Goal: Communication & Community: Answer question/provide support

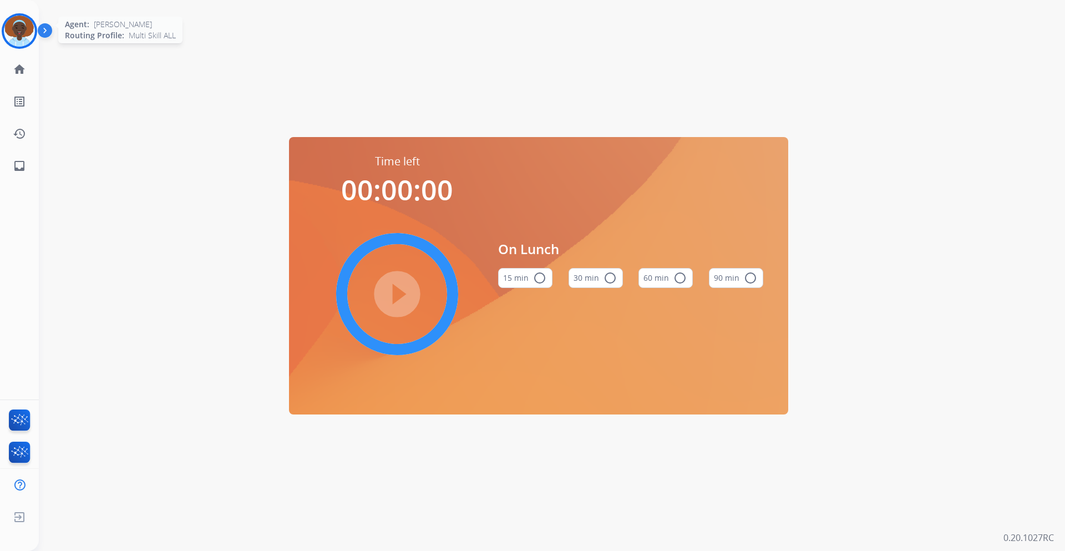
click at [21, 29] on img at bounding box center [19, 31] width 31 height 31
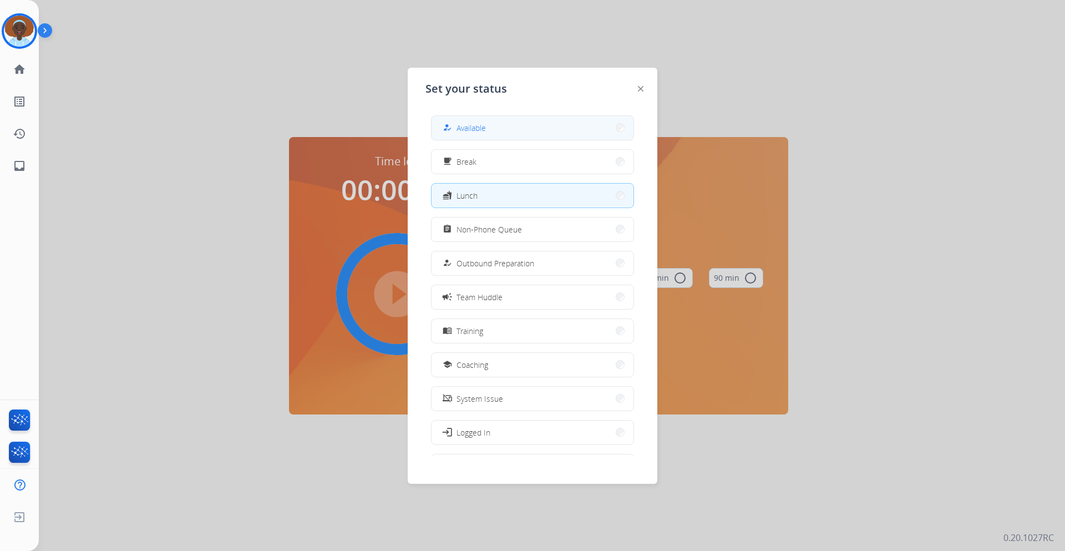
click at [479, 125] on span "Available" at bounding box center [471, 128] width 29 height 12
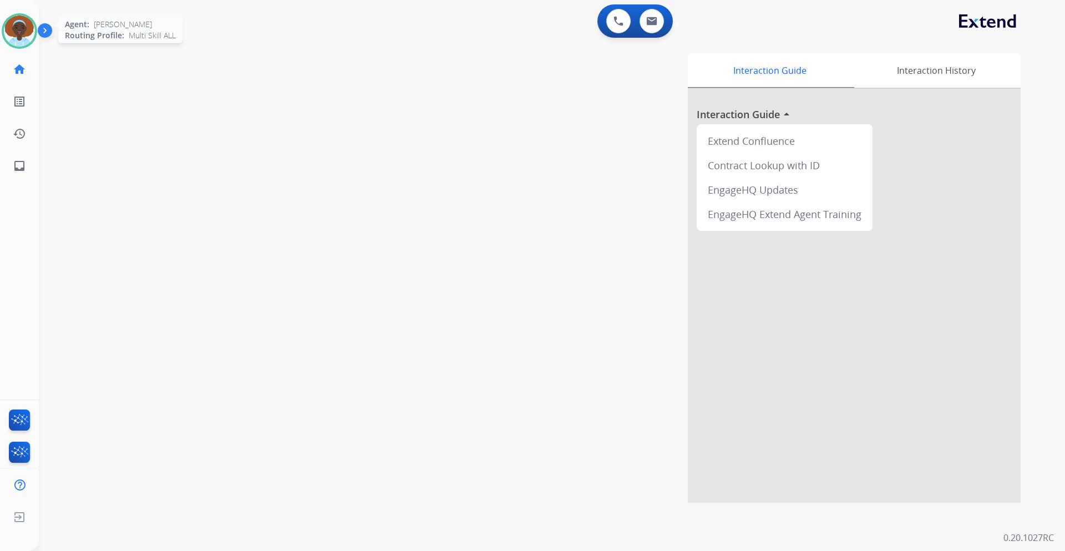
click at [18, 32] on img at bounding box center [19, 31] width 31 height 31
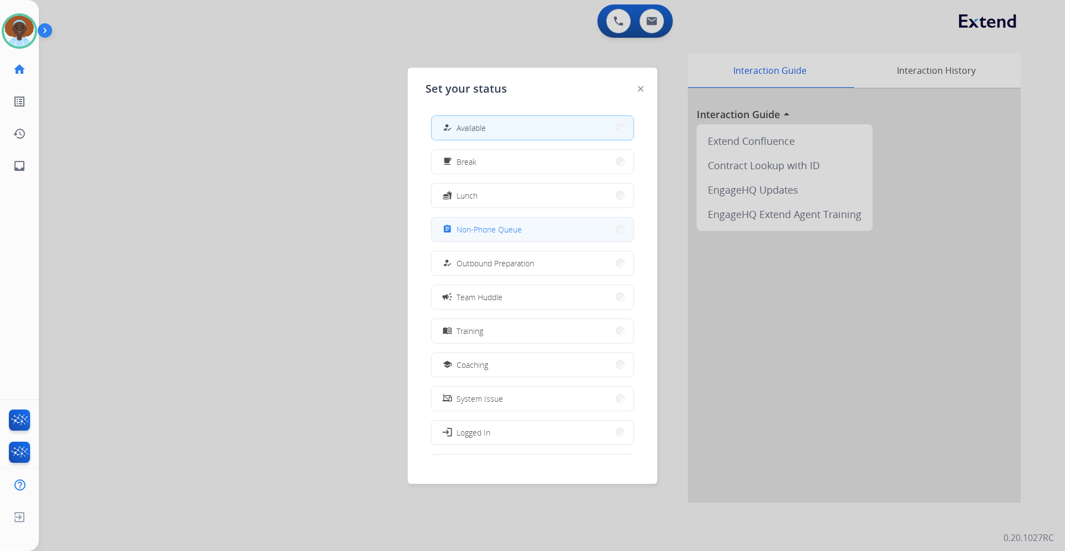
click at [470, 231] on span "Non-Phone Queue" at bounding box center [489, 230] width 65 height 12
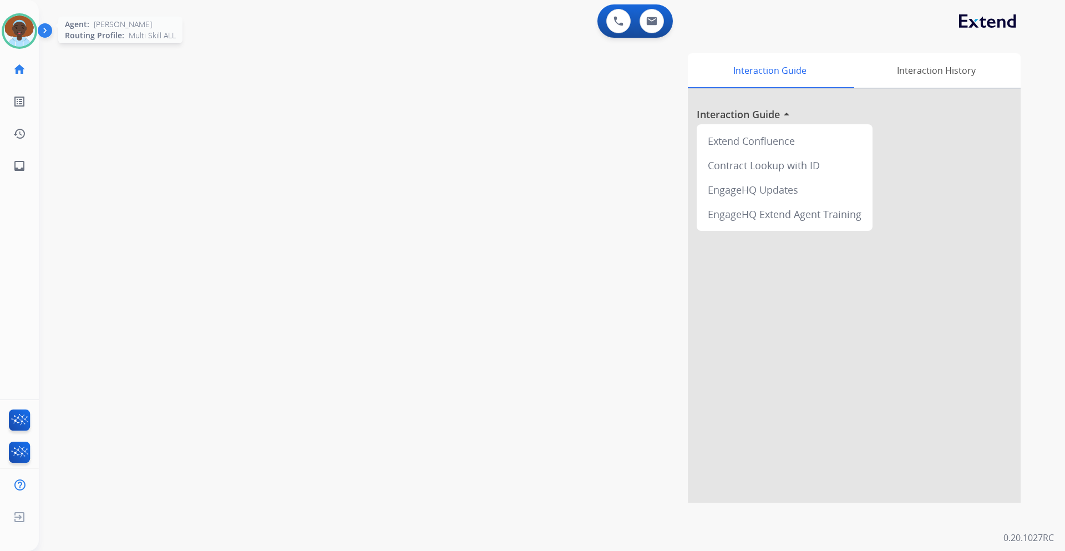
click at [16, 27] on img at bounding box center [19, 31] width 31 height 31
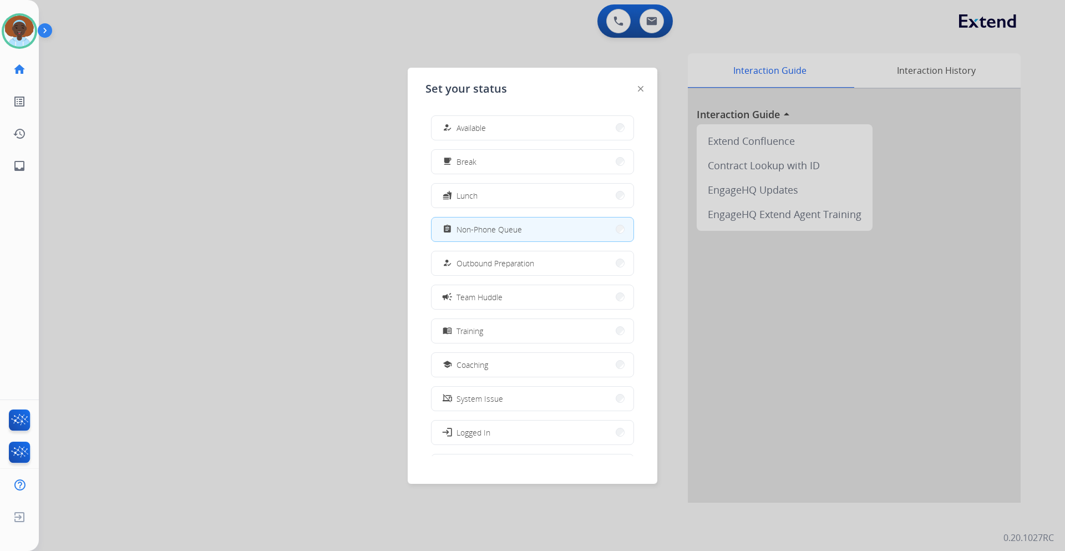
click at [616, 24] on div at bounding box center [532, 275] width 1065 height 551
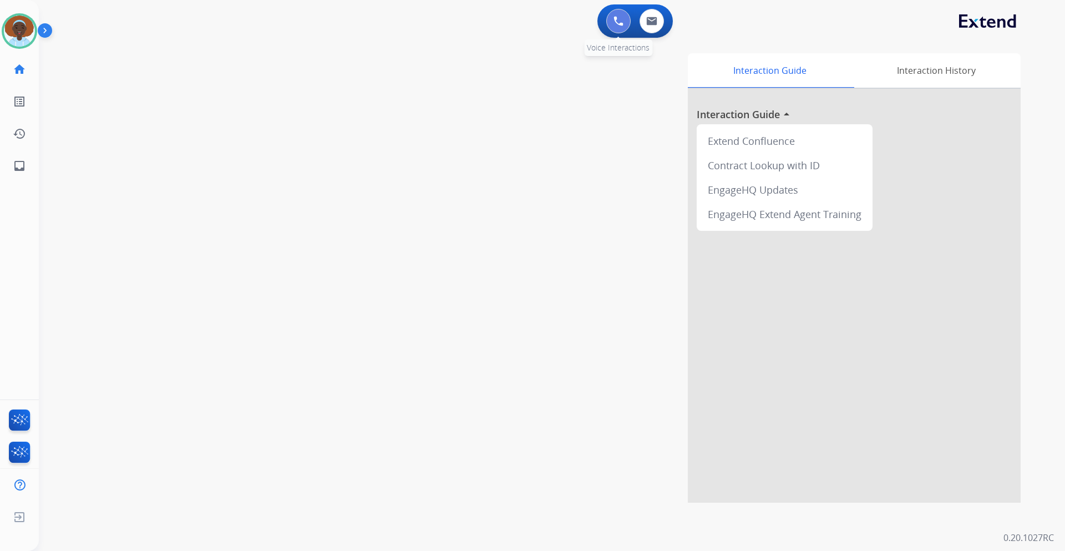
click at [617, 20] on img at bounding box center [619, 21] width 10 height 10
click at [619, 22] on img at bounding box center [619, 21] width 10 height 10
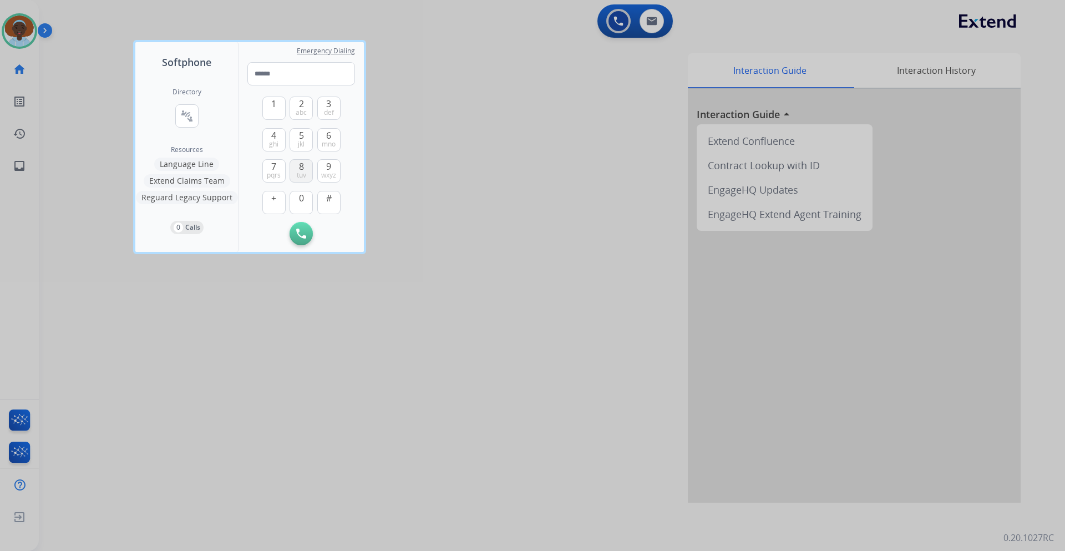
click at [297, 169] on button "8 tuv" at bounding box center [301, 170] width 23 height 23
click at [321, 138] on button "6 mno" at bounding box center [328, 139] width 23 height 23
click at [270, 168] on button "7 pqrs" at bounding box center [273, 170] width 23 height 23
click at [303, 165] on span "8" at bounding box center [301, 166] width 5 height 13
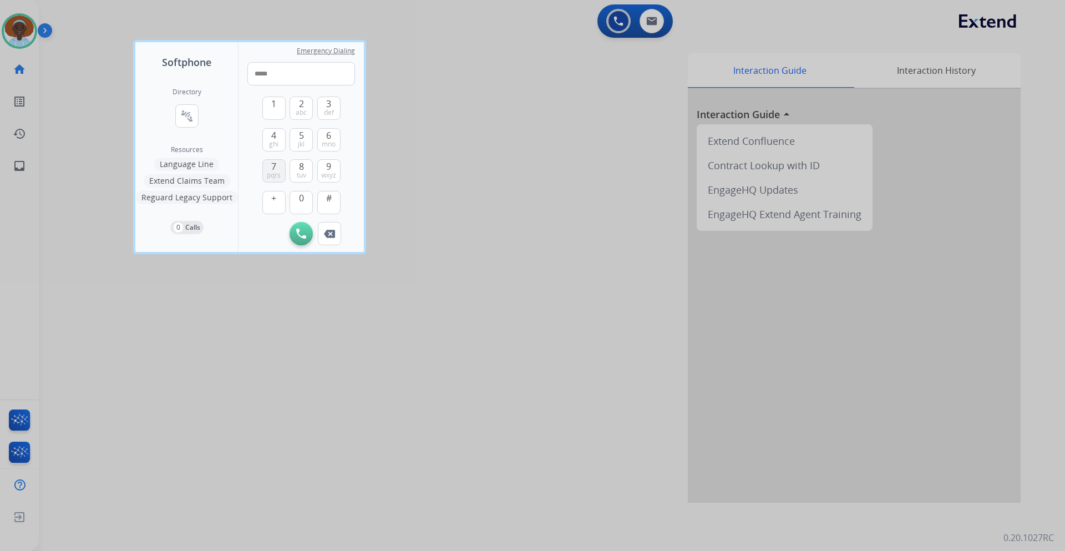
click at [274, 166] on span "7" at bounding box center [273, 166] width 5 height 13
click at [331, 169] on button "9 wxyz" at bounding box center [328, 170] width 23 height 23
click at [330, 111] on span "def" at bounding box center [329, 112] width 10 height 9
click at [301, 198] on span "0" at bounding box center [301, 197] width 5 height 13
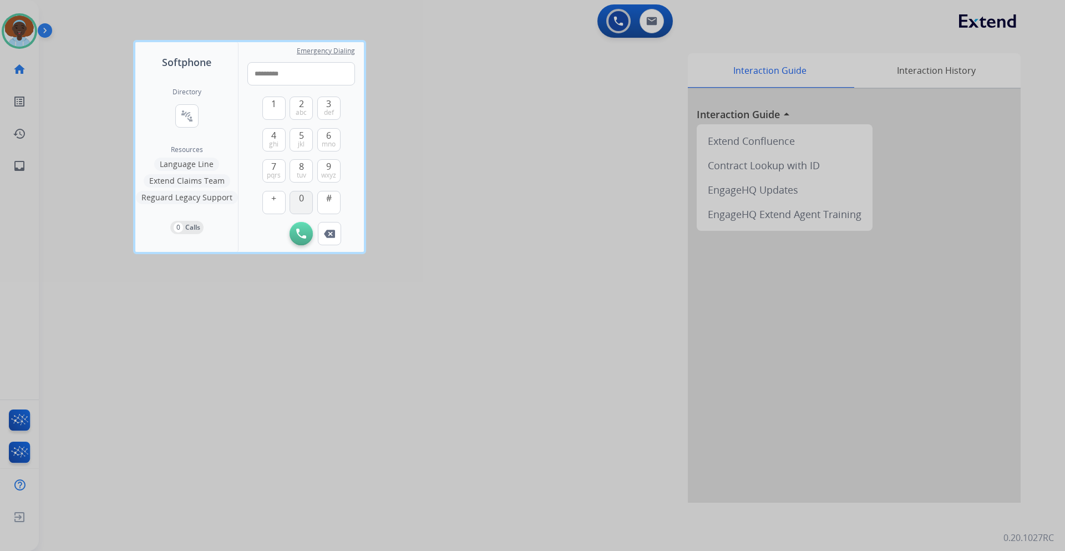
type input "**********"
click at [303, 229] on img at bounding box center [301, 234] width 10 height 10
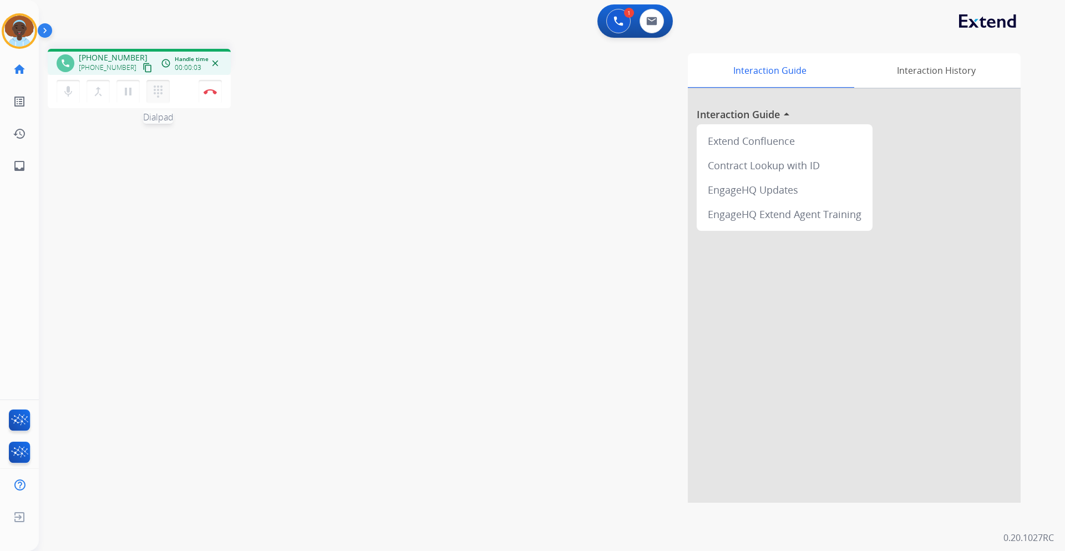
click at [161, 96] on mat-icon "dialpad" at bounding box center [157, 91] width 13 height 13
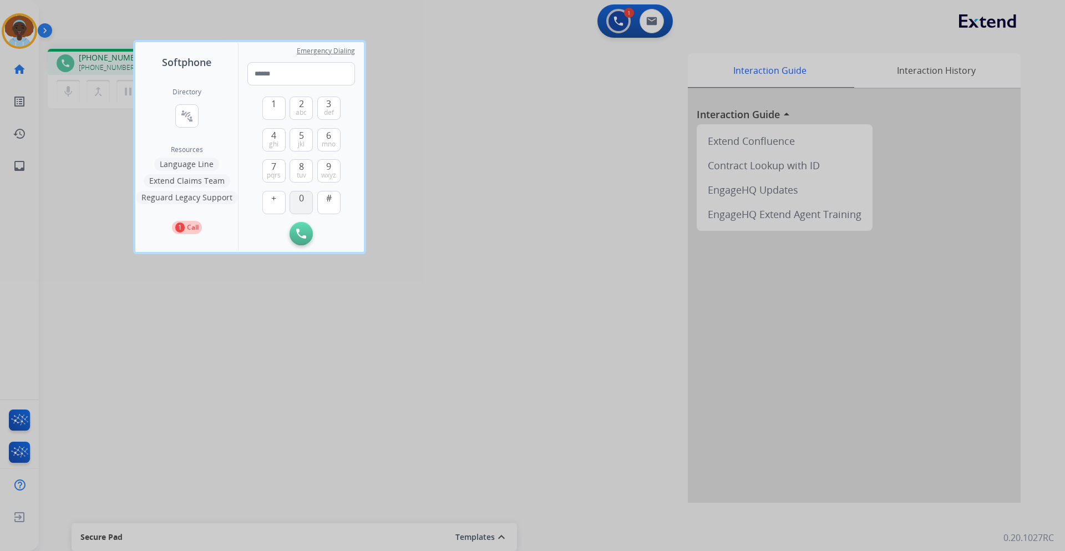
click at [309, 201] on button "0" at bounding box center [301, 202] width 23 height 23
click at [325, 134] on button "6 mno" at bounding box center [328, 139] width 23 height 23
click at [273, 108] on span "1" at bounding box center [273, 103] width 5 height 13
click at [320, 135] on button "6 mno" at bounding box center [328, 139] width 23 height 23
type input "****"
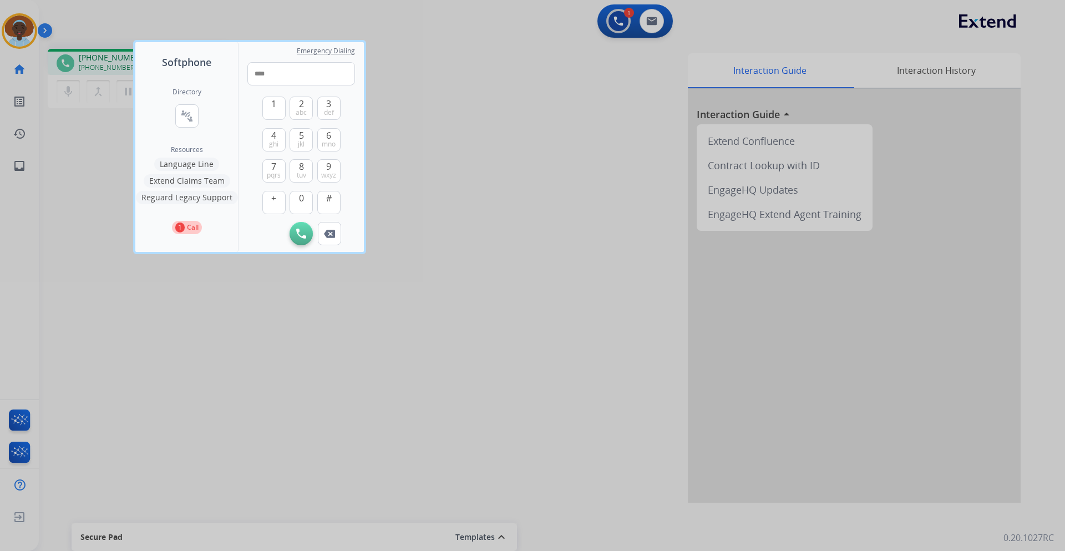
click at [434, 204] on div at bounding box center [532, 275] width 1065 height 551
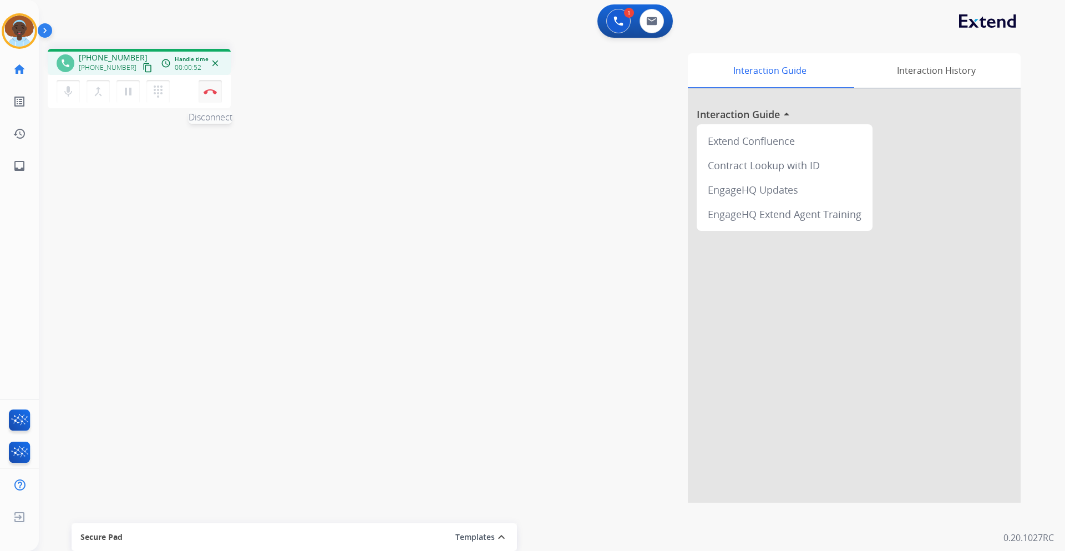
click at [207, 99] on button "Disconnect" at bounding box center [210, 91] width 23 height 23
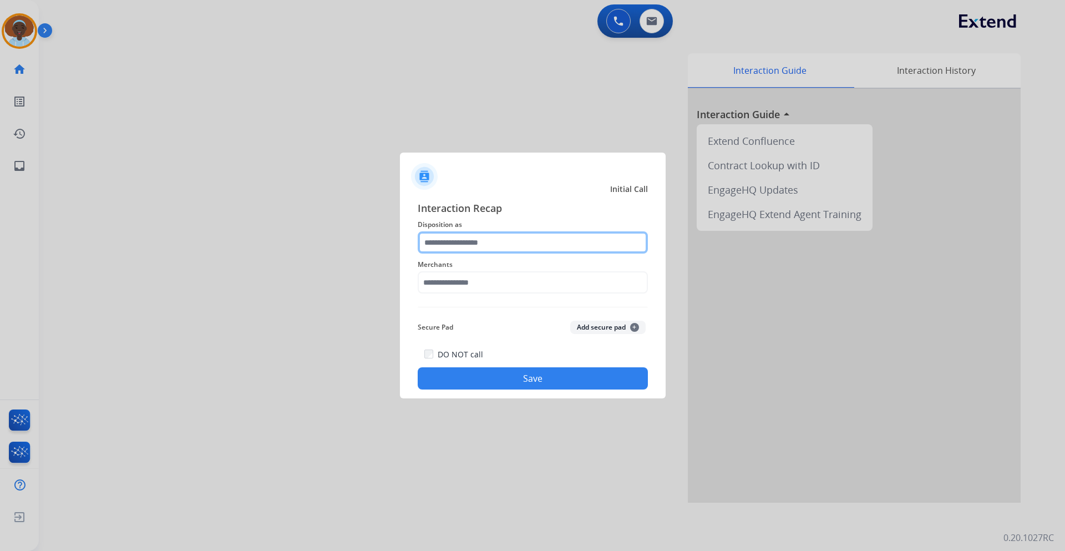
click at [481, 240] on input "text" at bounding box center [533, 242] width 230 height 22
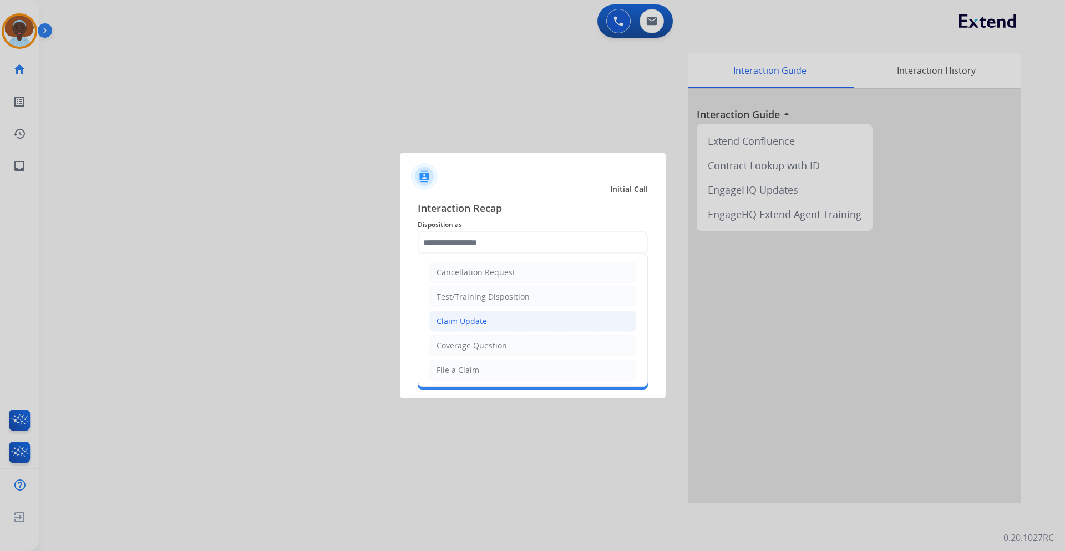
click at [496, 325] on li "Claim Update" at bounding box center [532, 321] width 207 height 21
type input "**********"
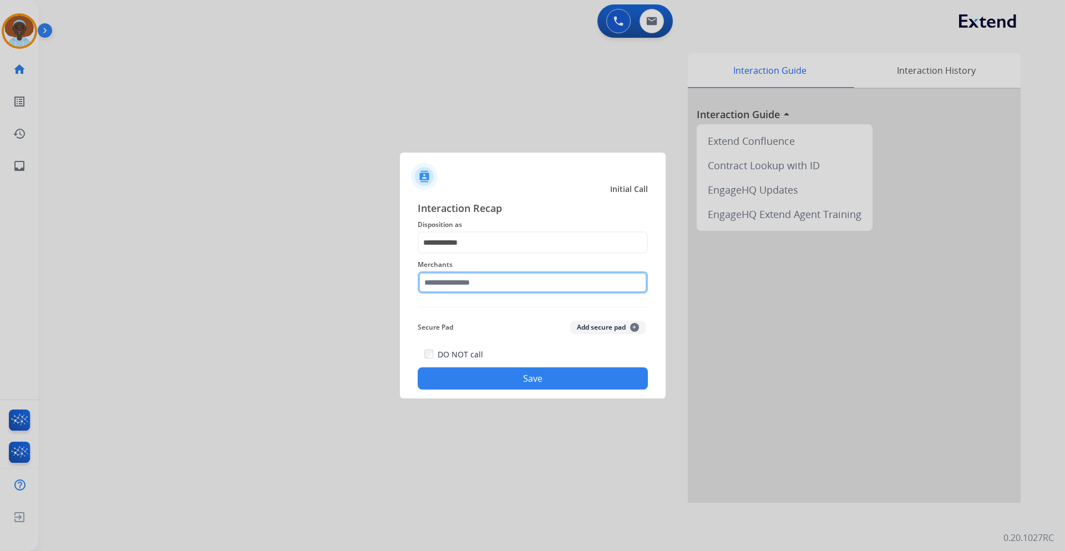
click at [492, 279] on input "text" at bounding box center [533, 282] width 230 height 22
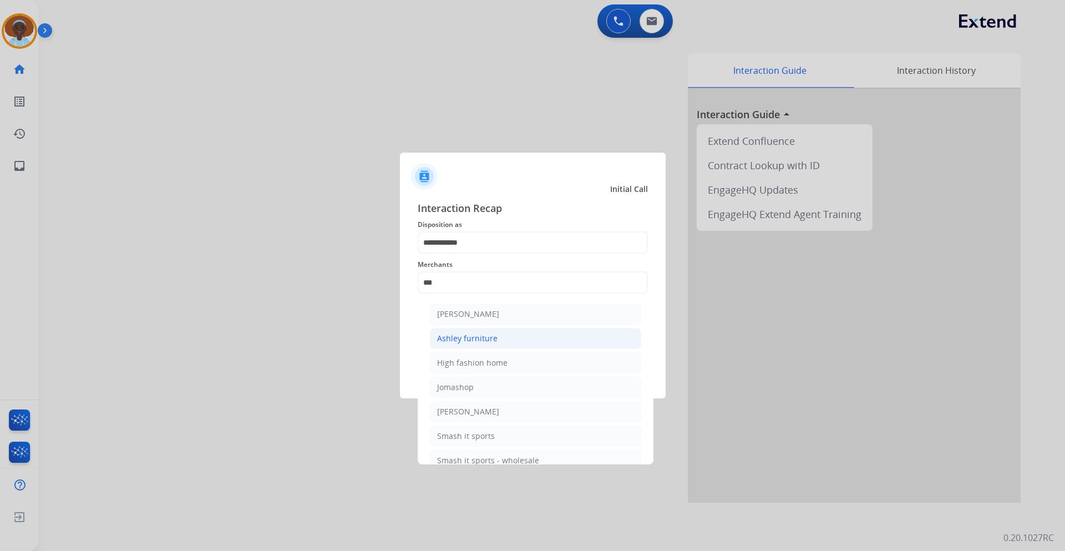
click at [490, 340] on div "Ashley furniture" at bounding box center [467, 338] width 60 height 11
type input "**********"
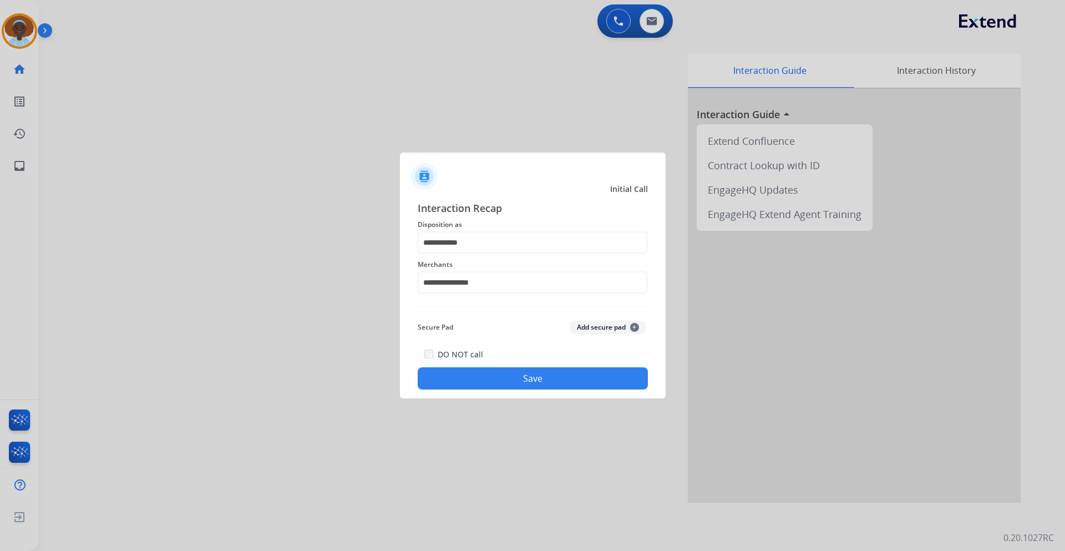
click at [525, 378] on button "Save" at bounding box center [533, 378] width 230 height 22
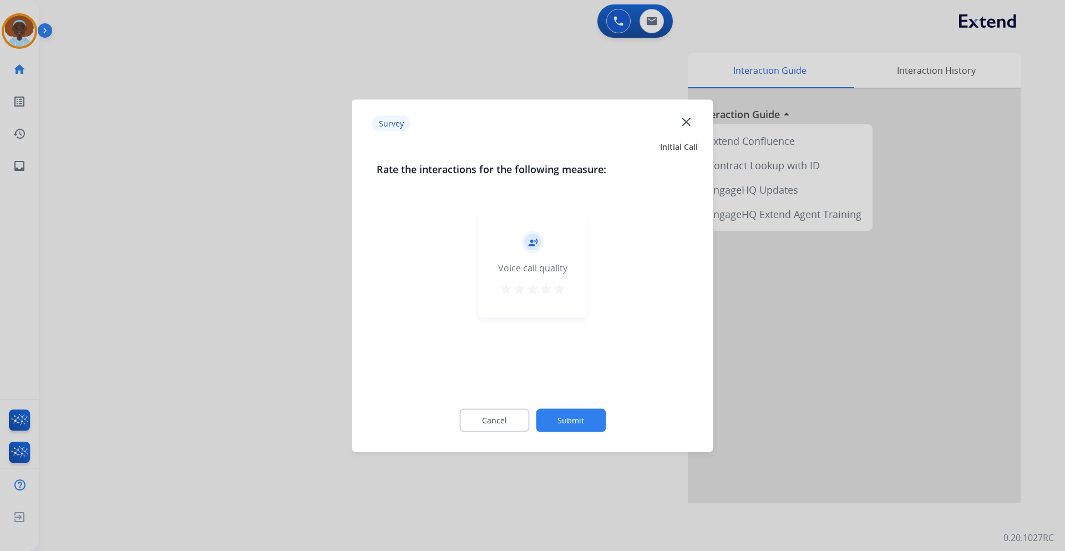
drag, startPoint x: 557, startPoint y: 285, endPoint x: 564, endPoint y: 314, distance: 29.7
click at [558, 285] on mat-icon "star" at bounding box center [559, 288] width 13 height 13
click at [573, 424] on button "Submit" at bounding box center [571, 419] width 70 height 23
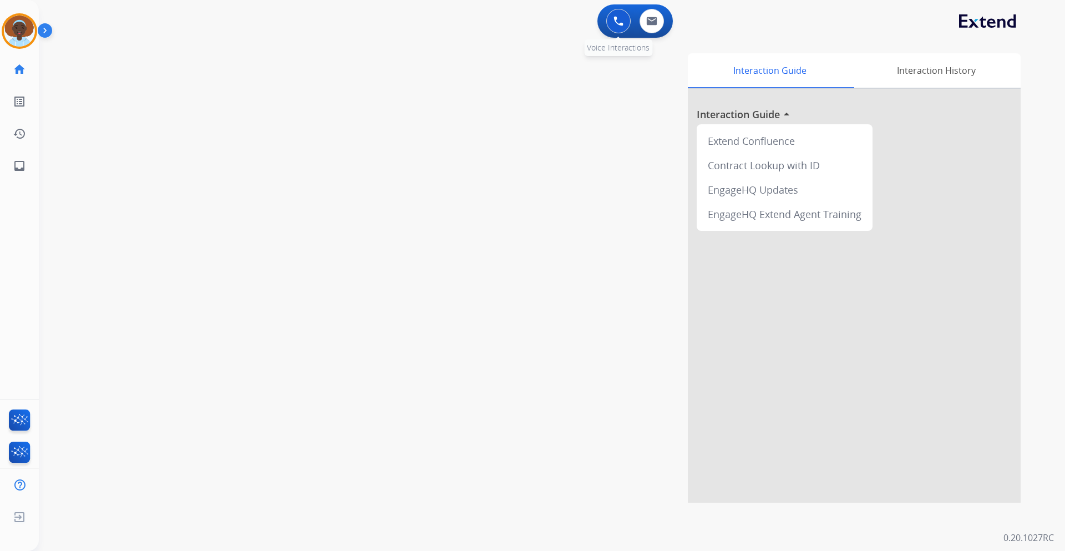
click at [618, 19] on img at bounding box center [619, 21] width 10 height 10
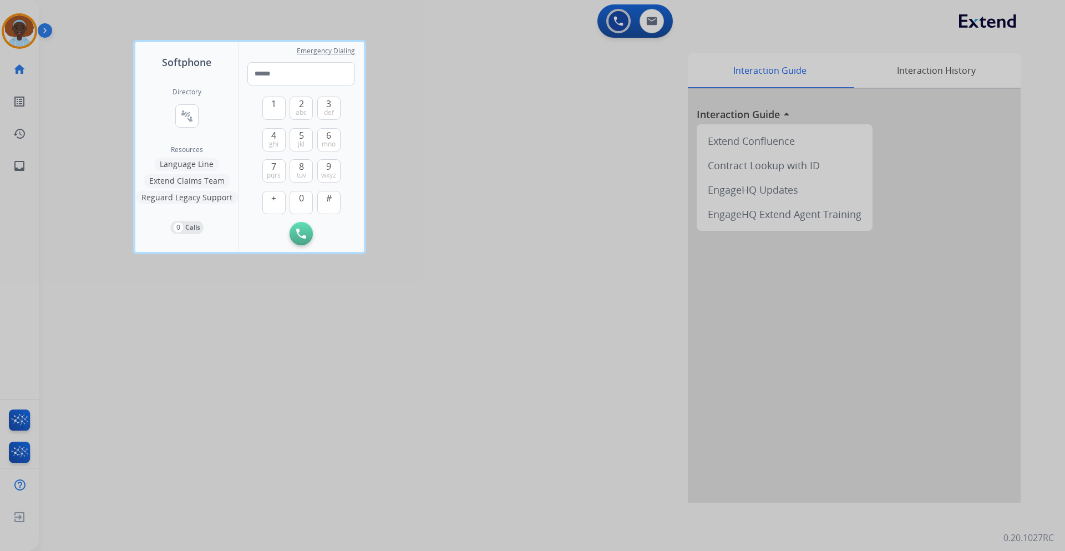
drag, startPoint x: 306, startPoint y: 166, endPoint x: 317, endPoint y: 155, distance: 15.7
click at [306, 166] on button "8 tuv" at bounding box center [301, 170] width 23 height 23
click at [333, 138] on button "6 mno" at bounding box center [328, 139] width 23 height 23
drag, startPoint x: 275, startPoint y: 165, endPoint x: 302, endPoint y: 165, distance: 27.2
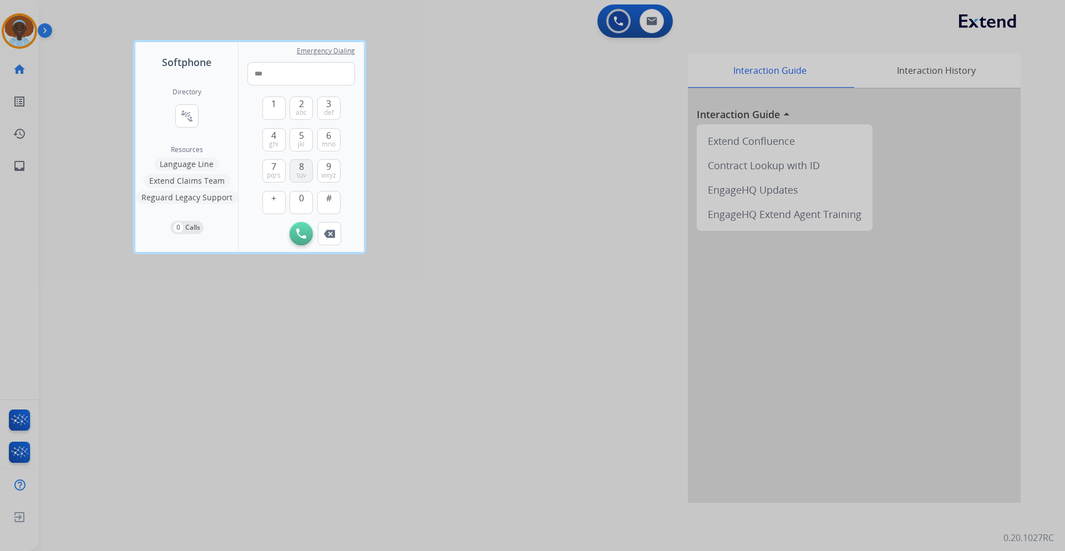
click at [274, 165] on span "7" at bounding box center [273, 166] width 5 height 13
click at [306, 165] on button "8 tuv" at bounding box center [301, 170] width 23 height 23
click at [270, 164] on button "7 pqrs" at bounding box center [273, 170] width 23 height 23
click at [325, 165] on button "9 wxyz" at bounding box center [328, 170] width 23 height 23
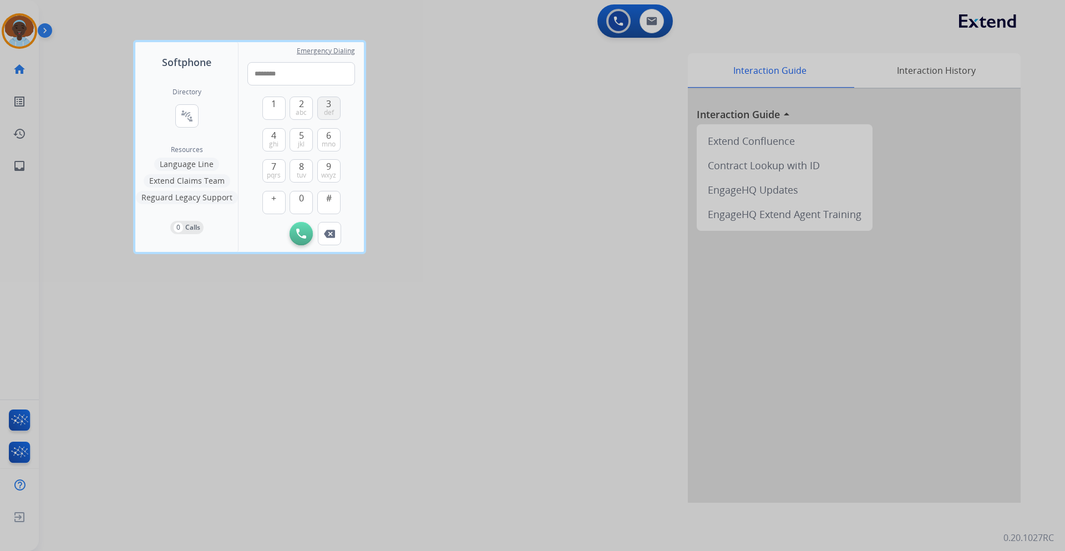
click at [330, 108] on span "def" at bounding box center [329, 112] width 10 height 9
click at [299, 195] on span "0" at bounding box center [301, 197] width 5 height 13
type input "**********"
click at [300, 230] on img at bounding box center [301, 234] width 10 height 10
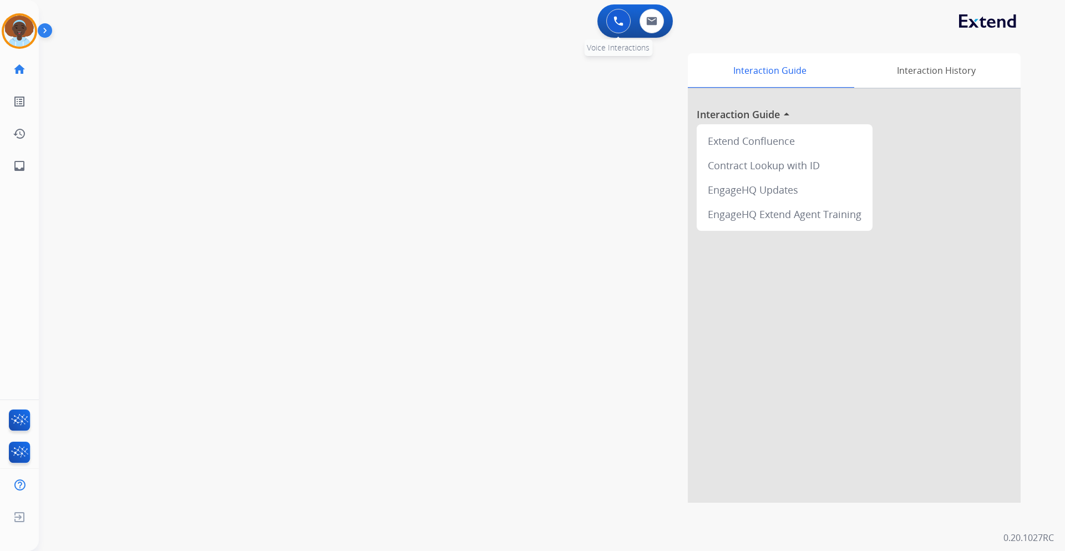
click at [616, 21] on img at bounding box center [619, 21] width 10 height 10
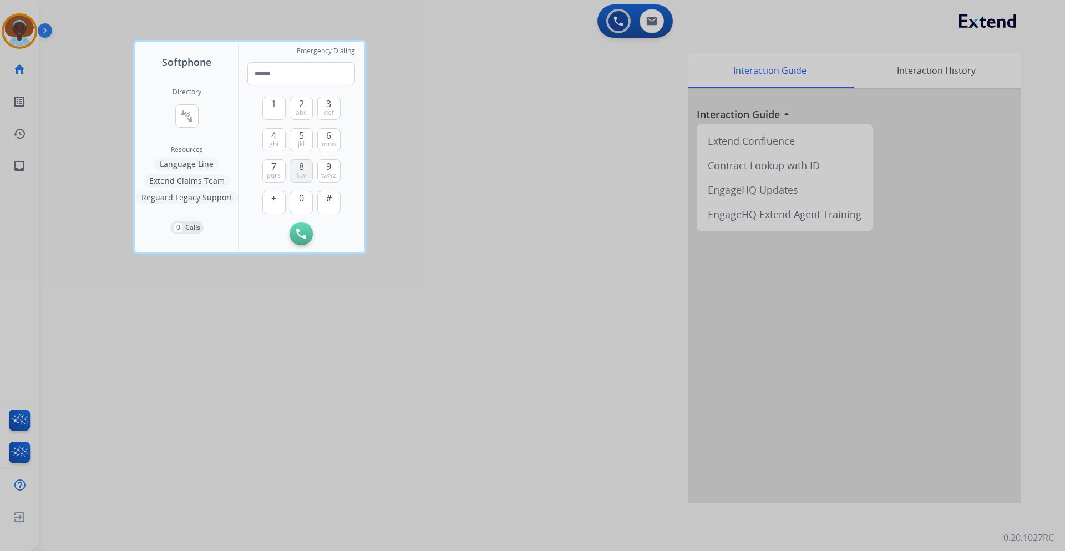
click at [299, 168] on span "8" at bounding box center [301, 166] width 5 height 13
click at [327, 140] on span "mno" at bounding box center [329, 144] width 14 height 9
type input "***"
click at [405, 215] on div at bounding box center [532, 275] width 1065 height 551
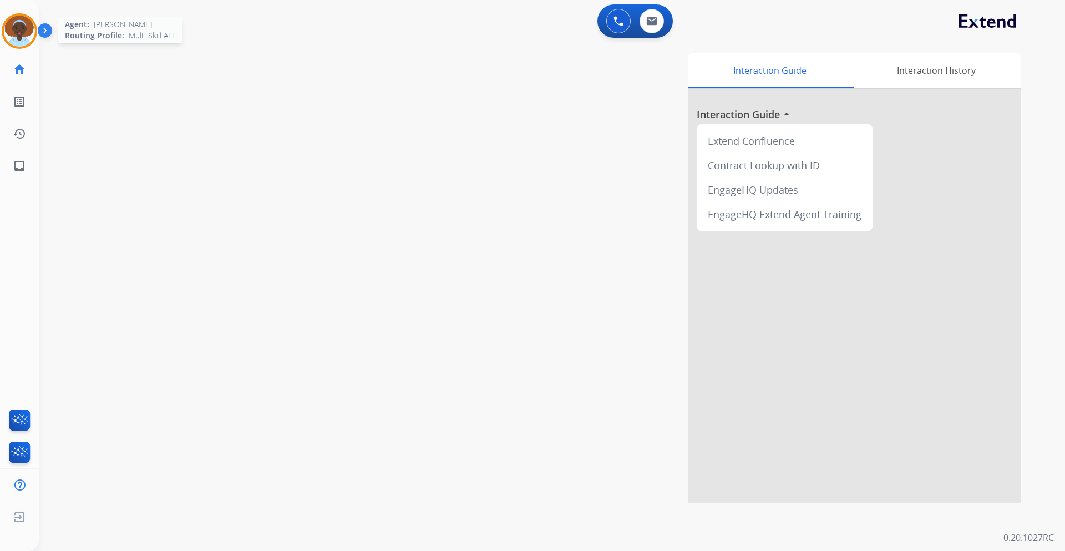
click at [27, 36] on img at bounding box center [19, 31] width 31 height 31
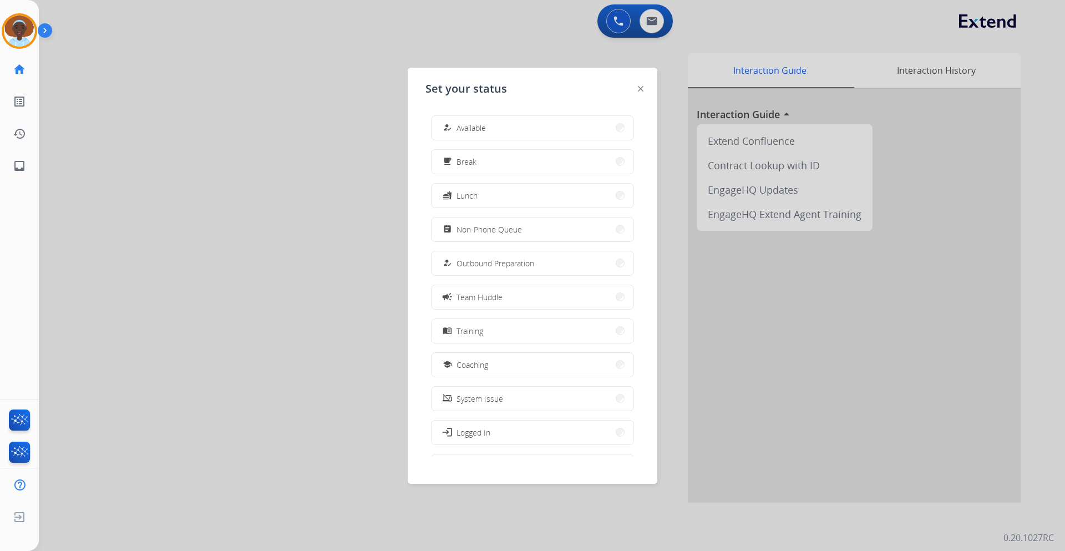
click at [498, 232] on span "Non-Phone Queue" at bounding box center [489, 230] width 65 height 12
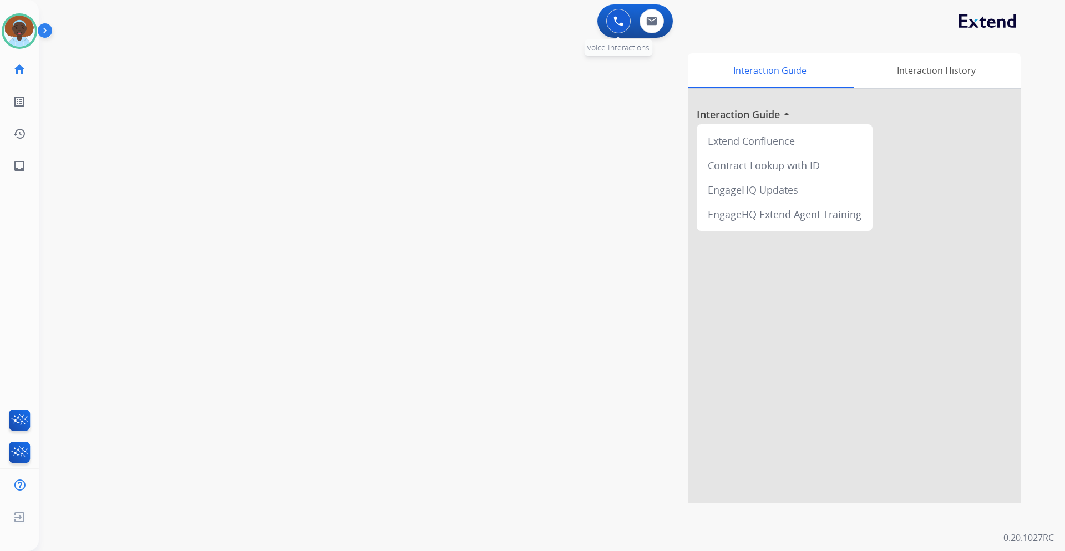
click at [615, 26] on button at bounding box center [618, 21] width 24 height 24
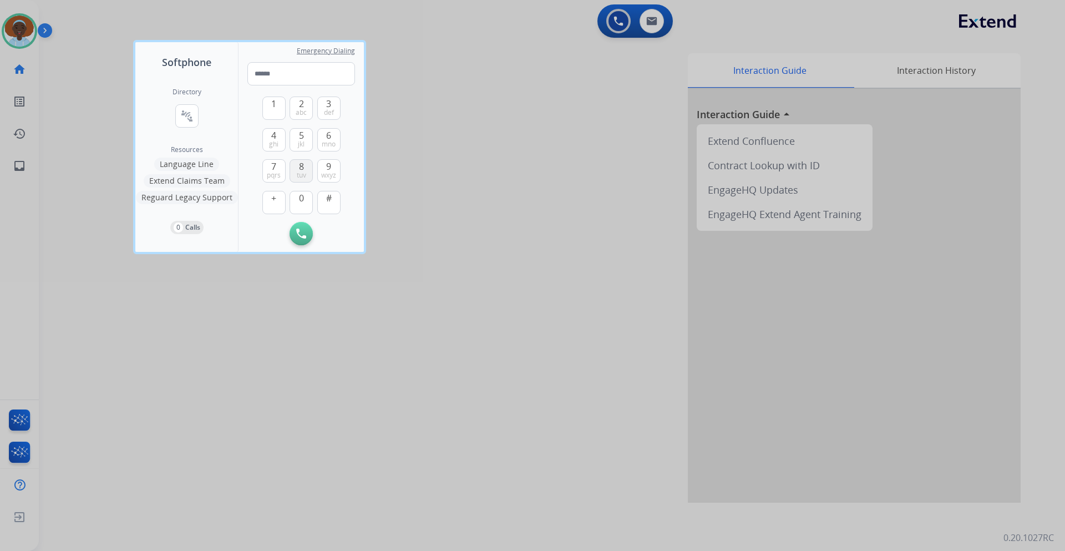
click at [297, 170] on button "8 tuv" at bounding box center [301, 170] width 23 height 23
click at [332, 139] on button "6 mno" at bounding box center [328, 139] width 23 height 23
click at [280, 166] on button "7 pqrs" at bounding box center [273, 170] width 23 height 23
click at [297, 166] on button "8 tuv" at bounding box center [301, 170] width 23 height 23
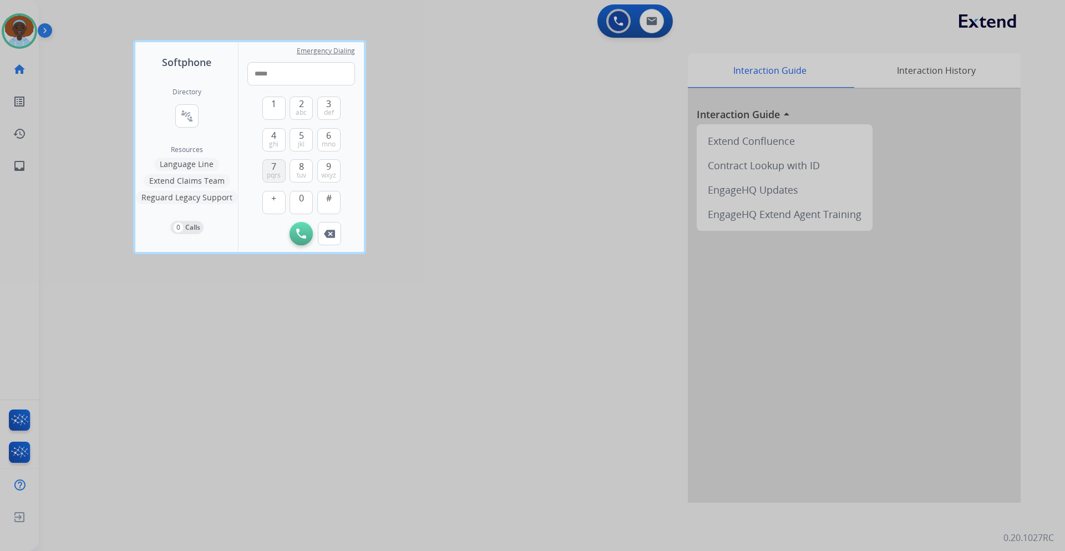
click at [273, 167] on span "7" at bounding box center [273, 166] width 5 height 13
drag, startPoint x: 273, startPoint y: 167, endPoint x: 312, endPoint y: 166, distance: 38.8
click at [274, 166] on span "7" at bounding box center [273, 166] width 5 height 13
click at [327, 166] on span "9" at bounding box center [328, 166] width 5 height 13
click at [332, 105] on button "3 def" at bounding box center [328, 108] width 23 height 23
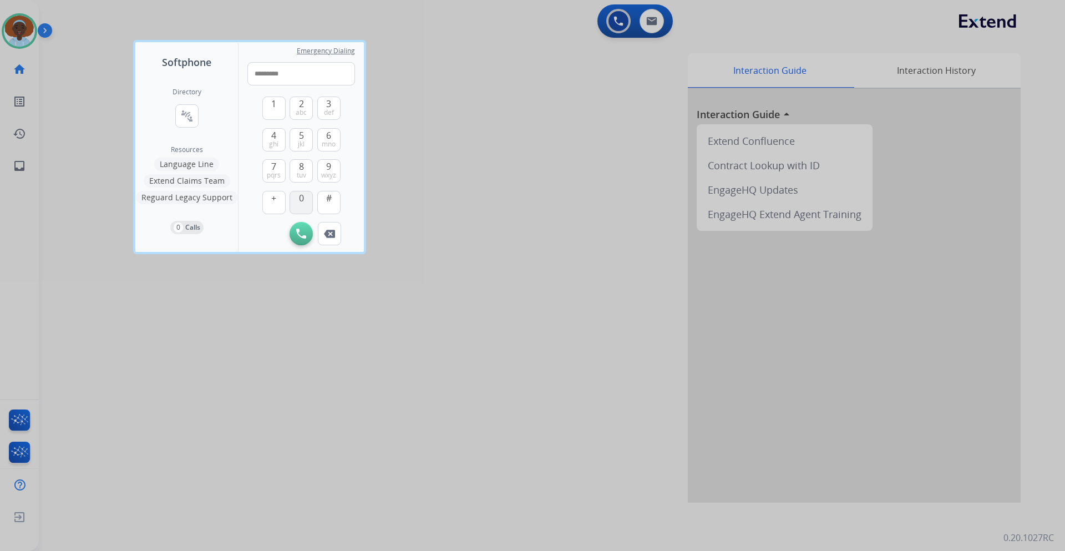
click at [297, 204] on button "0" at bounding box center [301, 202] width 23 height 23
type input "**********"
click at [302, 228] on button "Initiate Call" at bounding box center [301, 233] width 23 height 23
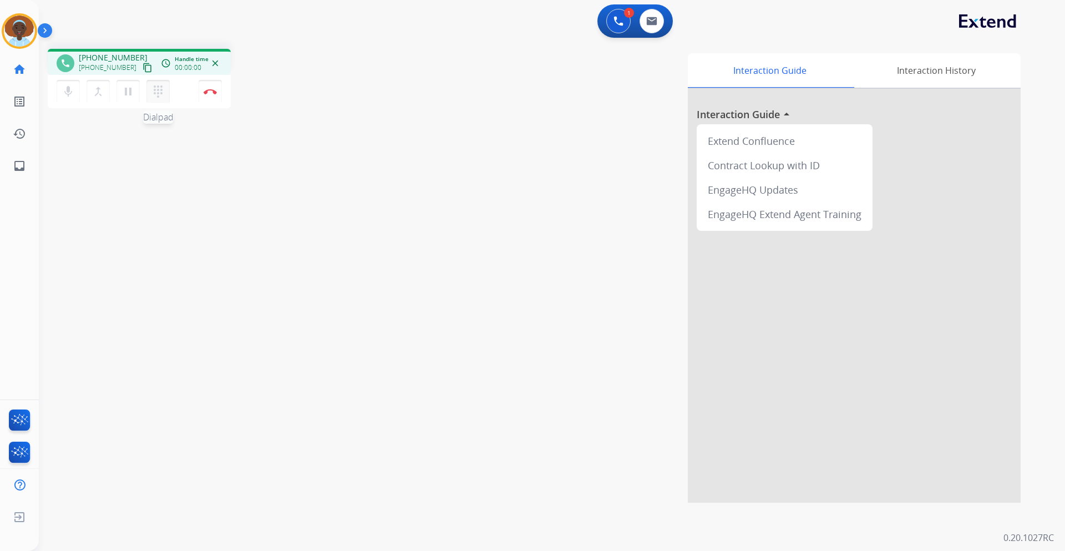
click at [158, 96] on mat-icon "dialpad" at bounding box center [157, 91] width 13 height 13
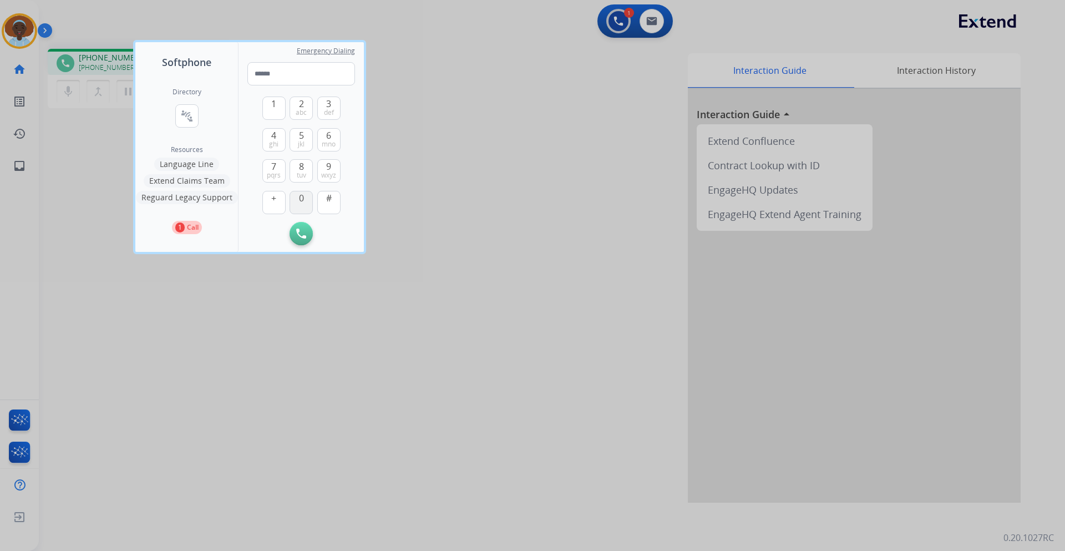
click at [302, 200] on span "0" at bounding box center [301, 197] width 5 height 13
type input "*"
click at [207, 286] on div at bounding box center [532, 275] width 1065 height 551
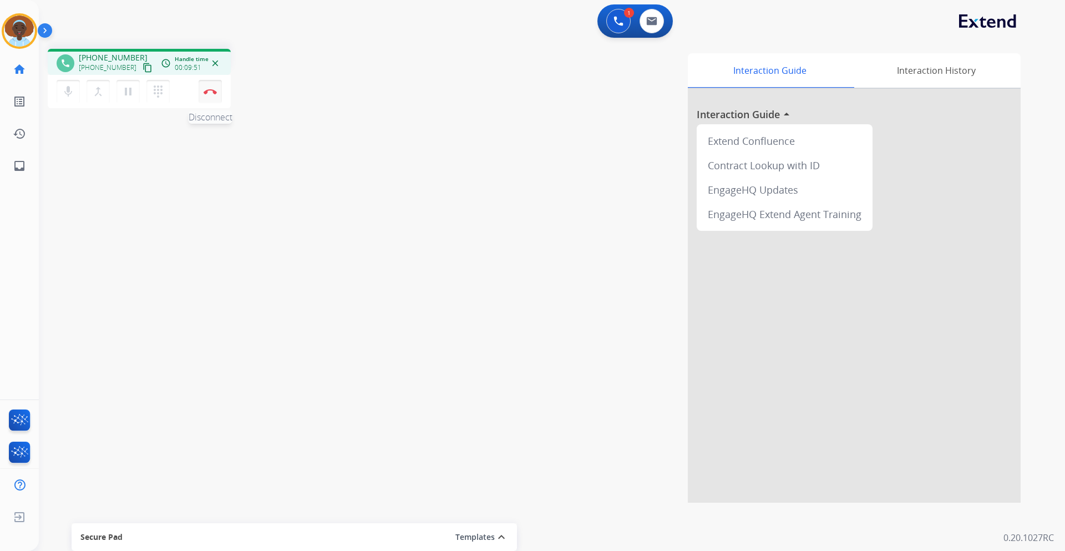
click at [211, 92] on img at bounding box center [210, 92] width 13 height 6
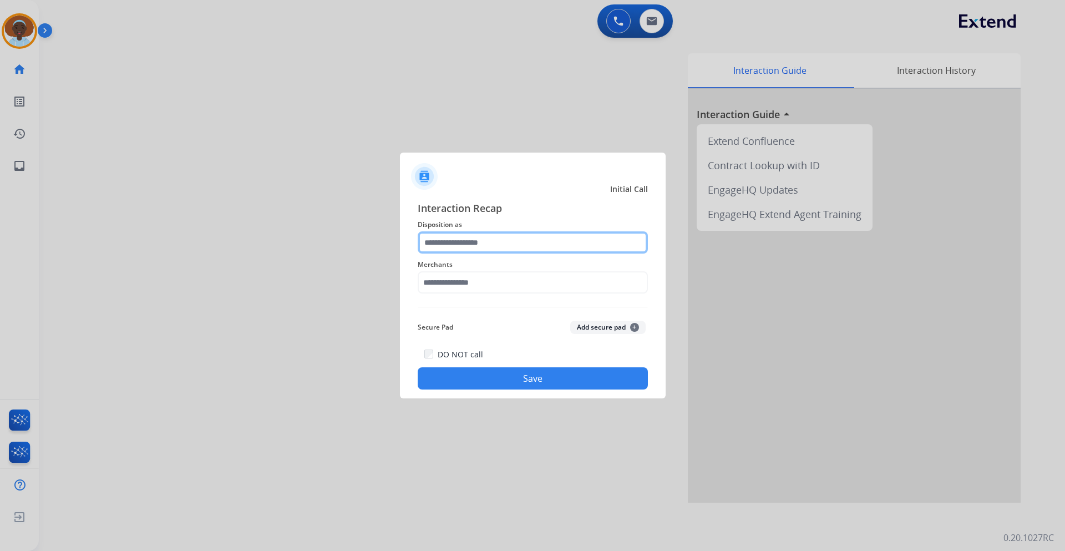
click at [511, 245] on input "text" at bounding box center [533, 242] width 230 height 22
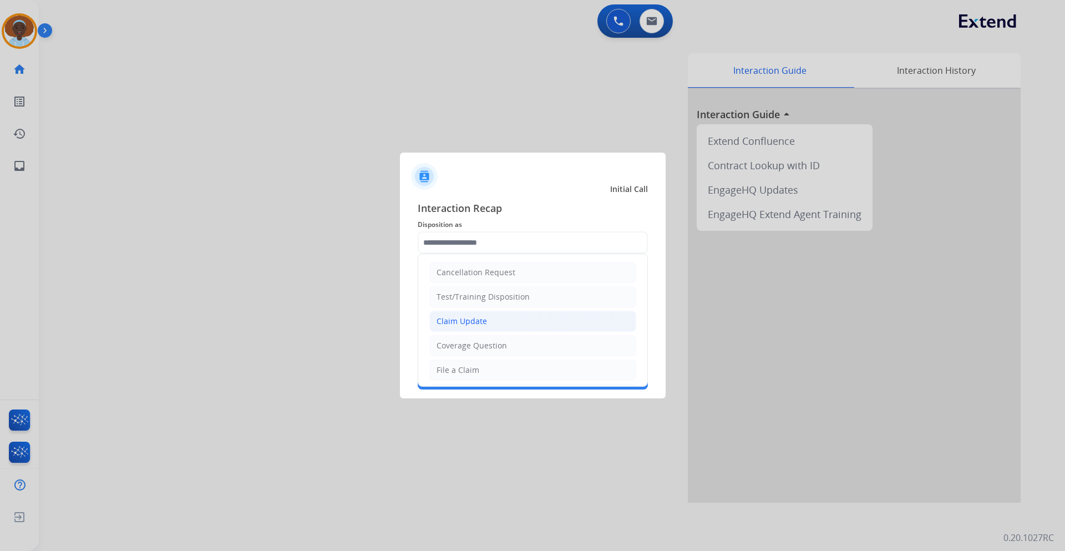
click at [499, 323] on li "Claim Update" at bounding box center [532, 321] width 207 height 21
type input "**********"
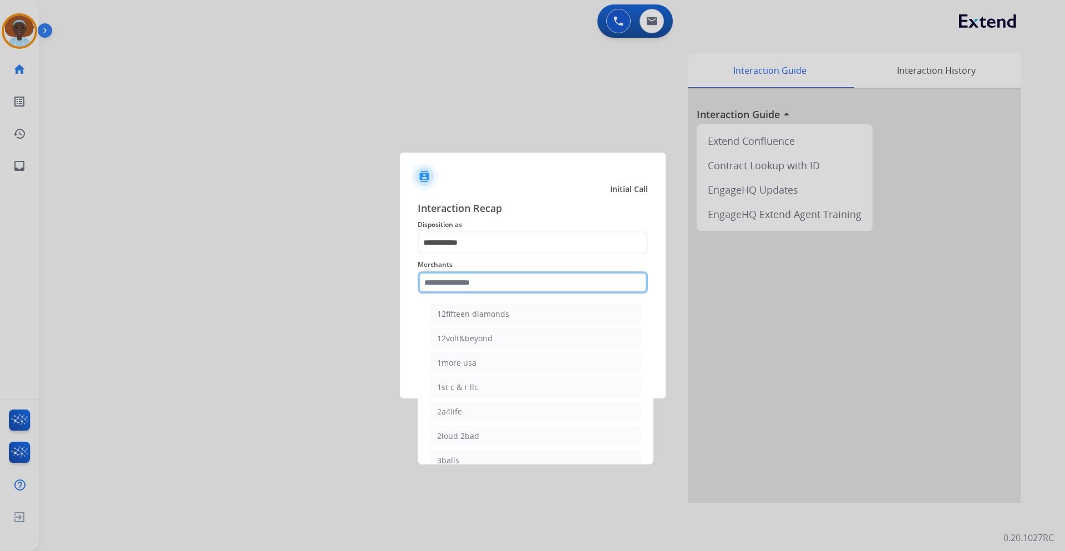
click at [498, 282] on input "text" at bounding box center [533, 282] width 230 height 22
drag, startPoint x: 494, startPoint y: 346, endPoint x: 495, endPoint y: 340, distance: 6.9
click at [494, 345] on li "Ashley furniture" at bounding box center [535, 338] width 211 height 21
type input "**********"
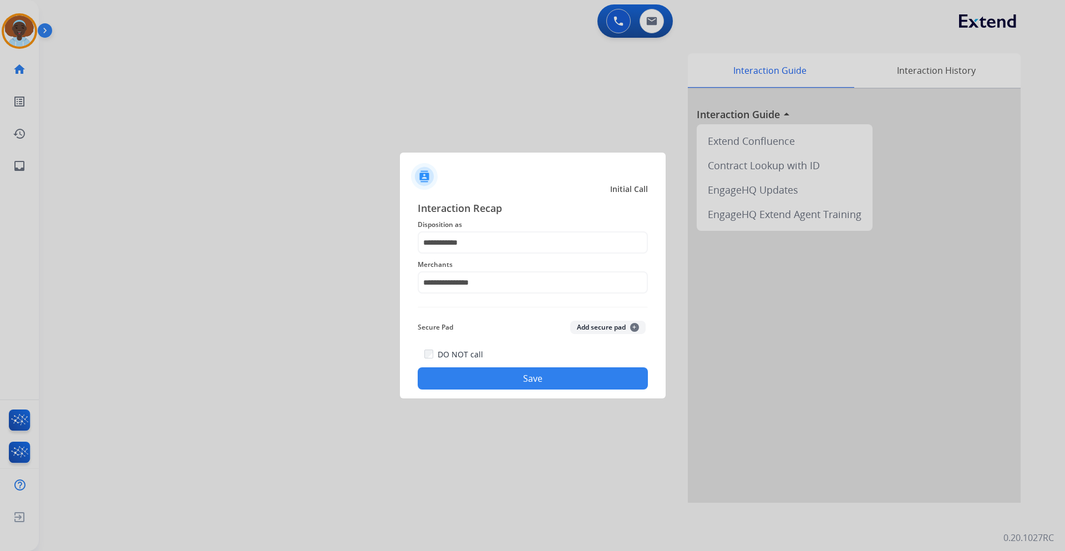
click at [557, 383] on button "Save" at bounding box center [533, 378] width 230 height 22
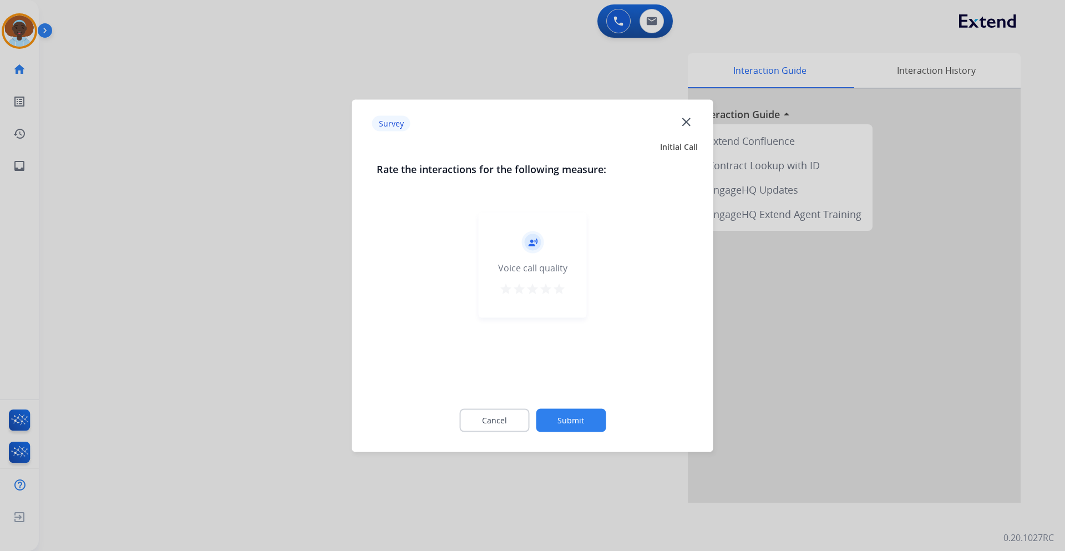
click at [559, 289] on mat-icon "star" at bounding box center [559, 288] width 13 height 13
click at [581, 418] on button "Submit" at bounding box center [571, 419] width 70 height 23
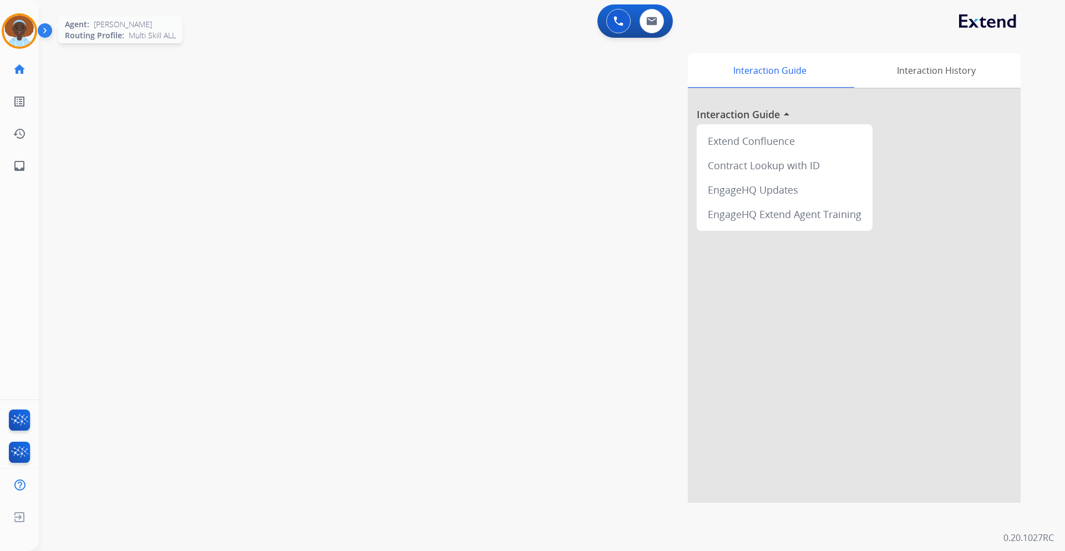
click at [20, 30] on img at bounding box center [19, 31] width 31 height 31
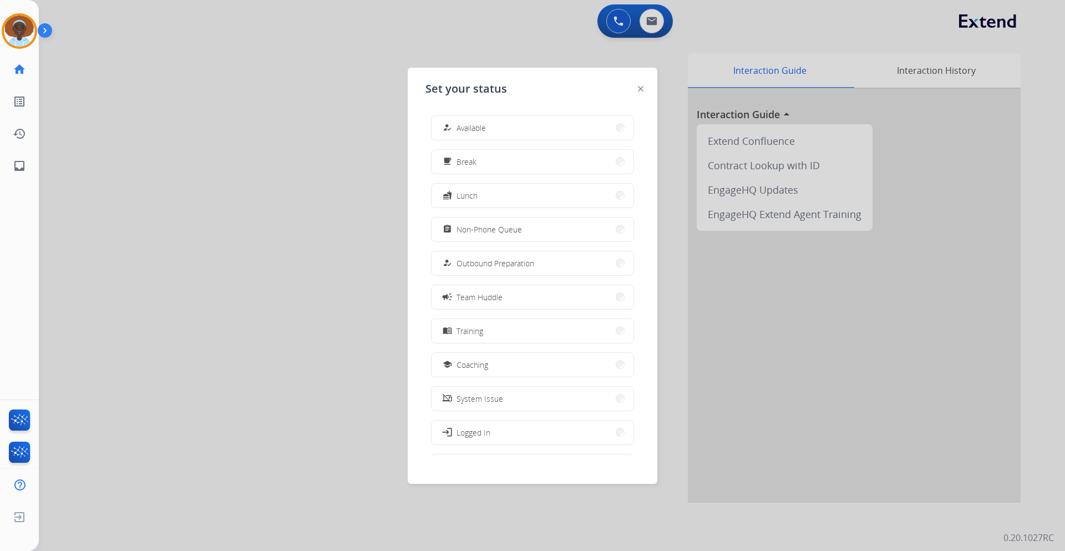
click at [540, 224] on button "assignment Non-Phone Queue" at bounding box center [533, 229] width 202 height 24
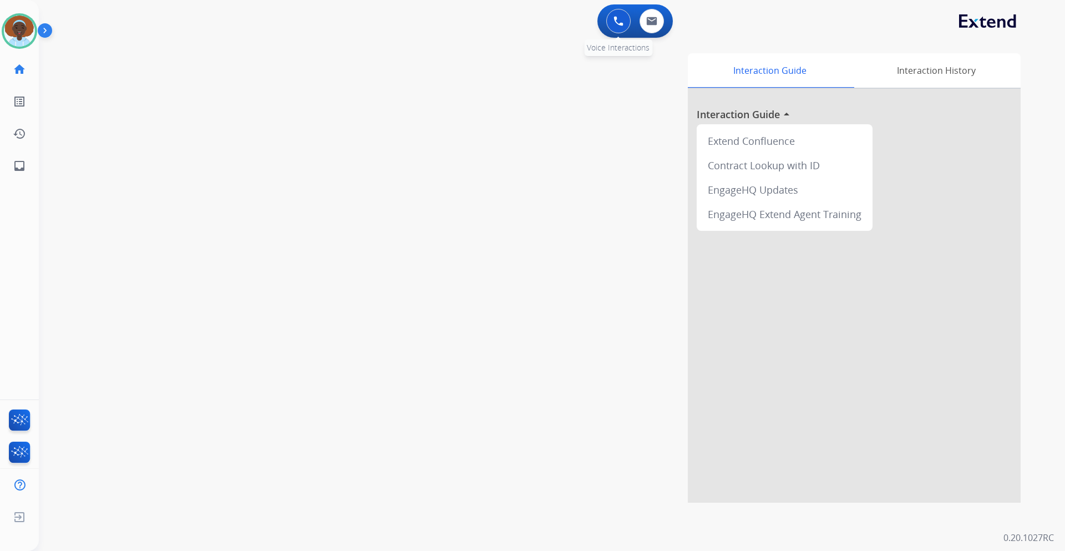
click at [626, 13] on button at bounding box center [618, 21] width 24 height 24
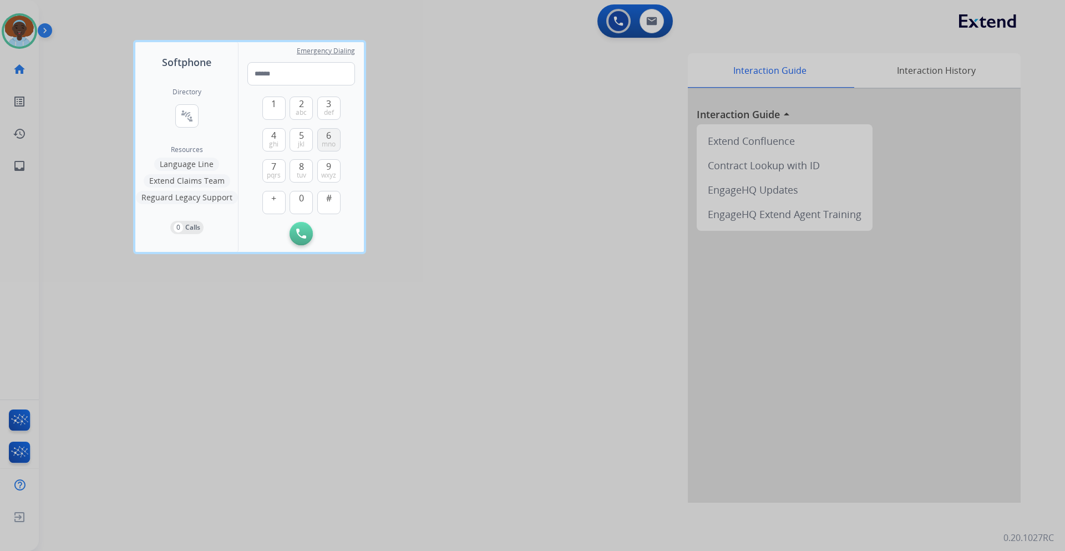
click at [331, 136] on span "6" at bounding box center [328, 135] width 5 height 13
drag, startPoint x: 270, startPoint y: 106, endPoint x: 288, endPoint y: 145, distance: 43.2
click at [270, 107] on button "1" at bounding box center [273, 108] width 23 height 23
click at [302, 173] on span "tuv" at bounding box center [301, 175] width 9 height 9
click at [274, 165] on span "7" at bounding box center [273, 166] width 5 height 13
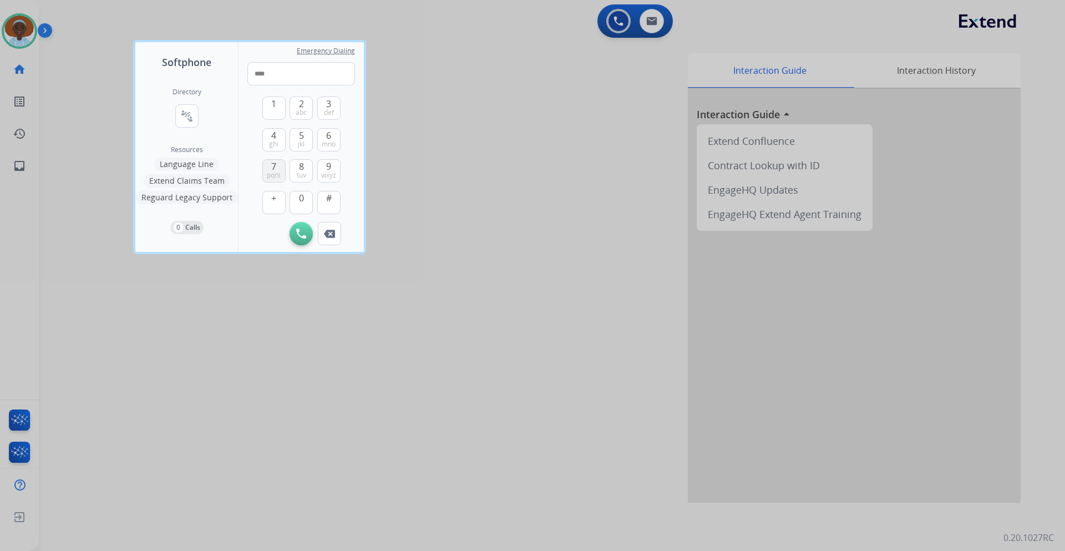
click at [274, 165] on span "7" at bounding box center [273, 166] width 5 height 13
click at [306, 105] on button "2 abc" at bounding box center [301, 108] width 23 height 23
click at [272, 140] on span "ghi" at bounding box center [273, 144] width 9 height 9
click at [271, 166] on button "7 pqrs" at bounding box center [273, 170] width 23 height 23
click at [271, 170] on button "7 pqrs" at bounding box center [273, 170] width 23 height 23
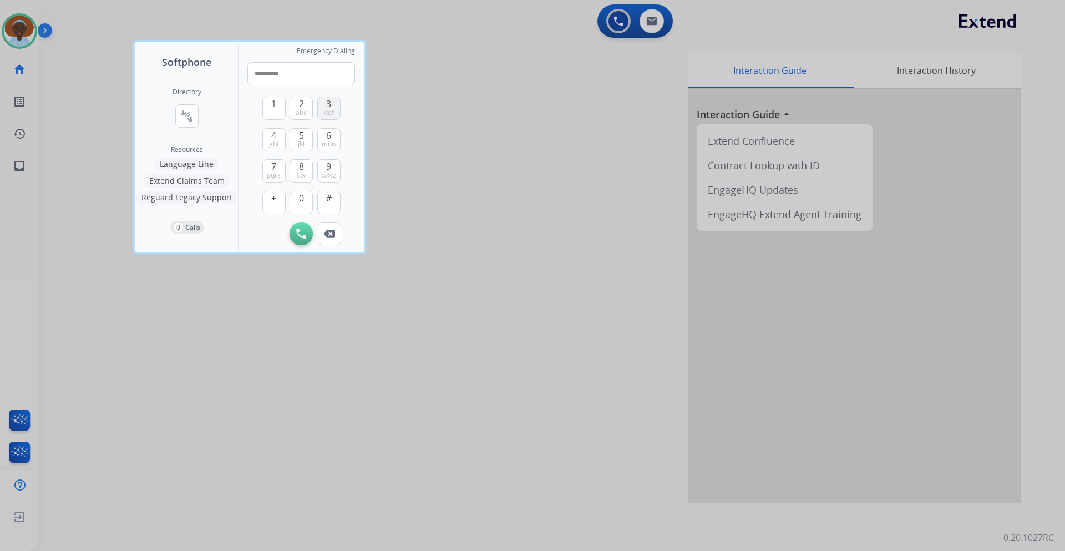
click at [329, 107] on span "3" at bounding box center [328, 103] width 5 height 13
type input "**********"
click at [297, 227] on button "Initiate Call" at bounding box center [301, 233] width 23 height 23
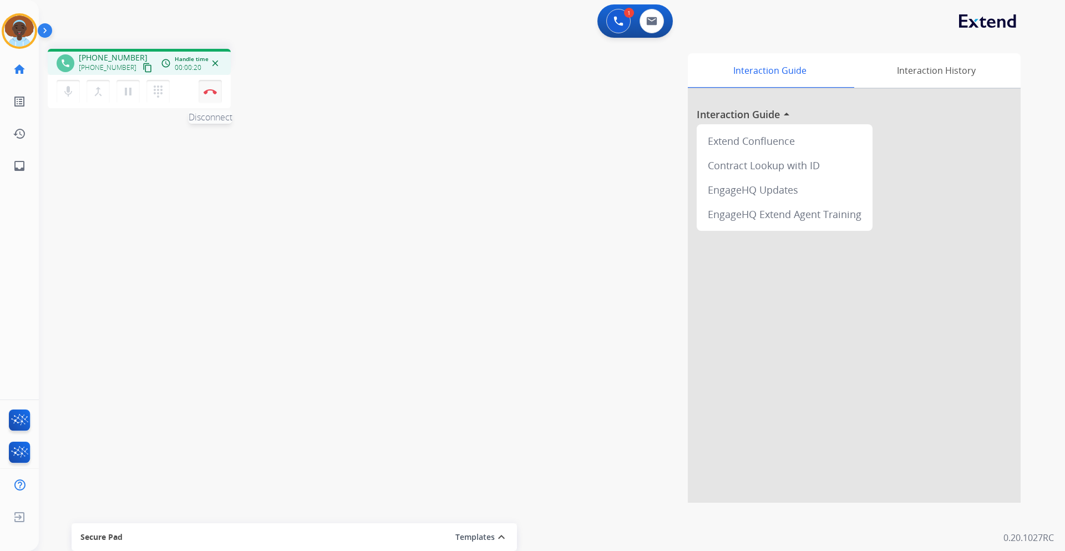
click at [210, 89] on img at bounding box center [210, 92] width 13 height 6
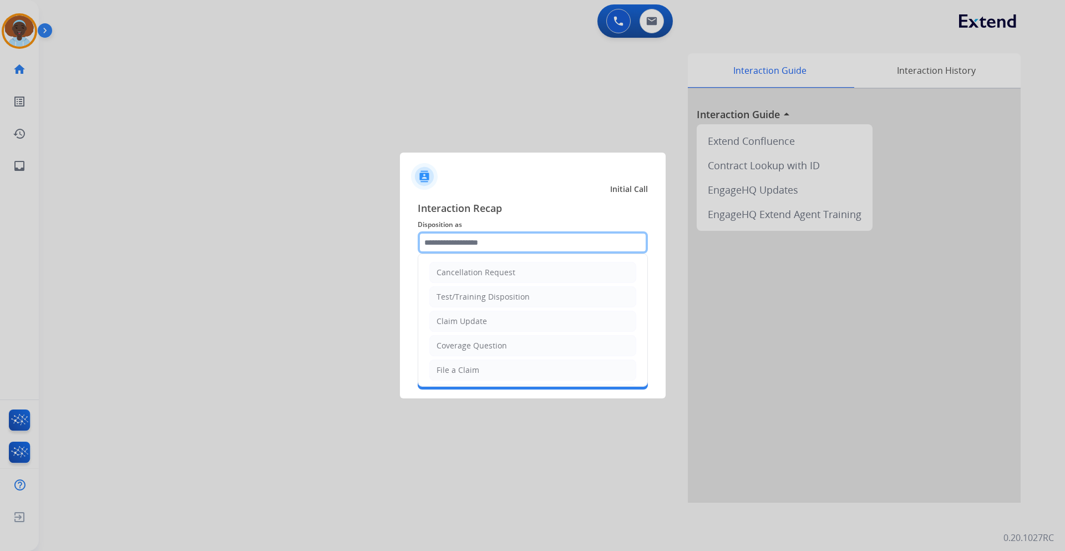
click at [487, 243] on input "text" at bounding box center [533, 242] width 230 height 22
click at [483, 320] on div "Claim Update" at bounding box center [462, 321] width 50 height 11
type input "**********"
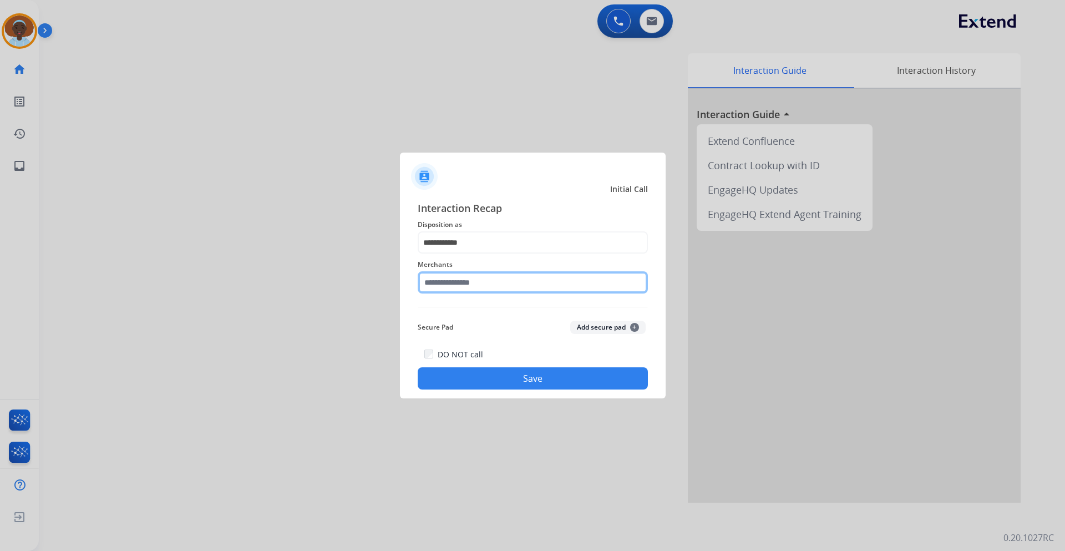
click at [481, 282] on input "text" at bounding box center [533, 282] width 230 height 22
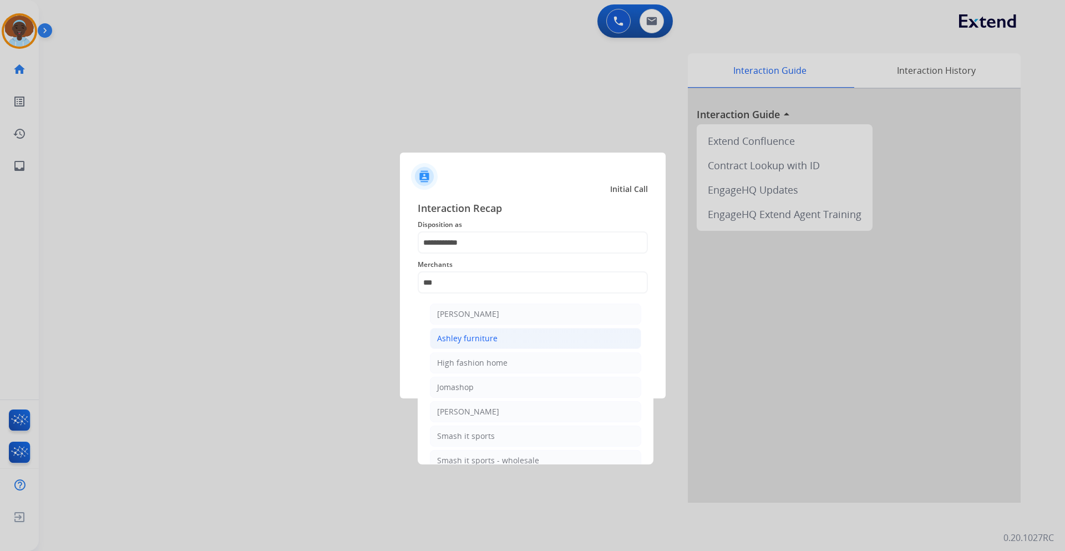
click at [480, 336] on div "Ashley furniture" at bounding box center [467, 338] width 60 height 11
type input "**********"
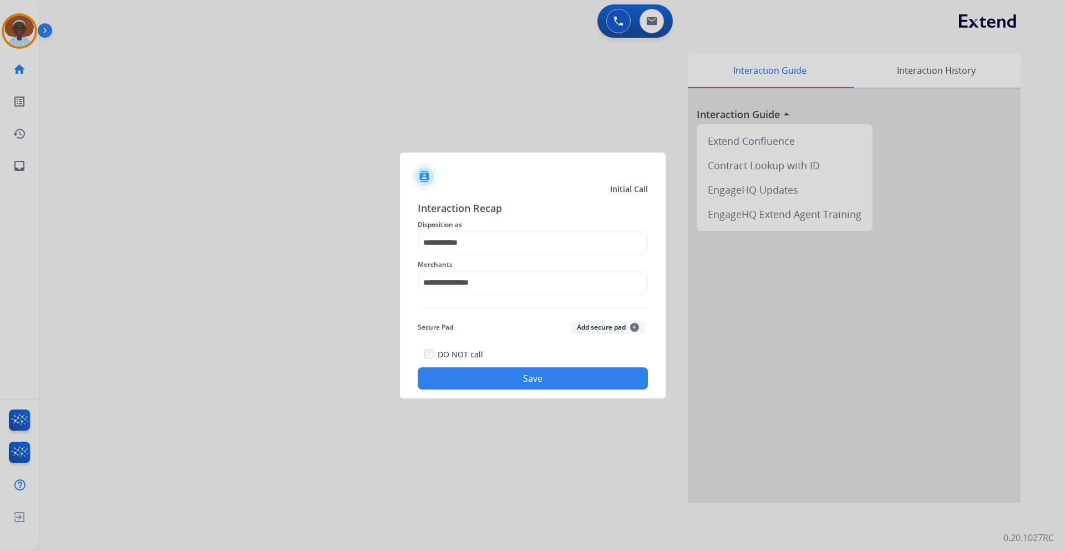
click at [490, 384] on button "Save" at bounding box center [533, 378] width 230 height 22
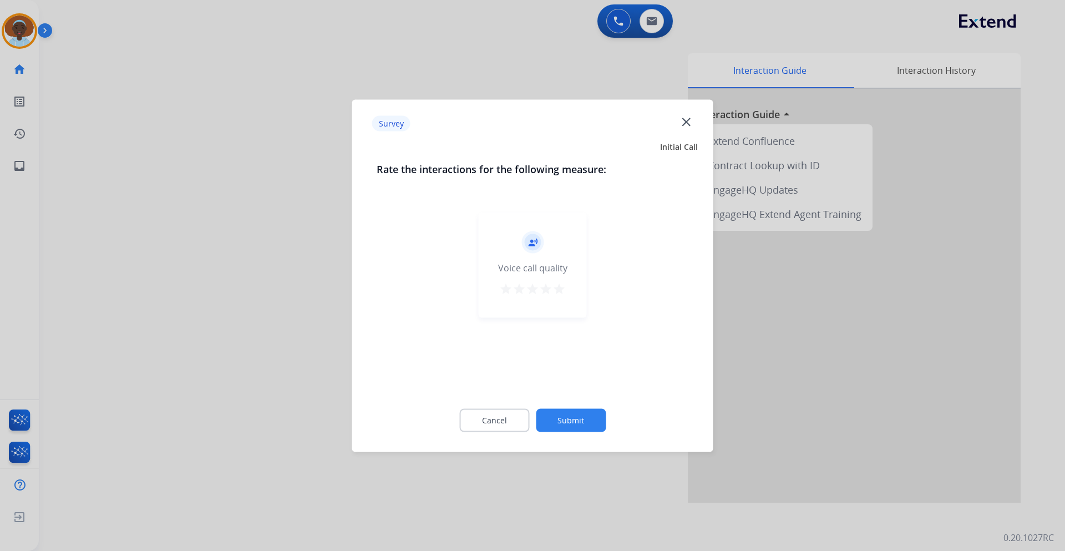
click at [558, 290] on mat-icon "star" at bounding box center [559, 288] width 13 height 13
click at [576, 418] on button "Submit" at bounding box center [571, 419] width 70 height 23
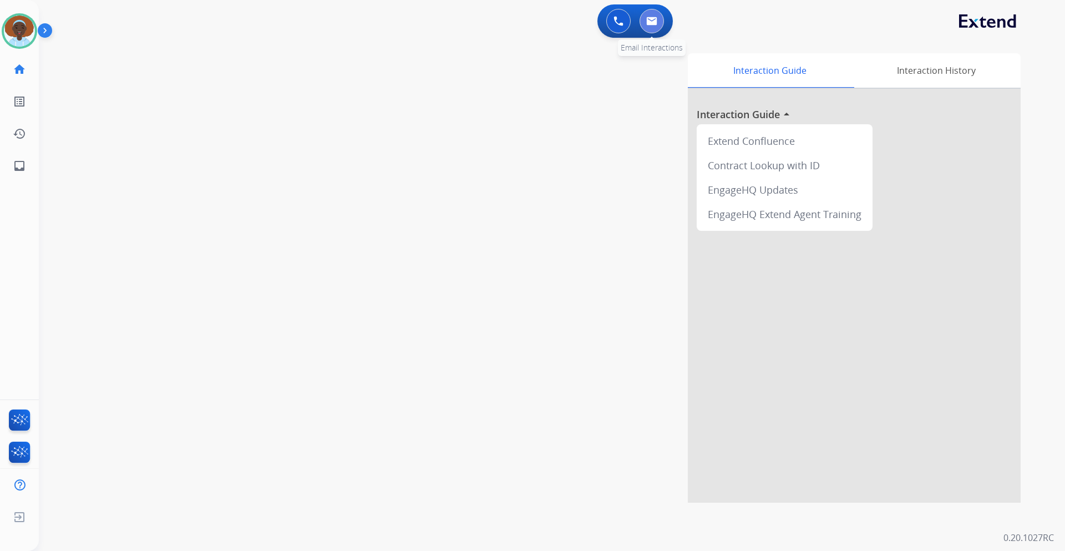
click at [650, 22] on img at bounding box center [651, 21] width 11 height 9
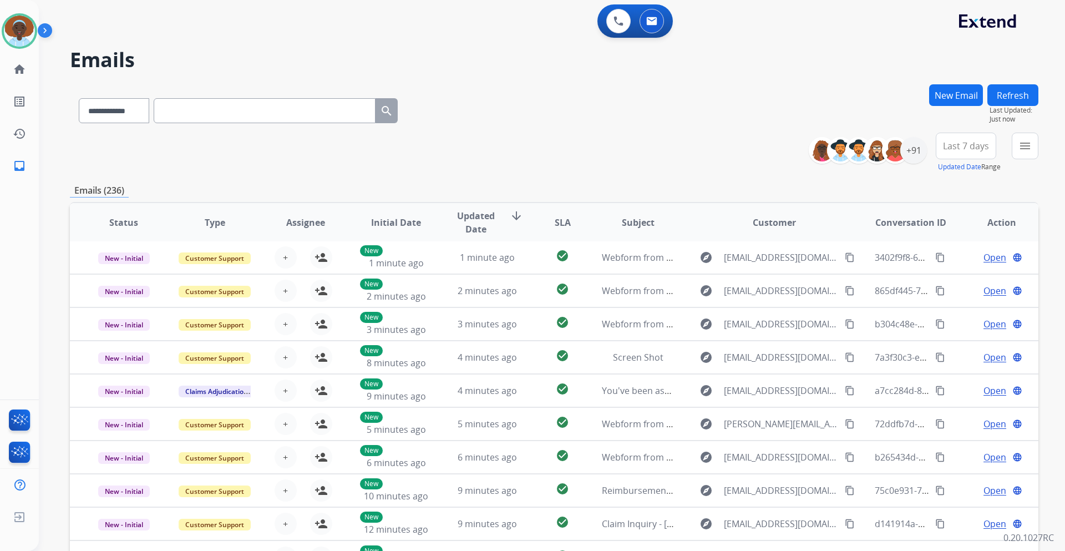
click at [977, 145] on span "Last 7 days" at bounding box center [966, 146] width 46 height 4
click at [965, 276] on div "Last 90 days" at bounding box center [962, 280] width 61 height 17
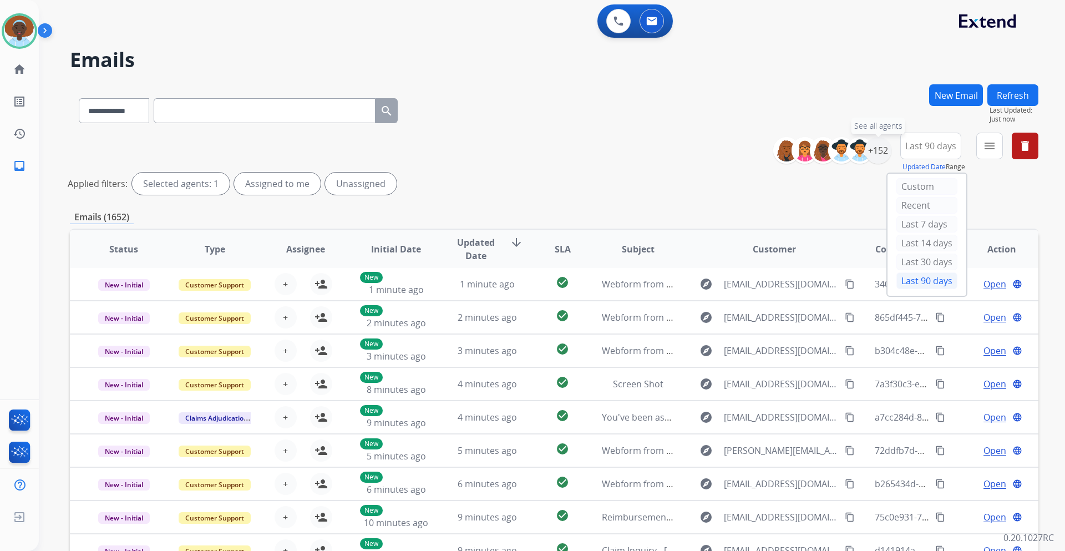
click at [877, 150] on div "+152" at bounding box center [878, 150] width 27 height 27
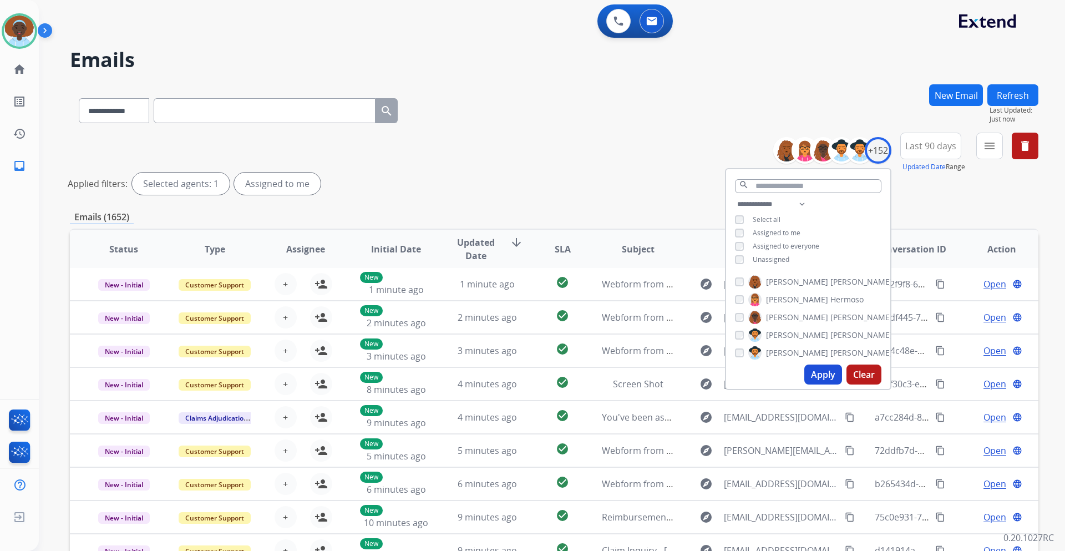
click at [812, 372] on button "Apply" at bounding box center [824, 375] width 38 height 20
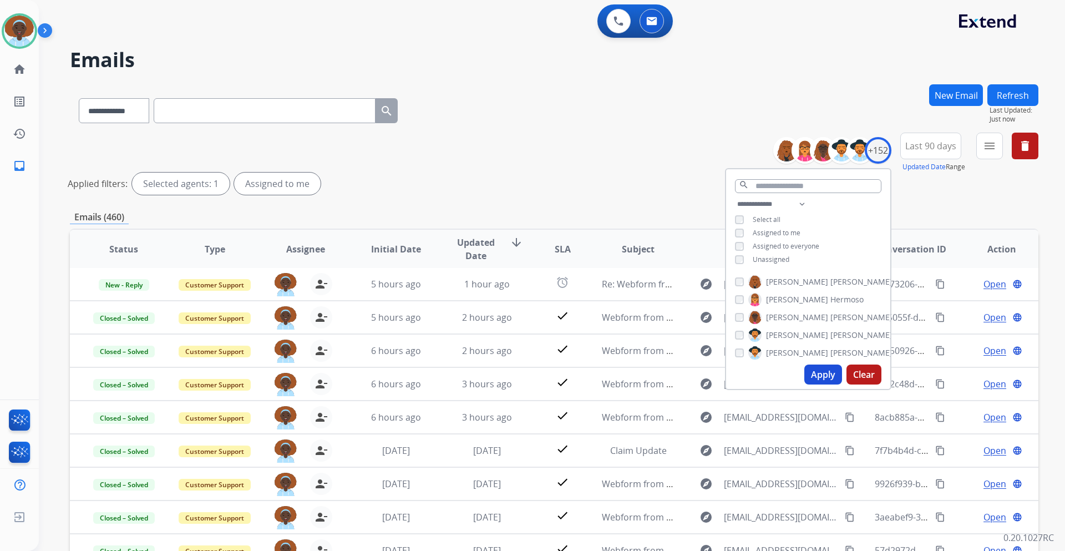
click at [604, 192] on div "Applied filters: Selected agents: 1 Assigned to me" at bounding box center [552, 184] width 969 height 22
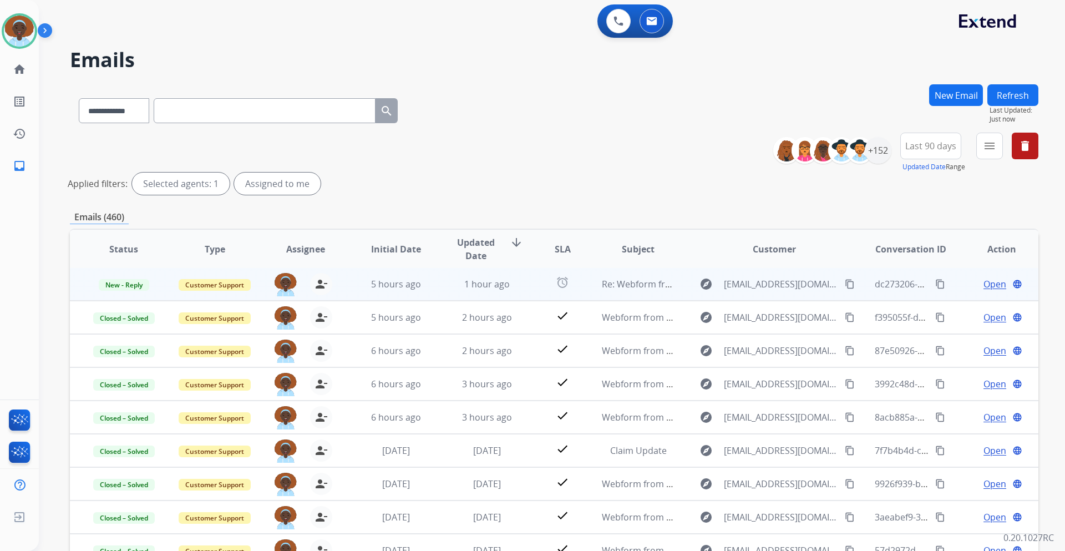
click at [988, 286] on span "Open" at bounding box center [995, 283] width 23 height 13
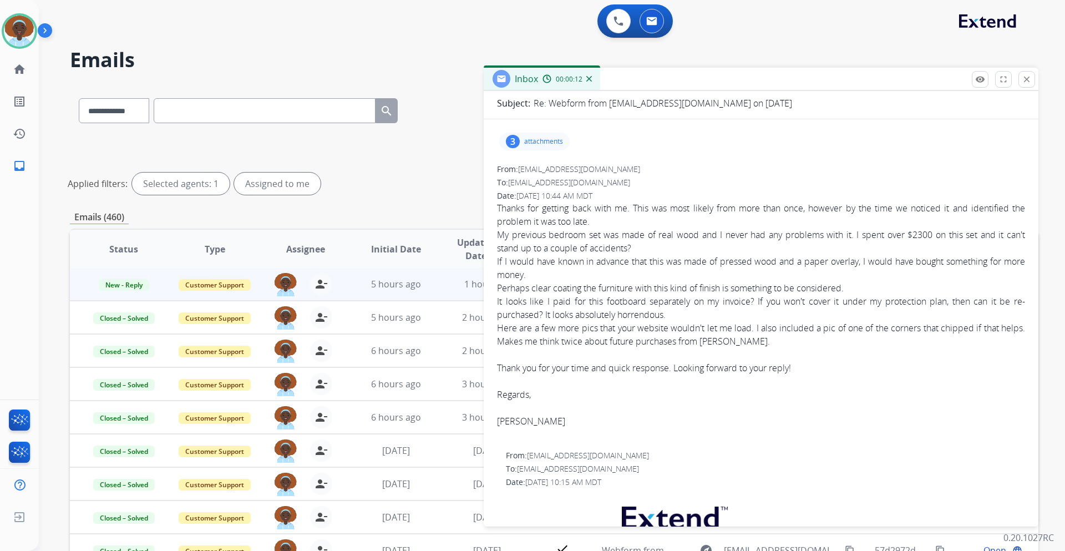
scroll to position [56, 0]
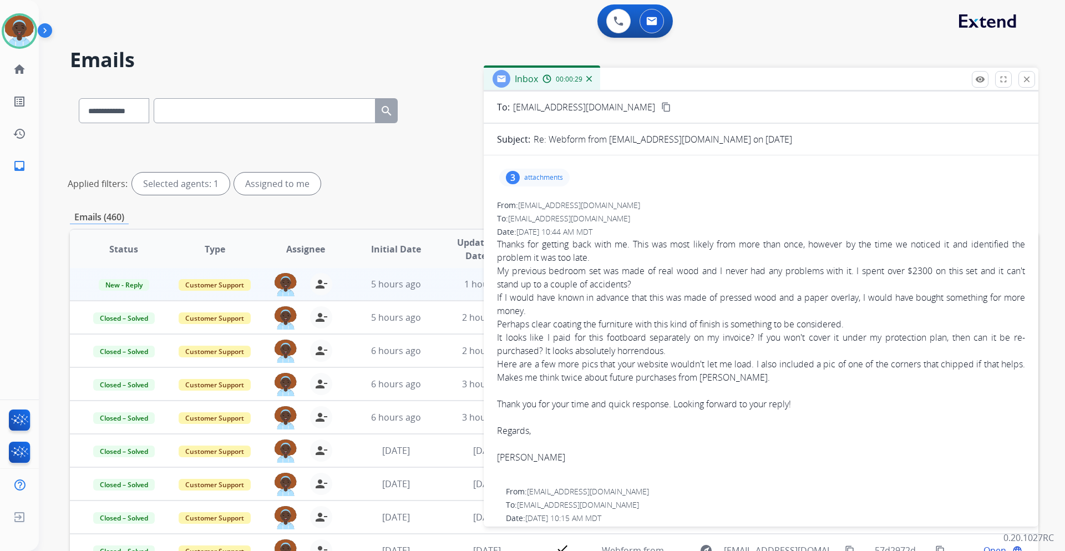
click at [527, 177] on p "attachments" at bounding box center [543, 177] width 39 height 9
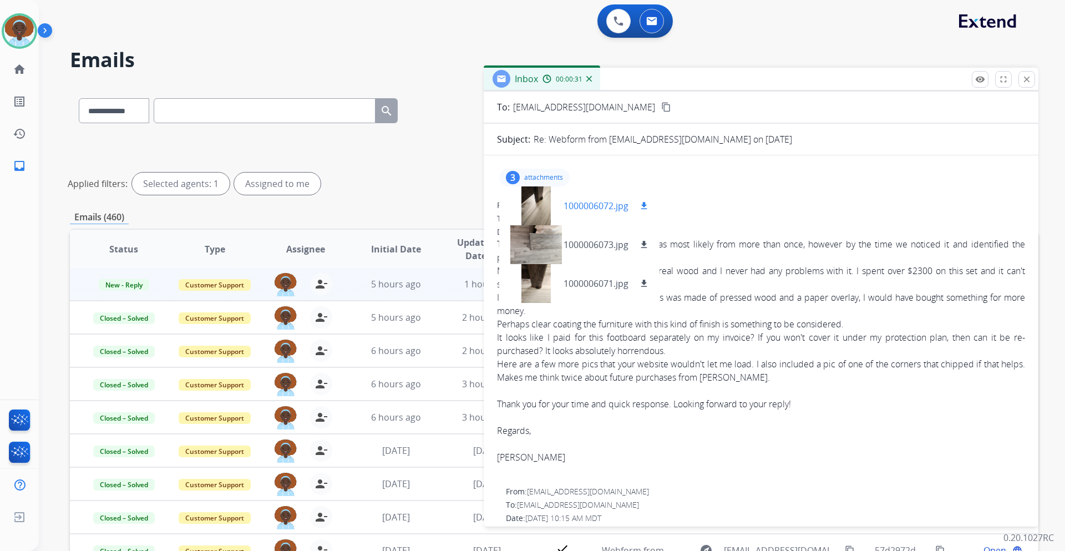
click at [531, 200] on div at bounding box center [535, 205] width 55 height 39
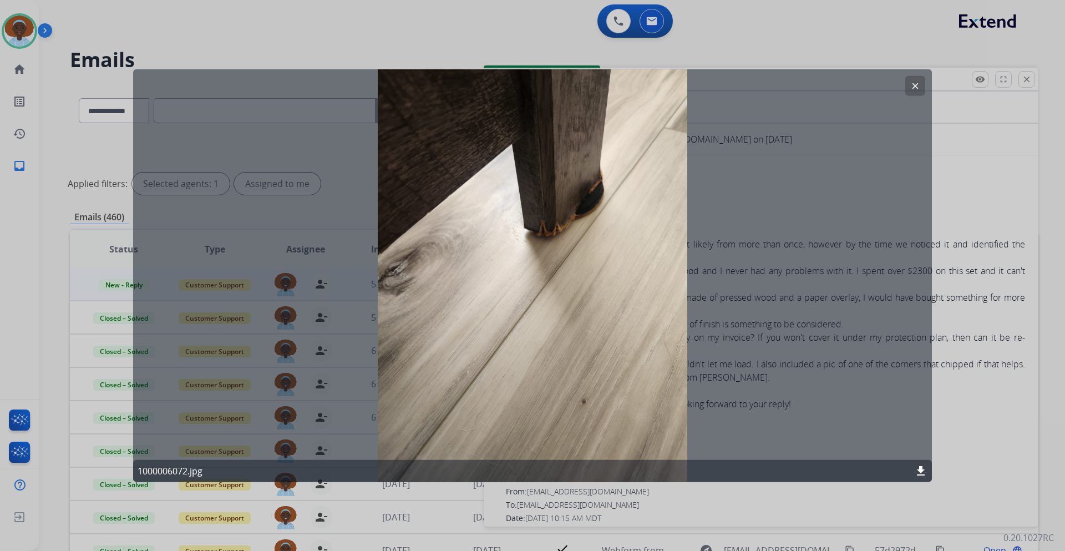
click at [915, 85] on mat-icon "clear" at bounding box center [915, 85] width 10 height 10
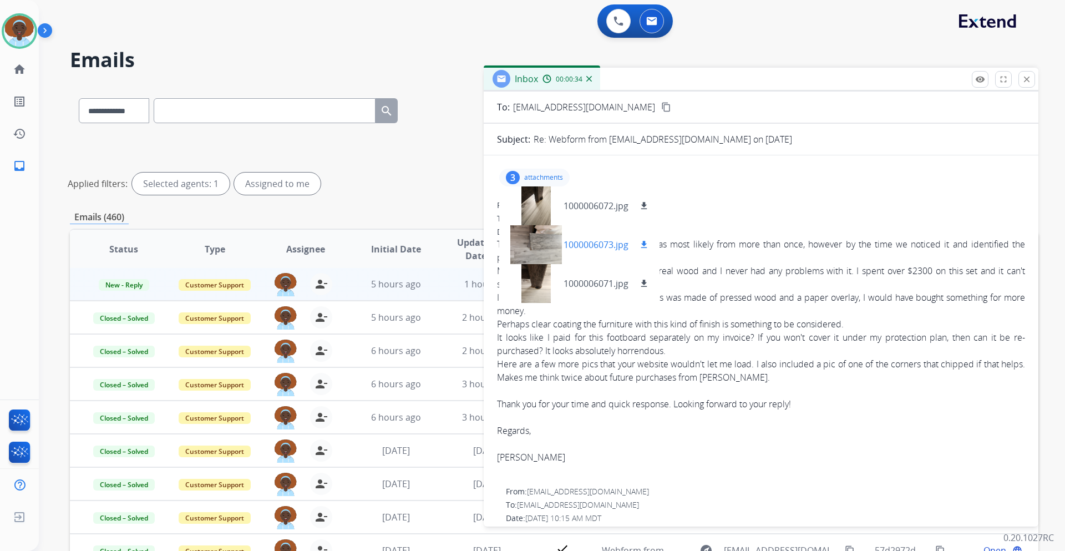
click at [542, 241] on div at bounding box center [535, 244] width 55 height 39
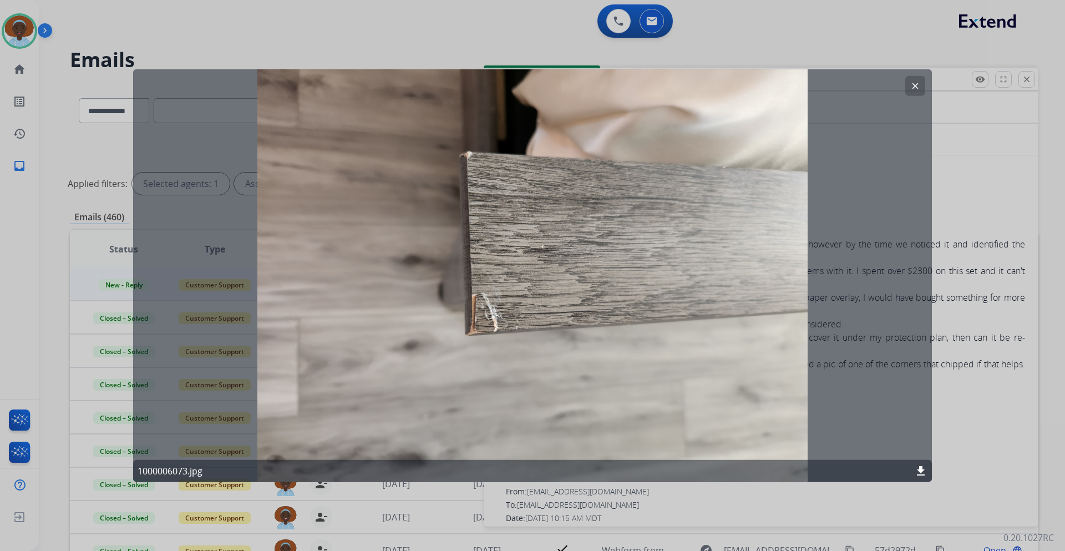
click at [918, 83] on mat-icon "clear" at bounding box center [915, 85] width 10 height 10
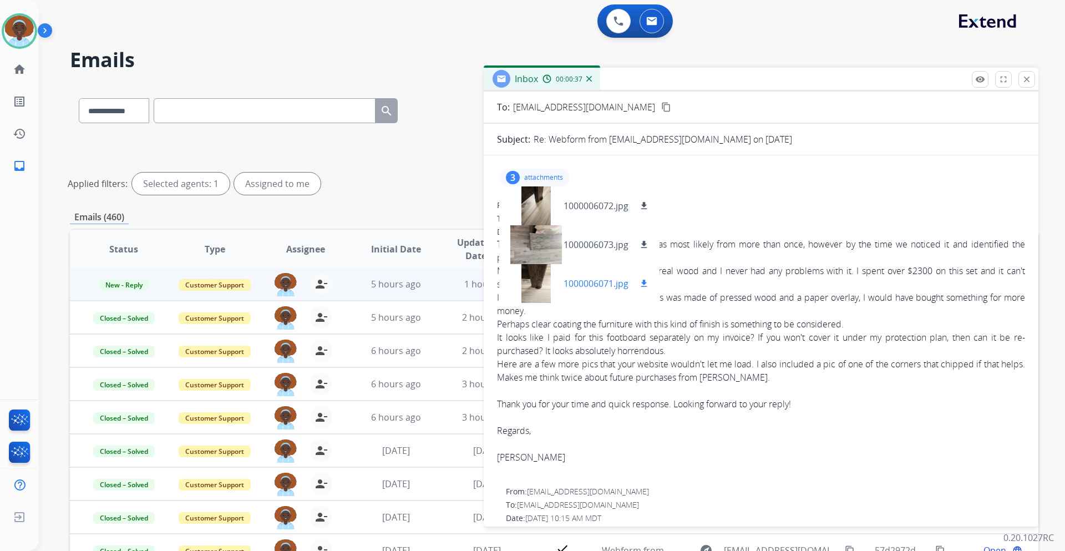
click at [530, 284] on div at bounding box center [535, 283] width 55 height 39
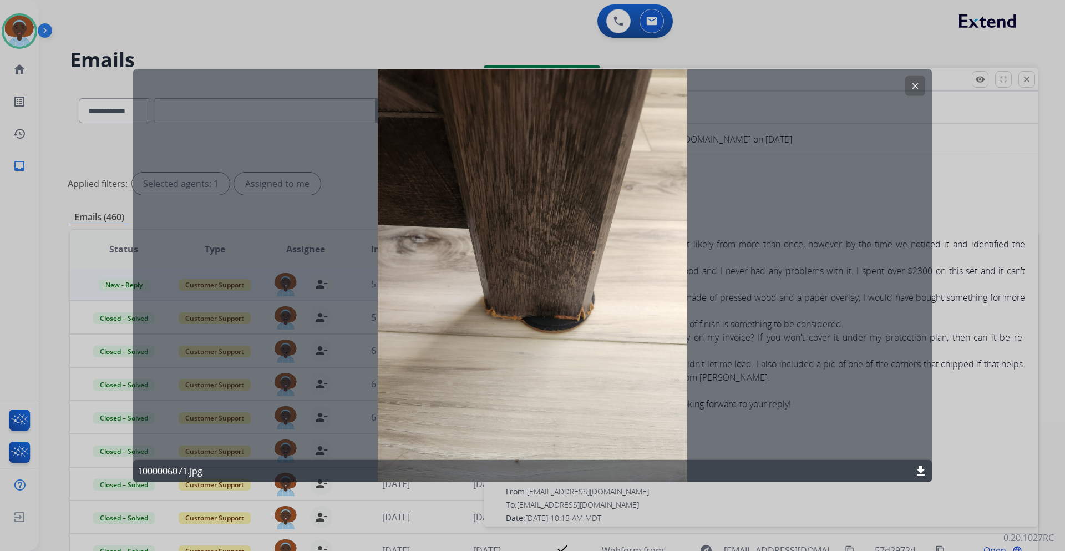
click at [912, 85] on mat-icon "clear" at bounding box center [915, 85] width 10 height 10
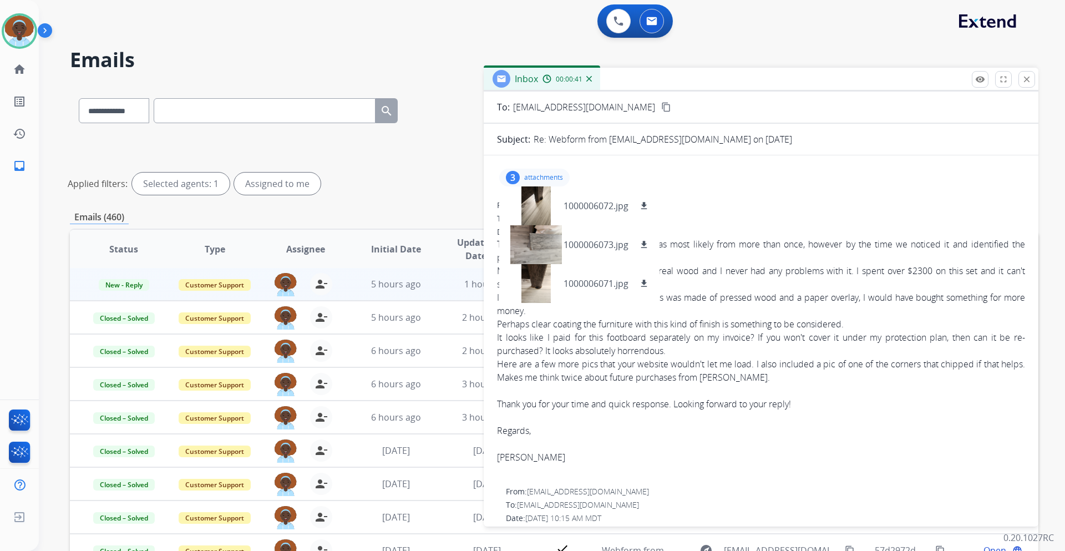
click at [717, 199] on div "3 attachments 1000006072.jpg download 1000006073.jpg download 1000006071.jpg do…" at bounding box center [761, 535] width 555 height 742
click at [543, 175] on p "attachments" at bounding box center [543, 177] width 39 height 9
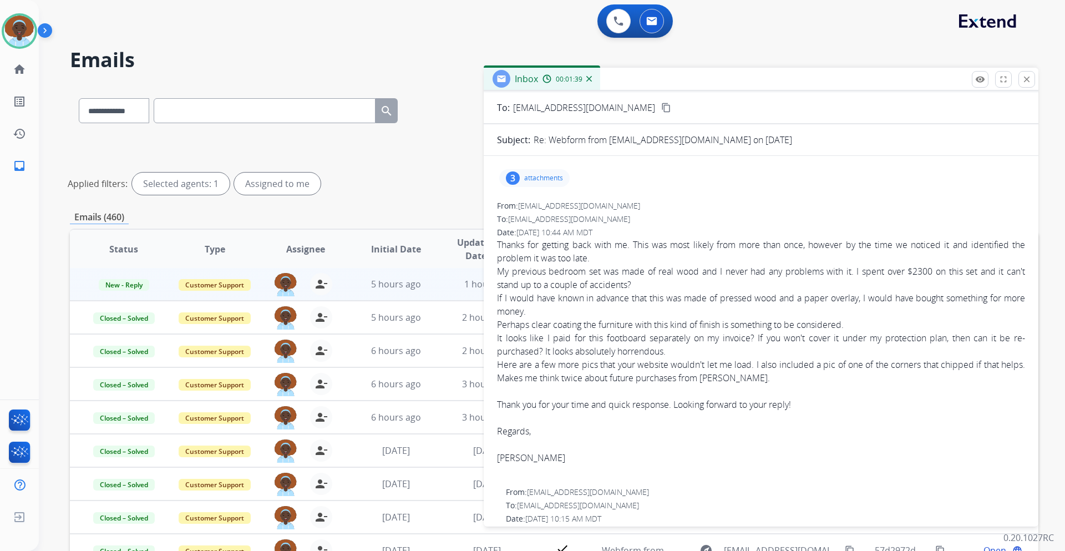
scroll to position [0, 0]
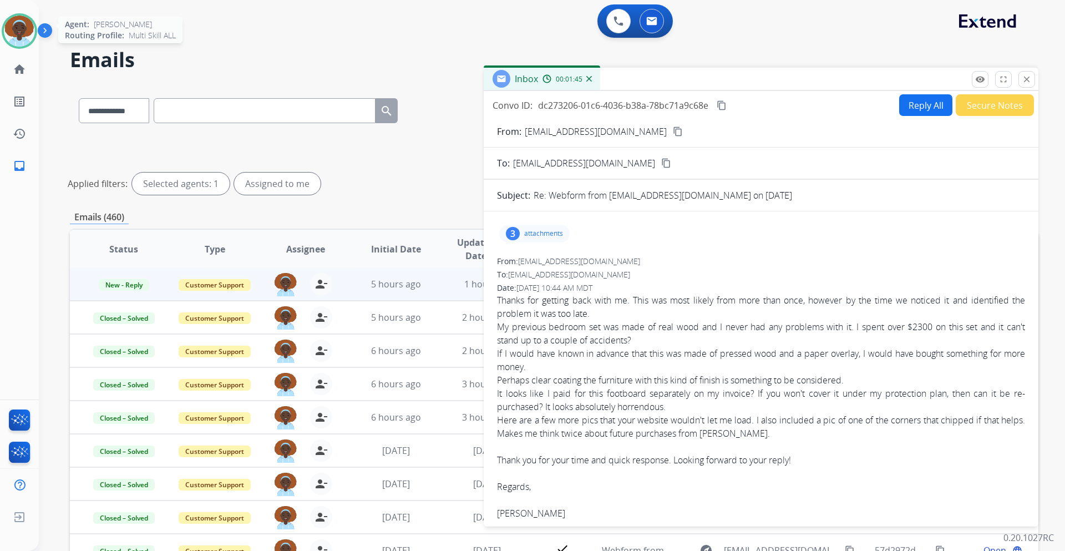
drag, startPoint x: 20, startPoint y: 34, endPoint x: 75, endPoint y: 36, distance: 55.0
click at [19, 35] on img at bounding box center [19, 31] width 31 height 31
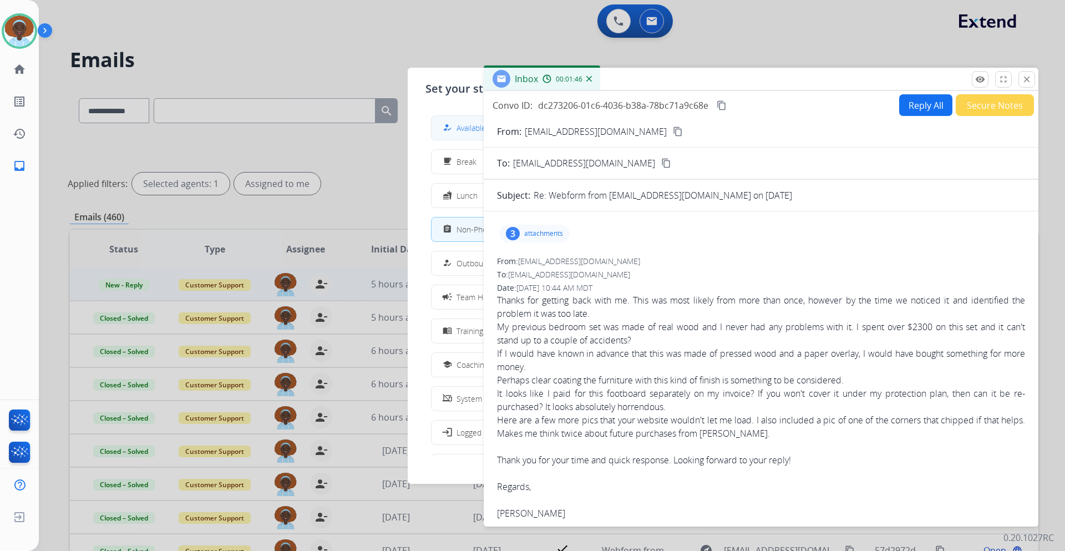
click at [468, 129] on span "Available" at bounding box center [471, 128] width 29 height 12
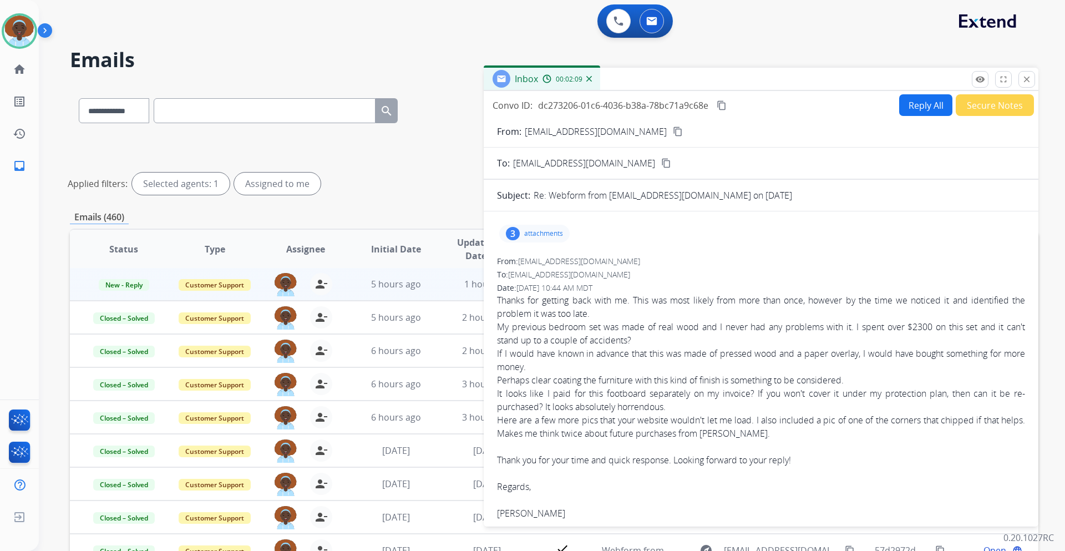
click at [673, 133] on mat-icon "content_copy" at bounding box center [678, 132] width 10 height 10
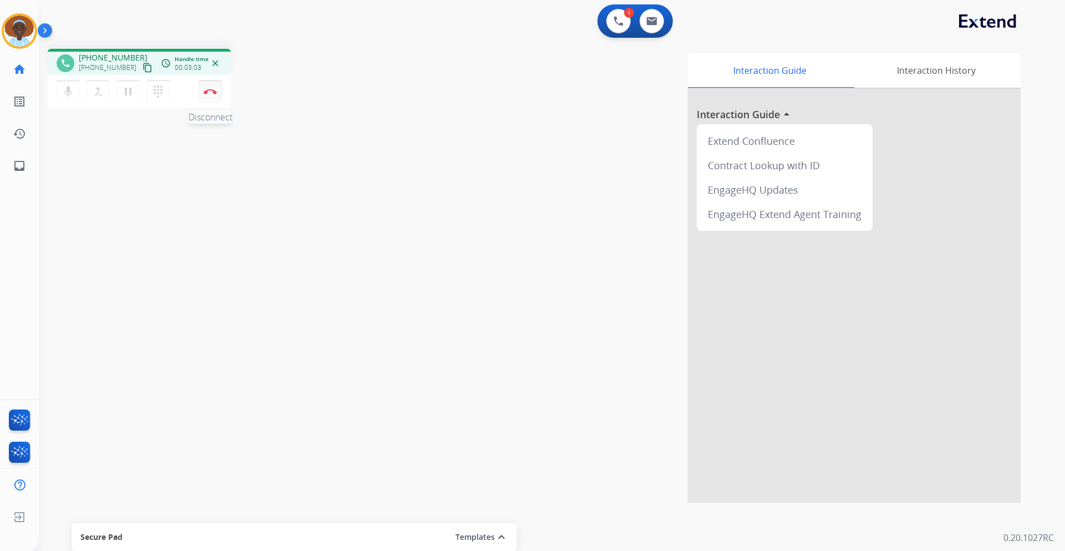
click at [214, 94] on button "Disconnect" at bounding box center [210, 91] width 23 height 23
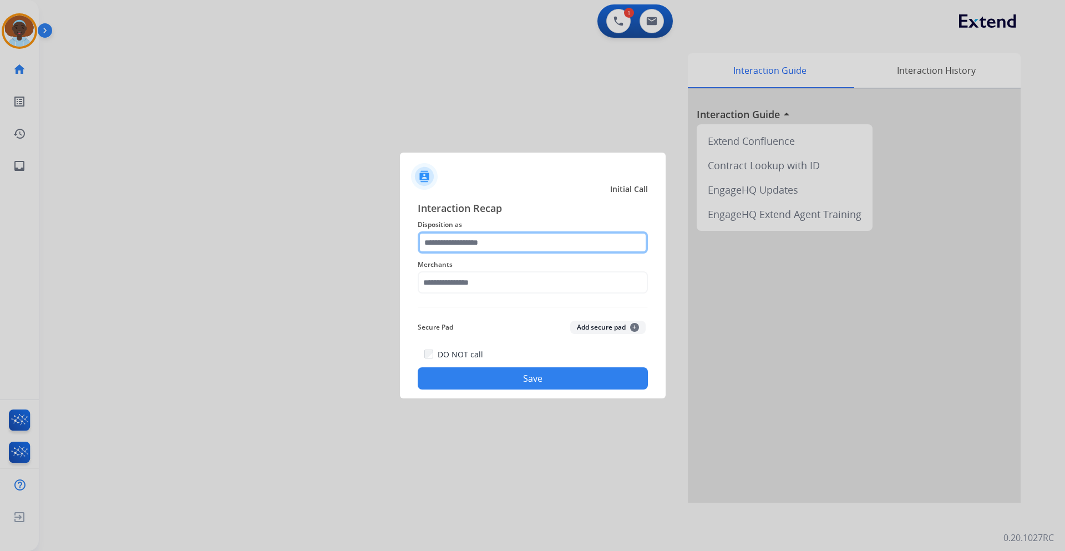
click at [474, 242] on input "text" at bounding box center [533, 242] width 230 height 22
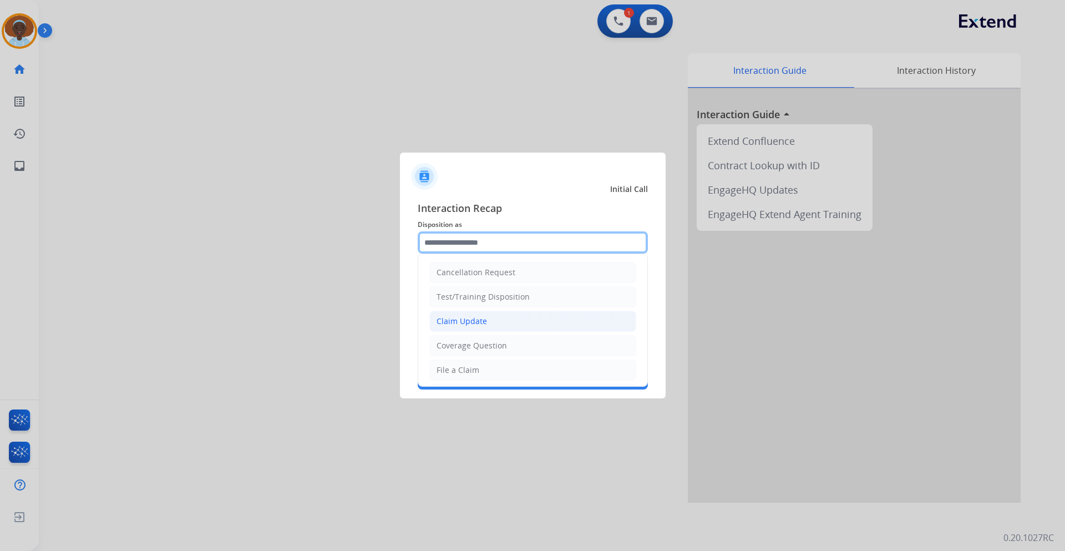
scroll to position [55, 0]
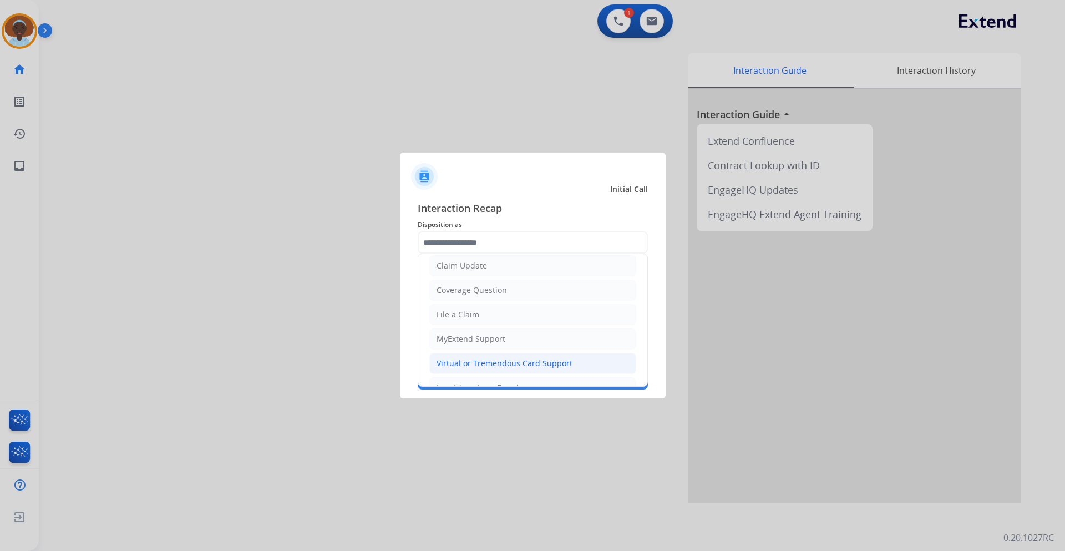
click at [504, 365] on div "Virtual or Tremendous Card Support" at bounding box center [505, 363] width 136 height 11
type input "**********"
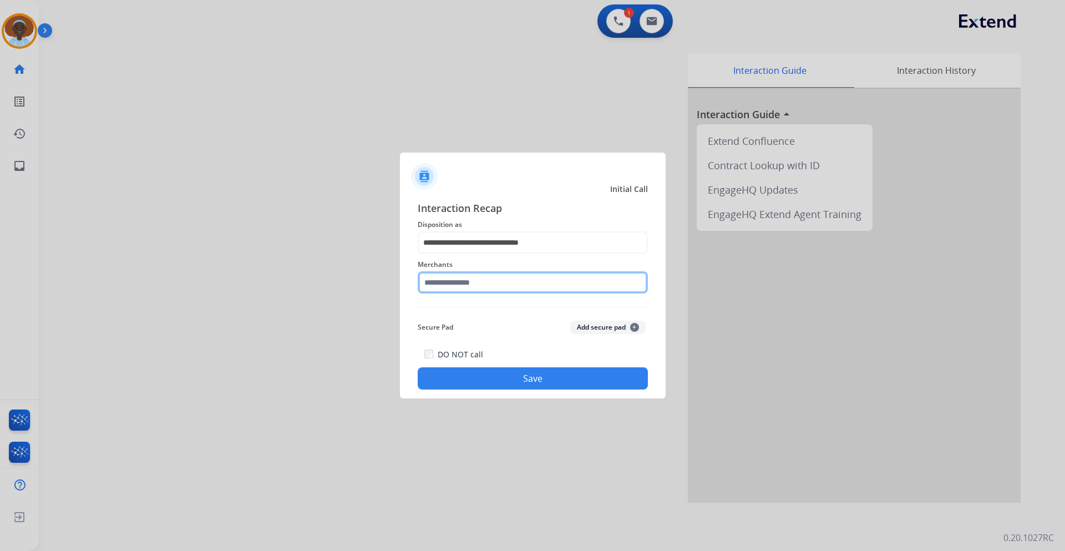
click at [471, 282] on input "text" at bounding box center [533, 282] width 230 height 22
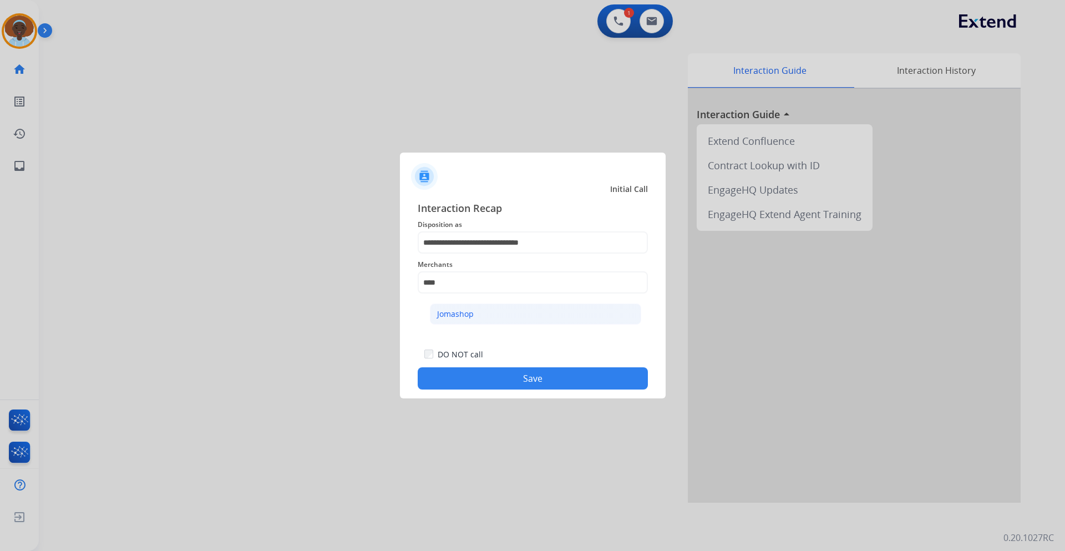
click at [469, 314] on div "Jomashop" at bounding box center [455, 313] width 37 height 11
type input "********"
click at [525, 377] on button "Save" at bounding box center [533, 378] width 230 height 22
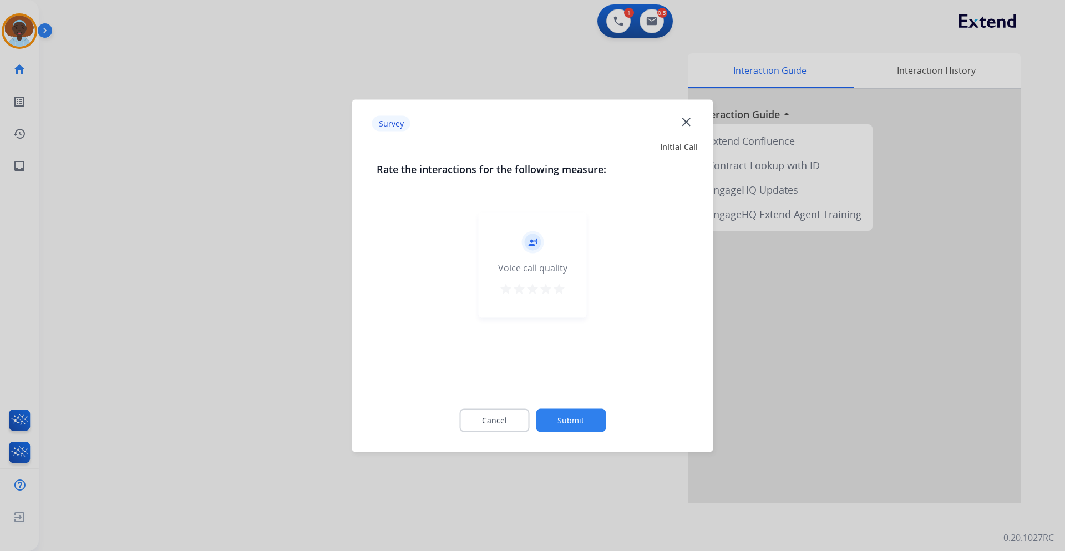
click at [560, 289] on mat-icon "star" at bounding box center [559, 288] width 13 height 13
click at [578, 418] on button "Submit" at bounding box center [571, 419] width 70 height 23
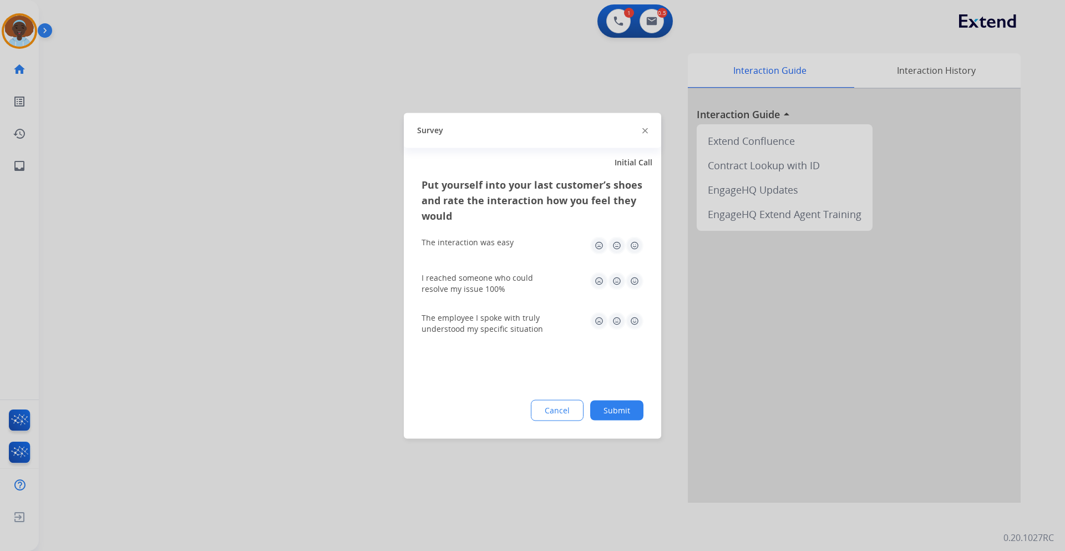
drag, startPoint x: 637, startPoint y: 322, endPoint x: 635, endPoint y: 312, distance: 9.7
click at [637, 320] on img at bounding box center [635, 321] width 18 height 18
click at [636, 281] on img at bounding box center [635, 281] width 18 height 18
click at [637, 242] on img at bounding box center [635, 245] width 18 height 18
click at [618, 414] on button "Submit" at bounding box center [616, 410] width 53 height 20
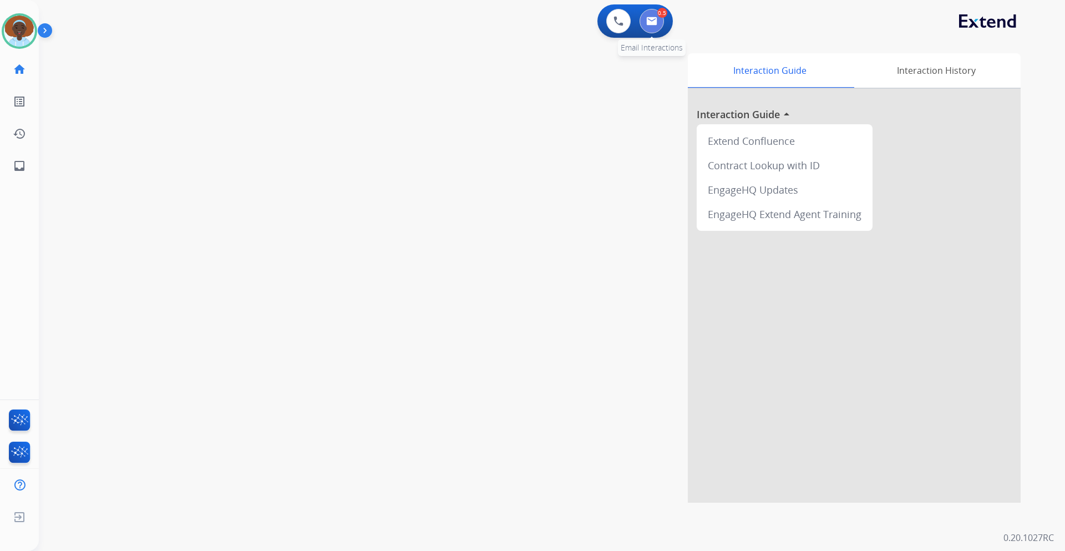
click at [649, 18] on img at bounding box center [651, 21] width 11 height 9
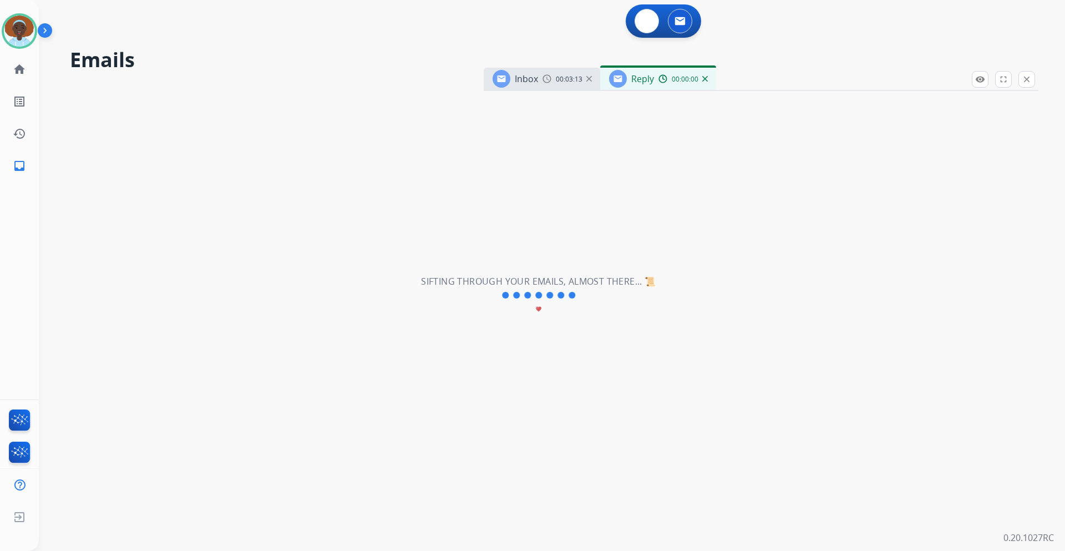
select select "**********"
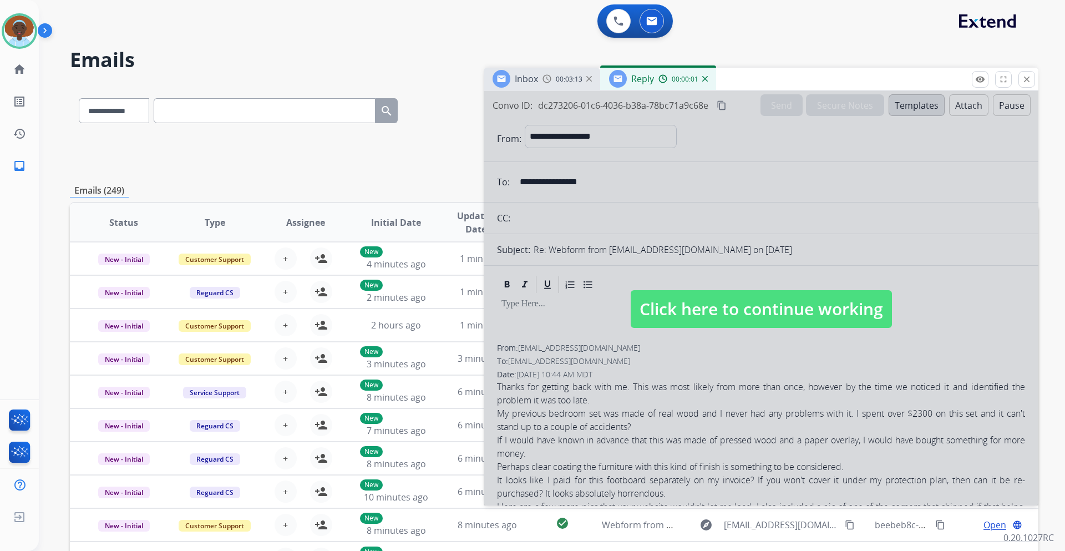
click at [710, 315] on span "Click here to continue working" at bounding box center [761, 309] width 261 height 38
select select
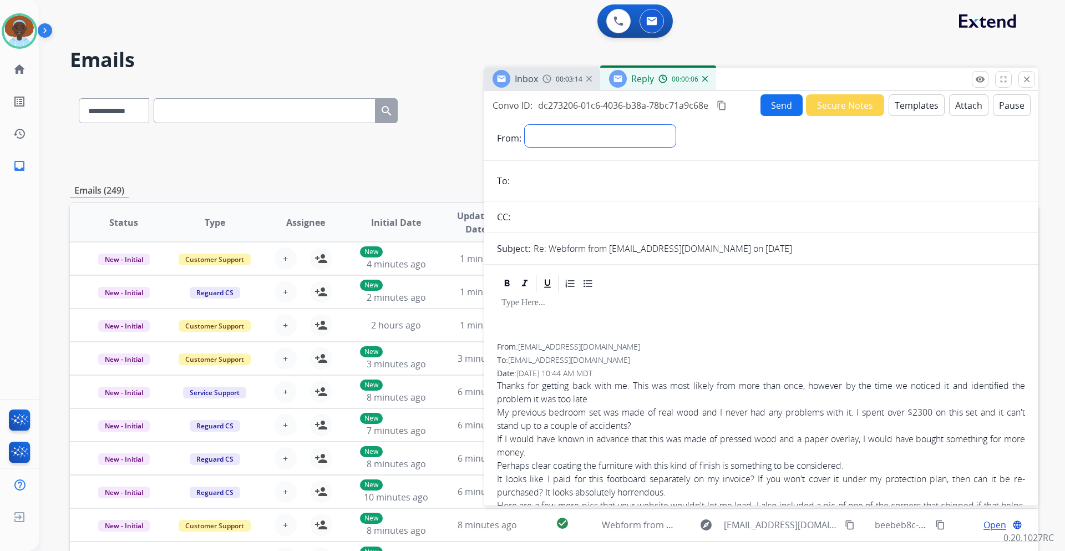
click at [604, 133] on select "**********" at bounding box center [600, 136] width 151 height 22
select select "**********"
click at [525, 125] on select "**********" at bounding box center [600, 136] width 151 height 22
drag, startPoint x: 689, startPoint y: 250, endPoint x: 610, endPoint y: 255, distance: 78.9
click at [610, 255] on p "Re: Webform from gfs0522@gmail.com on 08/11/2025" at bounding box center [663, 249] width 259 height 13
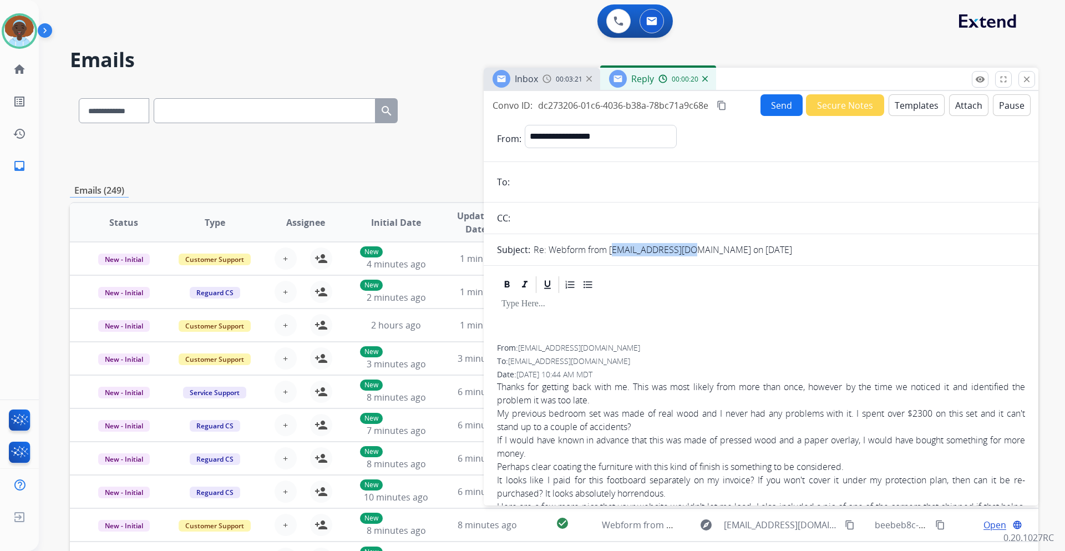
copy p "gfs0522@gmail.com"
click at [540, 184] on input "email" at bounding box center [769, 182] width 512 height 22
paste input "**********"
type input "**********"
click at [901, 109] on button "Templates" at bounding box center [917, 105] width 56 height 22
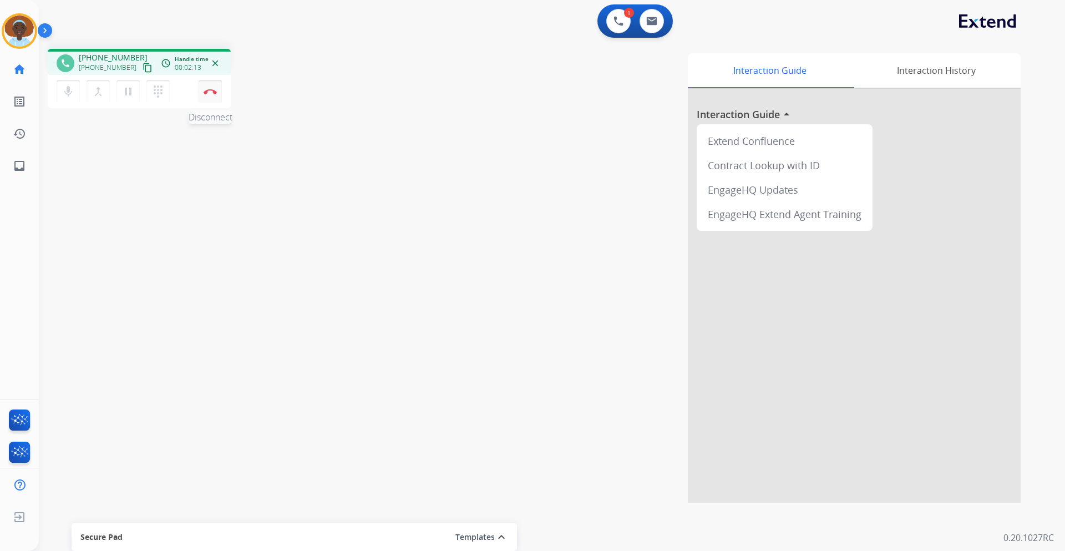
click at [210, 99] on button "Disconnect" at bounding box center [210, 91] width 23 height 23
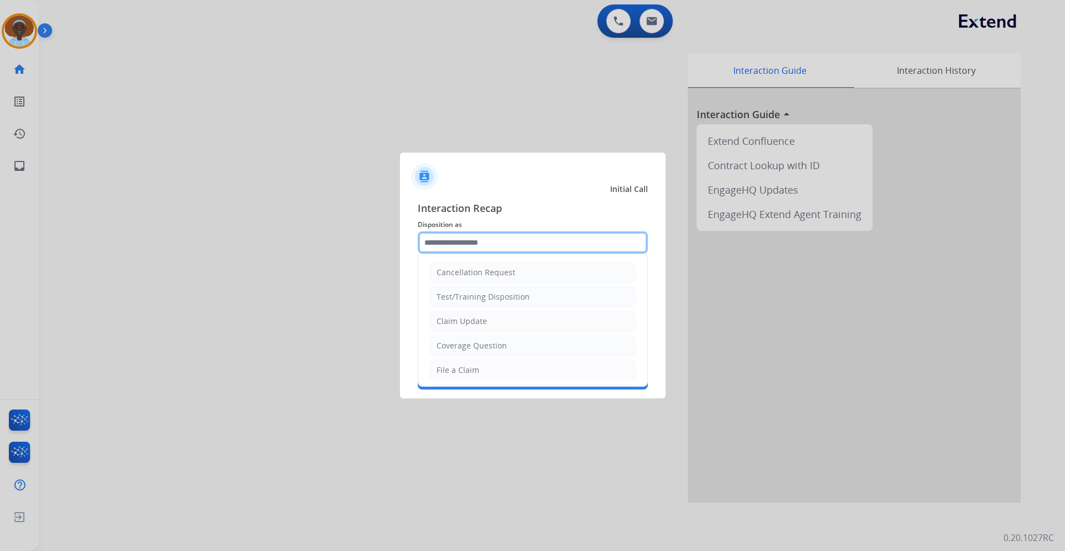
click at [459, 240] on input "text" at bounding box center [533, 242] width 230 height 22
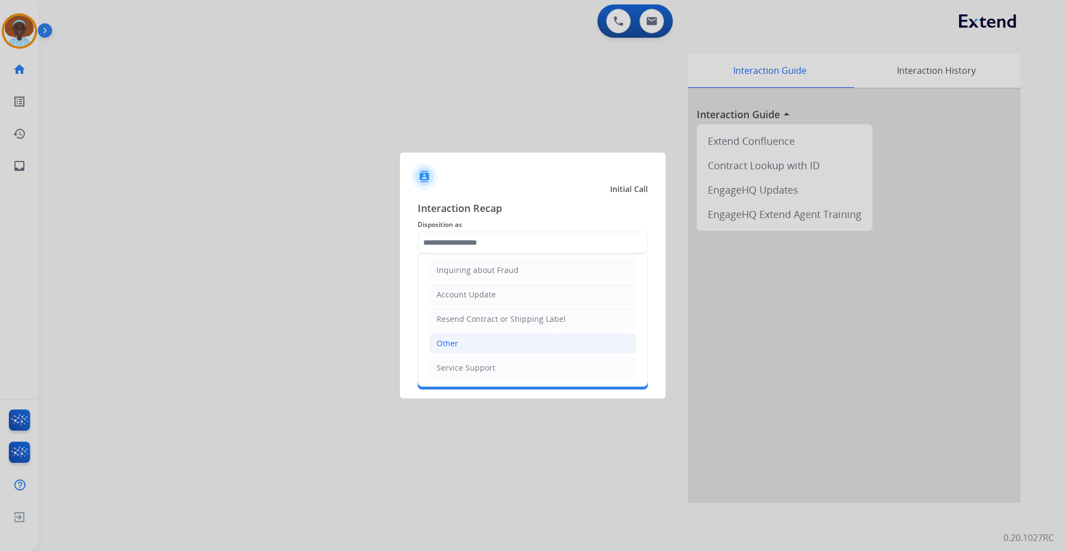
click at [462, 343] on li "Other" at bounding box center [532, 343] width 207 height 21
type input "*****"
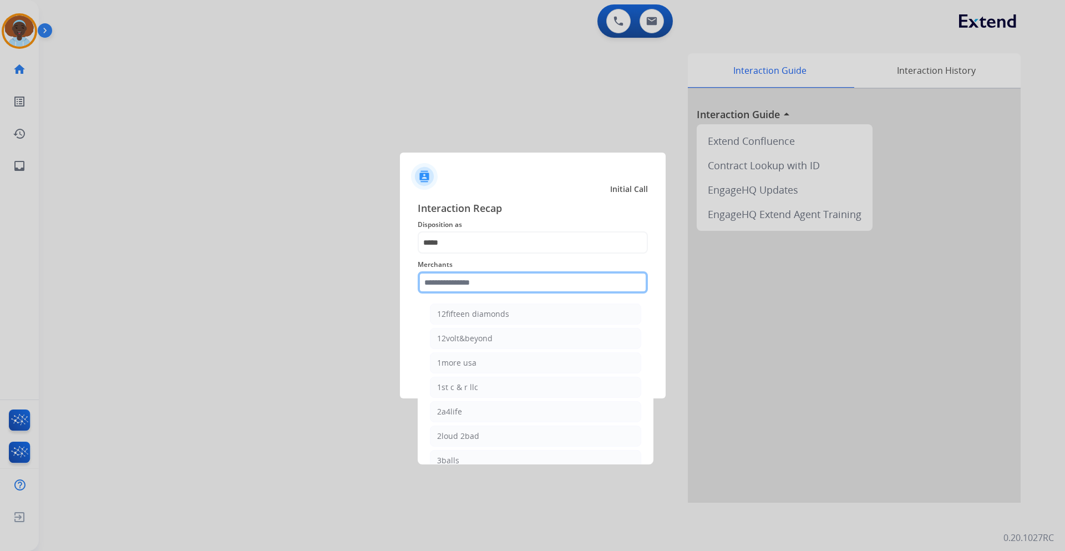
click at [457, 279] on input "text" at bounding box center [533, 282] width 230 height 22
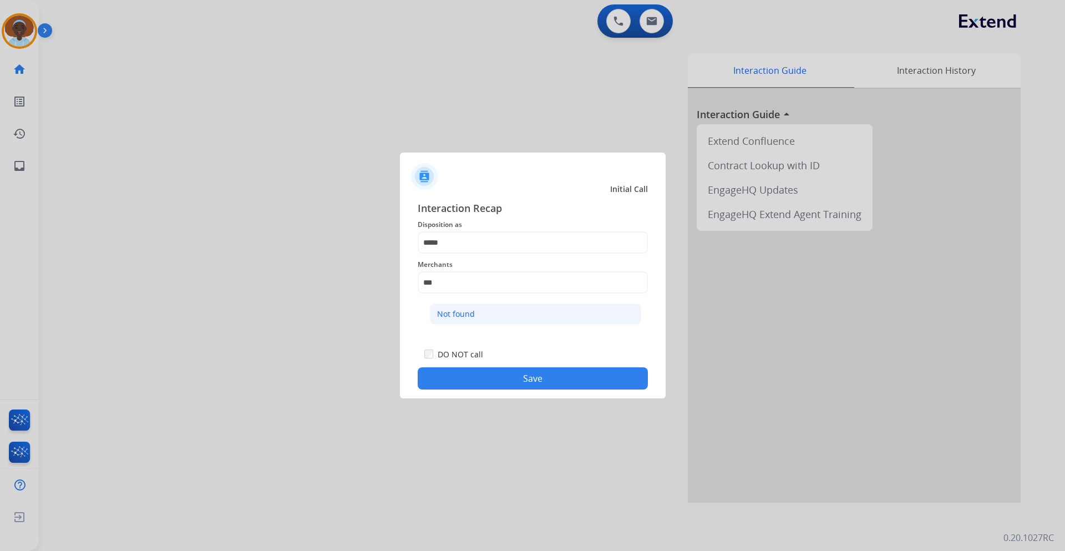
click at [464, 314] on div "Not found" at bounding box center [456, 313] width 38 height 11
type input "*********"
click at [523, 383] on button "Save" at bounding box center [533, 378] width 230 height 22
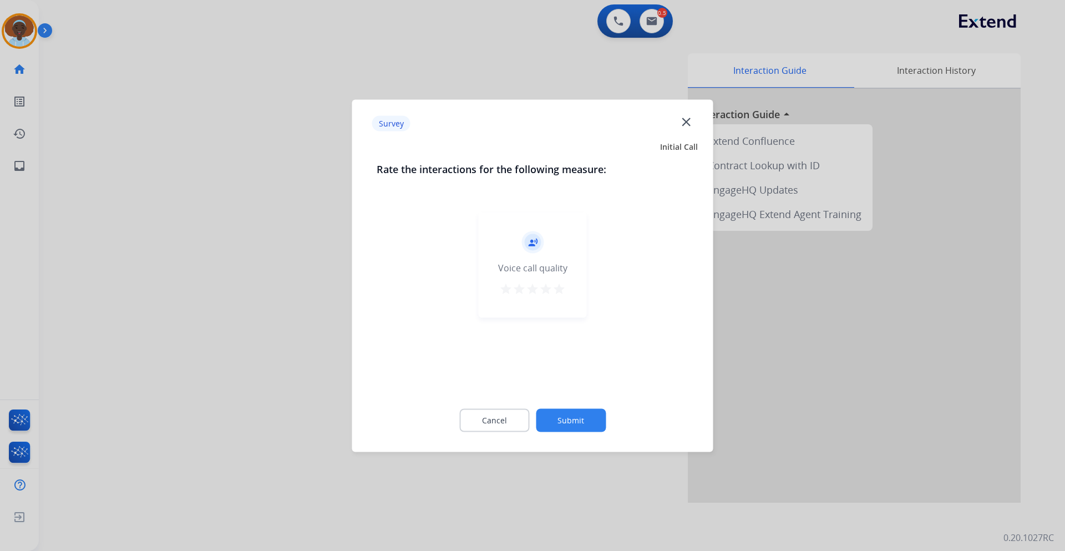
click at [559, 289] on mat-icon "star" at bounding box center [559, 288] width 13 height 13
click at [584, 418] on button "Submit" at bounding box center [571, 419] width 70 height 23
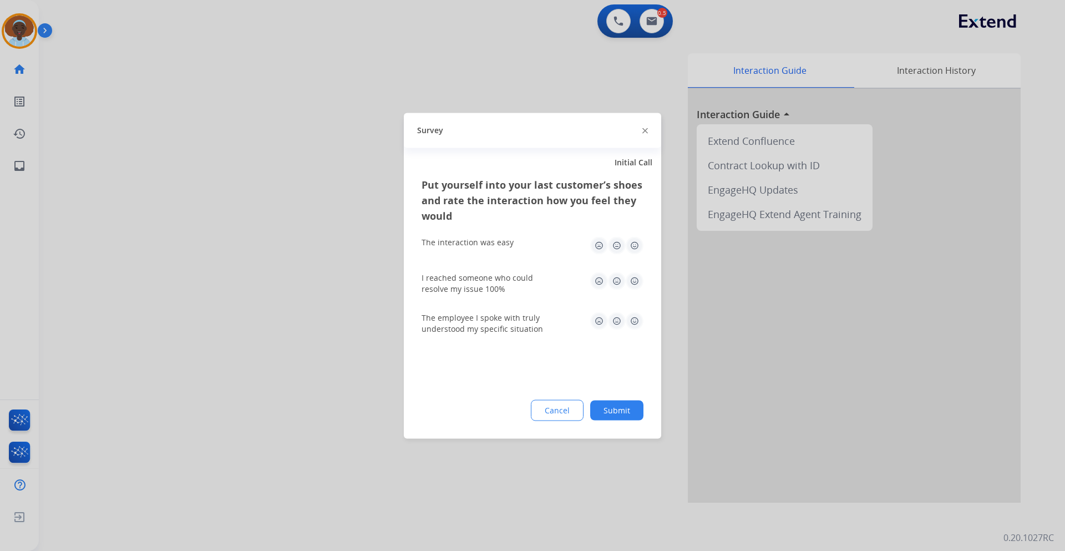
click at [637, 320] on img at bounding box center [635, 321] width 18 height 18
click at [635, 242] on img at bounding box center [635, 245] width 18 height 18
click at [630, 284] on img at bounding box center [635, 281] width 18 height 18
click at [623, 412] on button "Submit" at bounding box center [616, 410] width 53 height 20
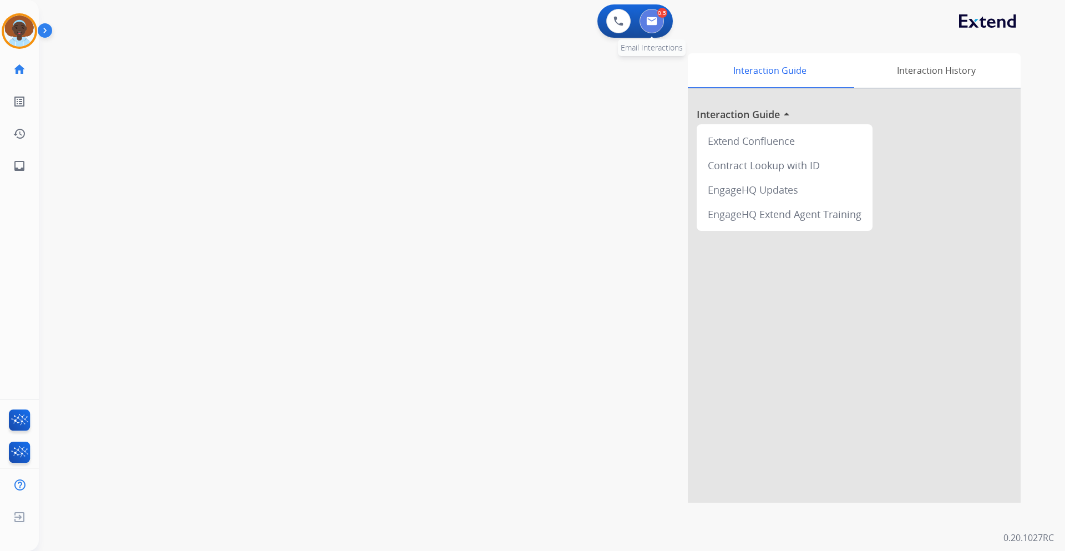
click at [659, 25] on button at bounding box center [652, 21] width 24 height 24
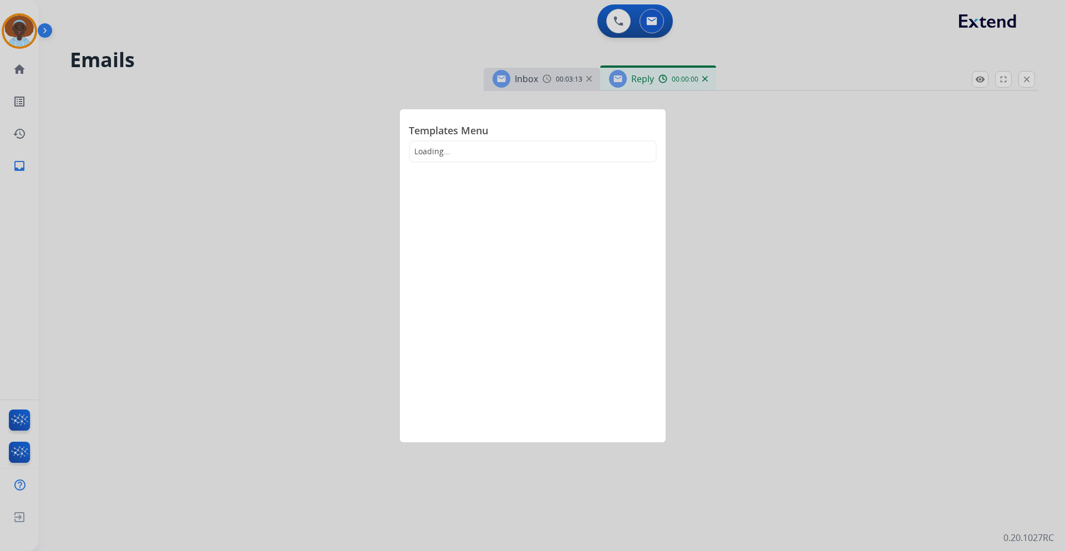
select select "**********"
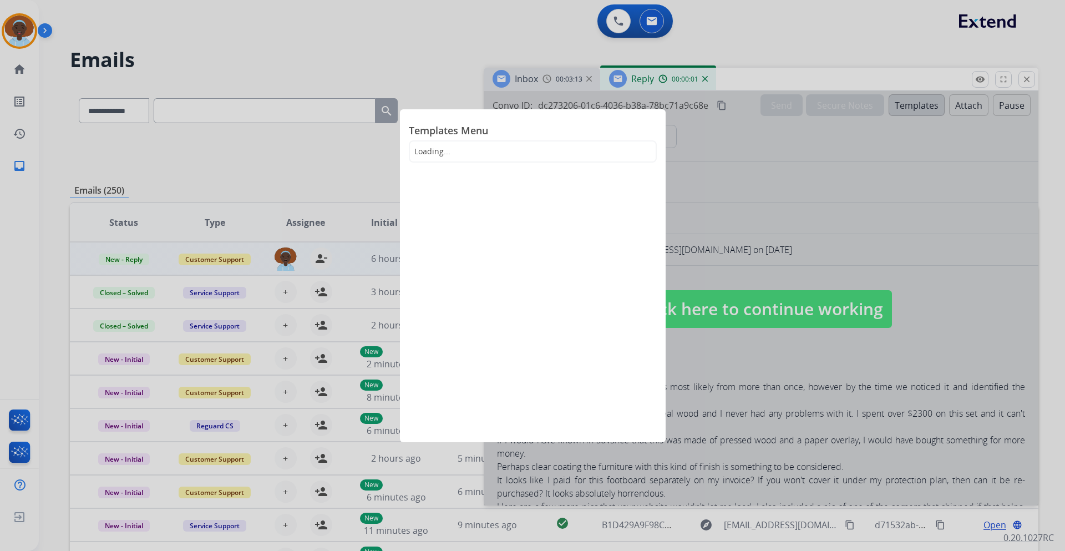
click at [444, 66] on div at bounding box center [532, 275] width 1065 height 551
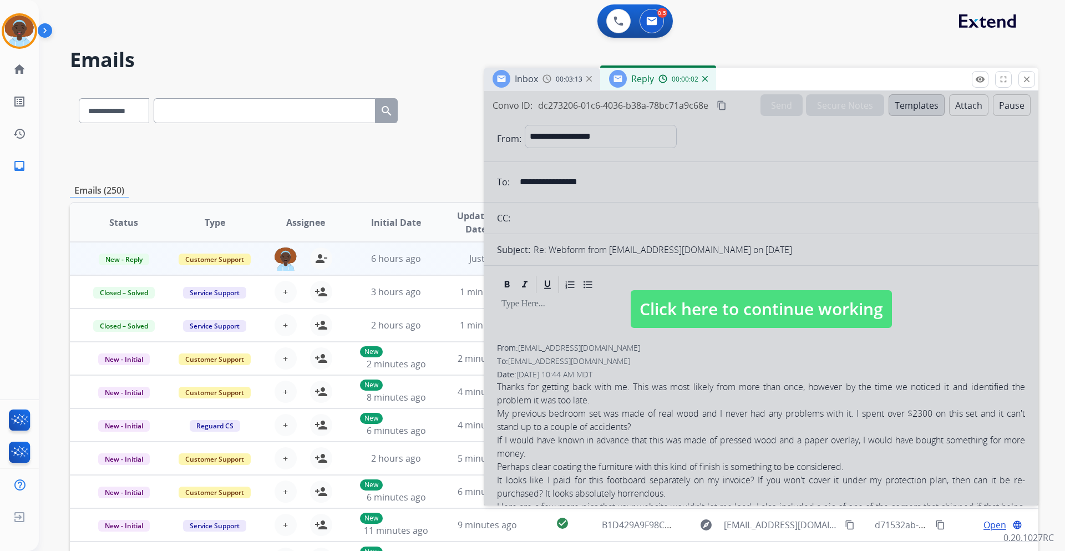
click at [786, 302] on span "Click here to continue working" at bounding box center [761, 309] width 261 height 38
select select
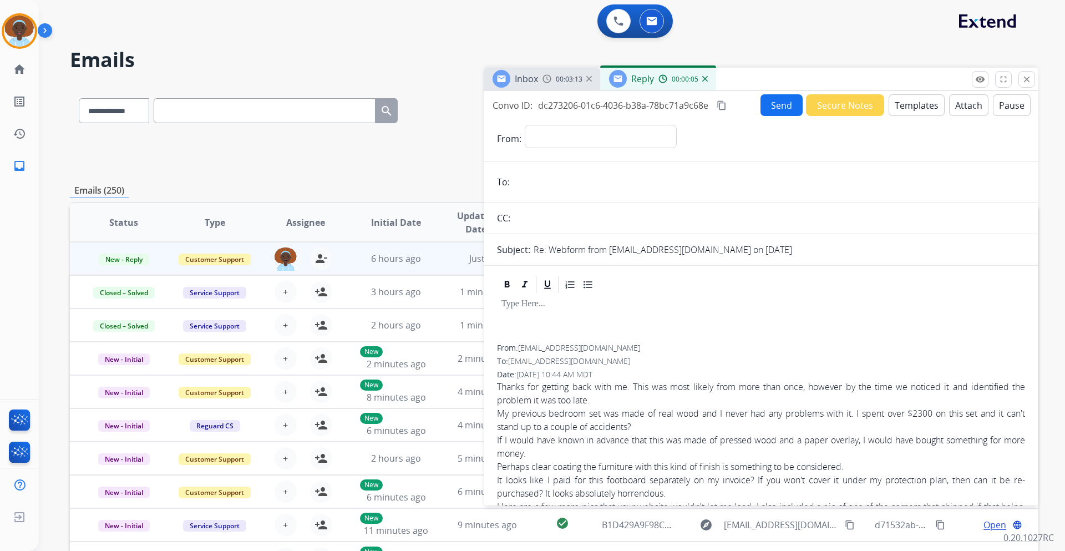
click at [904, 105] on button "Templates" at bounding box center [917, 105] width 56 height 22
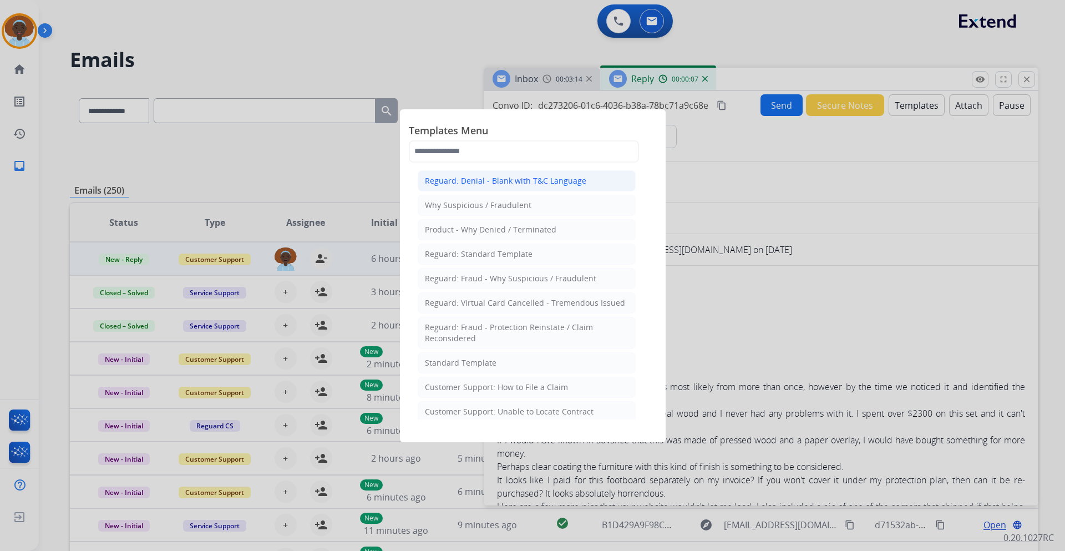
click at [522, 179] on div "Reguard: Denial - Blank with T&C Language" at bounding box center [505, 180] width 161 height 11
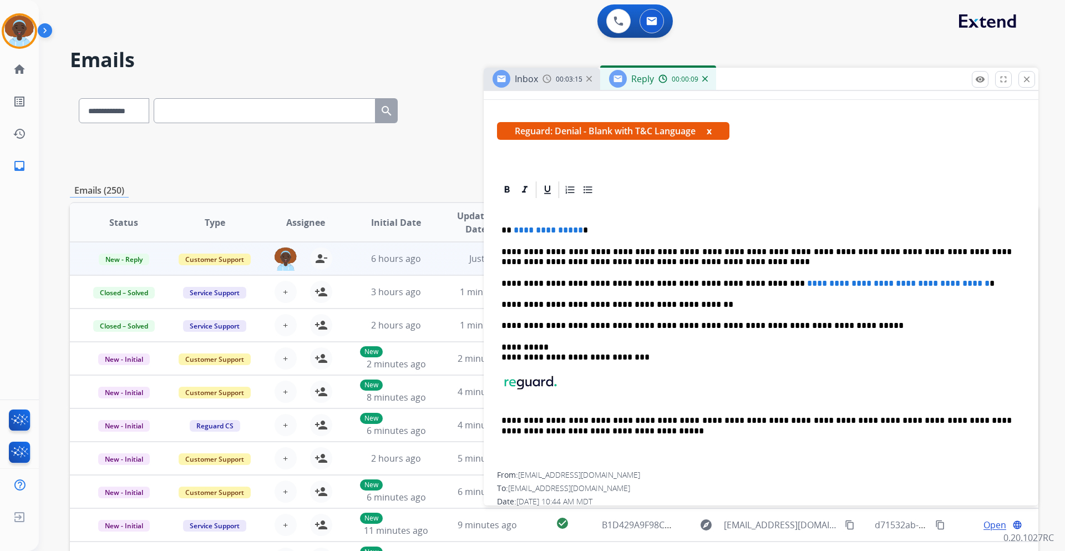
scroll to position [166, 0]
click at [576, 230] on span "**********" at bounding box center [548, 229] width 69 height 8
drag, startPoint x: 746, startPoint y: 282, endPoint x: 964, endPoint y: 282, distance: 217.5
click at [964, 282] on p "**********" at bounding box center [757, 283] width 510 height 10
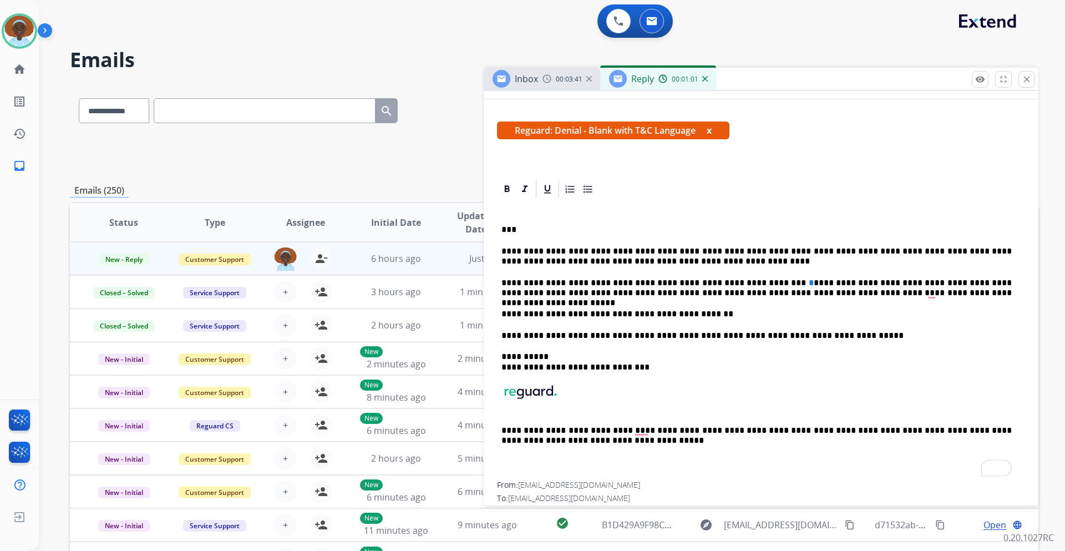
click at [761, 282] on p "**********" at bounding box center [757, 288] width 510 height 21
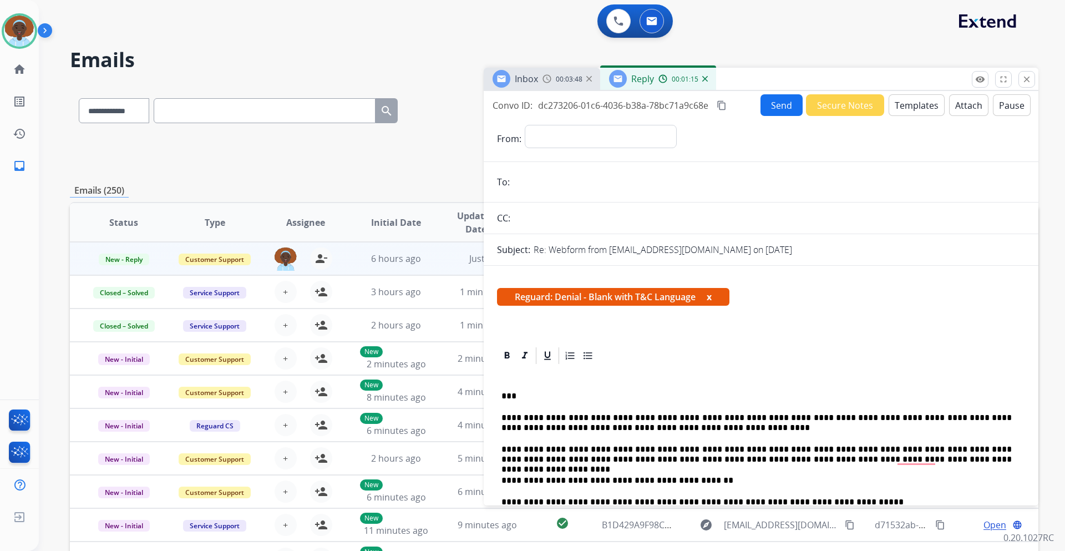
click at [955, 110] on button "Attach" at bounding box center [968, 105] width 39 height 22
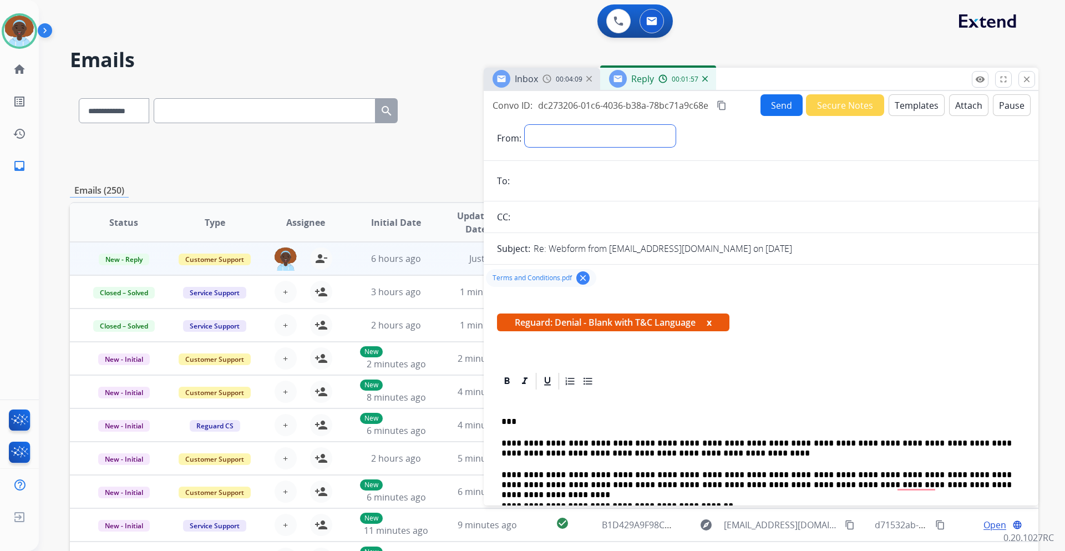
click at [558, 134] on select "**********" at bounding box center [600, 136] width 151 height 22
select select "**********"
click at [525, 125] on select "**********" at bounding box center [600, 136] width 151 height 22
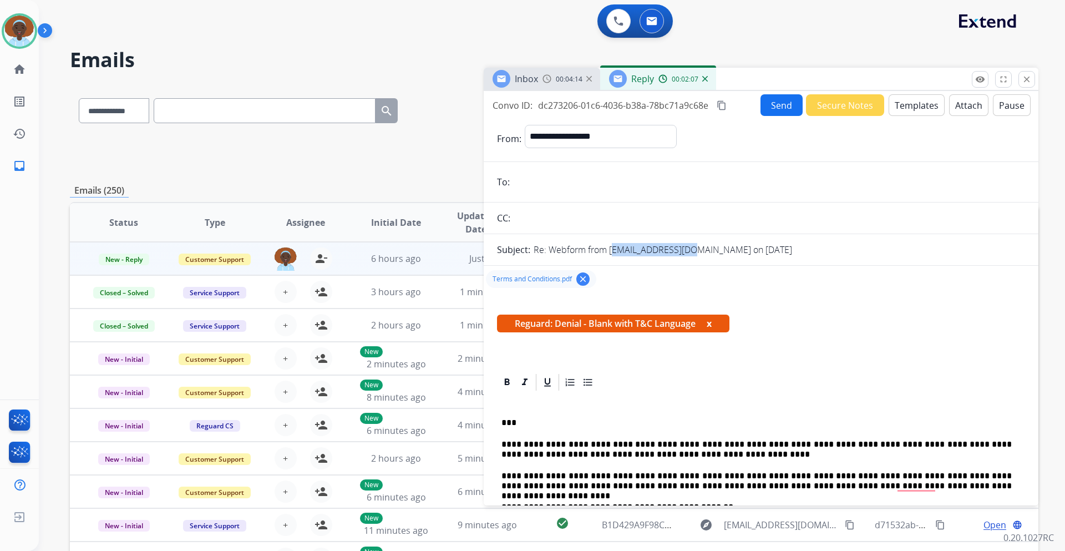
drag, startPoint x: 688, startPoint y: 249, endPoint x: 610, endPoint y: 252, distance: 78.3
click at [610, 252] on p "Re: Webform from gfs0522@gmail.com on 08/11/2025" at bounding box center [663, 249] width 259 height 13
copy p "gfs0522@gmail.com"
click at [594, 175] on input "email" at bounding box center [769, 182] width 512 height 22
paste input "**********"
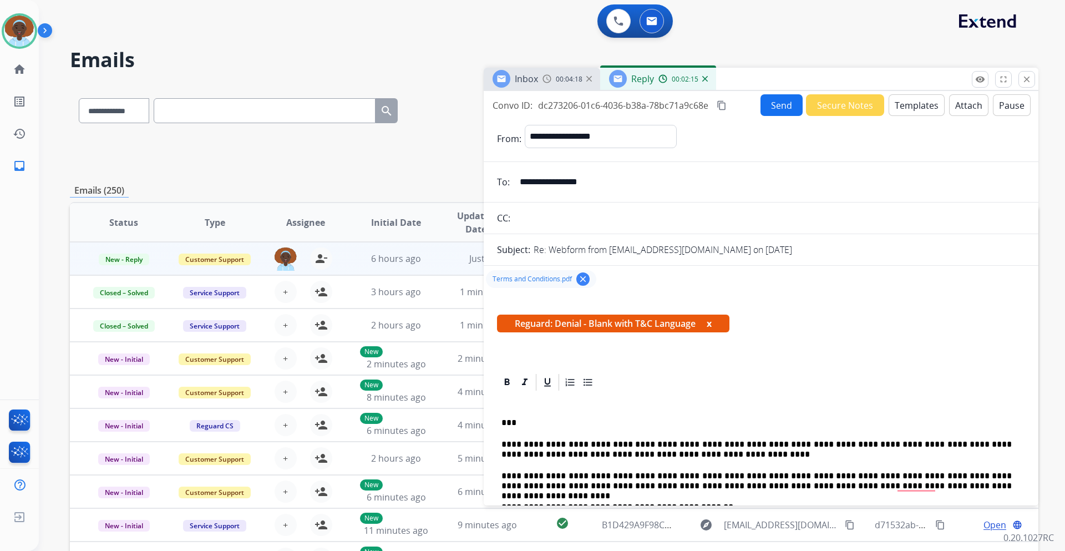
type input "**********"
click at [765, 106] on button "Send" at bounding box center [782, 105] width 42 height 22
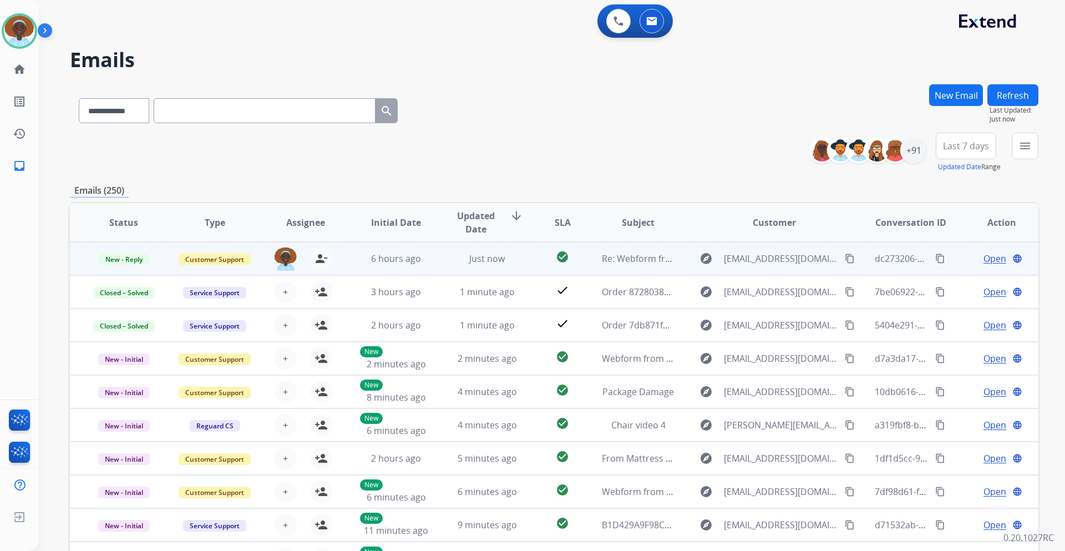
click at [986, 261] on span "Open" at bounding box center [995, 258] width 23 height 13
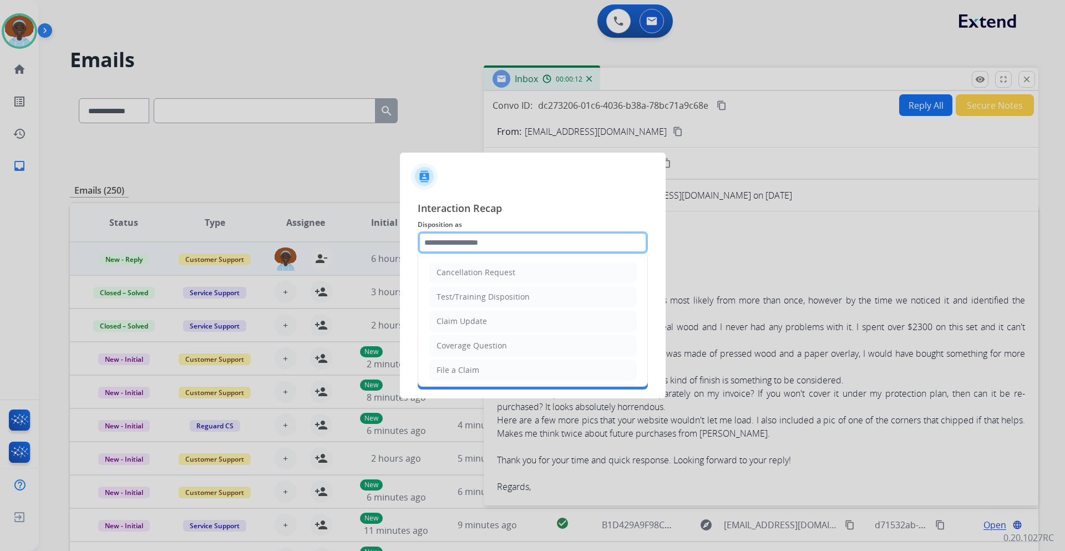
click at [486, 241] on input "text" at bounding box center [533, 242] width 230 height 22
click at [472, 319] on div "Claim Update" at bounding box center [462, 321] width 50 height 11
type input "**********"
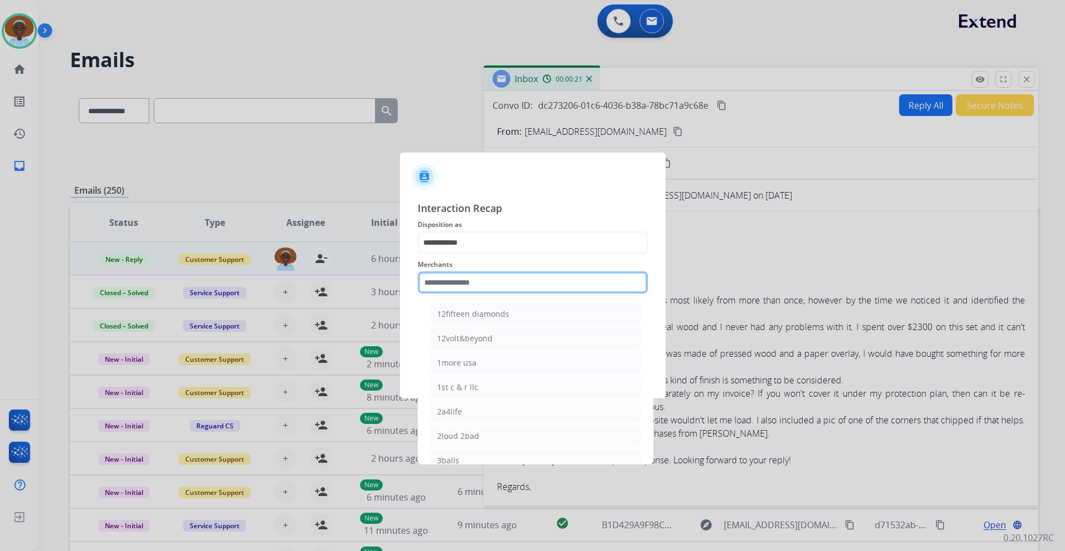
click at [471, 278] on input "text" at bounding box center [533, 282] width 230 height 22
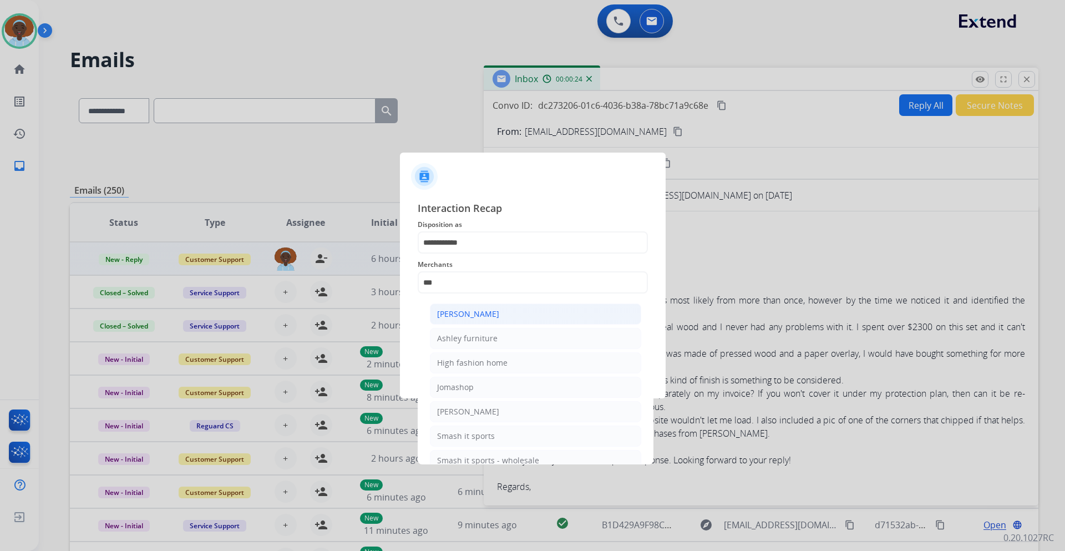
click at [482, 312] on div "[PERSON_NAME]" at bounding box center [468, 313] width 62 height 11
type input "**********"
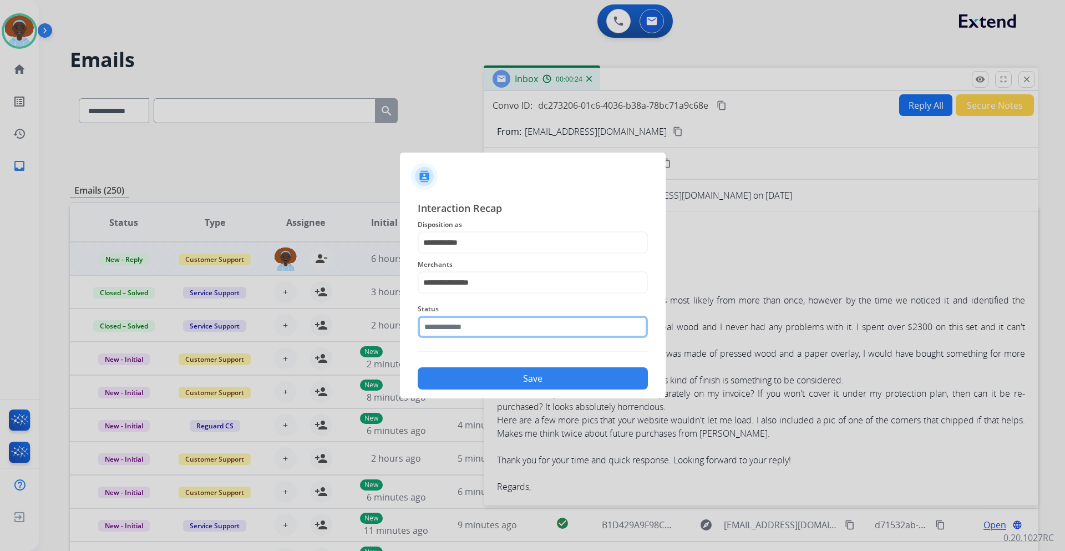
click at [510, 322] on input "text" at bounding box center [533, 327] width 230 height 22
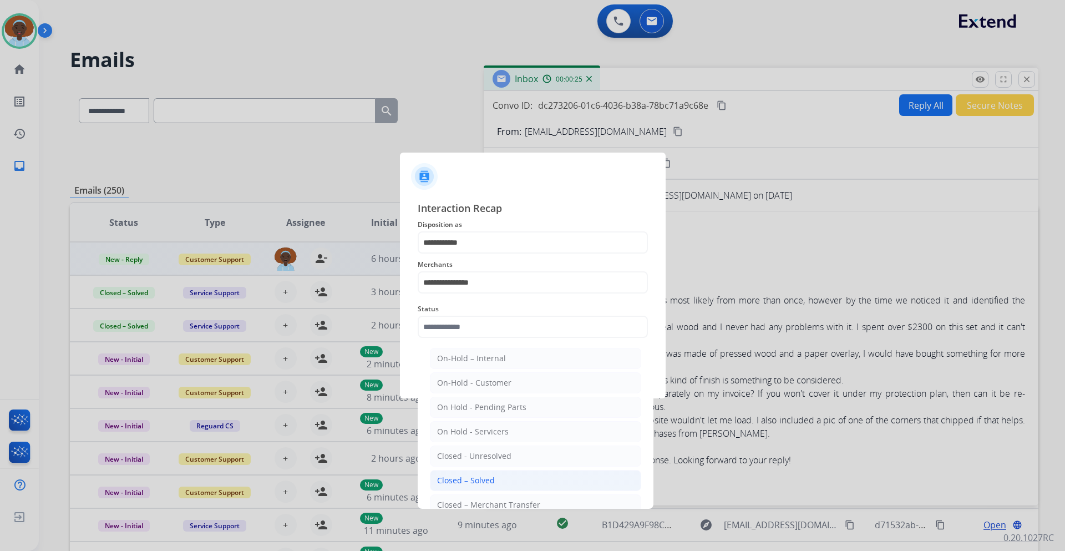
click at [507, 474] on li "Closed – Solved" at bounding box center [535, 480] width 211 height 21
type input "**********"
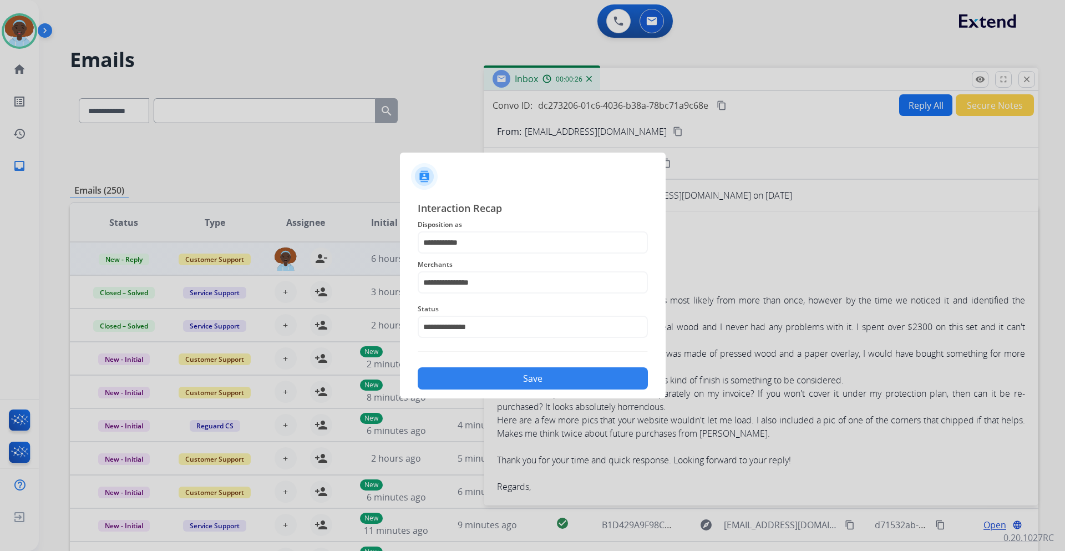
click at [542, 379] on button "Save" at bounding box center [533, 378] width 230 height 22
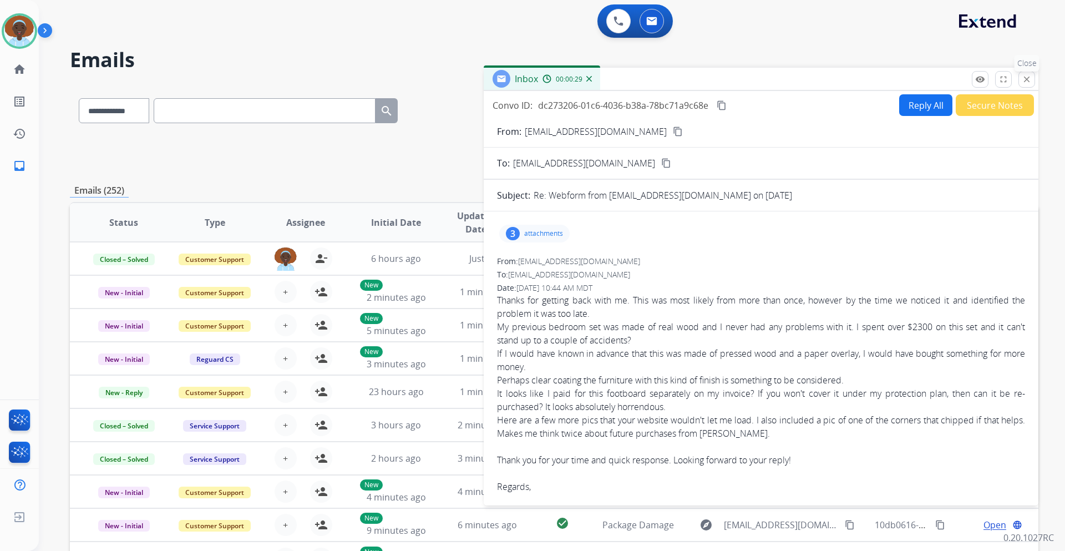
click at [1025, 80] on mat-icon "close" at bounding box center [1027, 79] width 10 height 10
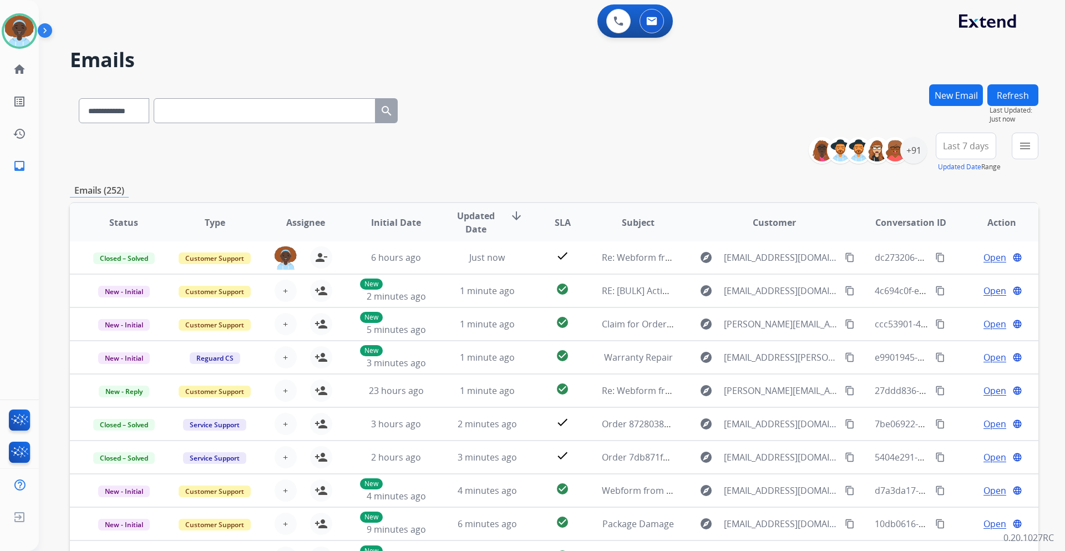
click at [973, 146] on span "Last 7 days" at bounding box center [966, 146] width 46 height 4
click at [941, 279] on div "Last 90 days" at bounding box center [962, 280] width 61 height 17
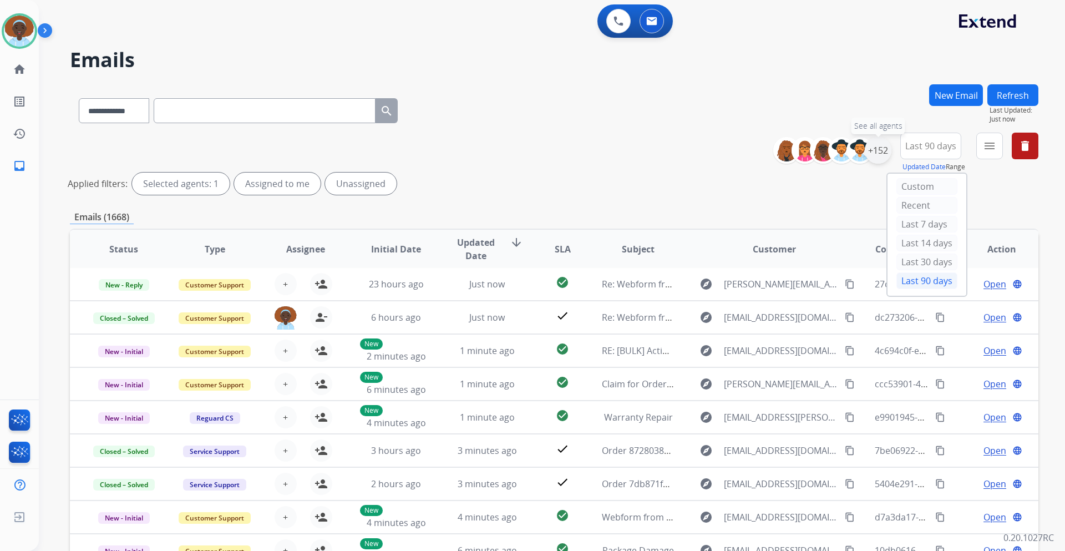
click at [876, 153] on div "+152" at bounding box center [878, 150] width 27 height 27
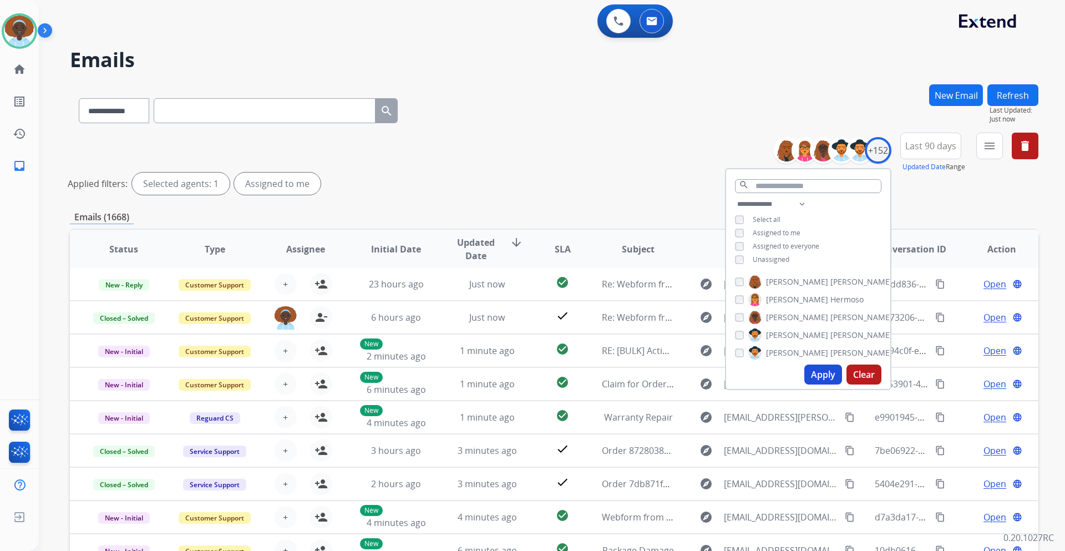
click at [828, 375] on button "Apply" at bounding box center [824, 375] width 38 height 20
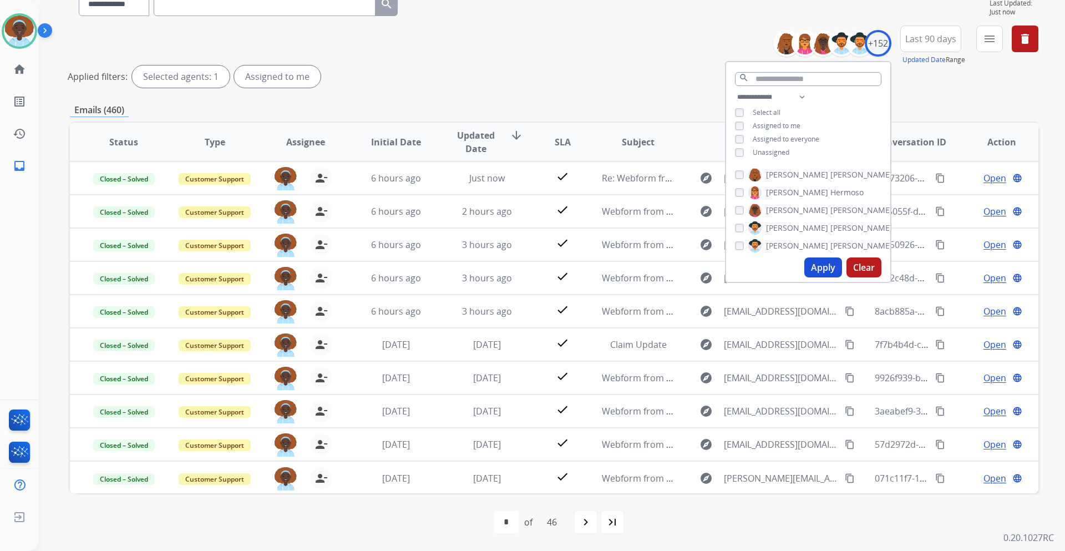
click at [674, 85] on div "Applied filters: Selected agents: 1 Assigned to me" at bounding box center [552, 76] width 969 height 22
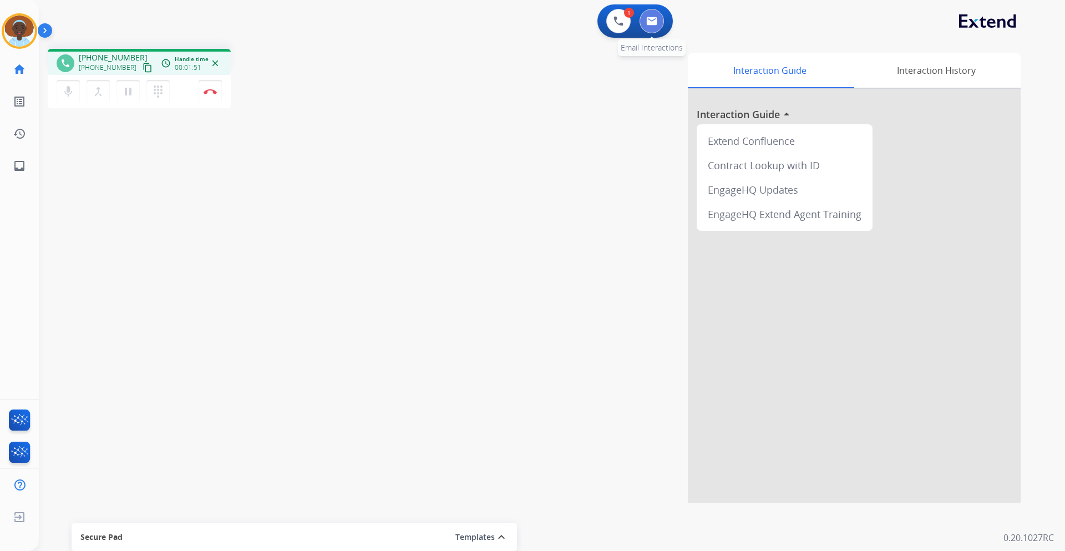
click at [655, 25] on img at bounding box center [651, 21] width 11 height 9
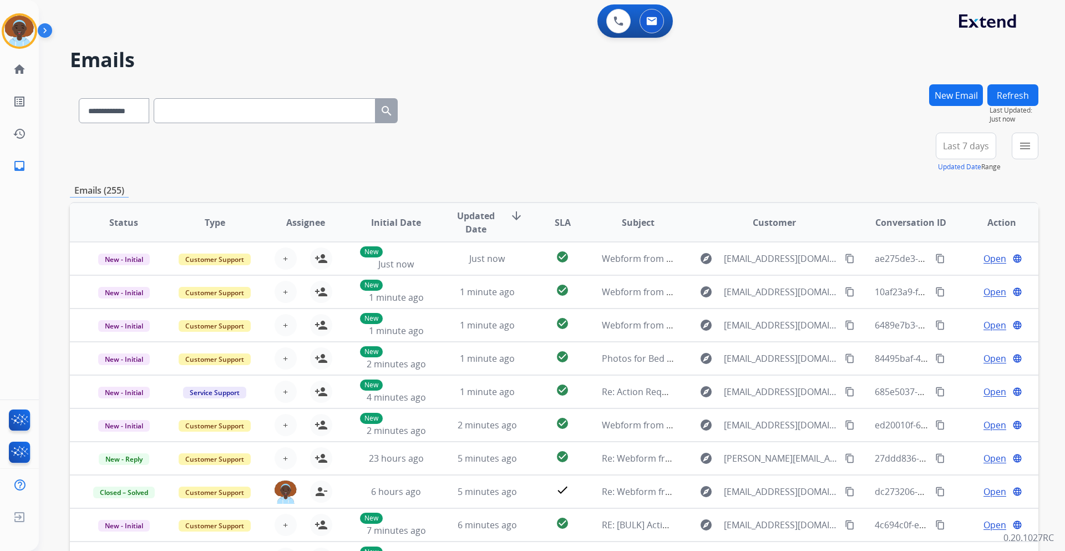
click at [271, 113] on input "text" at bounding box center [265, 110] width 222 height 25
paste input "**********"
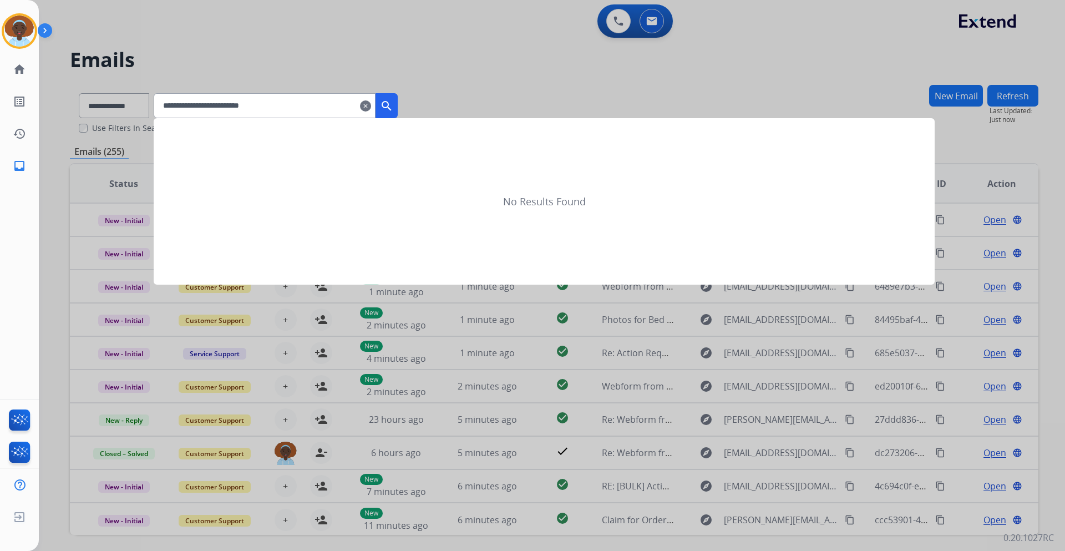
type input "**********"
click at [393, 106] on mat-icon "search" at bounding box center [386, 105] width 13 height 13
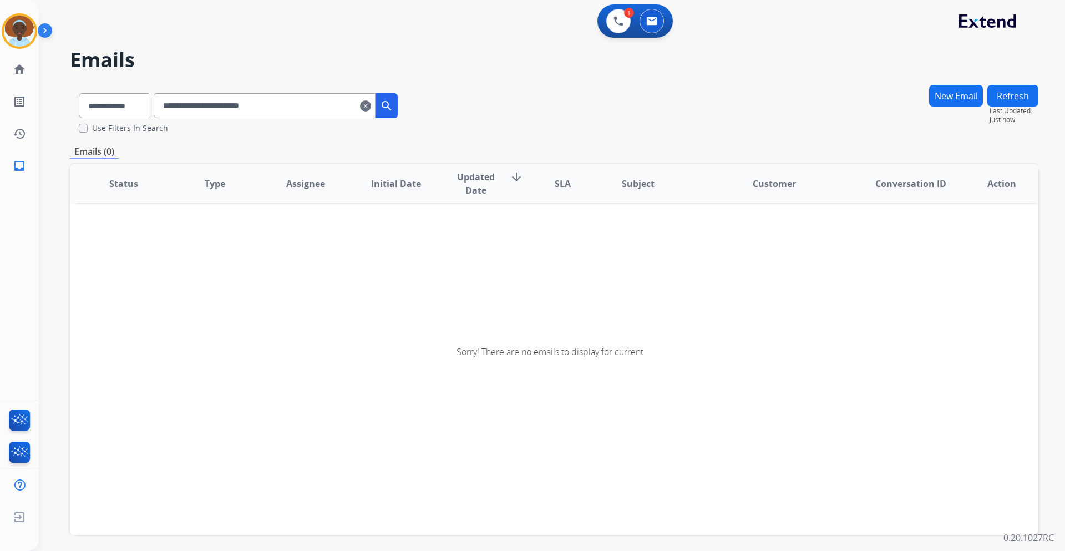
click at [371, 108] on mat-icon "clear" at bounding box center [365, 105] width 11 height 13
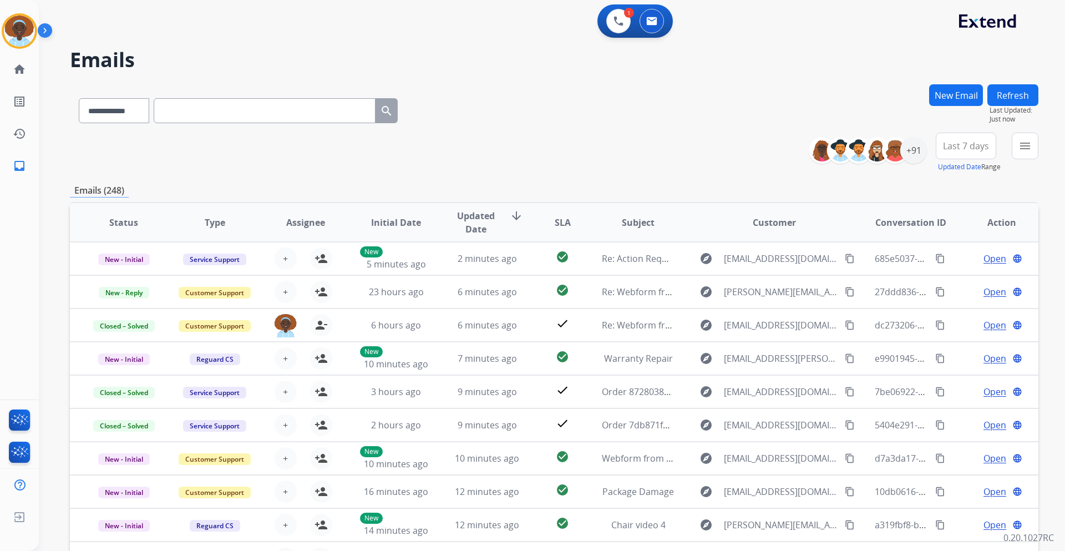
click at [973, 97] on button "New Email" at bounding box center [956, 95] width 54 height 22
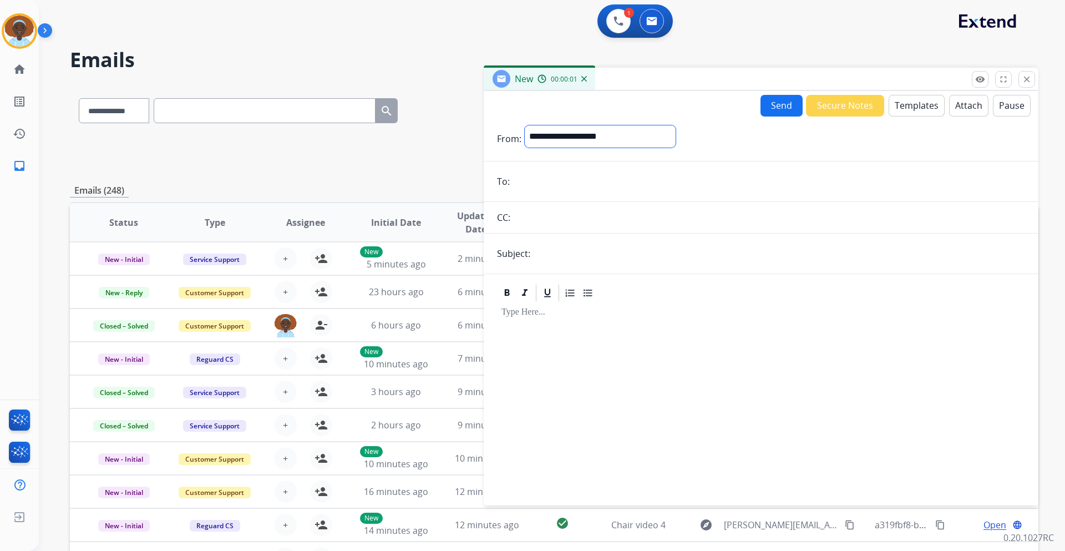
click at [586, 140] on select "**********" at bounding box center [600, 136] width 151 height 22
click at [649, 299] on div at bounding box center [761, 294] width 528 height 20
click at [1023, 81] on mat-icon "close" at bounding box center [1027, 79] width 10 height 10
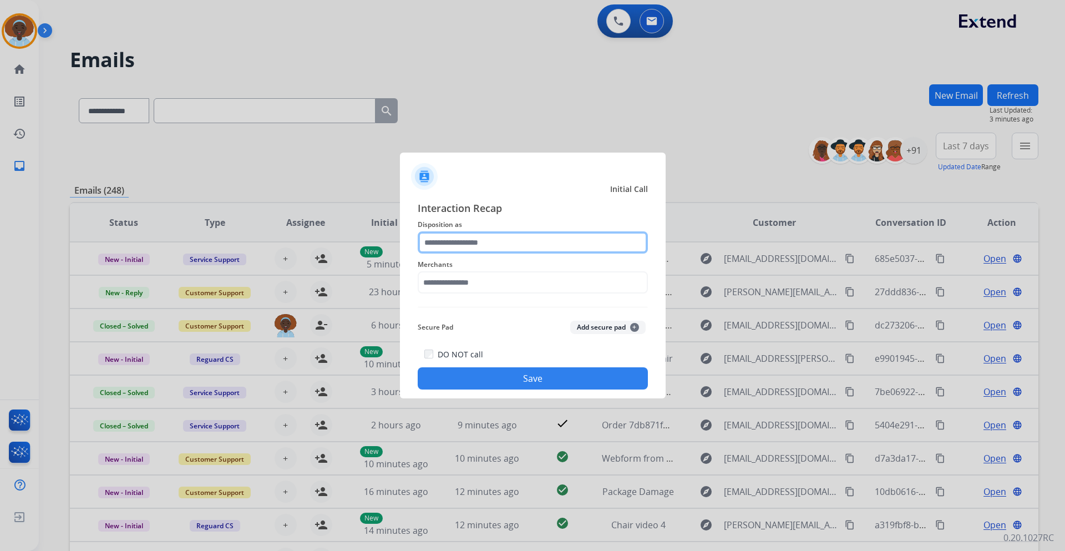
click at [508, 239] on input "text" at bounding box center [533, 242] width 230 height 22
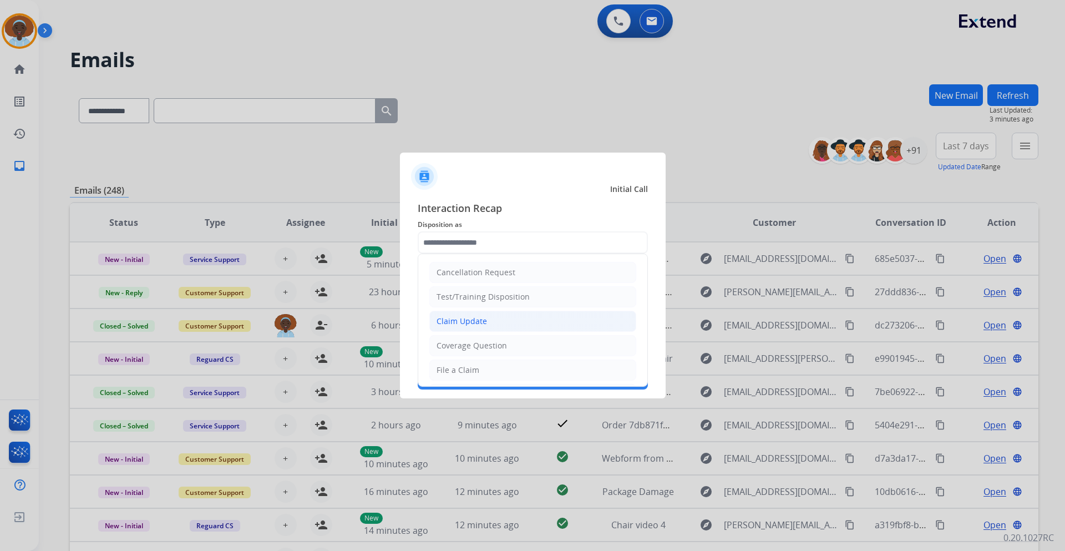
click at [497, 320] on li "Claim Update" at bounding box center [532, 321] width 207 height 21
type input "**********"
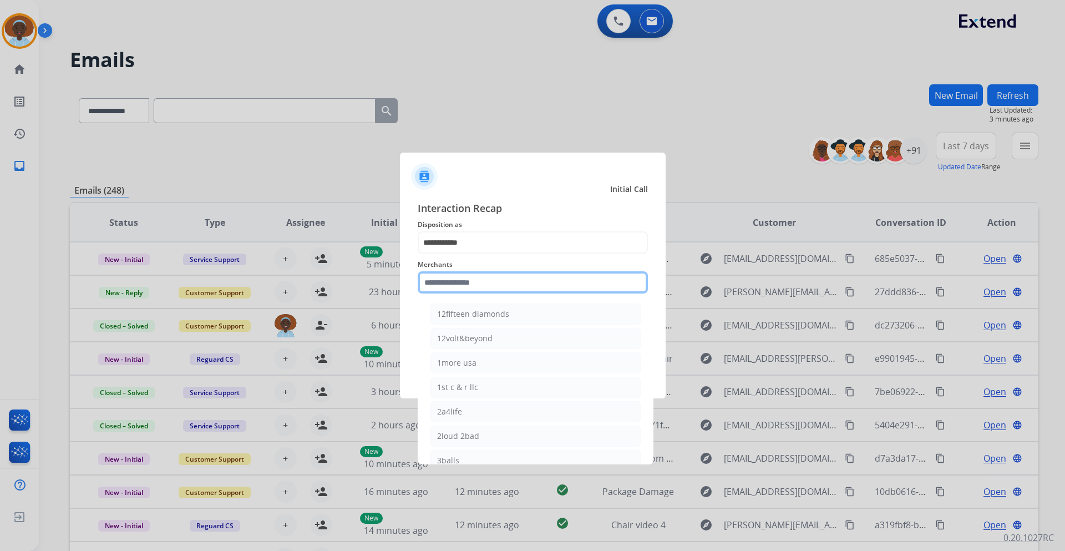
click at [495, 280] on input "text" at bounding box center [533, 282] width 230 height 22
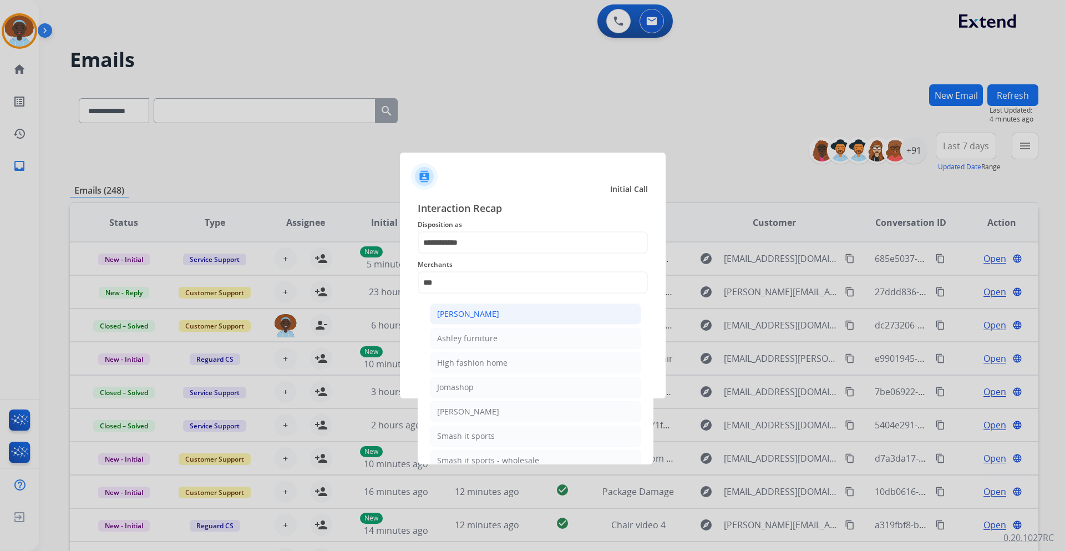
click at [471, 315] on div "[PERSON_NAME]" at bounding box center [468, 313] width 62 height 11
type input "**********"
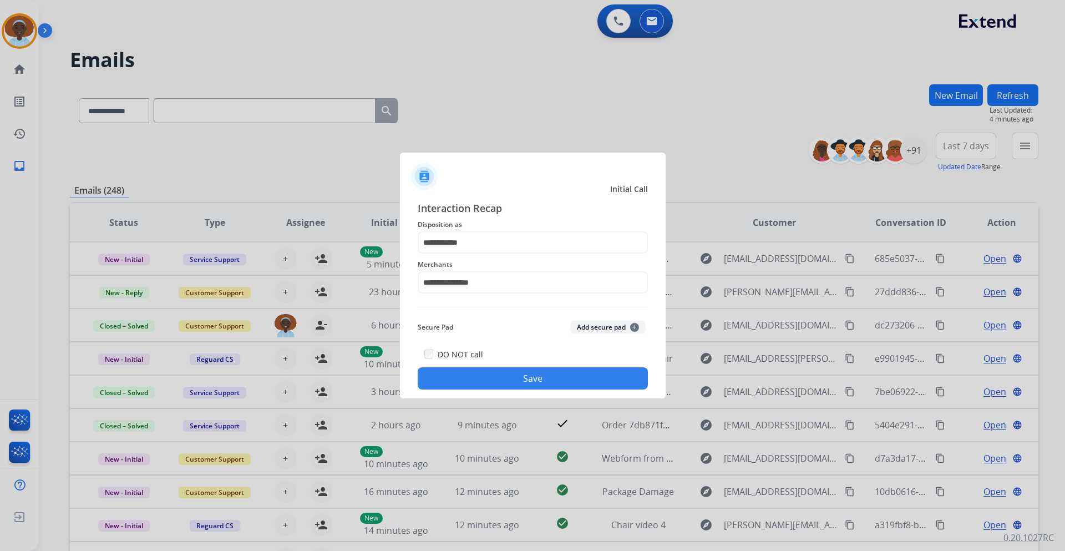
click at [530, 378] on button "Save" at bounding box center [533, 378] width 230 height 22
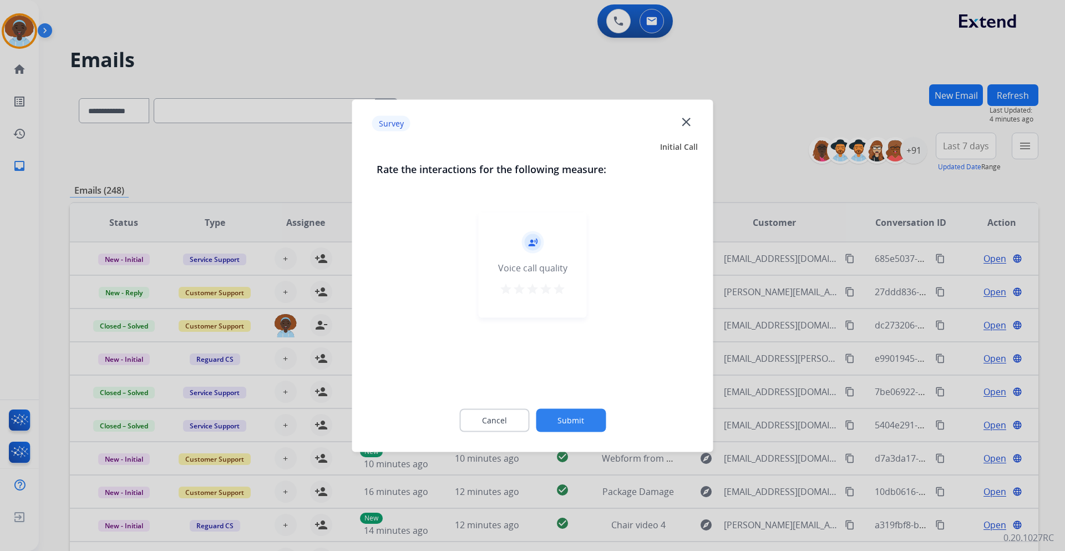
click at [558, 292] on mat-icon "star" at bounding box center [559, 288] width 13 height 13
click at [566, 423] on button "Submit" at bounding box center [571, 419] width 70 height 23
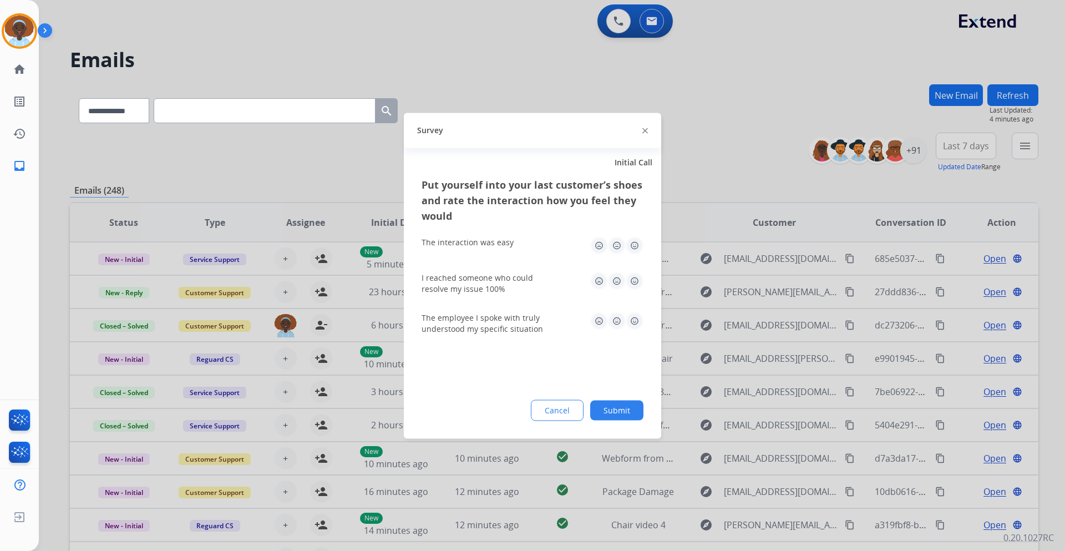
click at [638, 319] on img at bounding box center [635, 321] width 18 height 18
click at [634, 241] on img at bounding box center [635, 245] width 18 height 18
click at [638, 283] on img at bounding box center [635, 281] width 18 height 18
click at [623, 413] on button "Submit" at bounding box center [616, 410] width 53 height 20
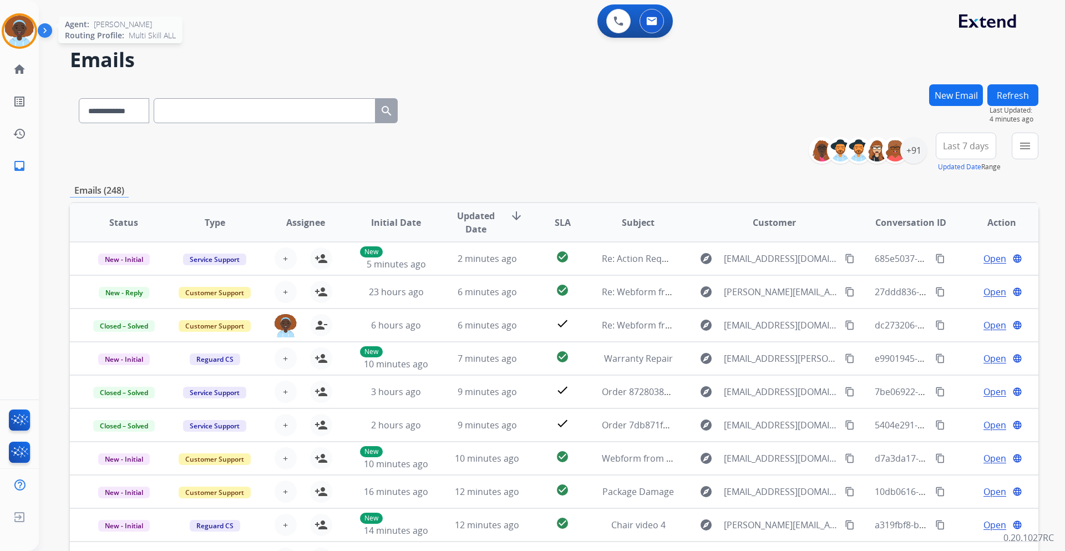
click at [24, 28] on img at bounding box center [19, 31] width 31 height 31
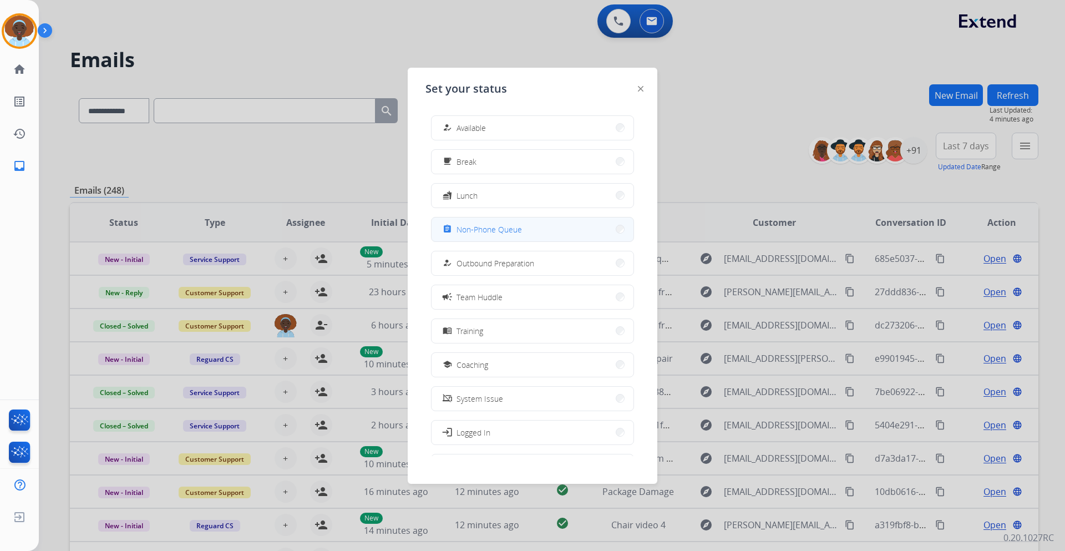
click at [478, 230] on span "Non-Phone Queue" at bounding box center [489, 230] width 65 height 12
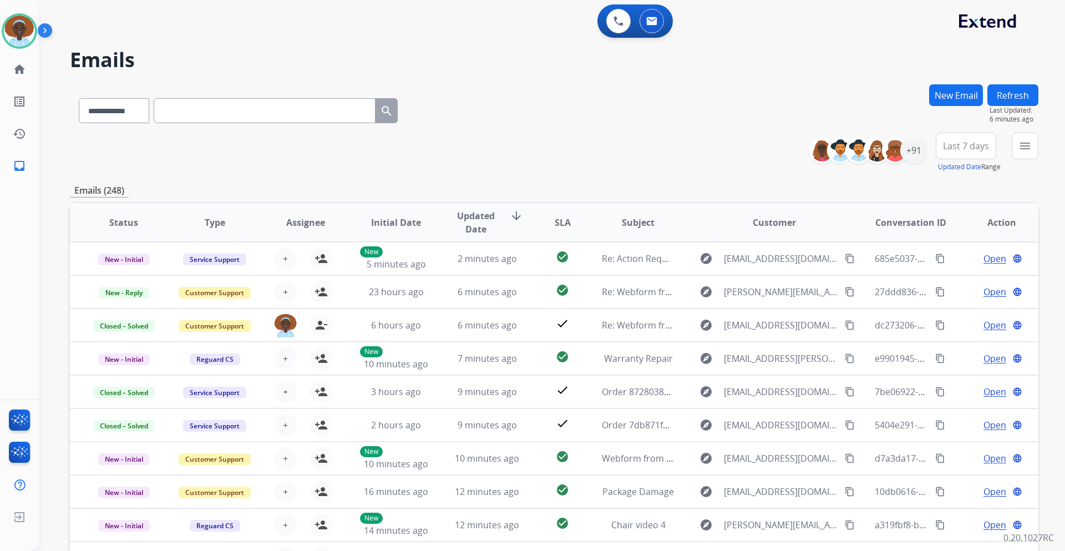
click at [295, 112] on input "text" at bounding box center [265, 110] width 222 height 25
paste input "**********"
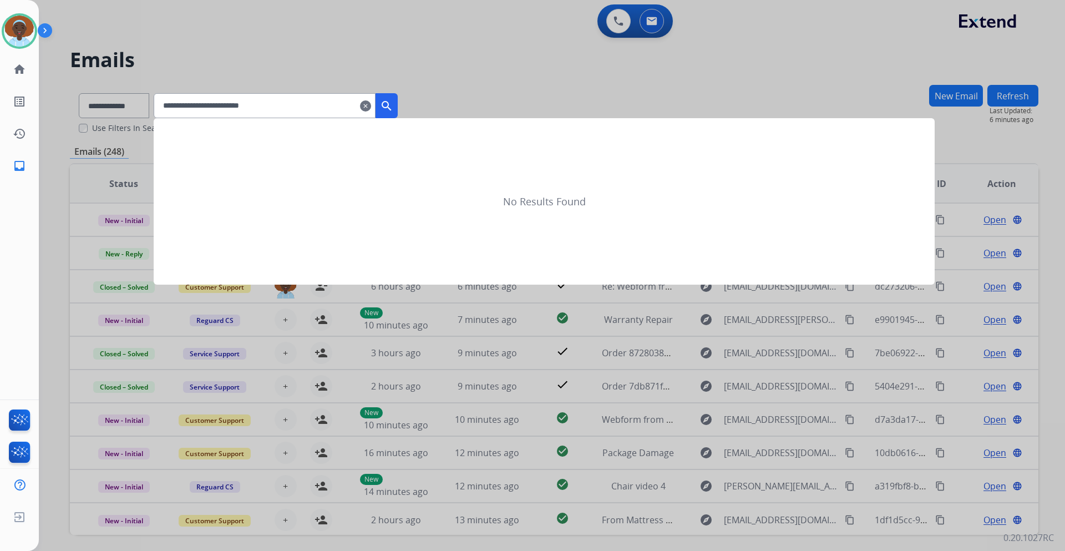
type input "**********"
click at [393, 101] on mat-icon "search" at bounding box center [386, 105] width 13 height 13
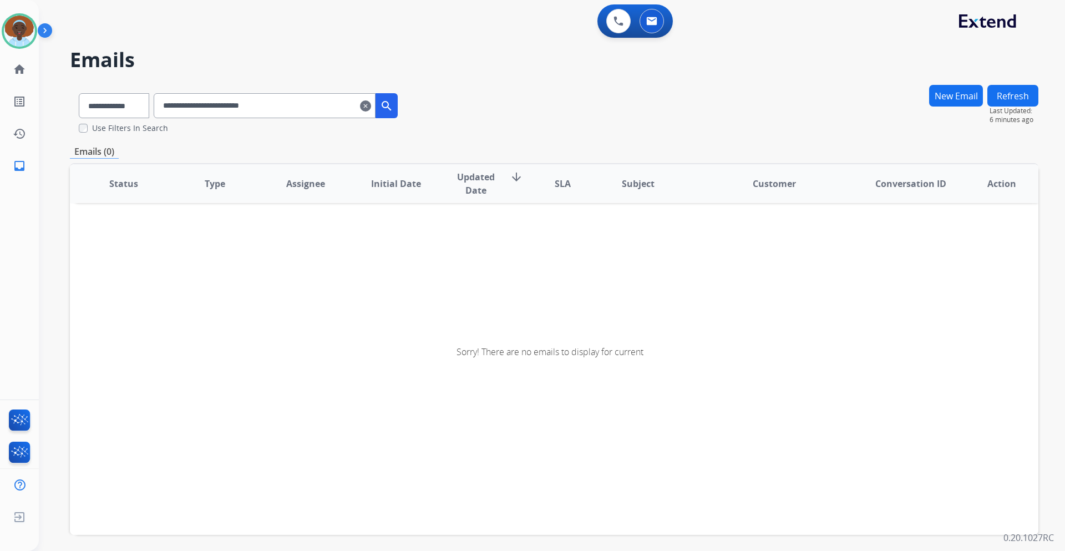
click at [371, 105] on mat-icon "clear" at bounding box center [365, 105] width 11 height 13
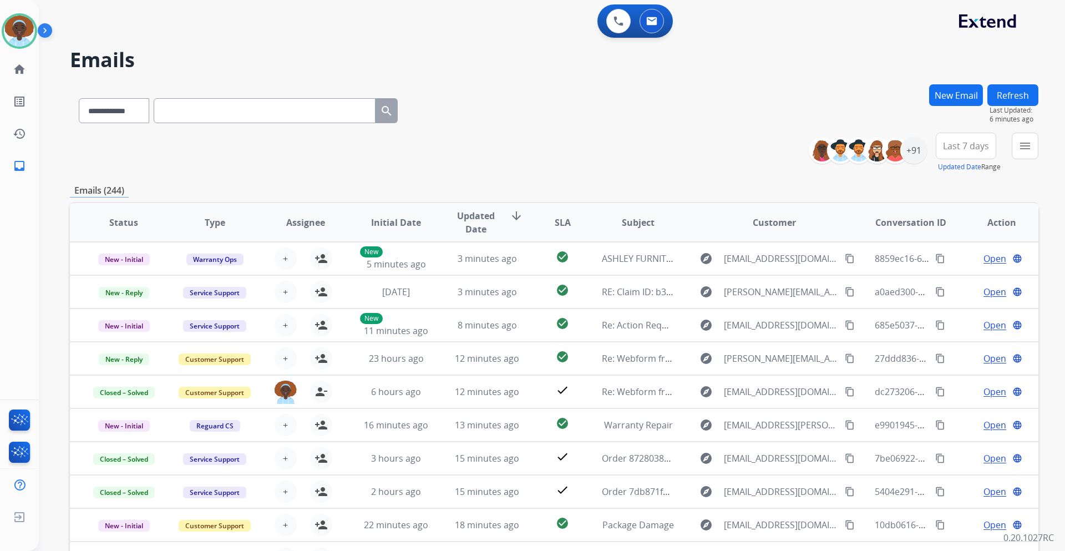
click at [204, 103] on input "text" at bounding box center [265, 110] width 222 height 25
paste input "**********"
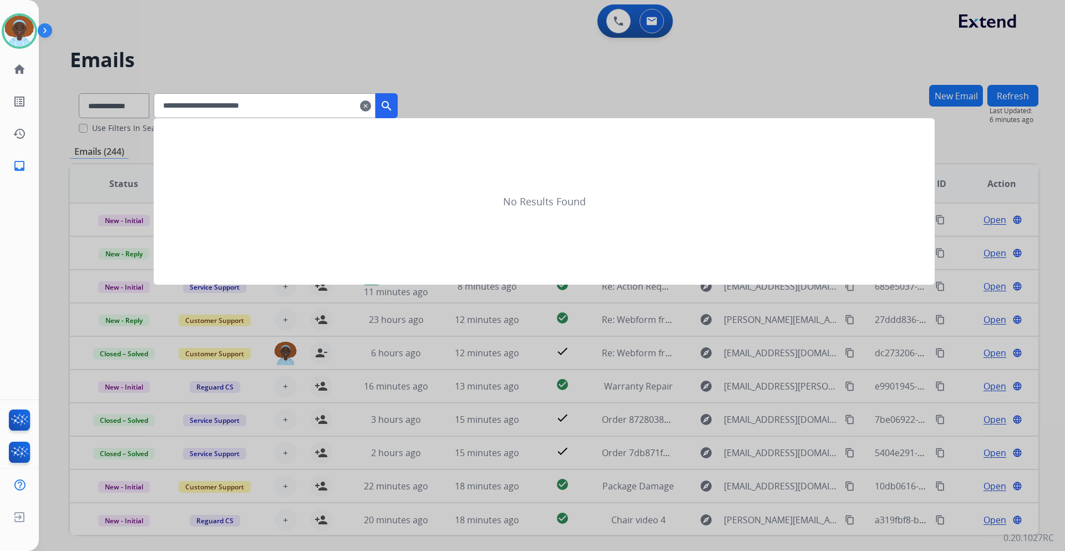
type input "**********"
click at [393, 106] on mat-icon "search" at bounding box center [386, 105] width 13 height 13
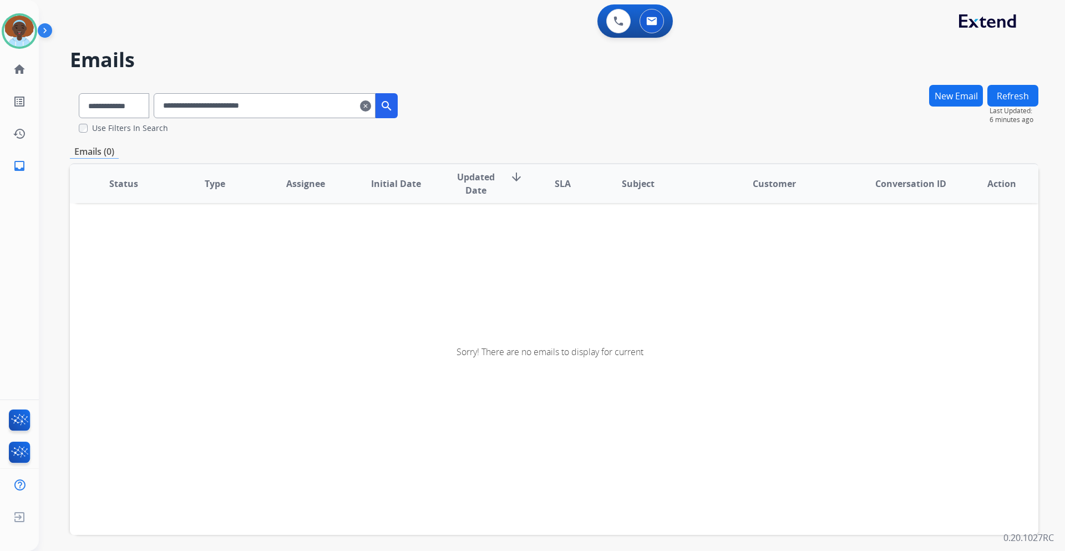
drag, startPoint x: 296, startPoint y: 106, endPoint x: 178, endPoint y: 104, distance: 117.6
click at [178, 104] on input "**********" at bounding box center [265, 105] width 222 height 25
click at [371, 106] on mat-icon "clear" at bounding box center [365, 105] width 11 height 13
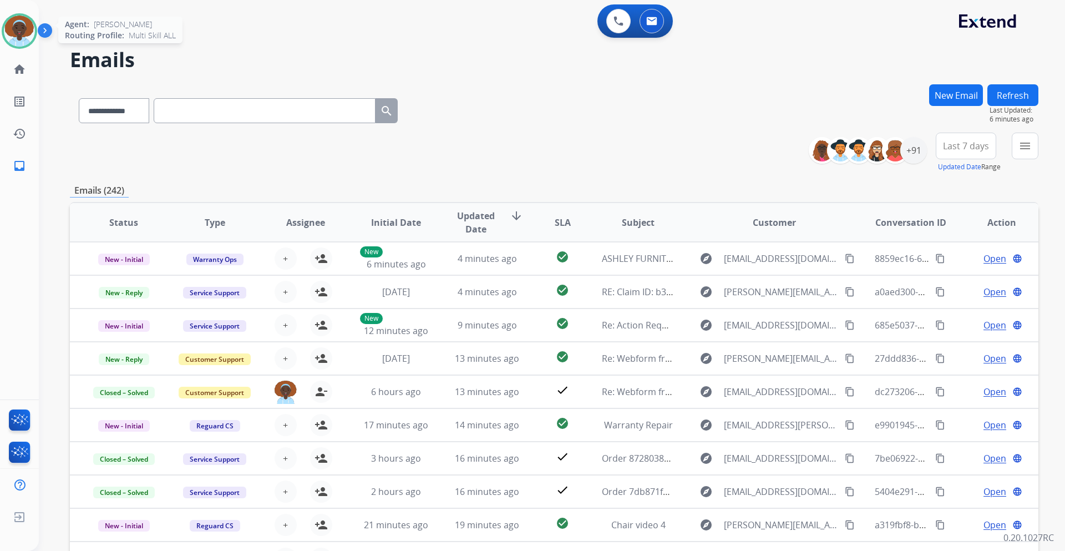
click at [24, 34] on img at bounding box center [19, 31] width 31 height 31
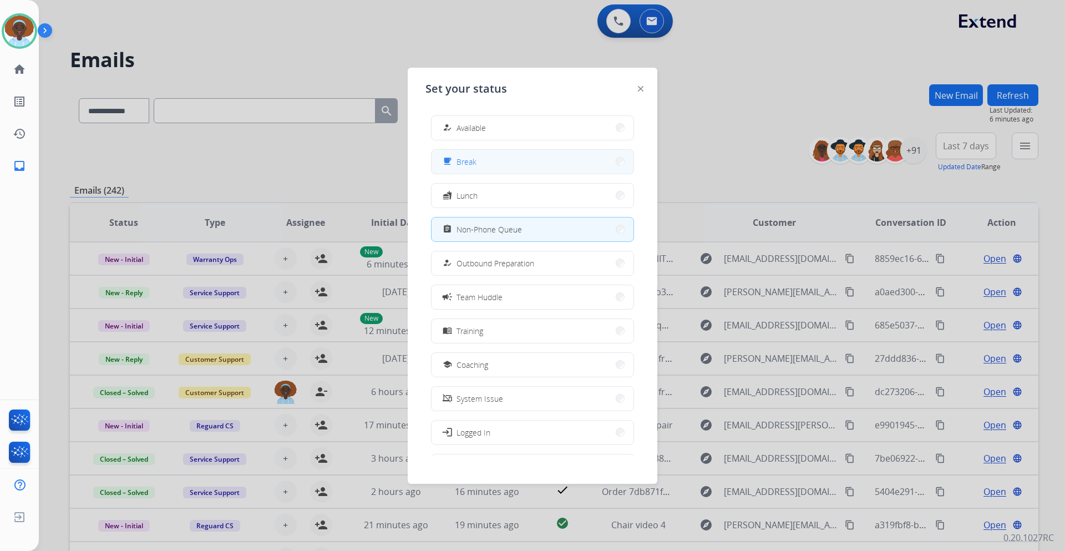
click at [463, 161] on span "Break" at bounding box center [467, 162] width 20 height 12
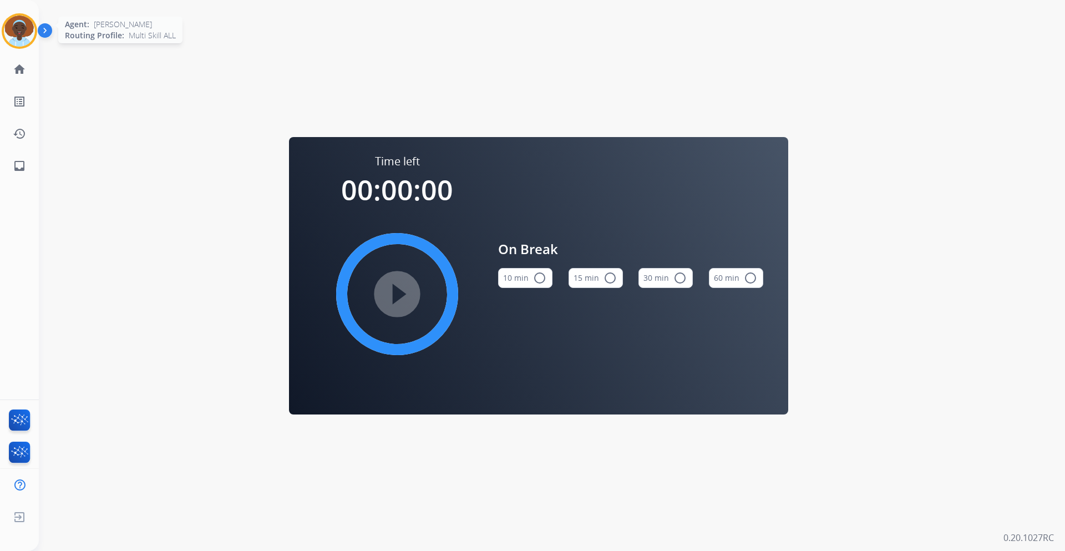
click at [18, 22] on img at bounding box center [19, 31] width 31 height 31
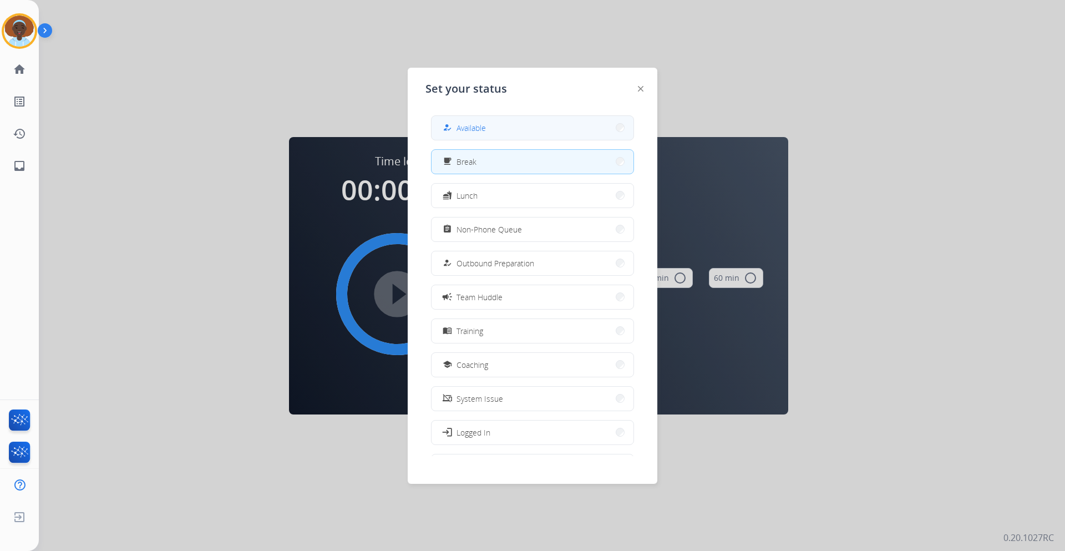
click at [466, 125] on span "Available" at bounding box center [471, 128] width 29 height 12
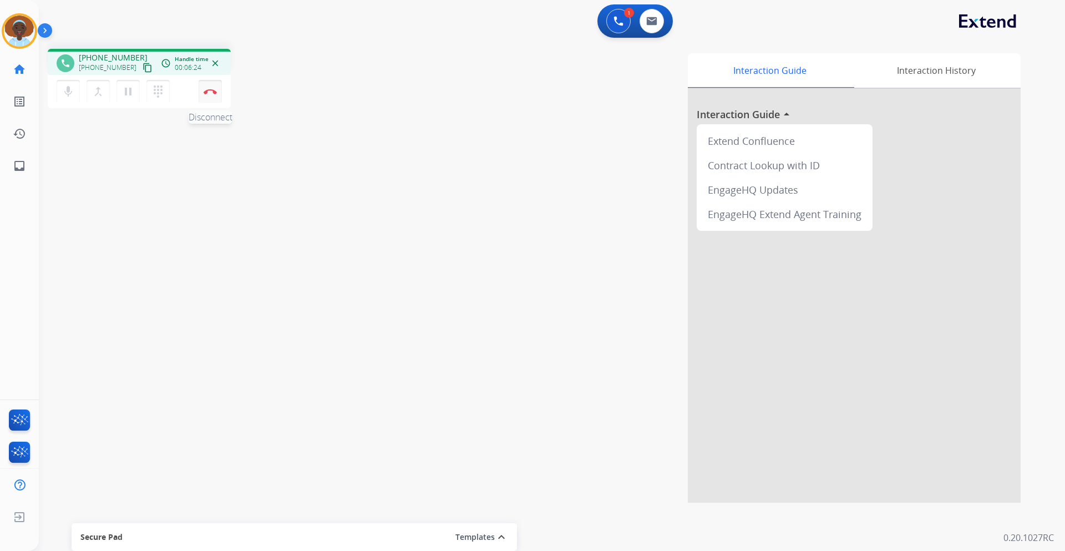
click at [213, 92] on img at bounding box center [210, 92] width 13 height 6
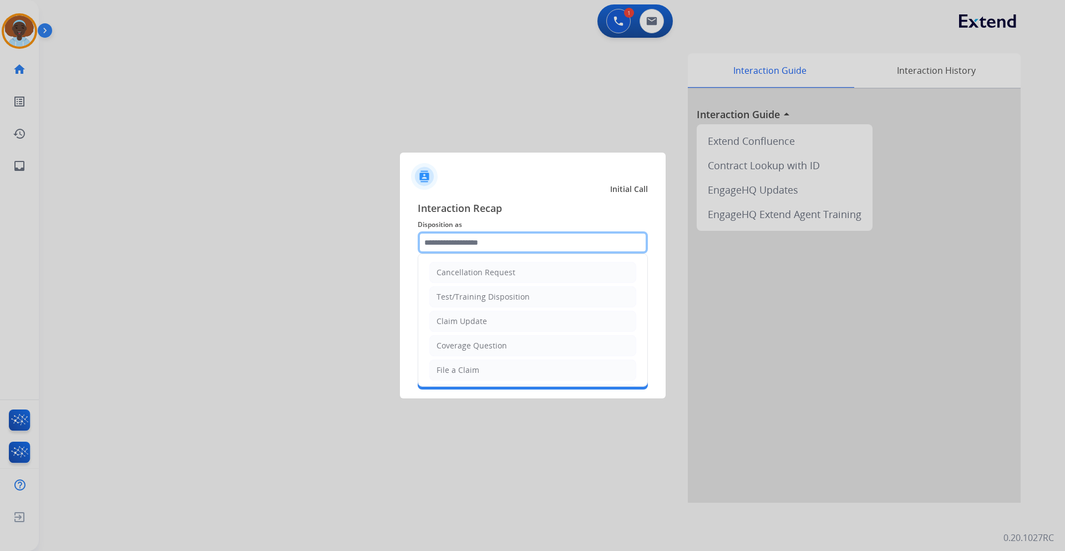
click at [527, 244] on input "text" at bounding box center [533, 242] width 230 height 22
click at [499, 370] on li "File a Claim" at bounding box center [532, 370] width 207 height 21
type input "**********"
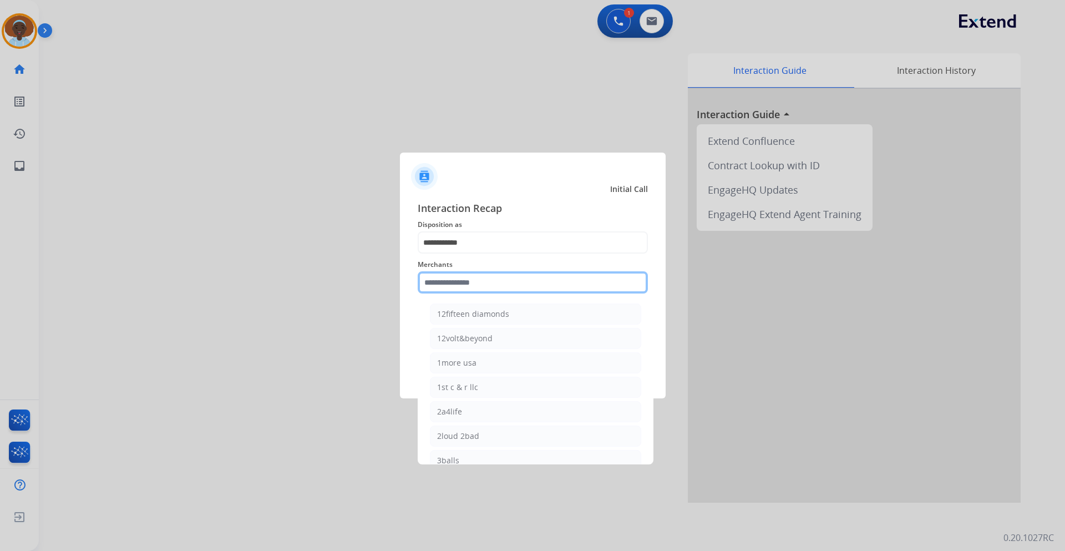
click at [500, 272] on input "text" at bounding box center [533, 282] width 230 height 22
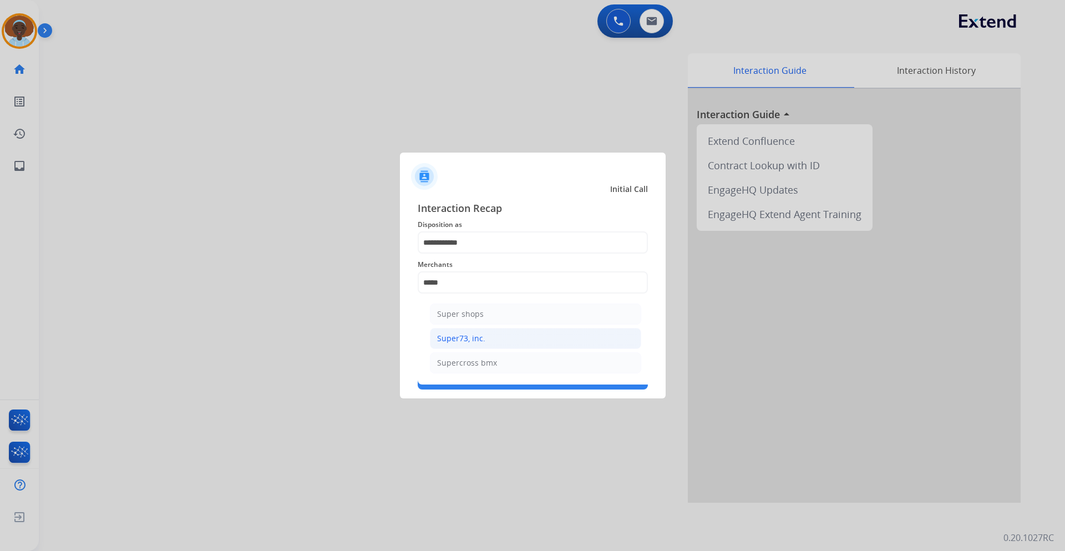
click at [523, 336] on li "Super73, inc." at bounding box center [535, 338] width 211 height 21
type input "**********"
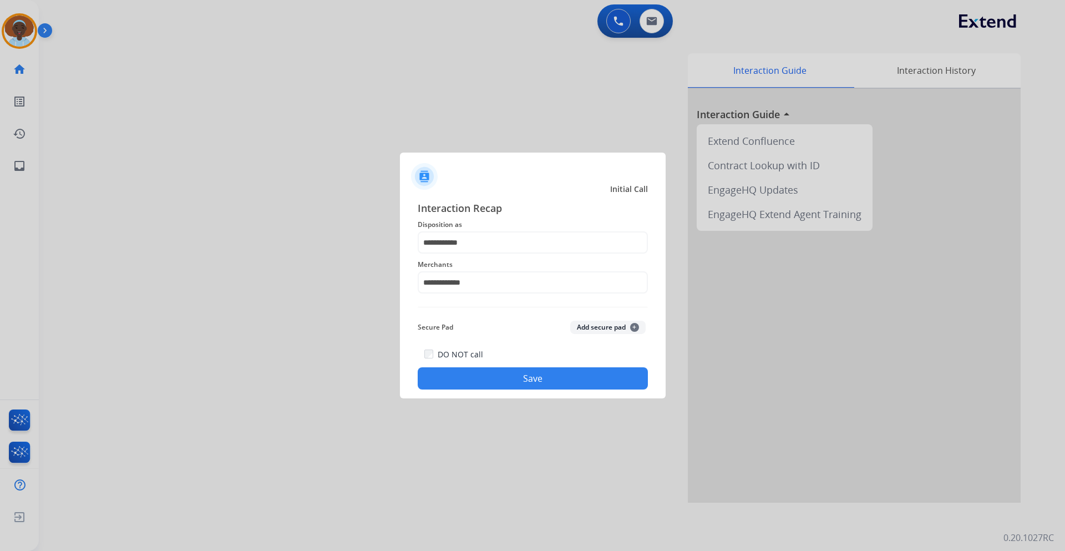
click at [528, 378] on button "Save" at bounding box center [533, 378] width 230 height 22
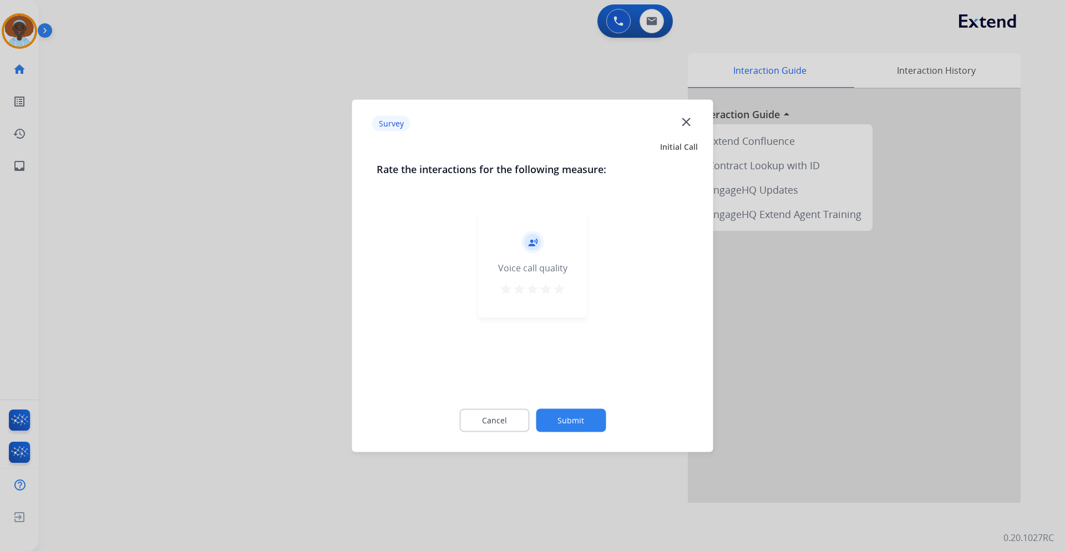
drag, startPoint x: 561, startPoint y: 286, endPoint x: 595, endPoint y: 344, distance: 67.4
click at [561, 286] on mat-icon "star" at bounding box center [559, 288] width 13 height 13
click at [591, 416] on button "Submit" at bounding box center [571, 419] width 70 height 23
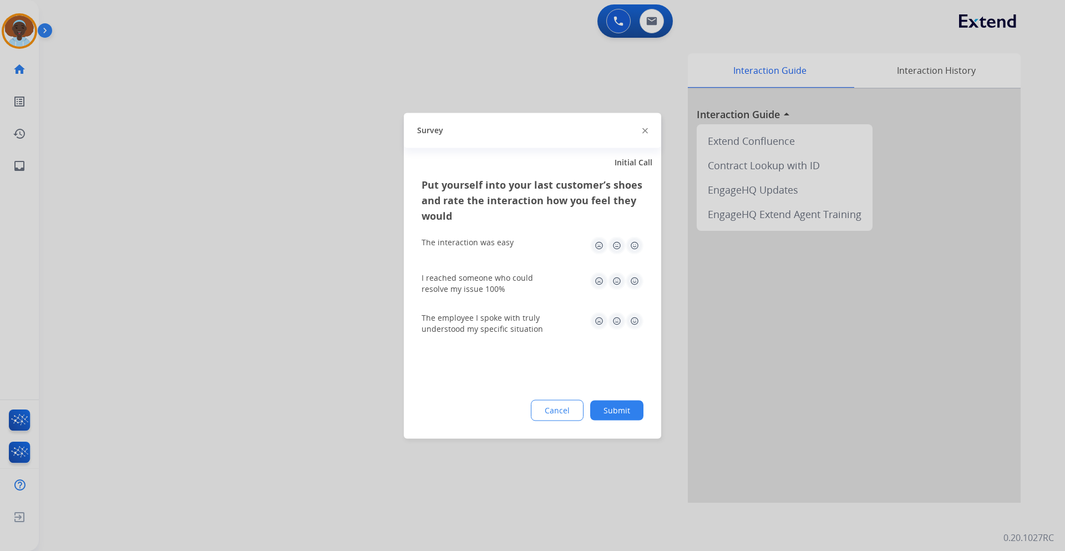
click at [635, 320] on img at bounding box center [635, 321] width 18 height 18
drag, startPoint x: 636, startPoint y: 276, endPoint x: 633, endPoint y: 257, distance: 19.2
click at [635, 276] on img at bounding box center [635, 281] width 18 height 18
click at [635, 240] on img at bounding box center [635, 245] width 18 height 18
click at [629, 409] on button "Submit" at bounding box center [616, 410] width 53 height 20
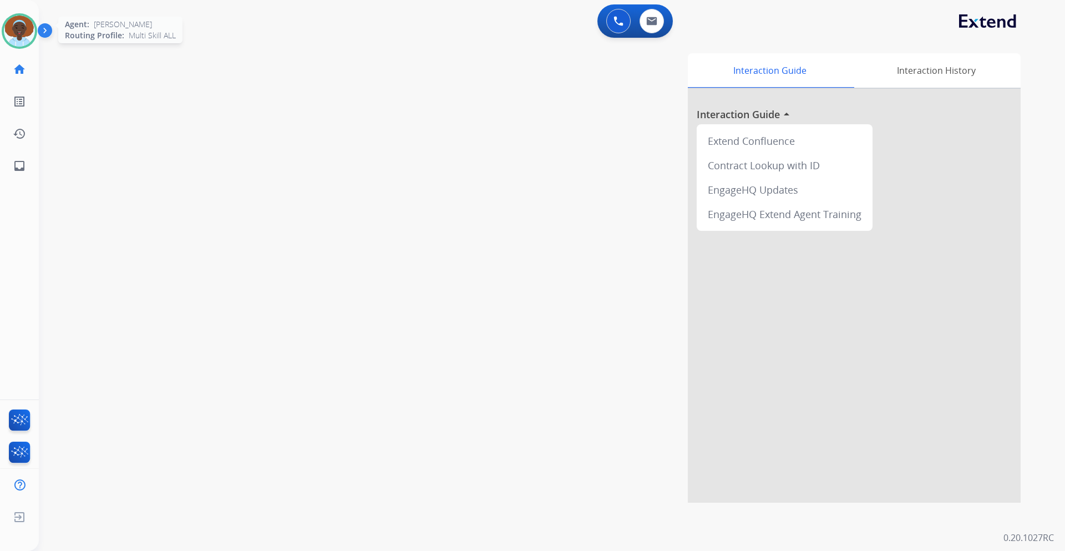
click at [25, 32] on img at bounding box center [19, 31] width 31 height 31
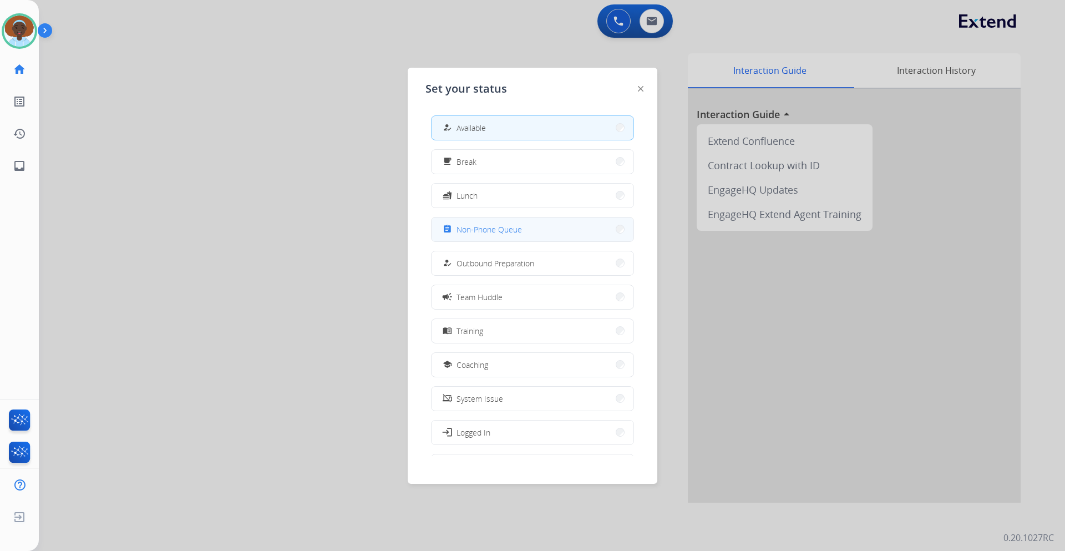
click at [503, 222] on button "assignment Non-Phone Queue" at bounding box center [533, 229] width 202 height 24
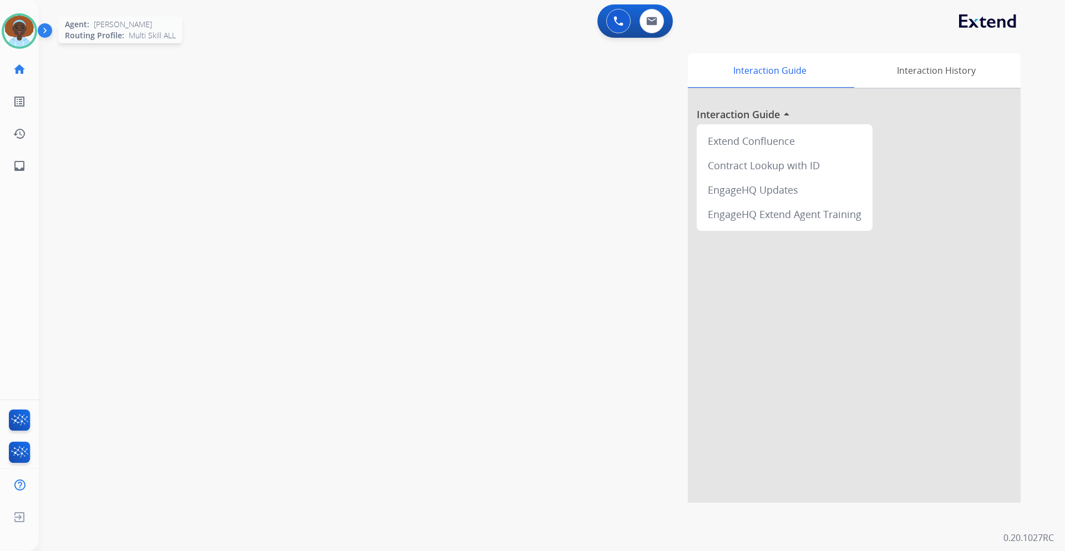
click at [18, 28] on img at bounding box center [19, 31] width 31 height 31
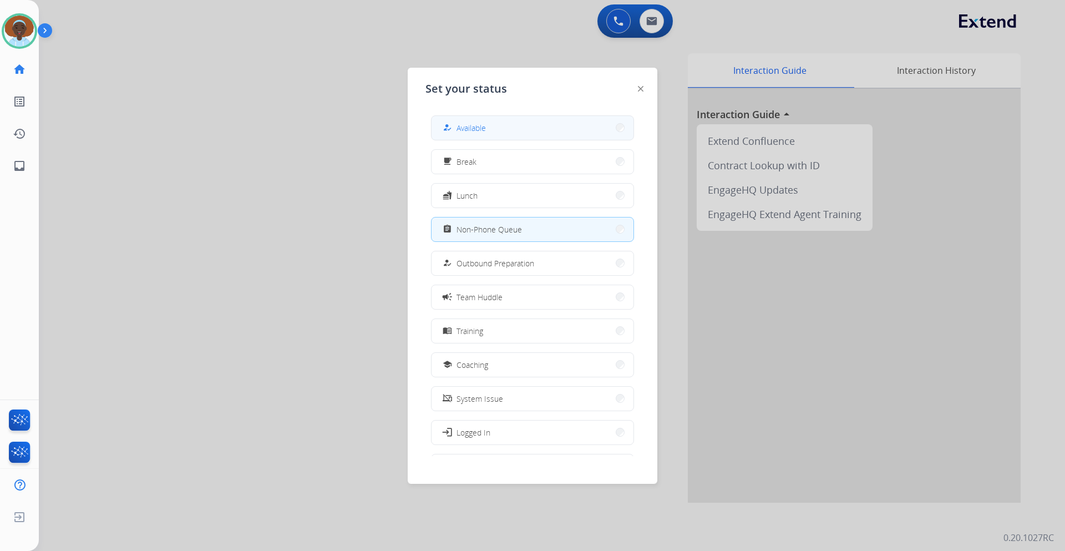
click at [498, 132] on button "how_to_reg Available" at bounding box center [533, 128] width 202 height 24
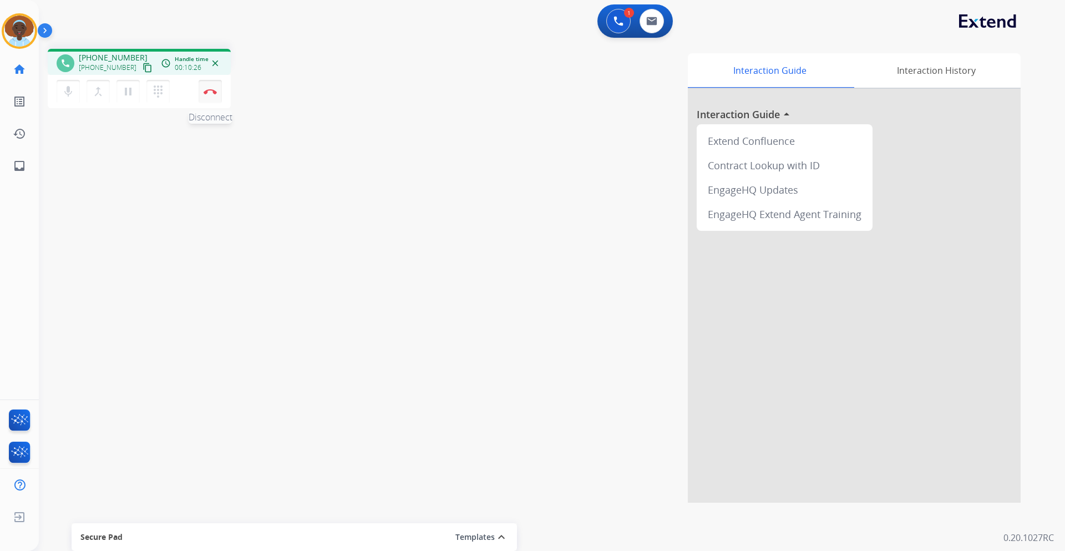
click at [209, 95] on button "Disconnect" at bounding box center [210, 91] width 23 height 23
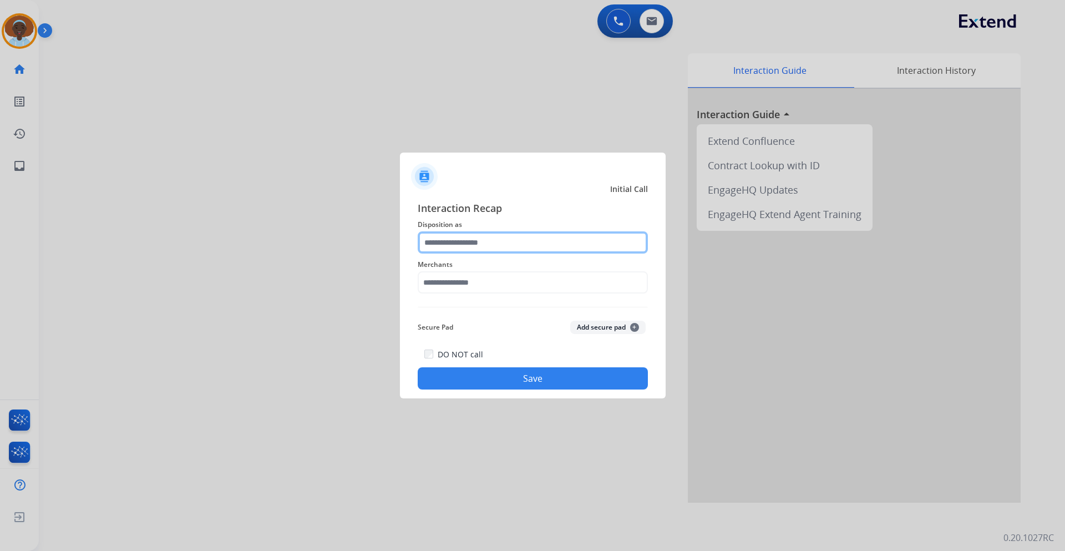
click at [481, 239] on input "text" at bounding box center [533, 242] width 230 height 22
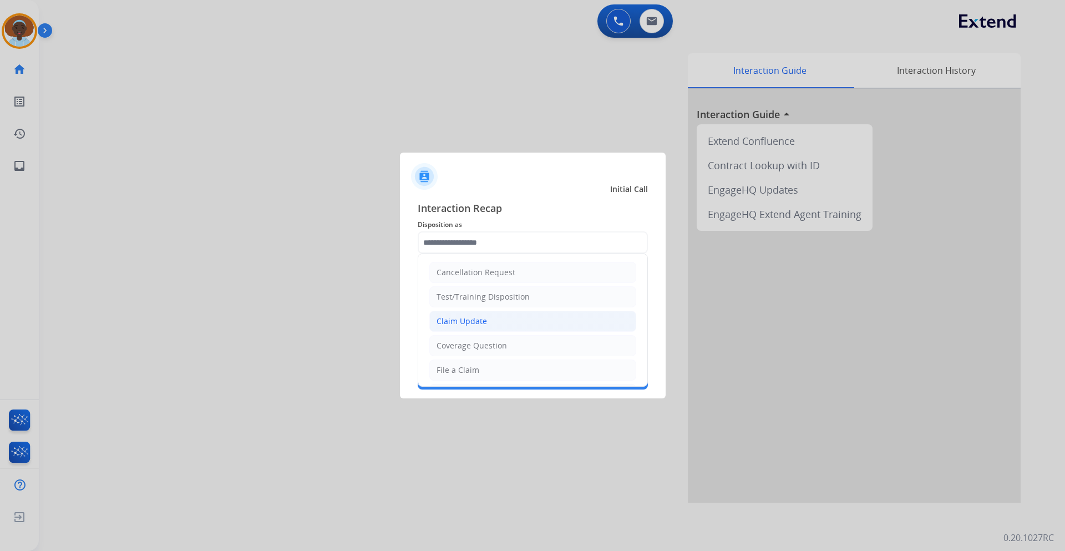
click at [480, 322] on div "Claim Update" at bounding box center [462, 321] width 50 height 11
type input "**********"
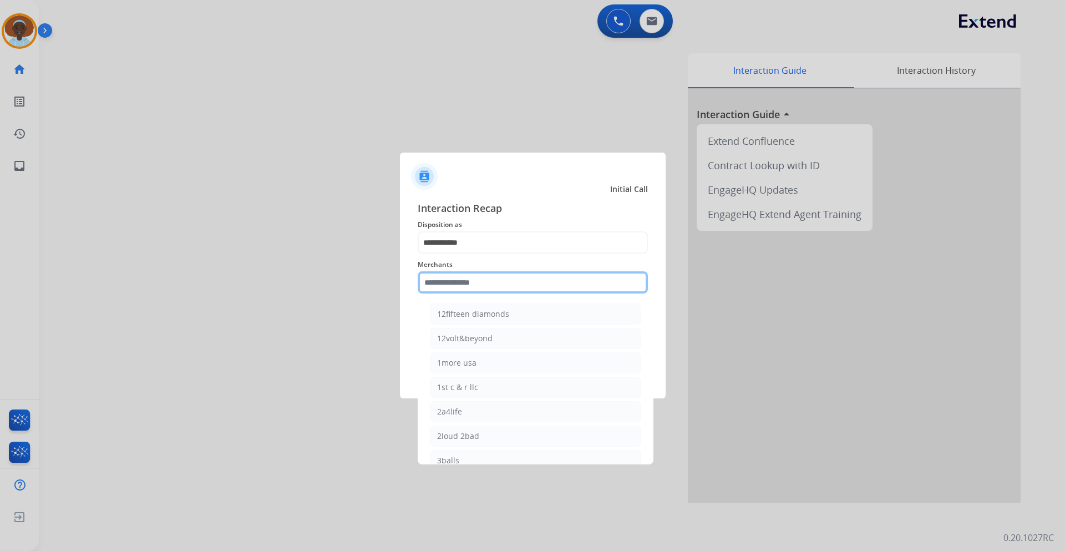
click at [479, 277] on input "text" at bounding box center [533, 282] width 230 height 22
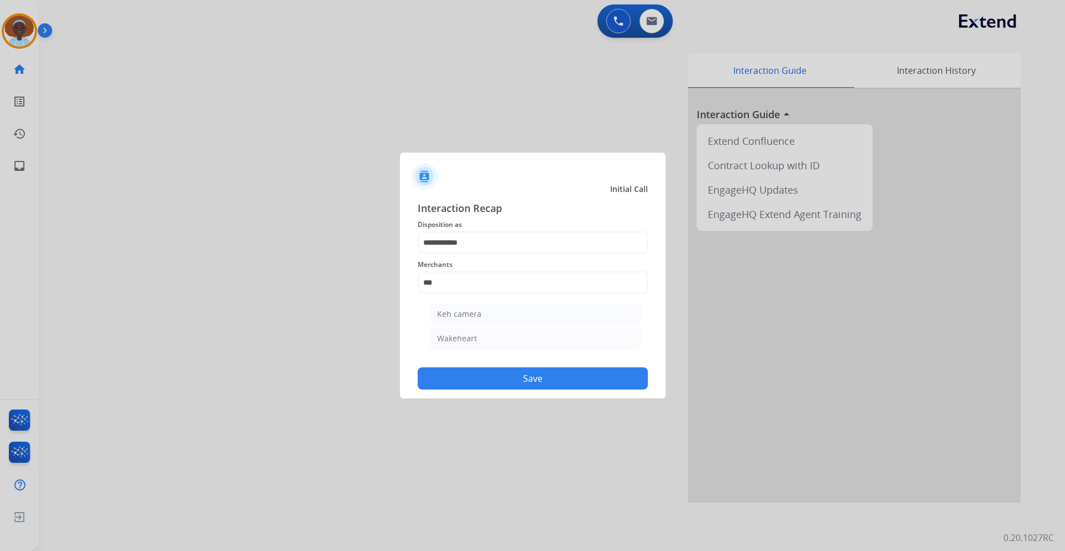
click at [476, 314] on div "Keh camera" at bounding box center [459, 313] width 44 height 11
type input "**********"
click at [506, 381] on button "Save" at bounding box center [533, 378] width 230 height 22
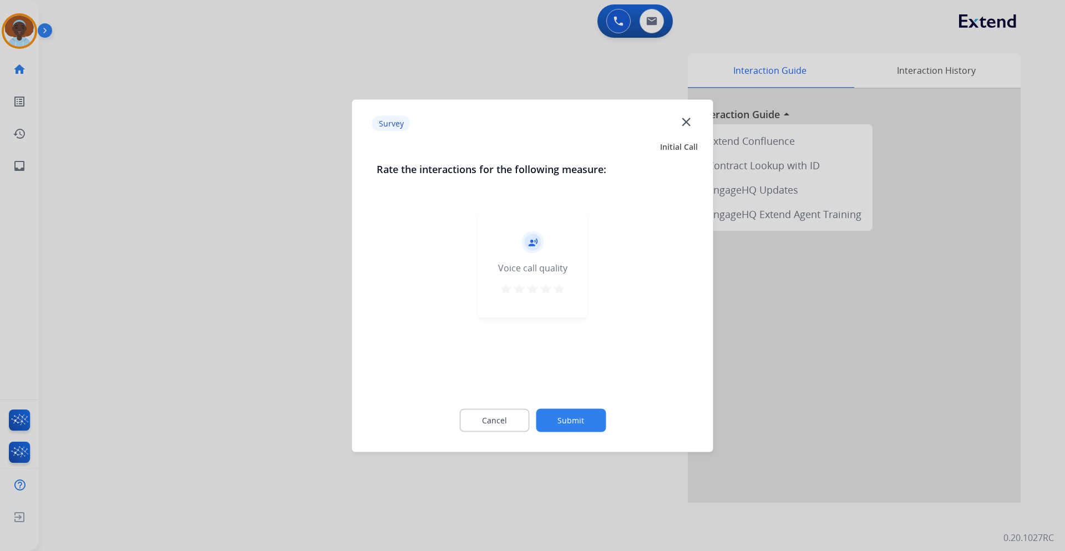
click at [551, 294] on mat-icon "star" at bounding box center [545, 288] width 13 height 13
click at [560, 292] on mat-icon "star" at bounding box center [559, 288] width 13 height 13
click at [578, 414] on button "Submit" at bounding box center [571, 419] width 70 height 23
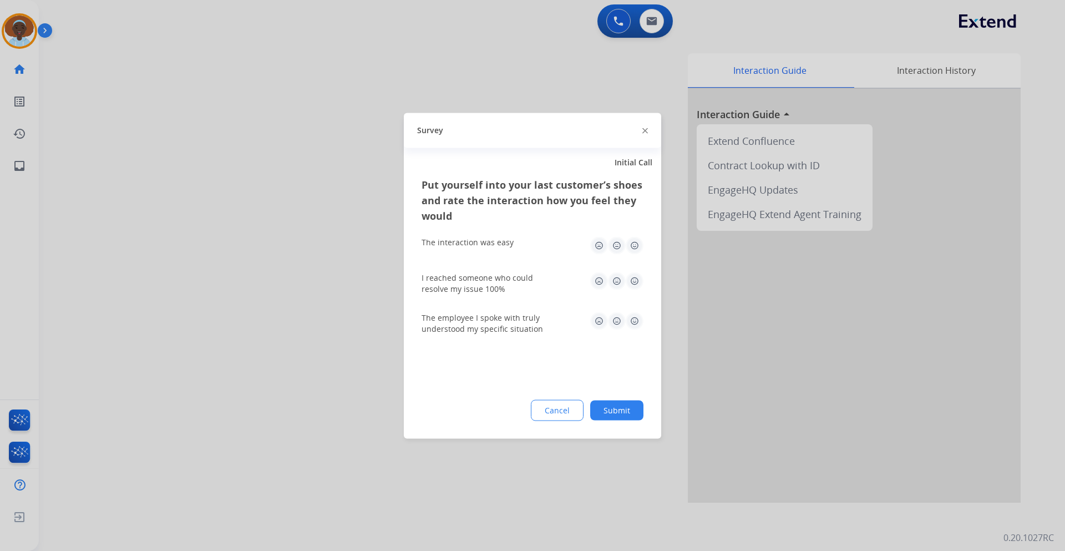
click at [635, 322] on img at bounding box center [635, 321] width 18 height 18
drag, startPoint x: 633, startPoint y: 279, endPoint x: 634, endPoint y: 254, distance: 25.0
click at [633, 278] on img at bounding box center [635, 281] width 18 height 18
click at [635, 245] on img at bounding box center [635, 245] width 18 height 18
click at [636, 414] on button "Submit" at bounding box center [616, 410] width 53 height 20
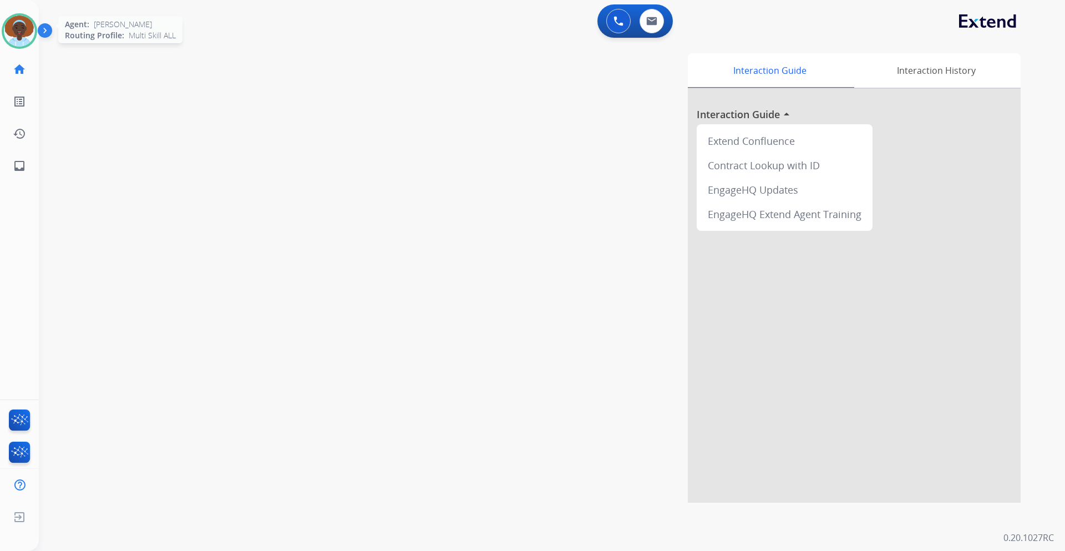
drag, startPoint x: 17, startPoint y: 27, endPoint x: 23, endPoint y: 28, distance: 6.2
click at [17, 27] on img at bounding box center [19, 31] width 31 height 31
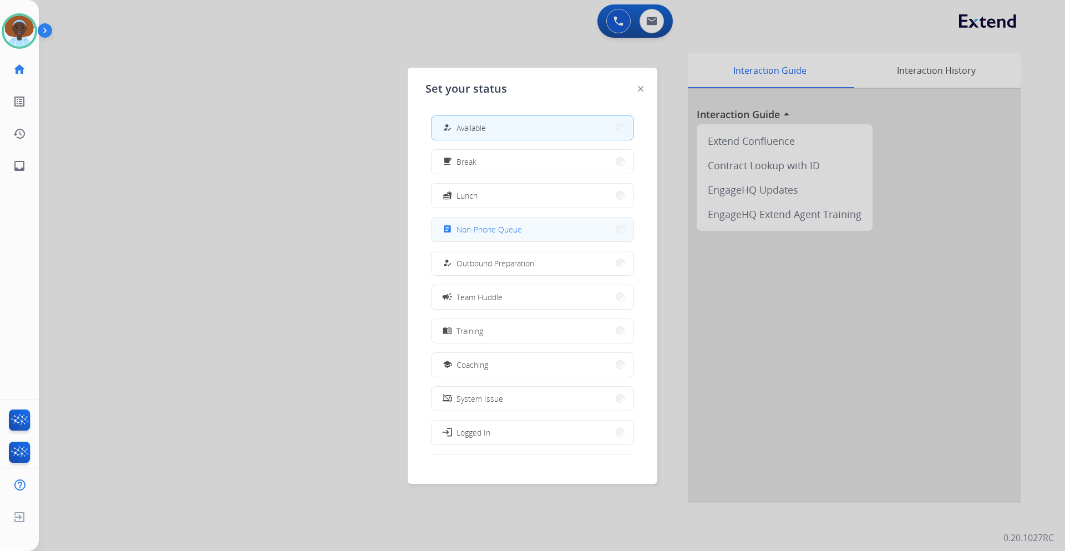
click at [509, 230] on span "Non-Phone Queue" at bounding box center [489, 230] width 65 height 12
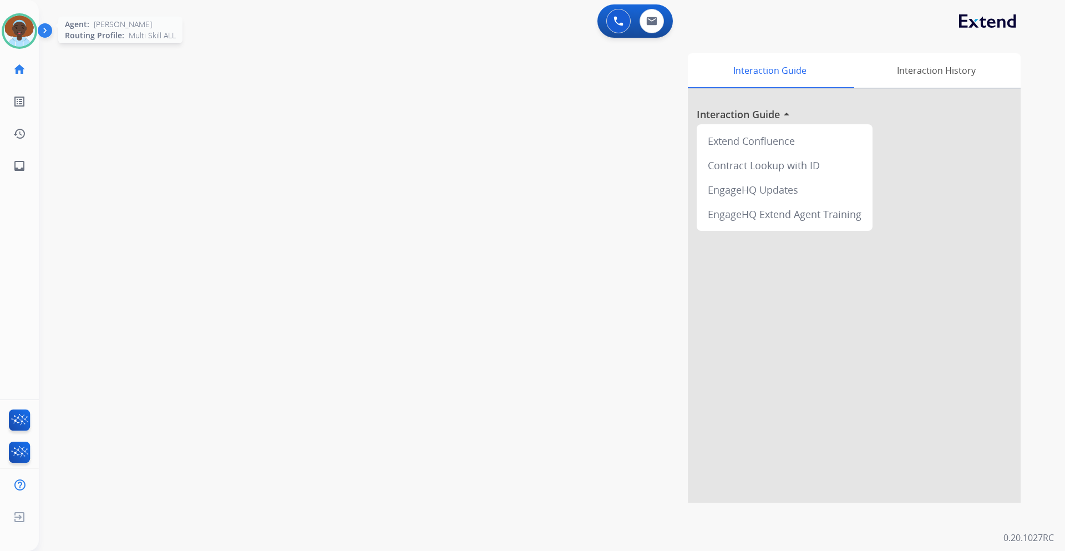
click at [20, 33] on img at bounding box center [19, 31] width 31 height 31
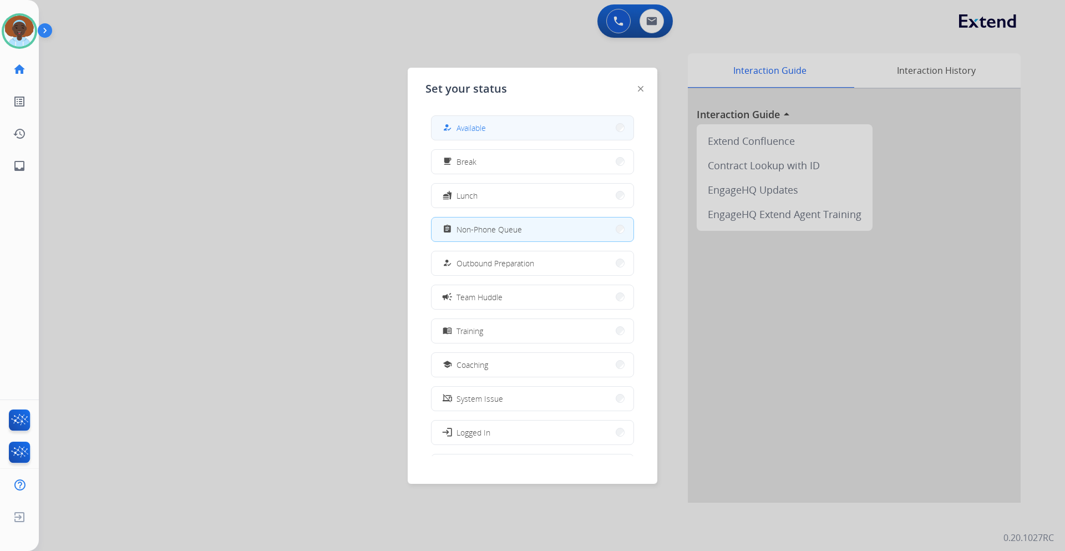
drag, startPoint x: 463, startPoint y: 132, endPoint x: 284, endPoint y: 79, distance: 186.4
click at [463, 131] on span "Available" at bounding box center [471, 128] width 29 height 12
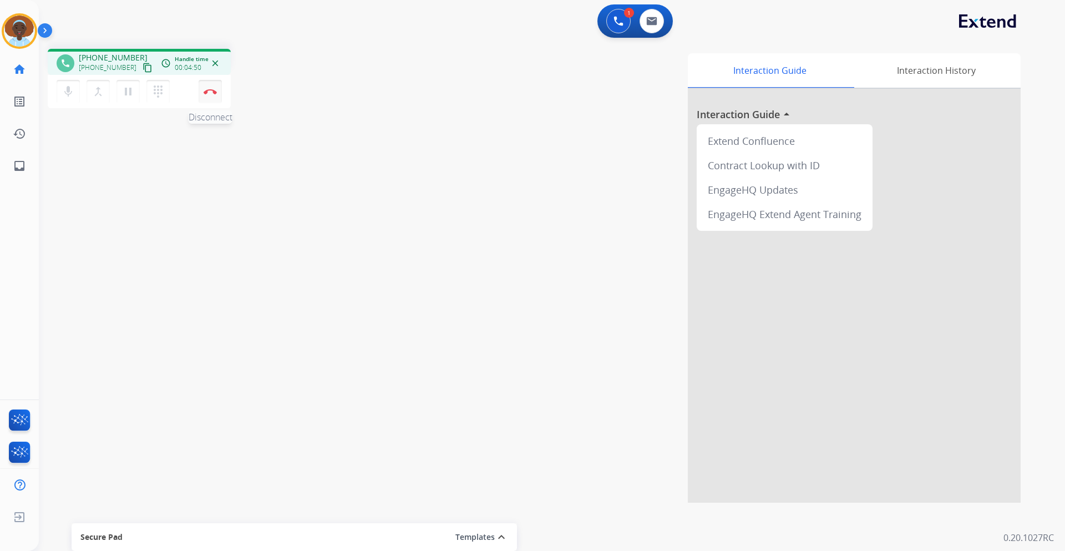
click at [211, 98] on button "Disconnect" at bounding box center [210, 91] width 23 height 23
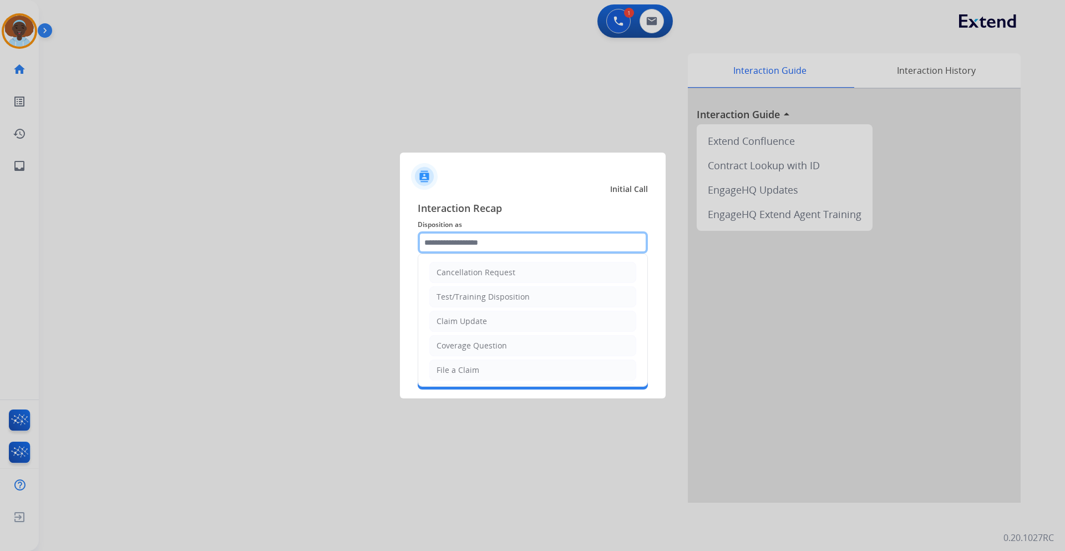
click at [452, 241] on input "text" at bounding box center [533, 242] width 230 height 22
click at [483, 366] on li "File a Claim" at bounding box center [532, 370] width 207 height 21
type input "**********"
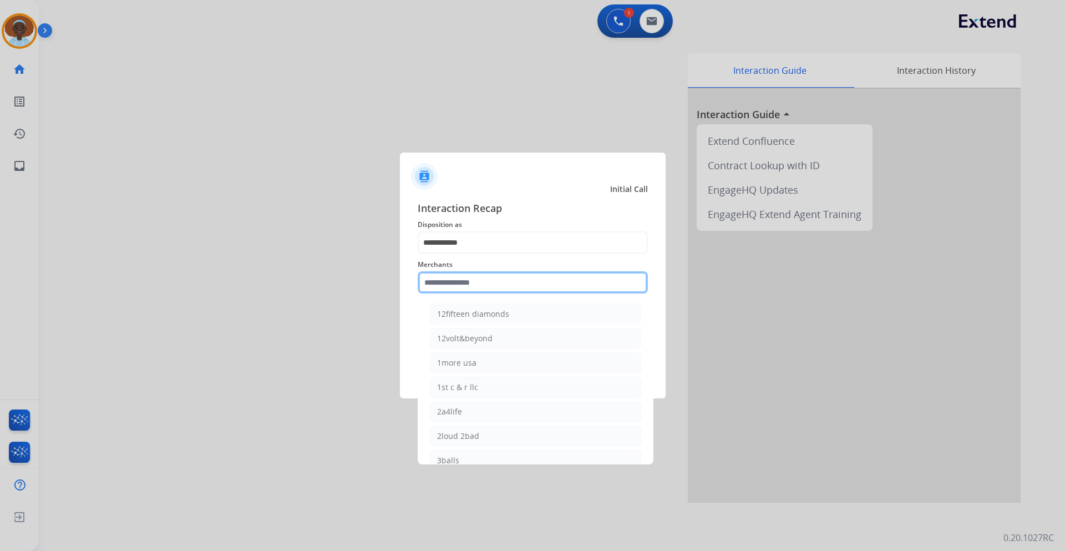
click at [472, 280] on input "text" at bounding box center [533, 282] width 230 height 22
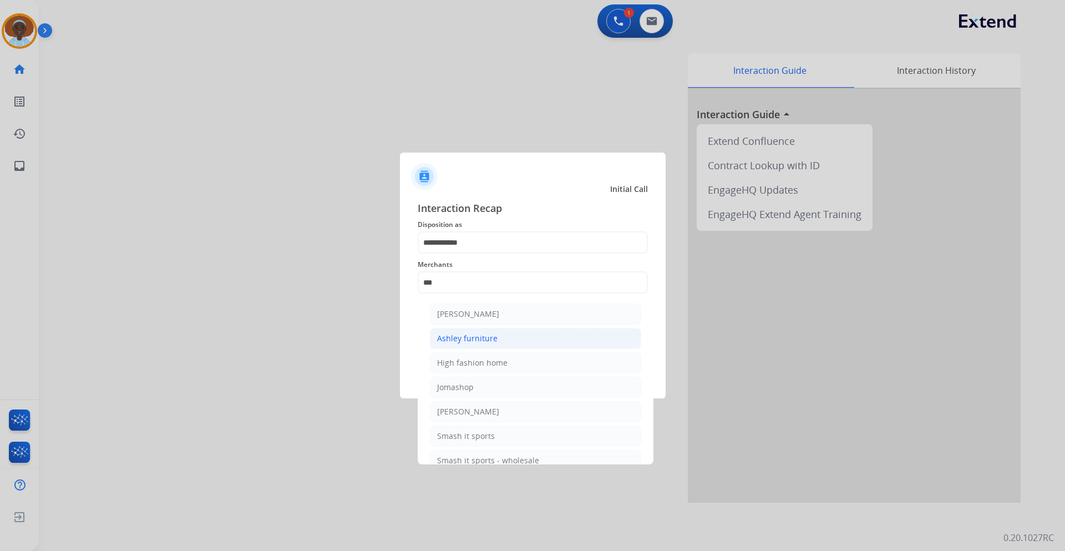
click at [474, 341] on div "Ashley furniture" at bounding box center [467, 338] width 60 height 11
type input "**********"
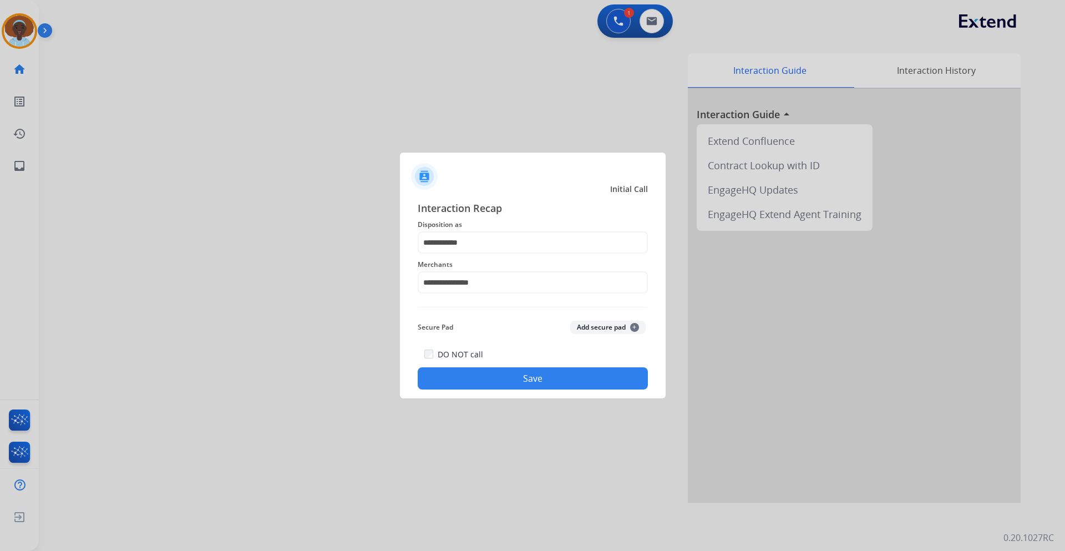
click at [537, 381] on button "Save" at bounding box center [533, 378] width 230 height 22
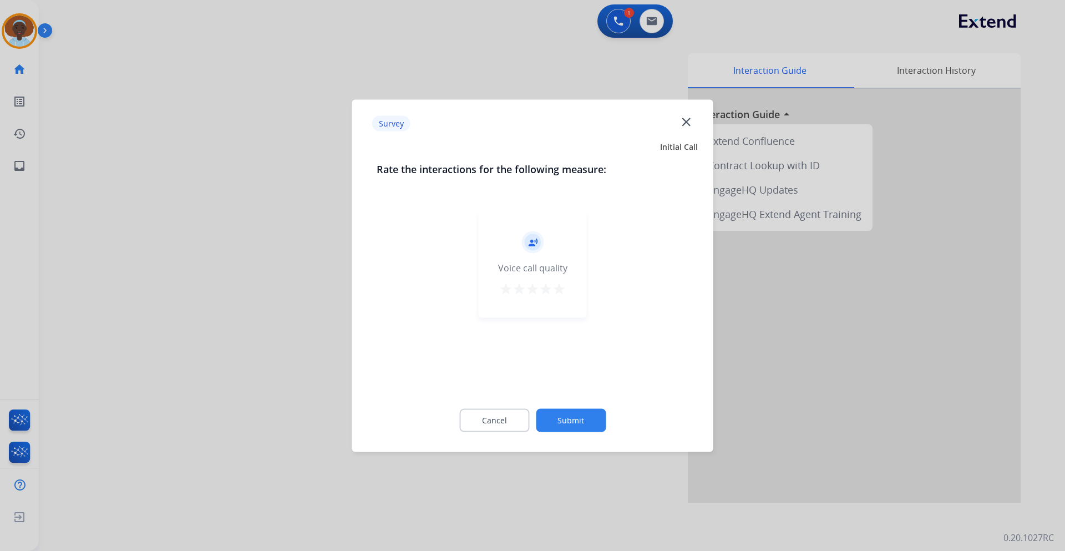
click at [560, 290] on mat-icon "star" at bounding box center [559, 288] width 13 height 13
click at [564, 423] on button "Submit" at bounding box center [571, 419] width 70 height 23
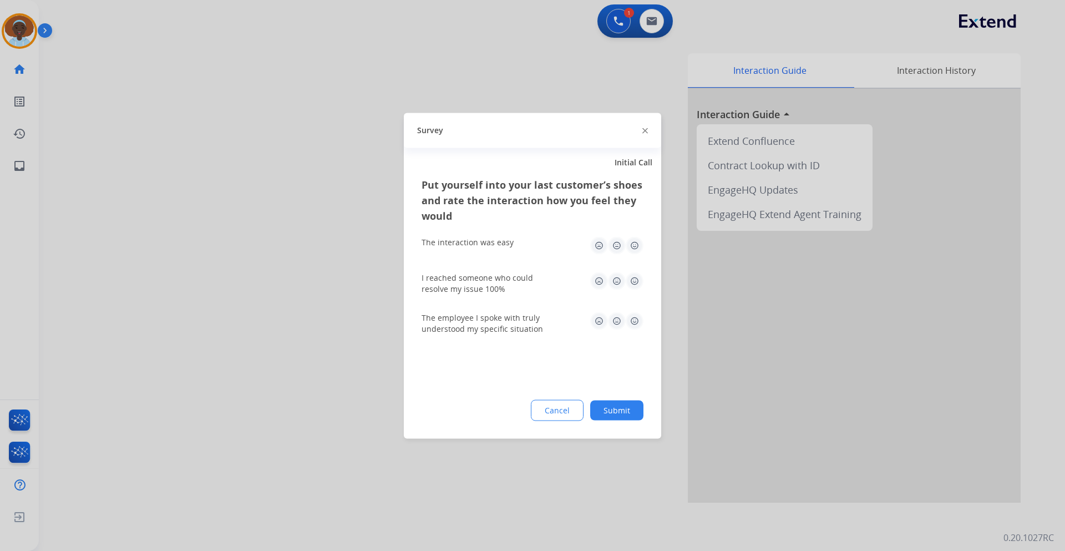
click at [639, 319] on img at bounding box center [635, 321] width 18 height 18
click at [633, 277] on img at bounding box center [635, 281] width 18 height 18
click at [639, 246] on img at bounding box center [635, 245] width 18 height 18
click at [629, 409] on button "Submit" at bounding box center [616, 410] width 53 height 20
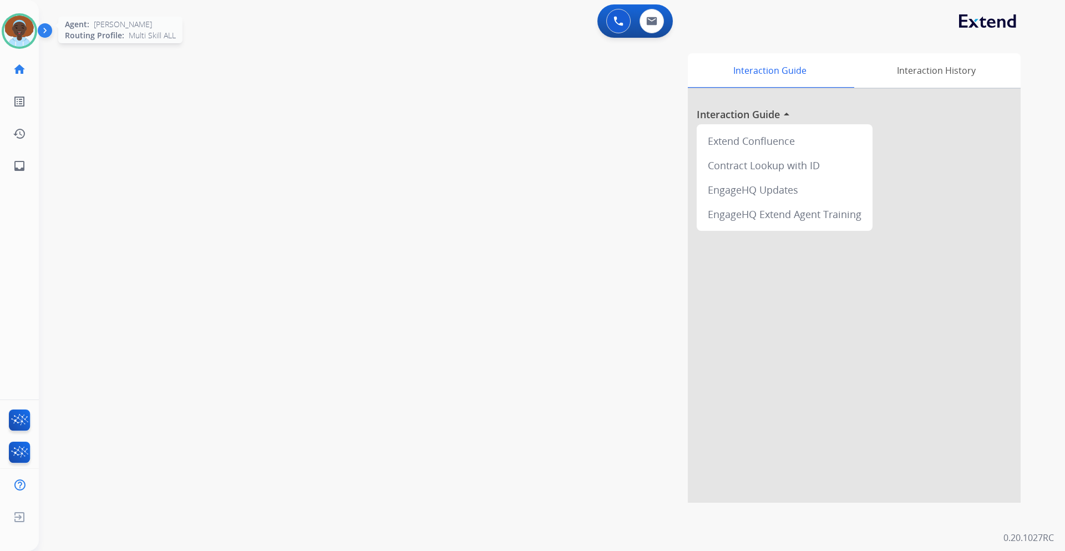
click at [24, 34] on img at bounding box center [19, 31] width 31 height 31
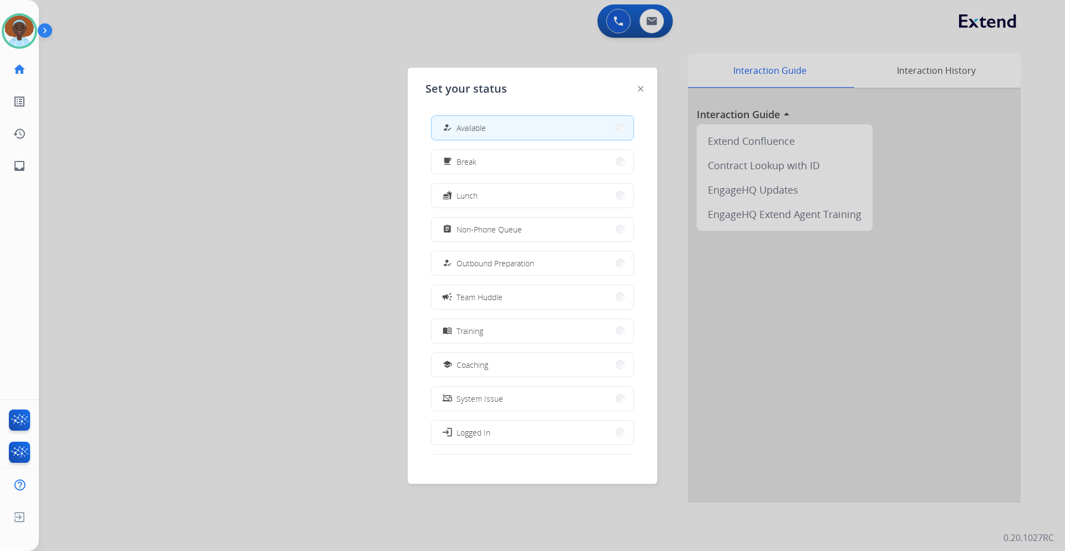
scroll to position [37, 0]
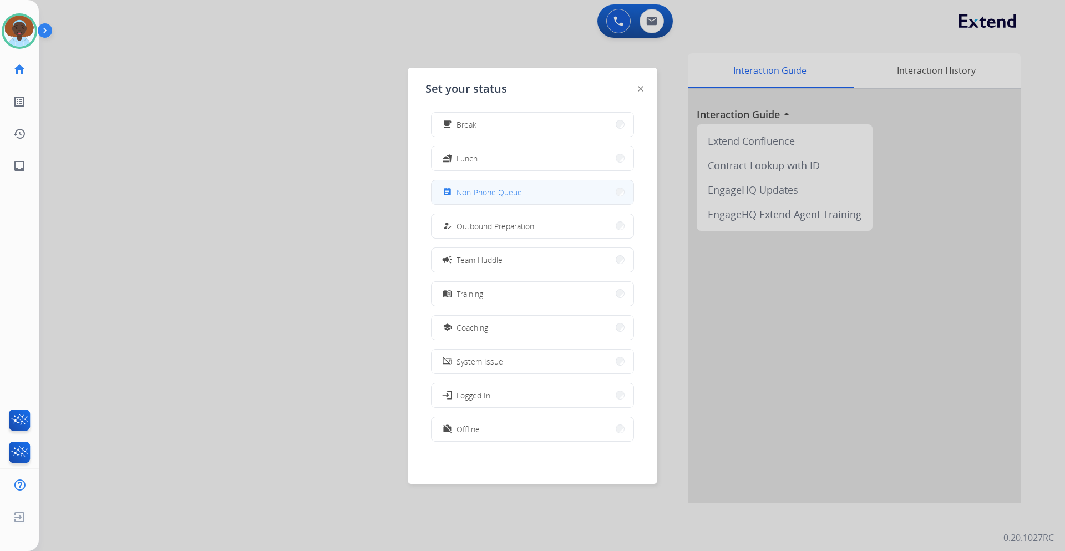
click at [479, 194] on span "Non-Phone Queue" at bounding box center [489, 192] width 65 height 12
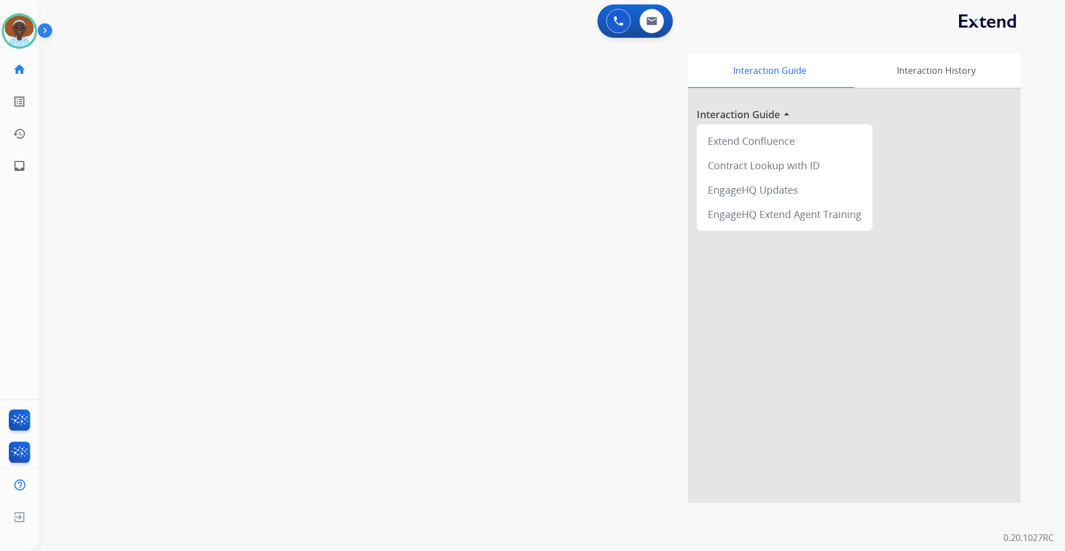
drag, startPoint x: 22, startPoint y: 34, endPoint x: 49, endPoint y: 41, distance: 27.9
click at [22, 34] on img at bounding box center [19, 31] width 31 height 31
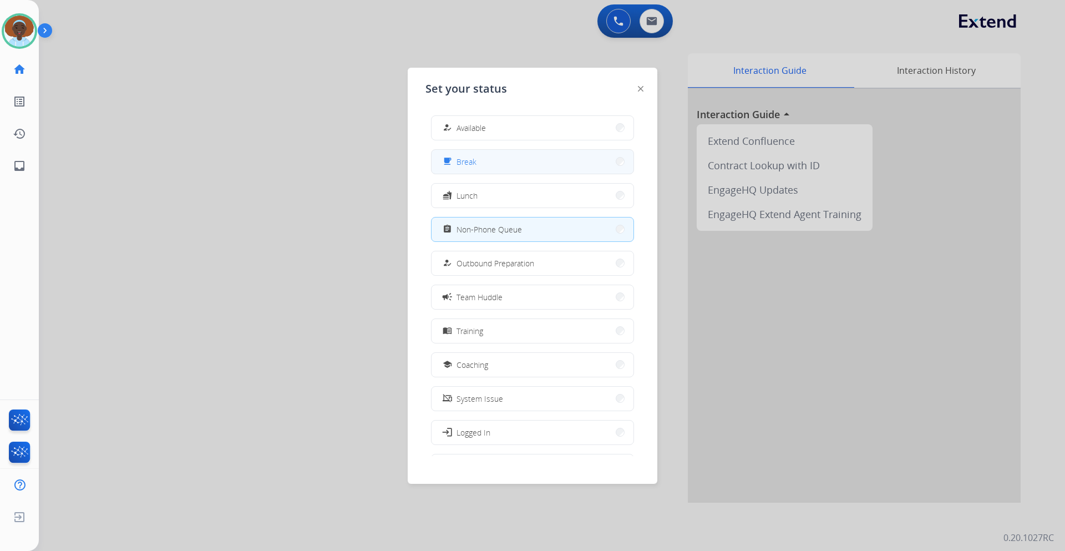
click at [485, 163] on button "free_breakfast Break" at bounding box center [533, 162] width 202 height 24
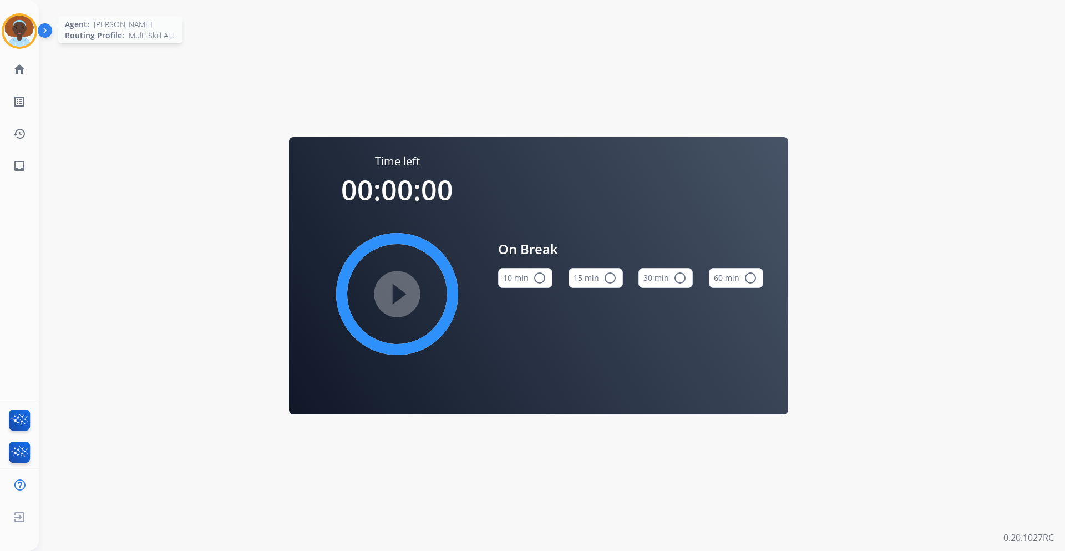
click at [23, 32] on img at bounding box center [19, 31] width 31 height 31
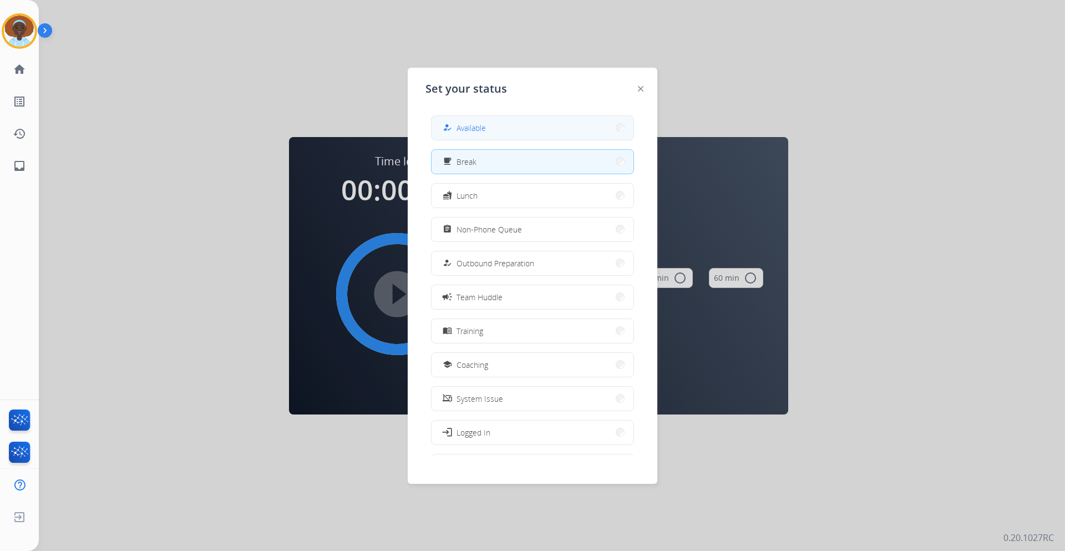
click at [480, 128] on span "Available" at bounding box center [471, 128] width 29 height 12
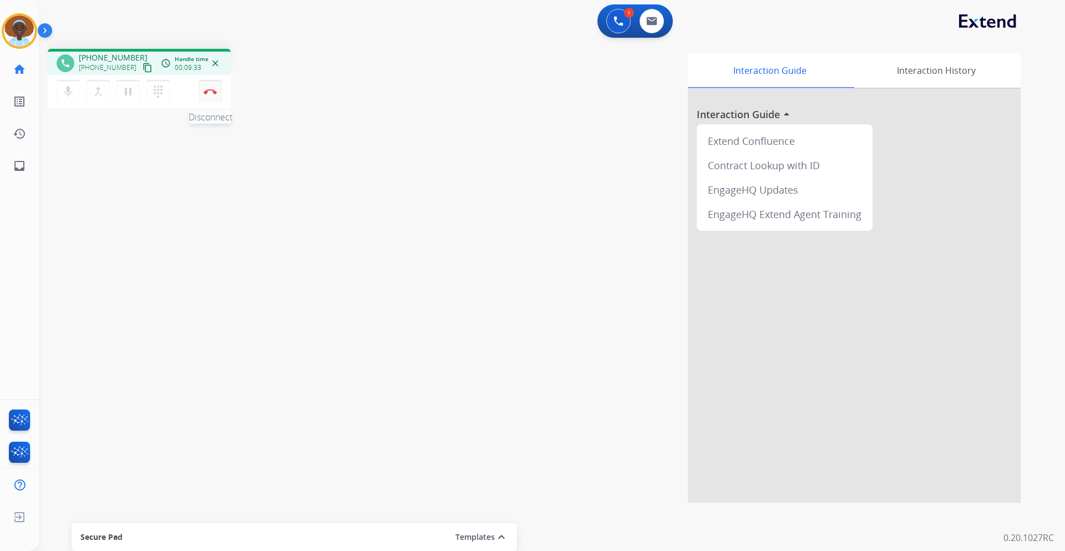
click at [211, 99] on button "Disconnect" at bounding box center [210, 91] width 23 height 23
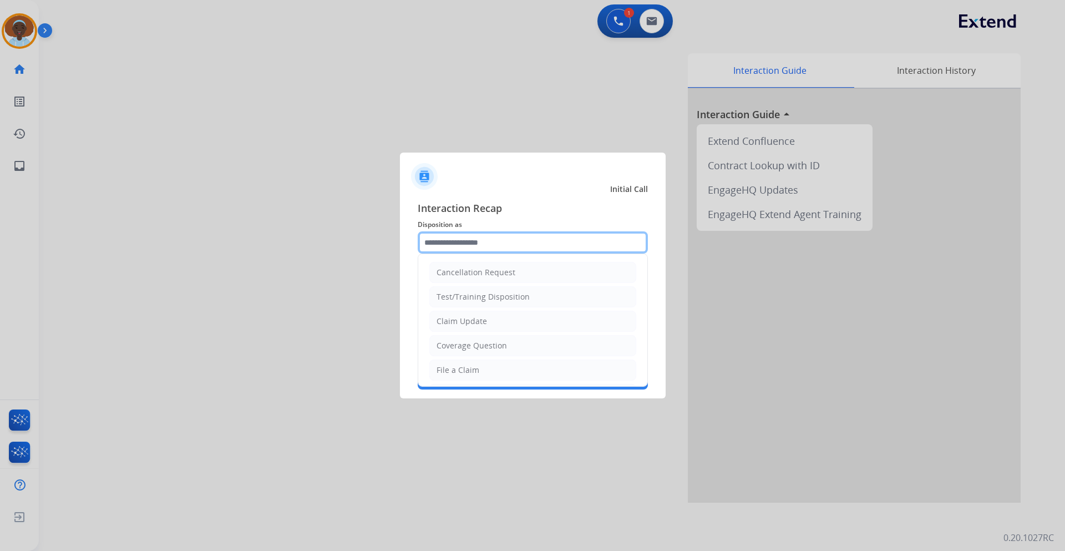
click at [461, 241] on input "text" at bounding box center [533, 242] width 230 height 22
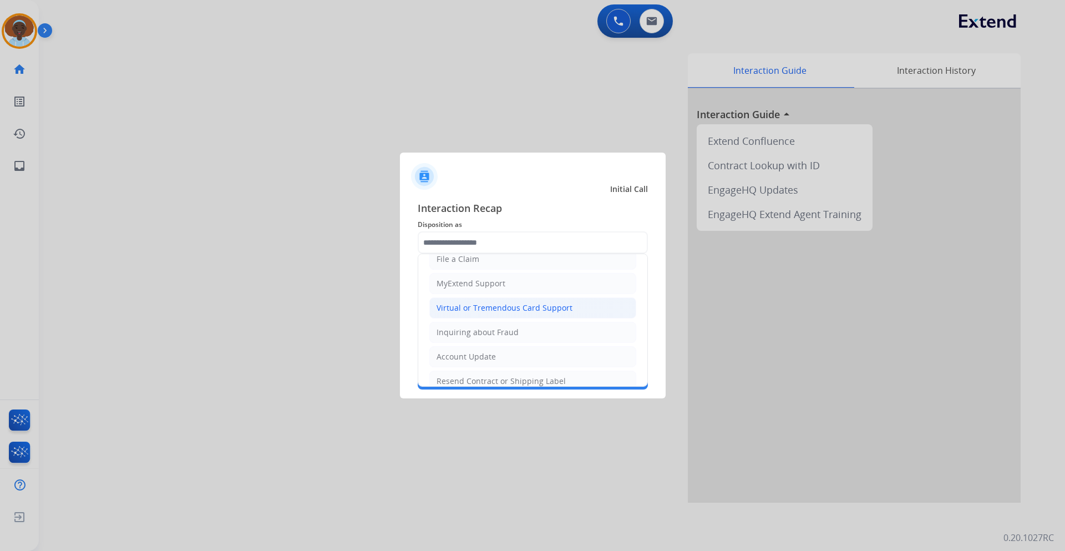
click at [484, 311] on div "Virtual or Tremendous Card Support" at bounding box center [505, 307] width 136 height 11
type input "**********"
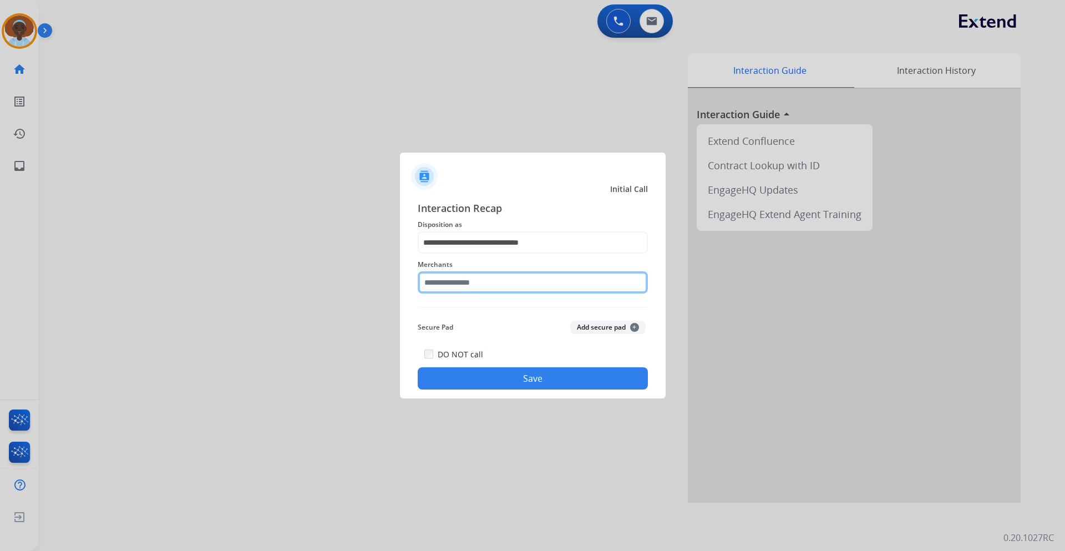
click at [469, 284] on input "text" at bounding box center [533, 282] width 230 height 22
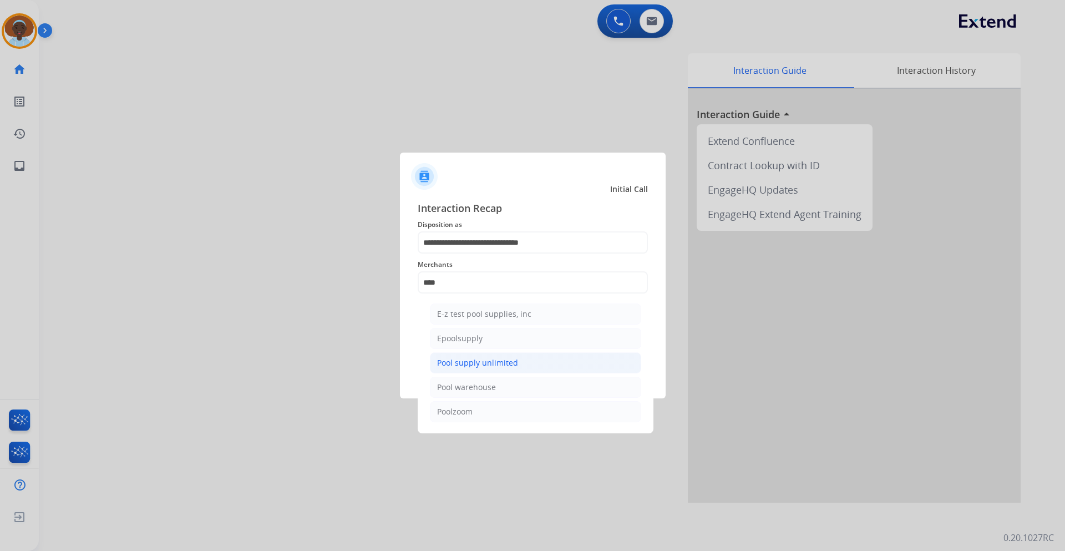
click at [471, 361] on div "Pool supply unlimited" at bounding box center [477, 362] width 81 height 11
type input "**********"
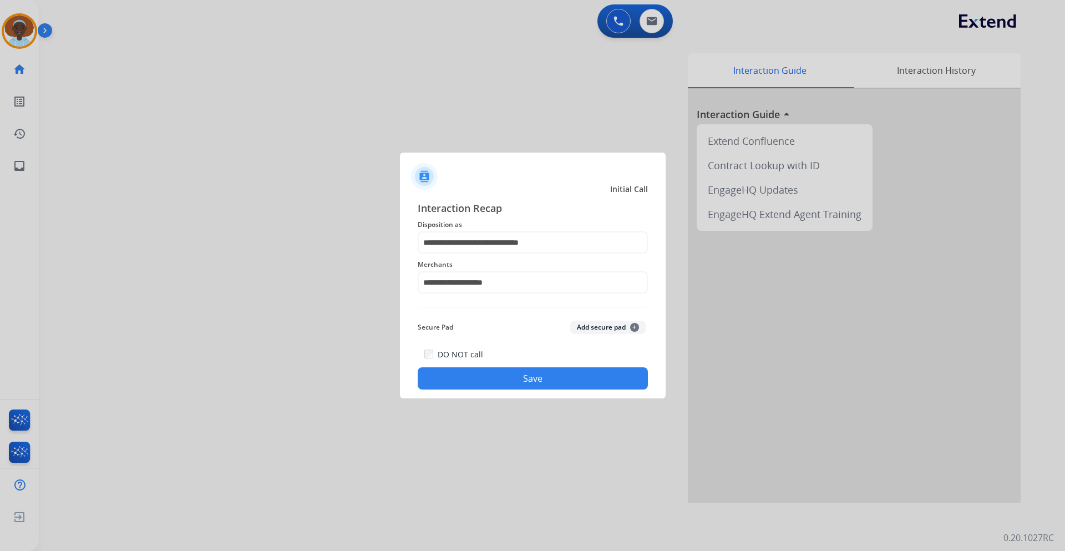
click at [507, 374] on button "Save" at bounding box center [533, 378] width 230 height 22
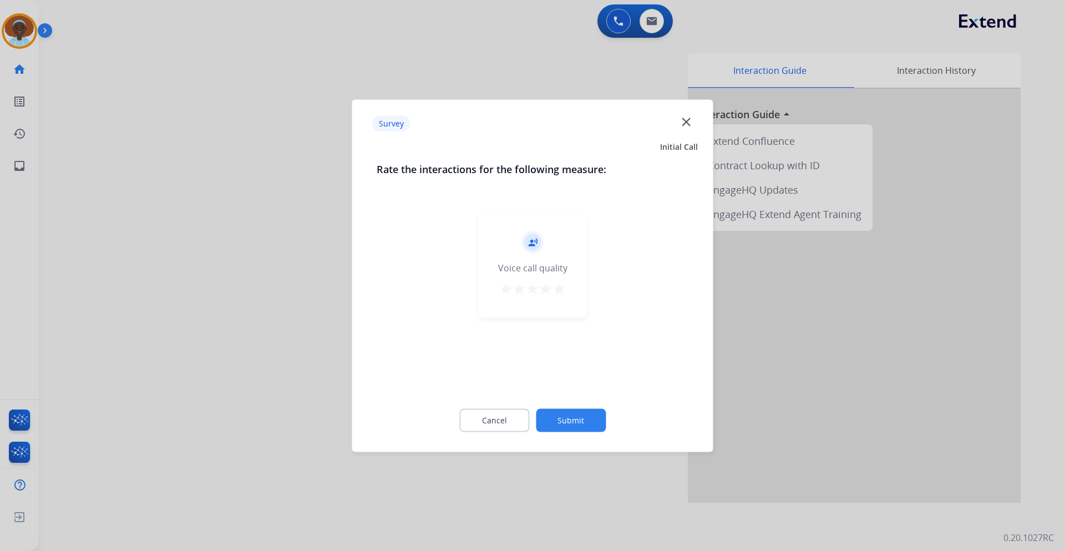
click at [560, 290] on mat-icon "star" at bounding box center [559, 288] width 13 height 13
click at [574, 428] on button "Submit" at bounding box center [571, 419] width 70 height 23
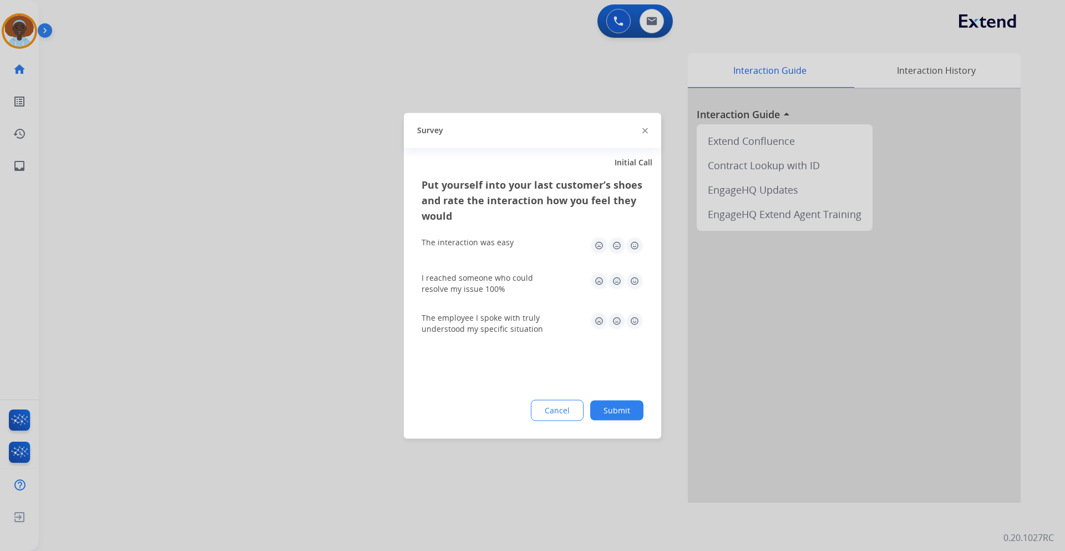
drag, startPoint x: 636, startPoint y: 325, endPoint x: 636, endPoint y: 308, distance: 16.6
click at [636, 323] on img at bounding box center [635, 321] width 18 height 18
drag, startPoint x: 634, startPoint y: 285, endPoint x: 634, endPoint y: 275, distance: 10.0
click at [634, 284] on img at bounding box center [635, 281] width 18 height 18
click at [633, 249] on img at bounding box center [635, 245] width 18 height 18
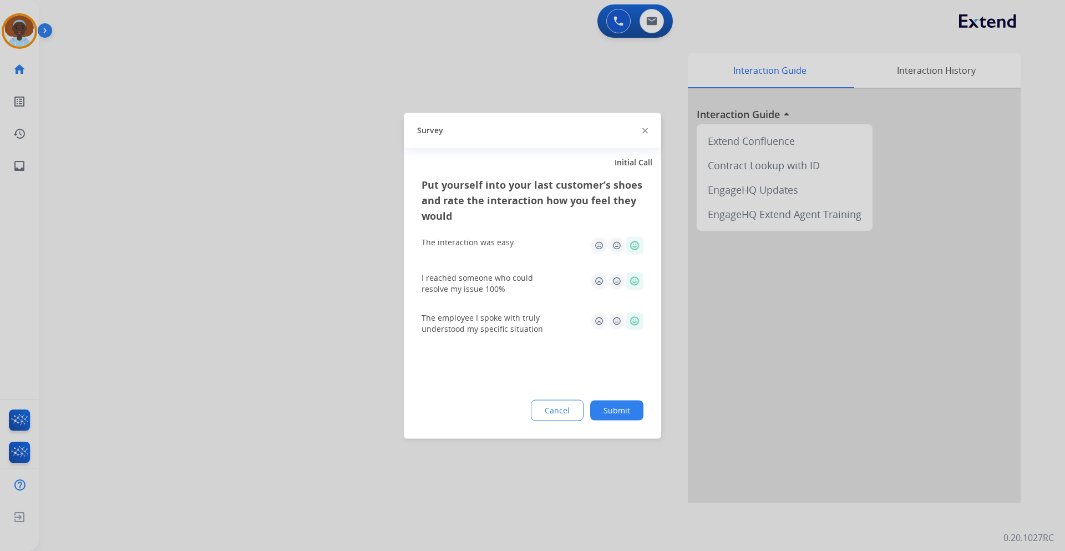
click at [630, 406] on button "Submit" at bounding box center [616, 410] width 53 height 20
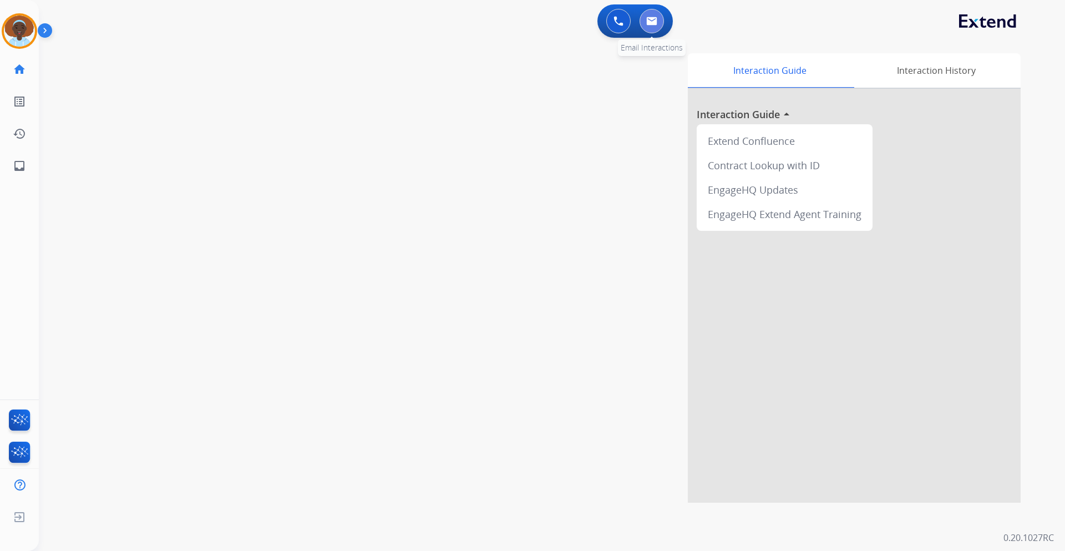
click at [650, 31] on button at bounding box center [652, 21] width 24 height 24
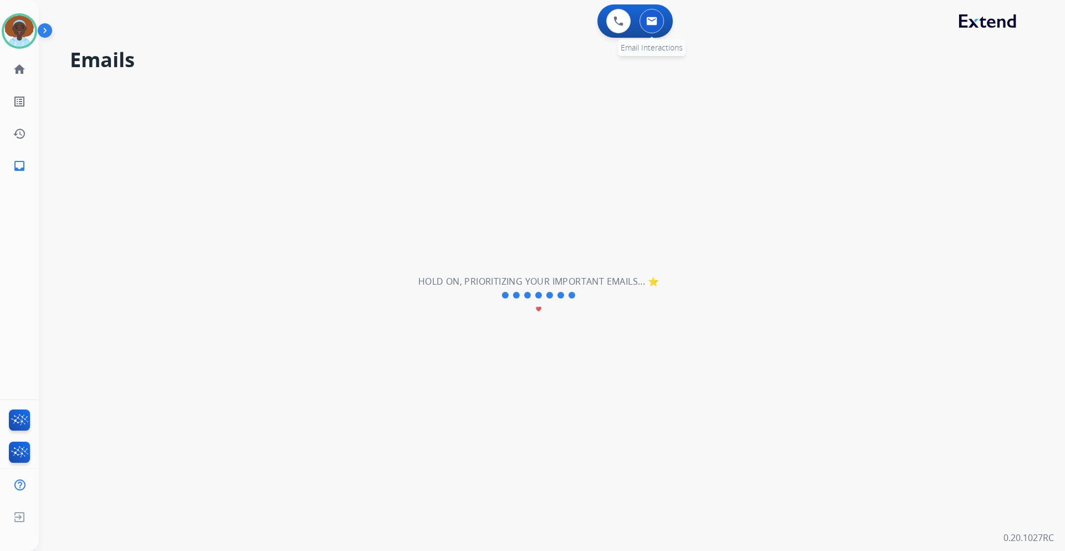
click at [660, 23] on button at bounding box center [652, 21] width 24 height 24
click at [656, 22] on img at bounding box center [651, 21] width 11 height 9
click at [24, 68] on mat-icon "home" at bounding box center [19, 69] width 13 height 13
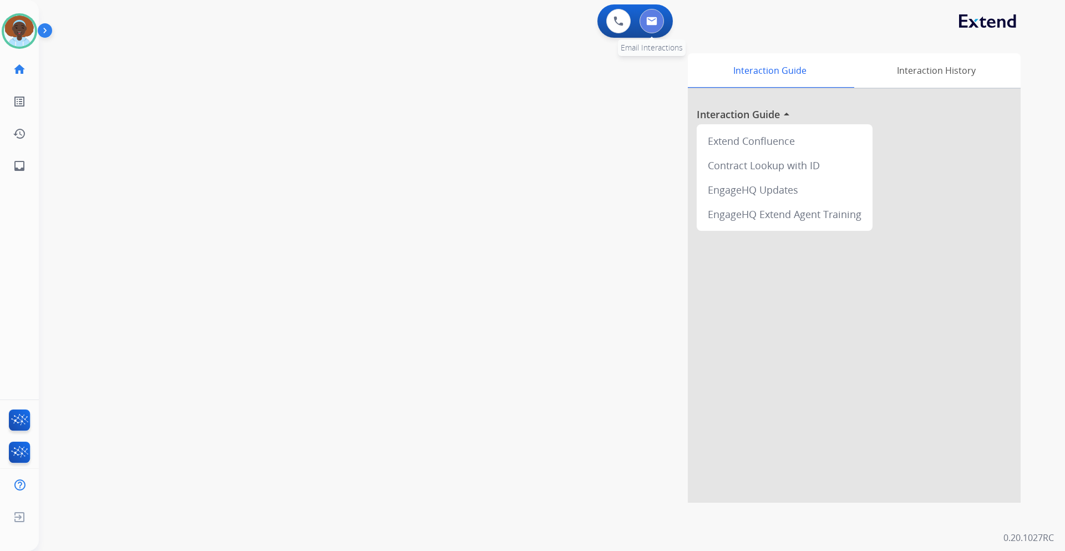
click at [650, 25] on img at bounding box center [651, 21] width 11 height 9
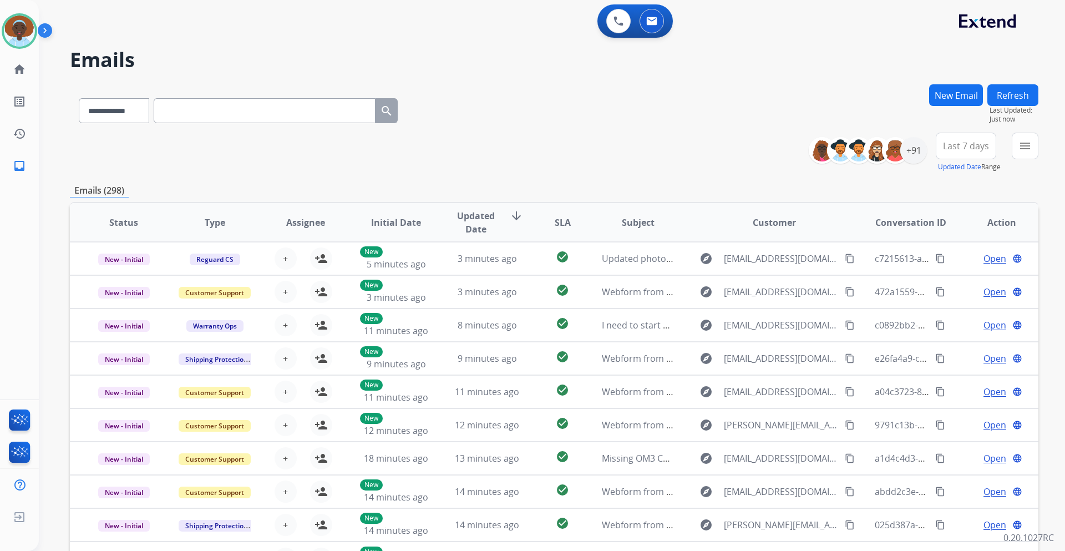
click at [222, 110] on input "text" at bounding box center [265, 110] width 222 height 25
paste input "**********"
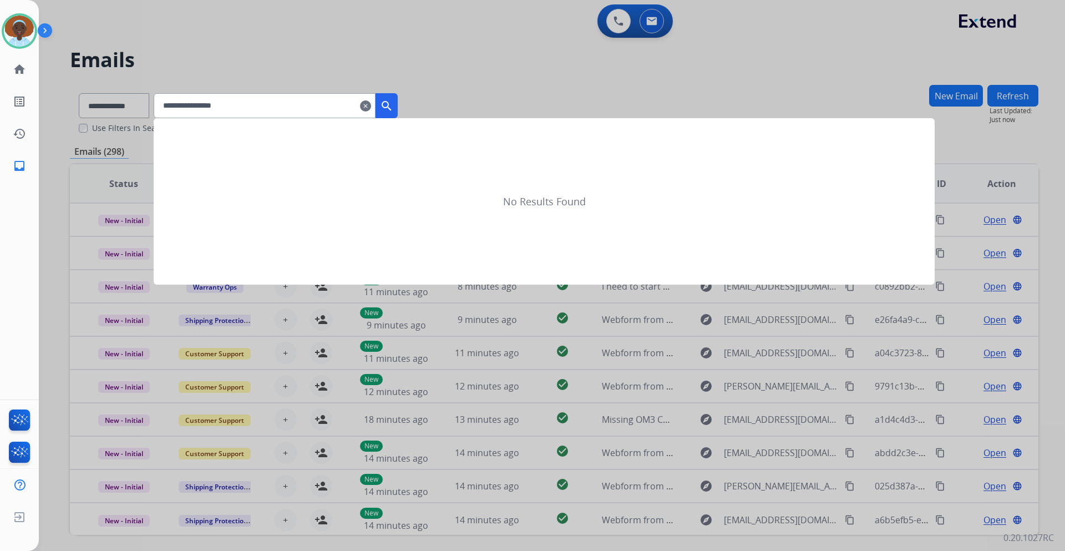
type input "**********"
click at [398, 103] on button "search" at bounding box center [387, 105] width 22 height 25
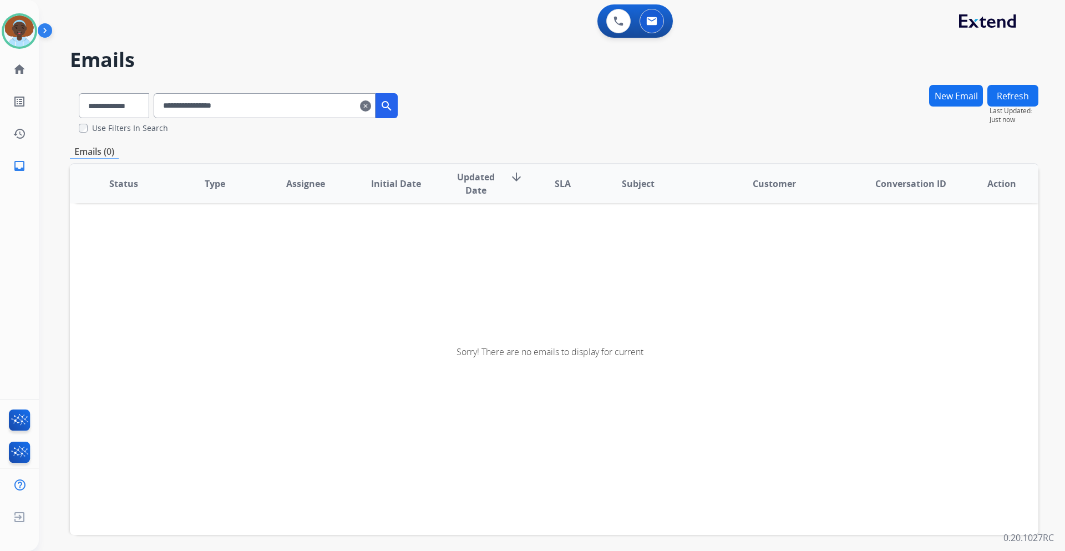
click at [371, 104] on mat-icon "clear" at bounding box center [365, 105] width 11 height 13
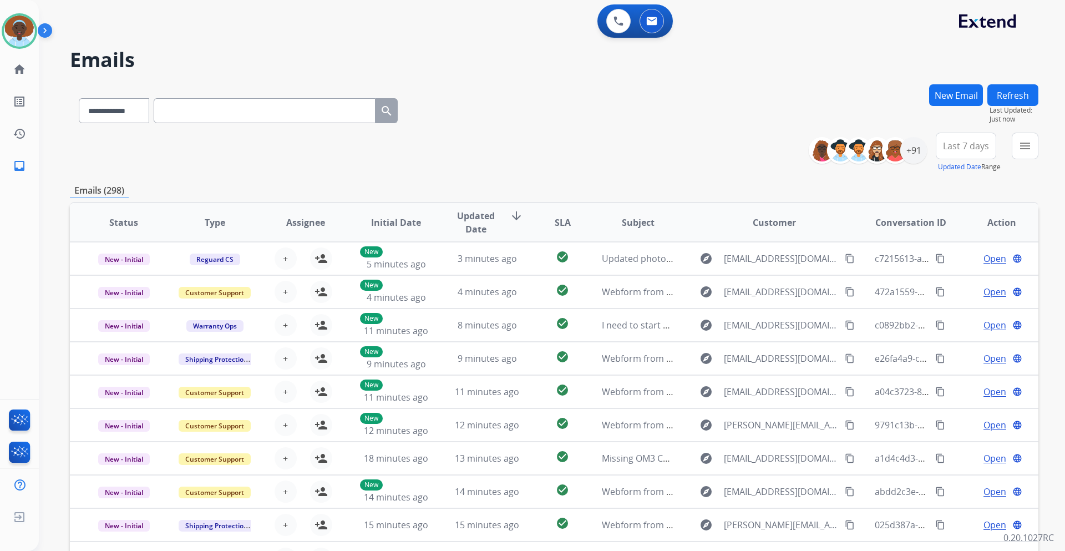
click at [201, 110] on input "text" at bounding box center [265, 110] width 222 height 25
paste input "**********"
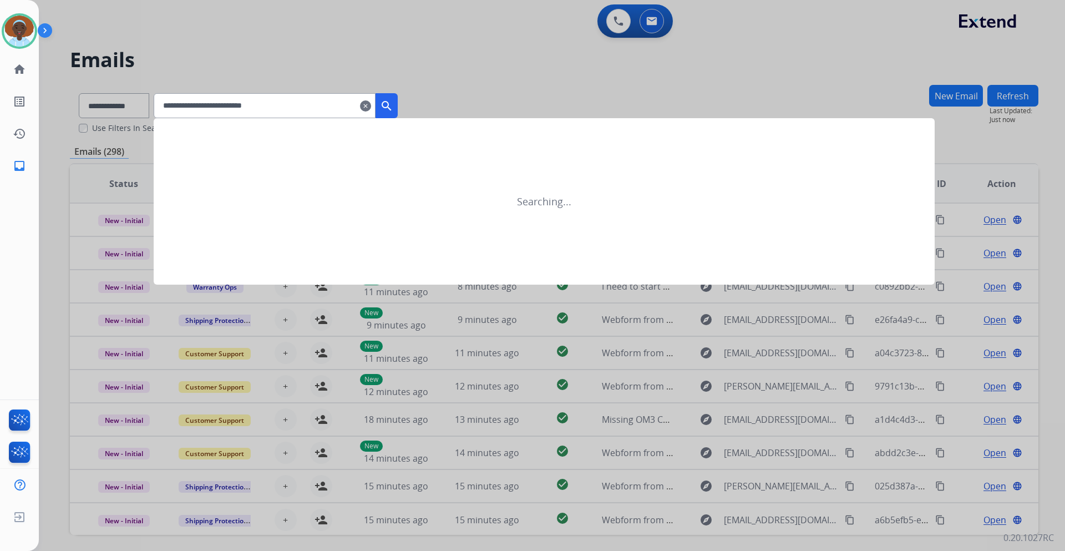
click at [393, 103] on mat-icon "search" at bounding box center [386, 105] width 13 height 13
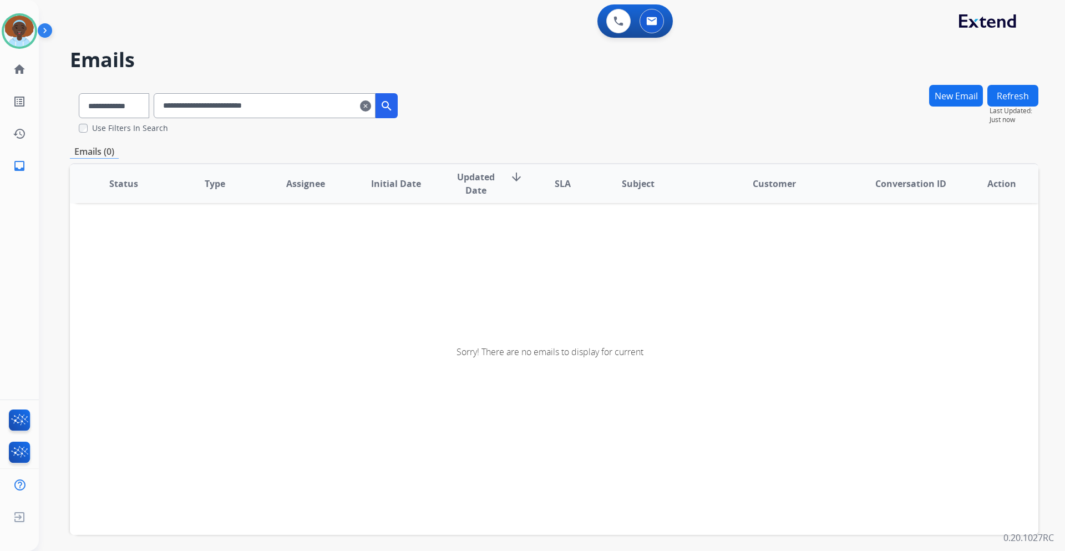
click at [317, 107] on input "**********" at bounding box center [265, 105] width 222 height 25
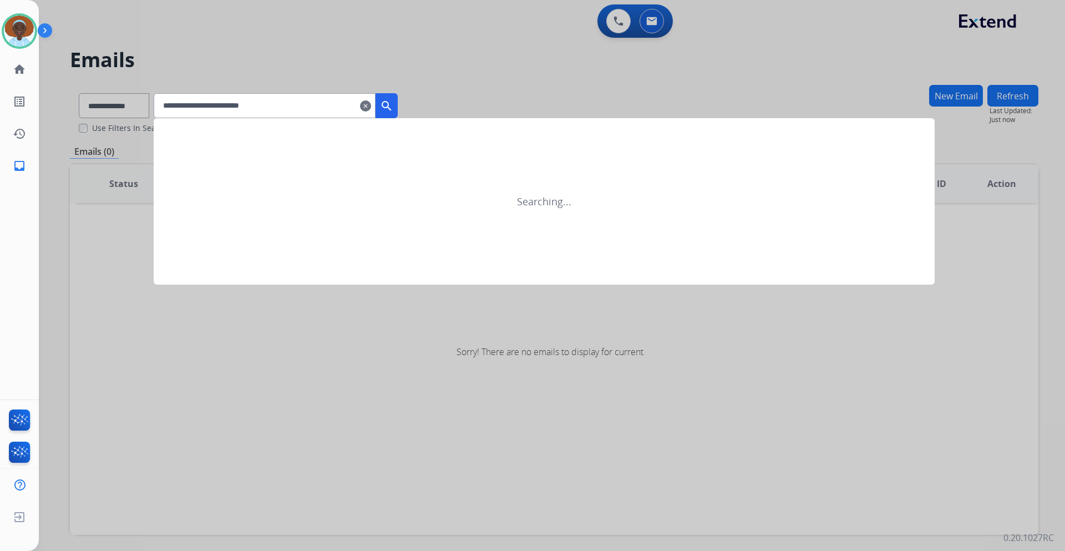
type input "**********"
click at [393, 108] on mat-icon "search" at bounding box center [386, 105] width 13 height 13
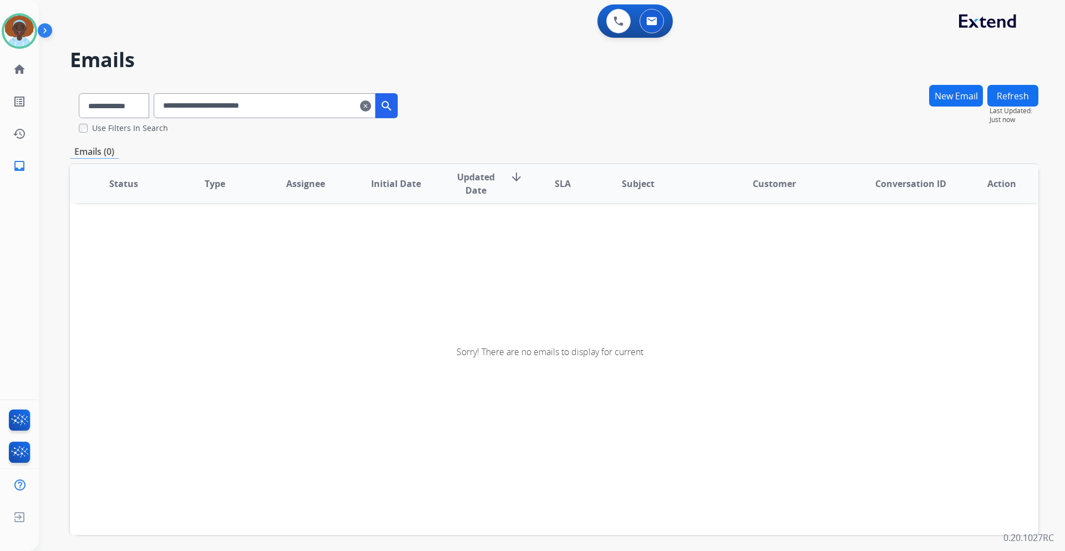
click at [371, 104] on mat-icon "clear" at bounding box center [365, 105] width 11 height 13
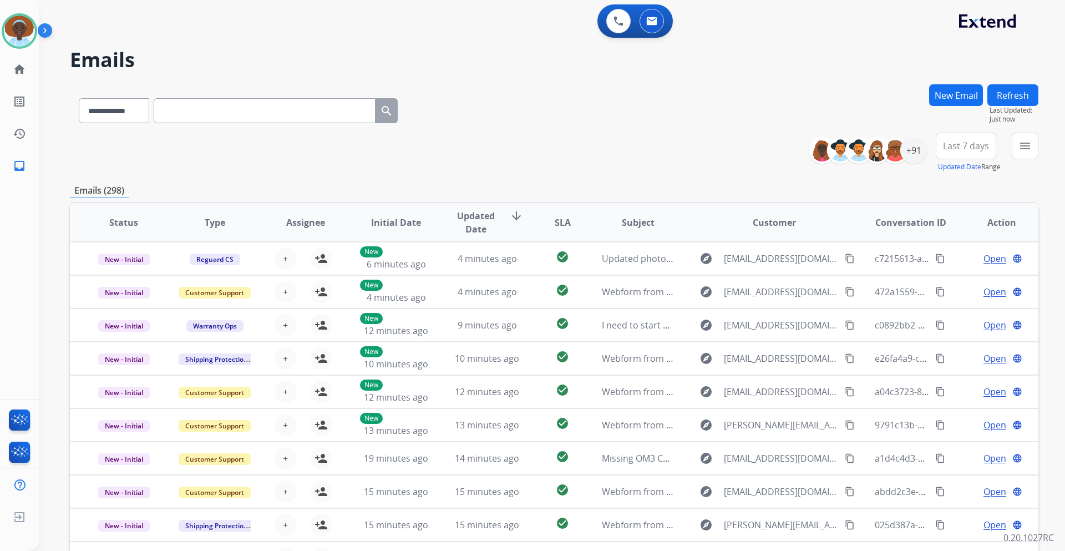
click at [191, 110] on input "text" at bounding box center [265, 110] width 222 height 25
paste input "**********"
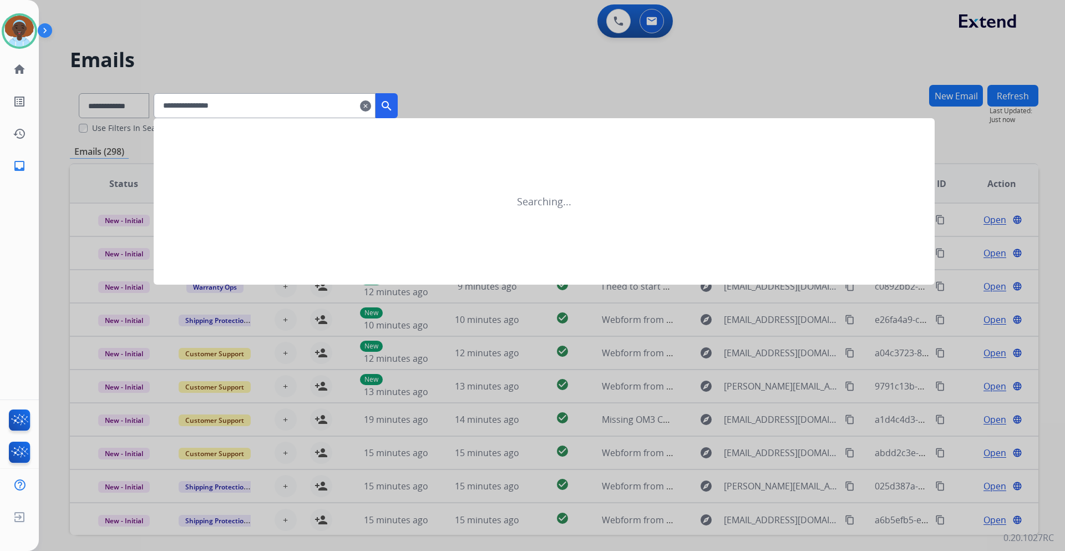
type input "**********"
click at [393, 104] on mat-icon "search" at bounding box center [386, 105] width 13 height 13
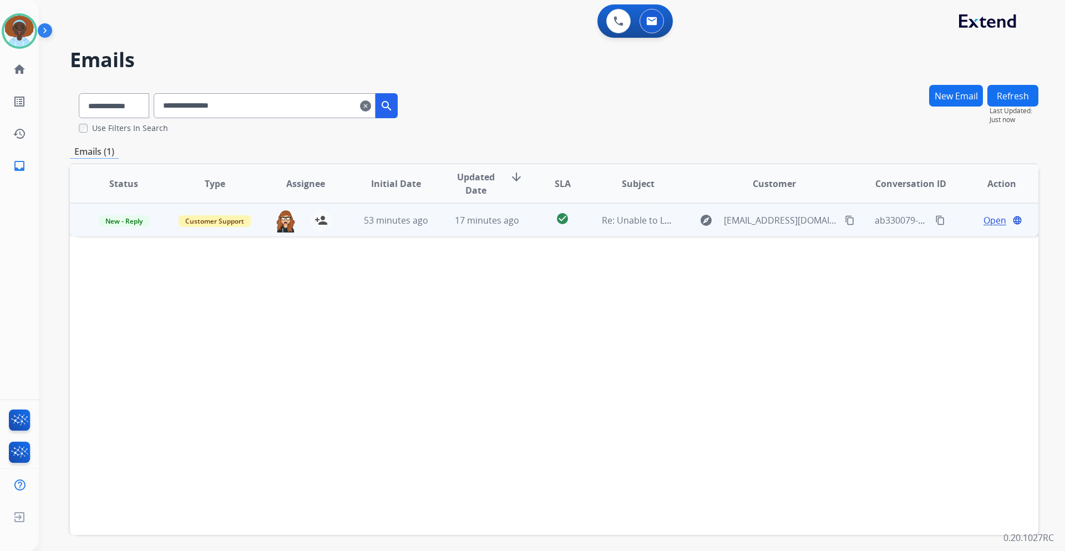
click at [984, 221] on span "Open" at bounding box center [995, 220] width 23 height 13
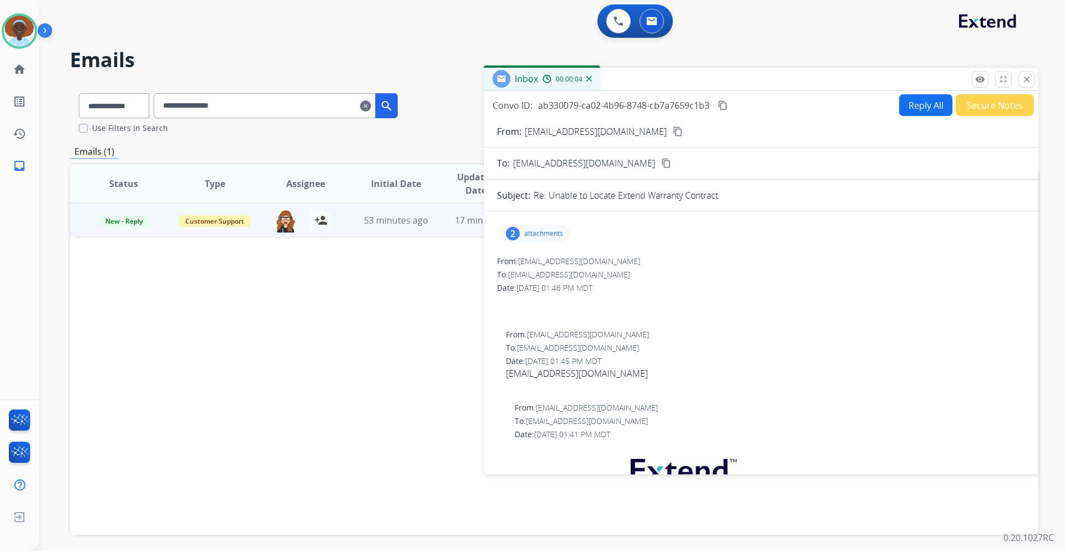
click at [511, 234] on div "2" at bounding box center [513, 233] width 14 height 13
click at [666, 346] on div "To: support@extend.com" at bounding box center [765, 347] width 519 height 11
click at [680, 351] on div "To: support@extend.com" at bounding box center [765, 347] width 519 height 11
click at [853, 253] on div "2 attachments Gmail - Thank you for protecting your purchase with Extend.pdf do…" at bounding box center [761, 535] width 555 height 631
click at [517, 232] on div "2" at bounding box center [513, 233] width 14 height 13
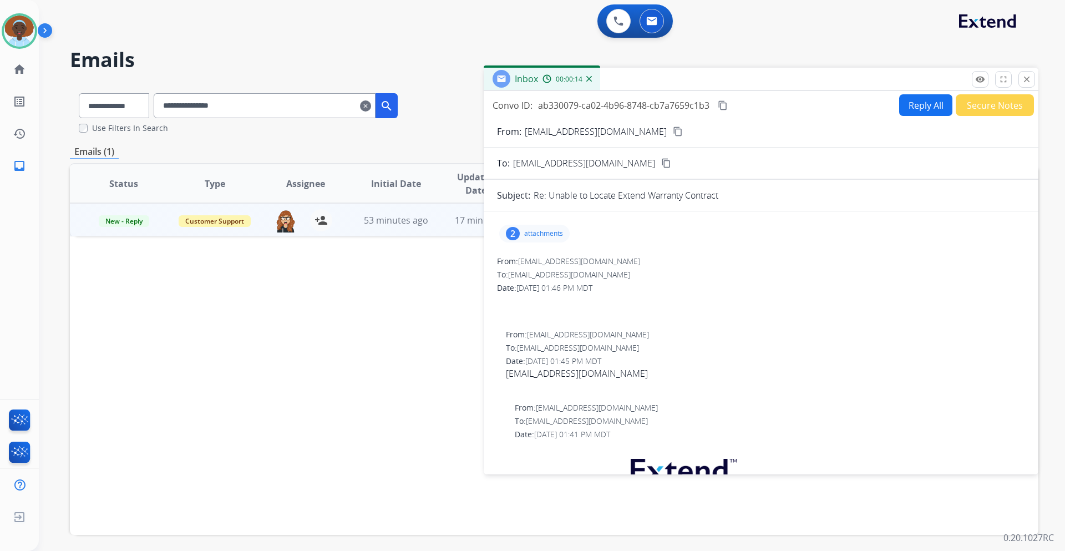
click at [437, 274] on div "Status Type Assignee Initial Date Updated Date arrow_downward SLA Subject Custo…" at bounding box center [554, 349] width 969 height 372
click at [1028, 77] on mat-icon "close" at bounding box center [1027, 79] width 10 height 10
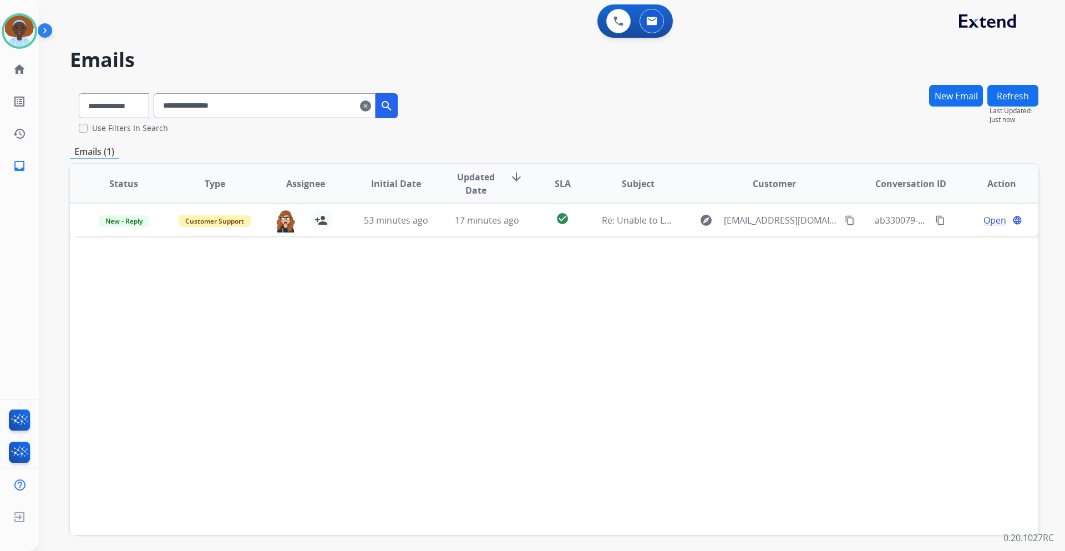
click at [371, 106] on mat-icon "clear" at bounding box center [365, 105] width 11 height 13
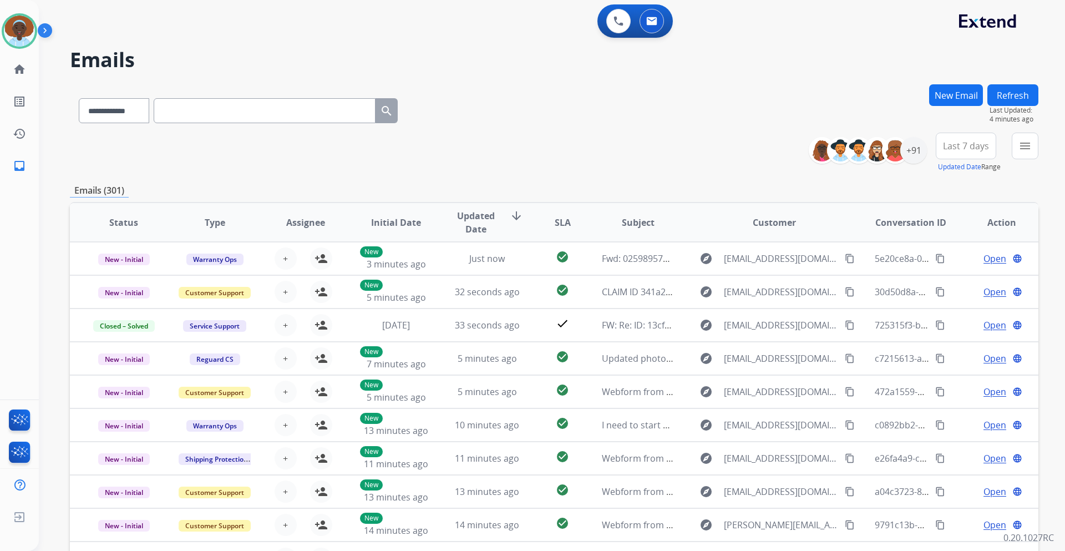
click at [210, 112] on input "text" at bounding box center [265, 110] width 222 height 25
paste input "**********"
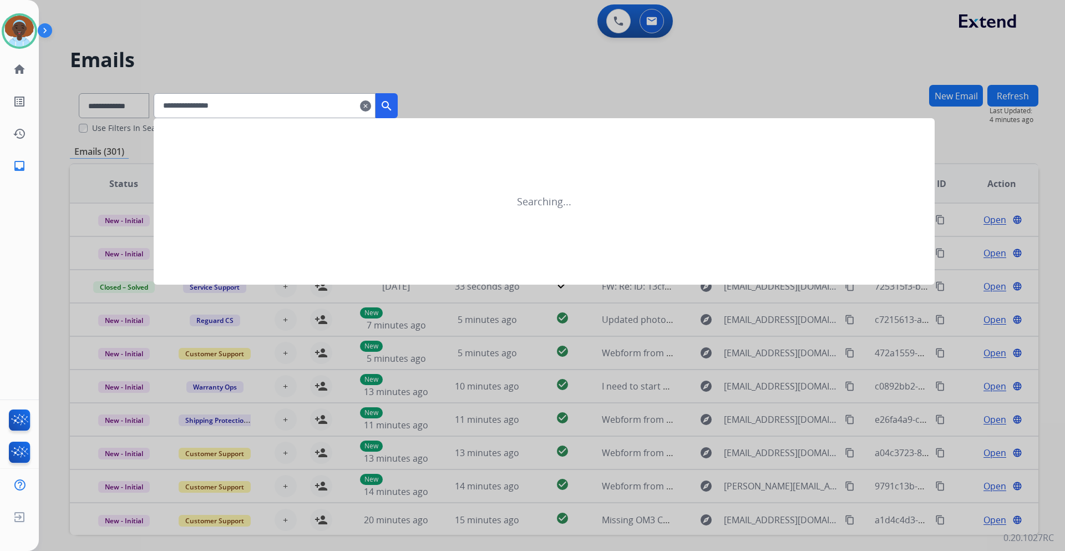
type input "**********"
click at [393, 105] on mat-icon "search" at bounding box center [386, 105] width 13 height 13
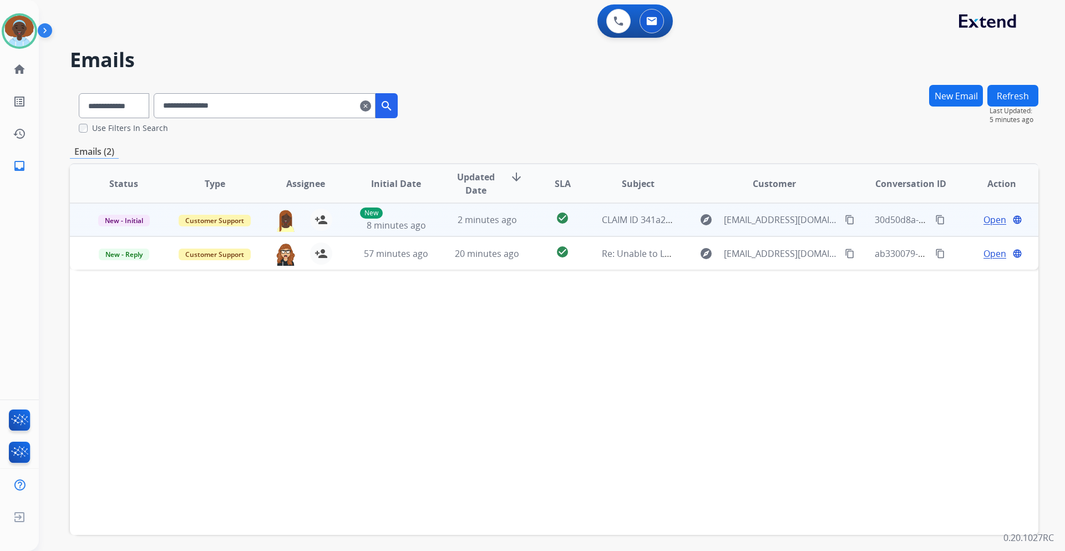
click at [990, 222] on span "Open" at bounding box center [995, 219] width 23 height 13
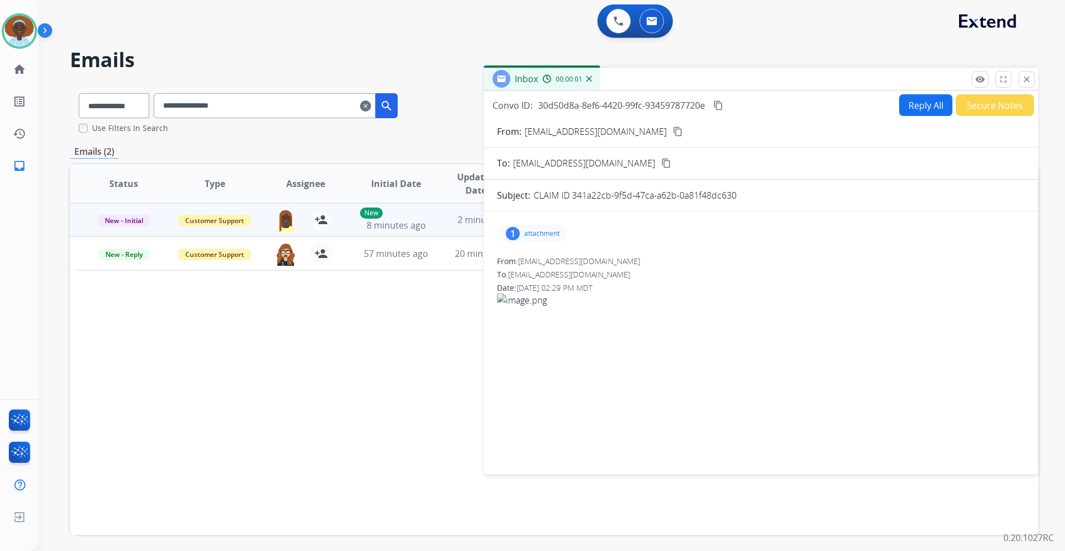
click at [507, 232] on div "1" at bounding box center [513, 233] width 14 height 13
click at [534, 262] on div at bounding box center [535, 261] width 55 height 39
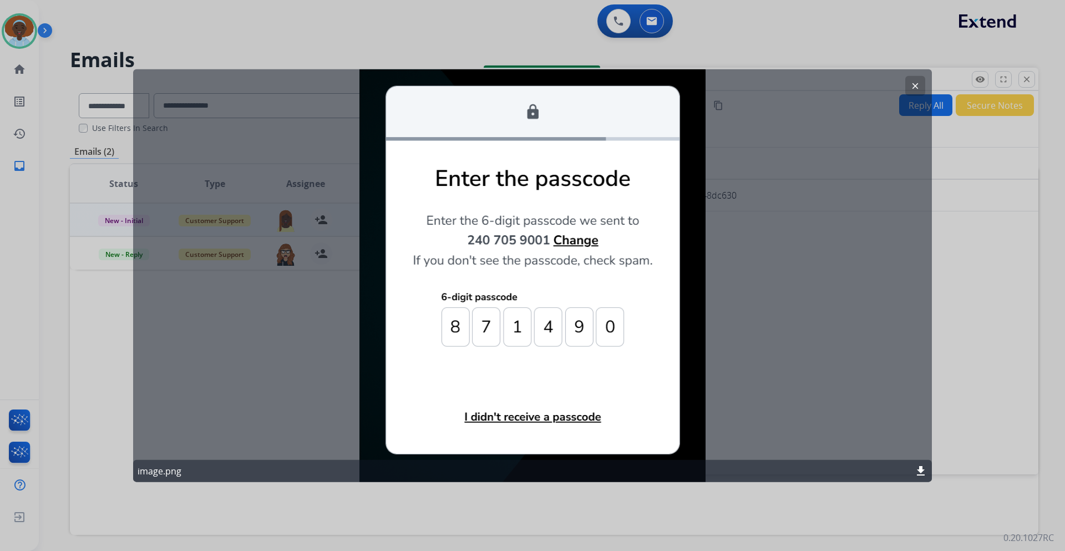
click at [912, 87] on mat-icon "clear" at bounding box center [915, 85] width 10 height 10
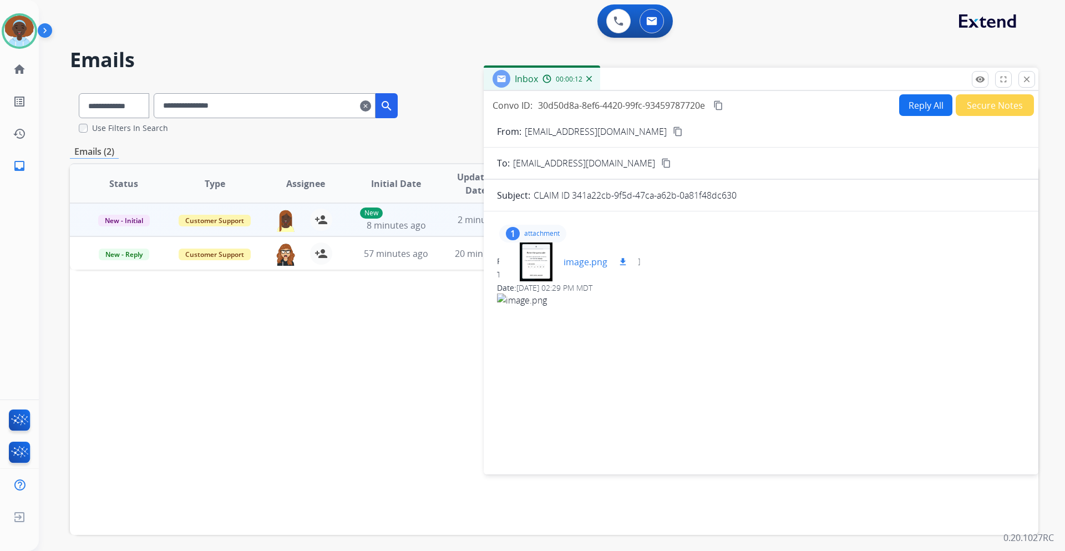
click at [620, 261] on mat-icon "download" at bounding box center [623, 262] width 10 height 10
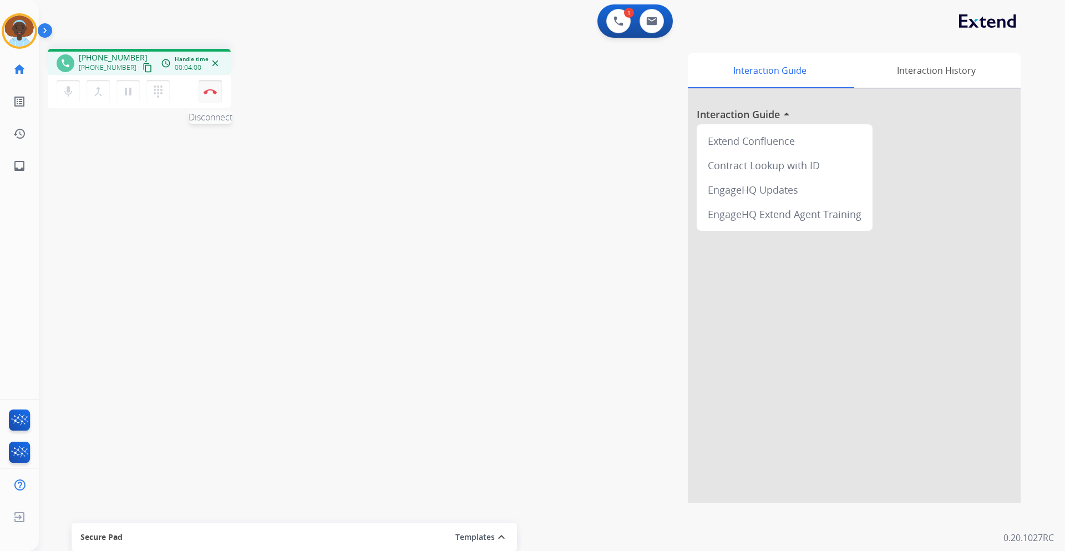
click at [214, 92] on img at bounding box center [210, 92] width 13 height 6
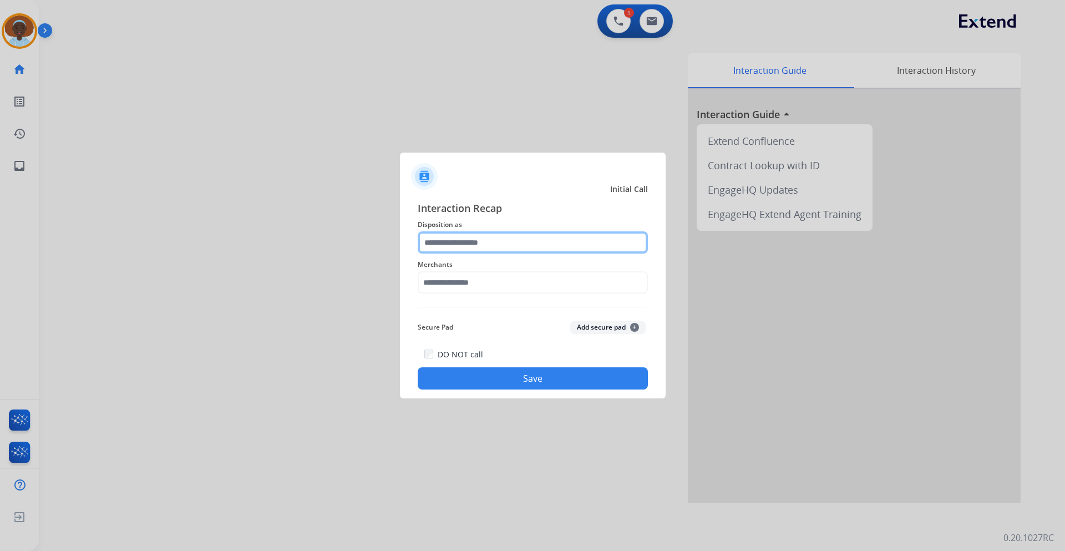
click at [502, 244] on input "text" at bounding box center [533, 242] width 230 height 22
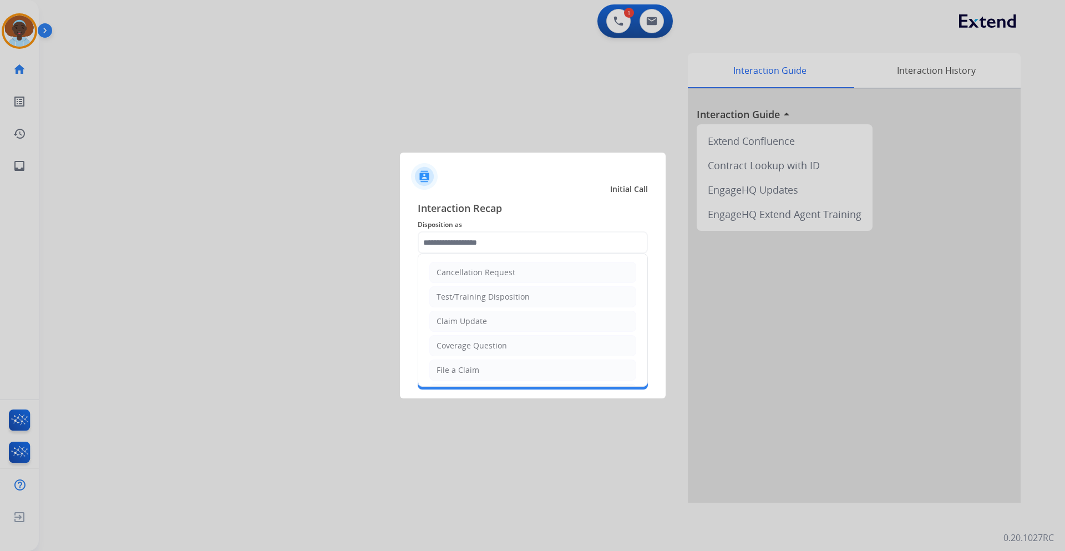
drag, startPoint x: 470, startPoint y: 371, endPoint x: 469, endPoint y: 354, distance: 16.7
click at [470, 371] on div "File a Claim" at bounding box center [458, 370] width 43 height 11
type input "**********"
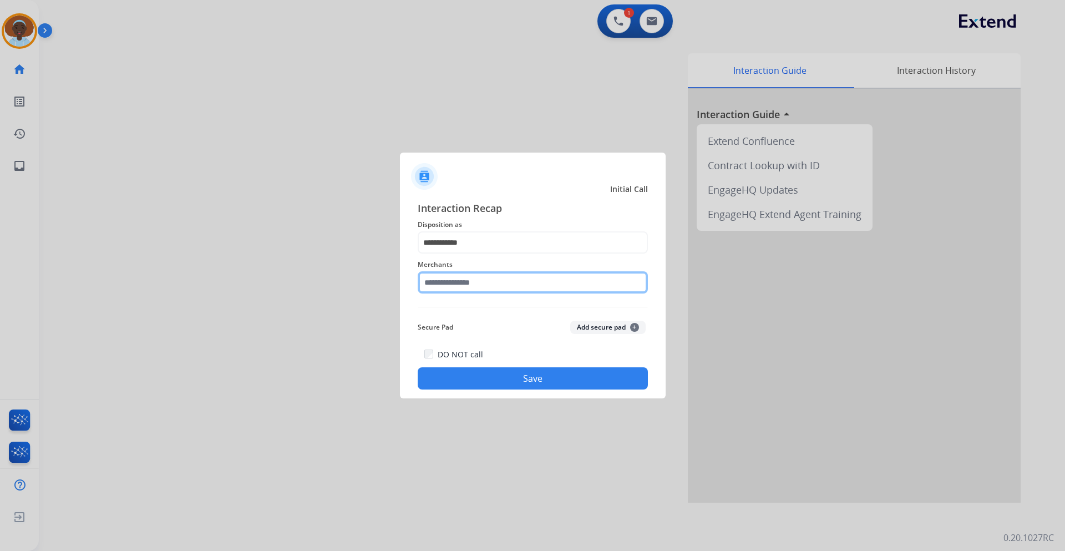
click at [488, 280] on input "text" at bounding box center [533, 282] width 230 height 22
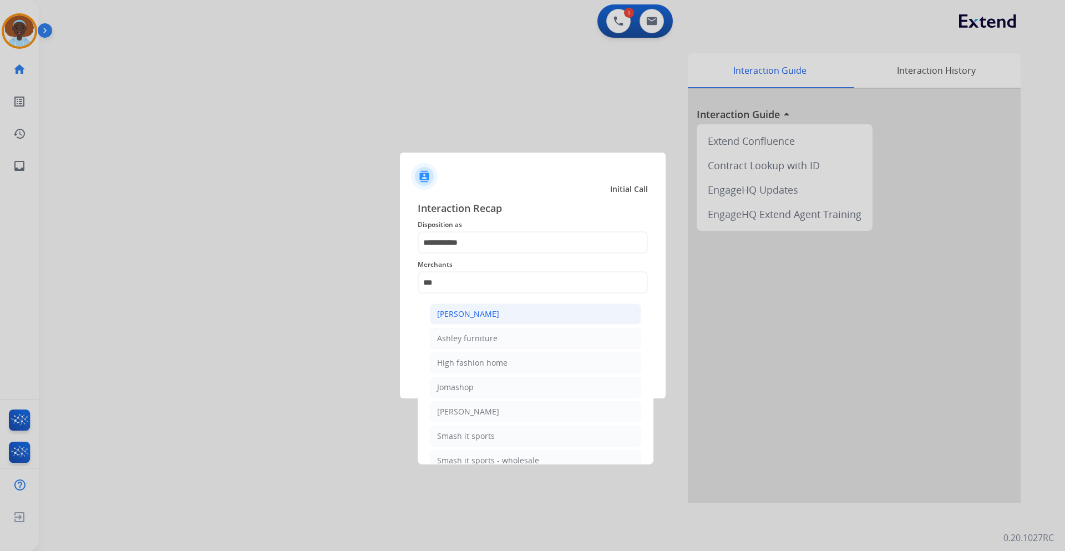
click at [484, 311] on div "[PERSON_NAME]" at bounding box center [468, 313] width 62 height 11
type input "**********"
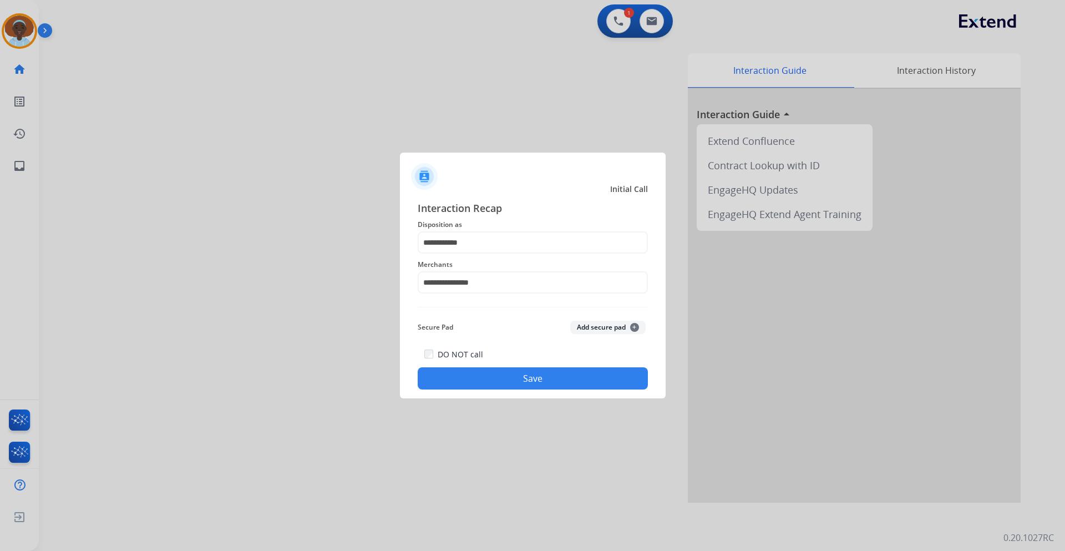
click at [551, 377] on button "Save" at bounding box center [533, 378] width 230 height 22
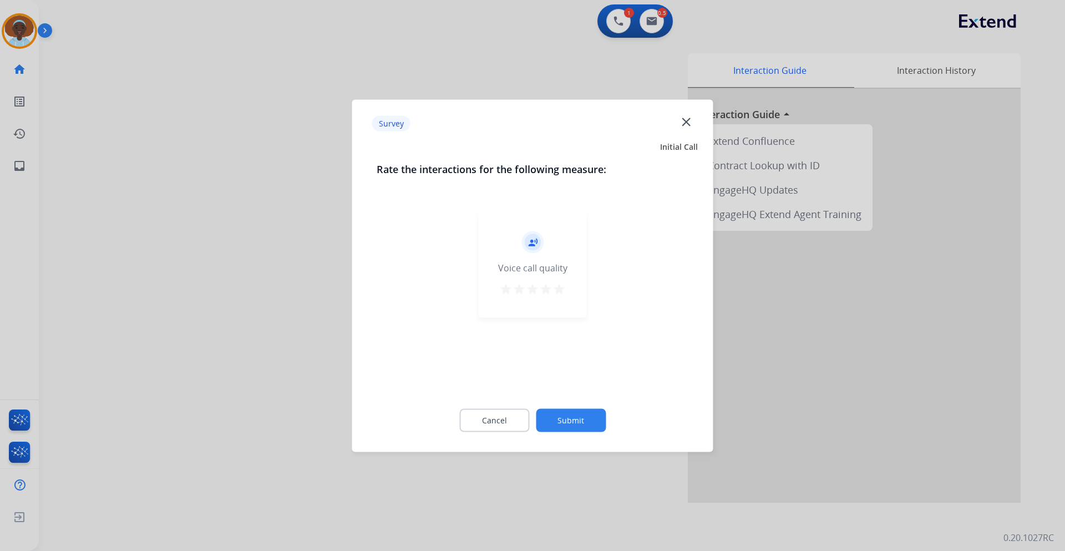
click at [561, 285] on mat-icon "star" at bounding box center [559, 288] width 13 height 13
click at [568, 417] on button "Submit" at bounding box center [571, 419] width 70 height 23
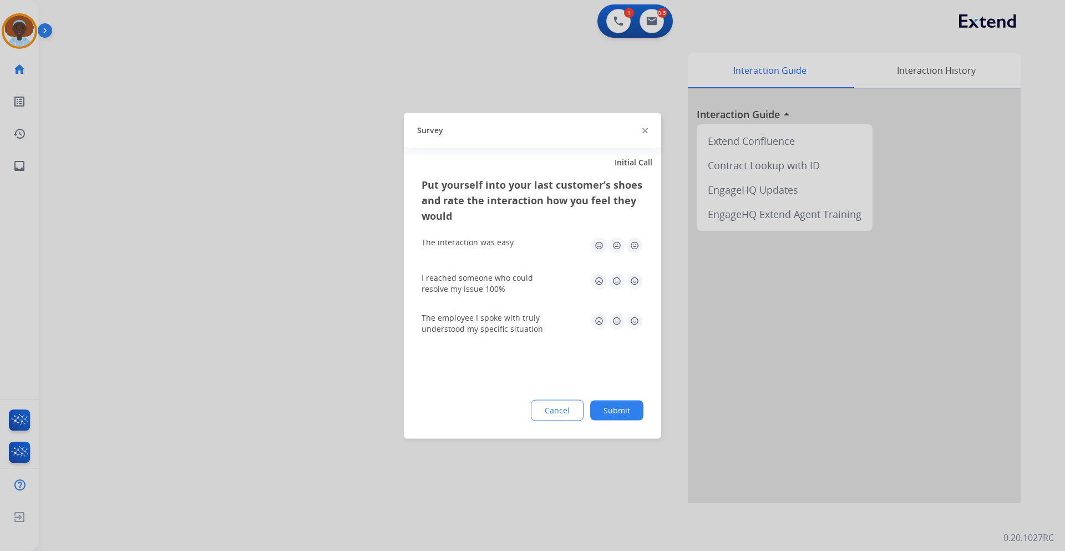
drag, startPoint x: 634, startPoint y: 322, endPoint x: 641, endPoint y: 286, distance: 37.3
click at [634, 321] on img at bounding box center [635, 321] width 18 height 18
drag, startPoint x: 635, startPoint y: 281, endPoint x: 644, endPoint y: 254, distance: 28.6
click at [635, 281] on img at bounding box center [635, 281] width 18 height 18
click at [635, 245] on img at bounding box center [635, 245] width 18 height 18
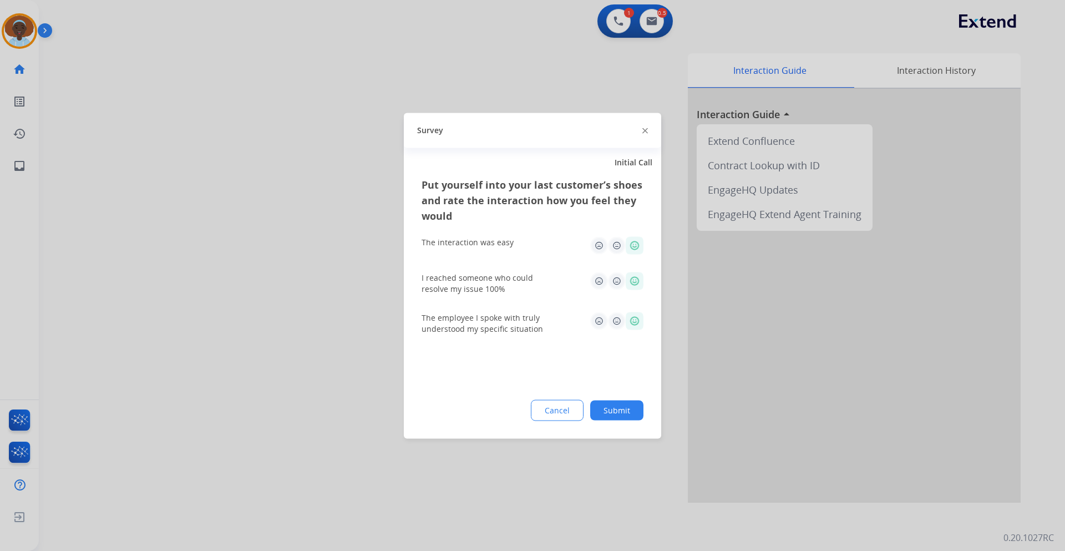
click at [624, 416] on button "Submit" at bounding box center [616, 410] width 53 height 20
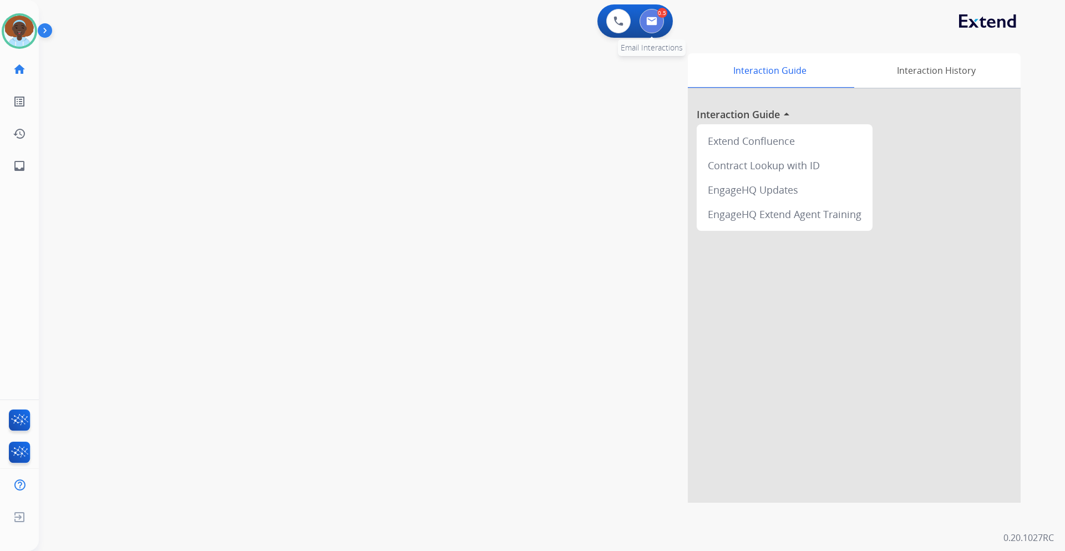
click at [652, 23] on img at bounding box center [651, 21] width 11 height 9
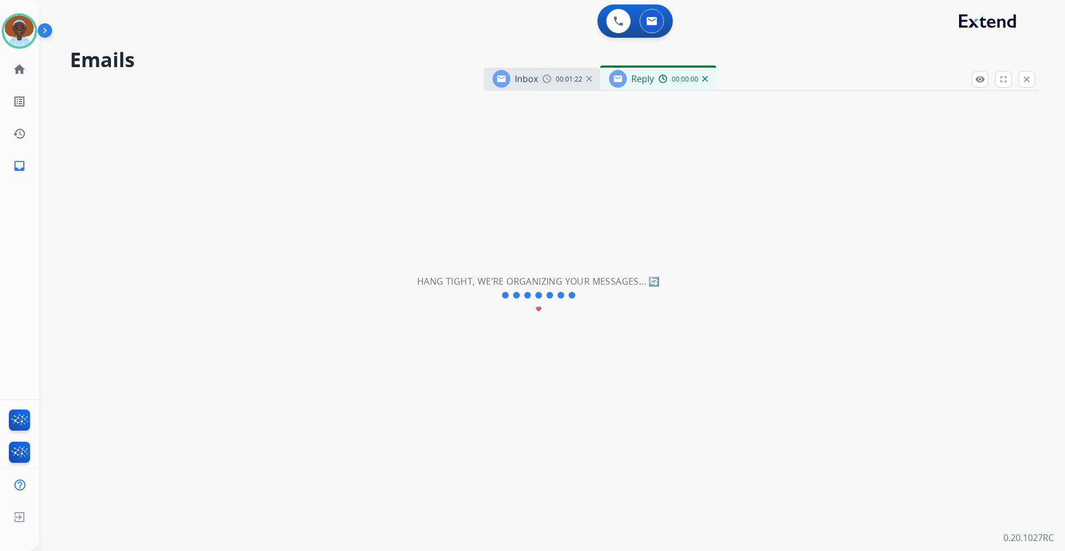
select select "**********"
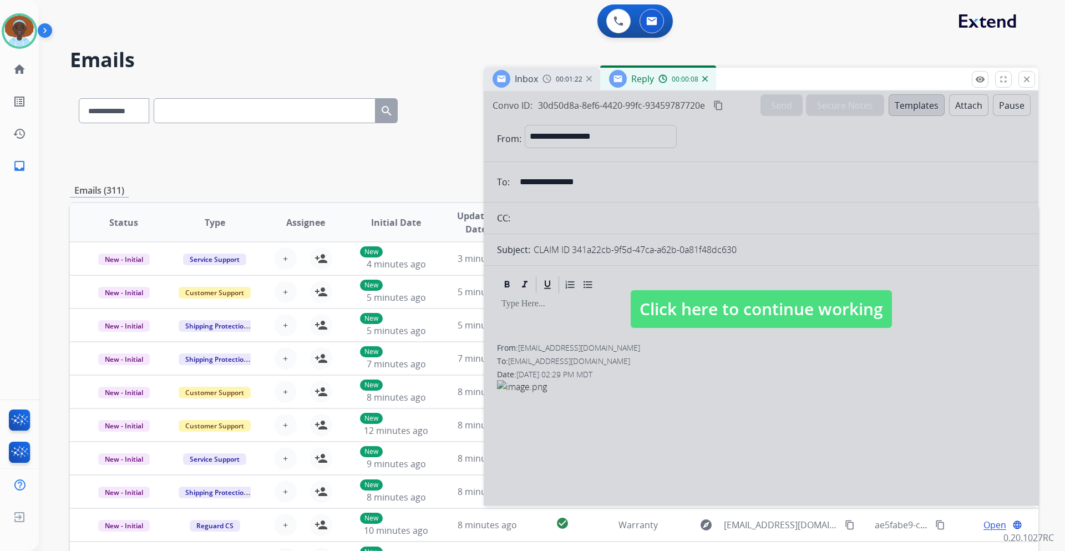
click at [777, 305] on span "Click here to continue working" at bounding box center [761, 309] width 261 height 38
select select
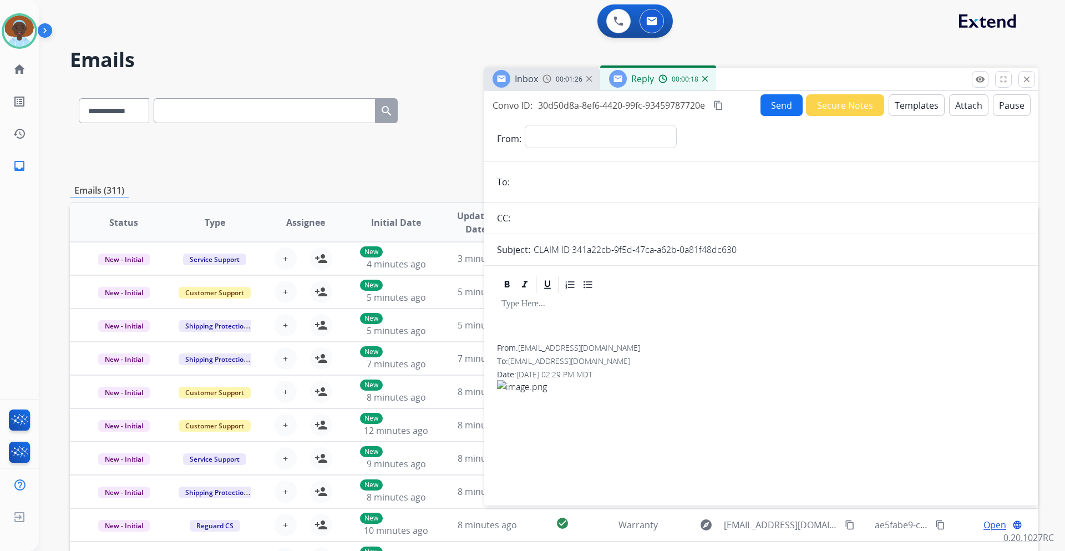
click at [909, 107] on button "Templates" at bounding box center [917, 105] width 56 height 22
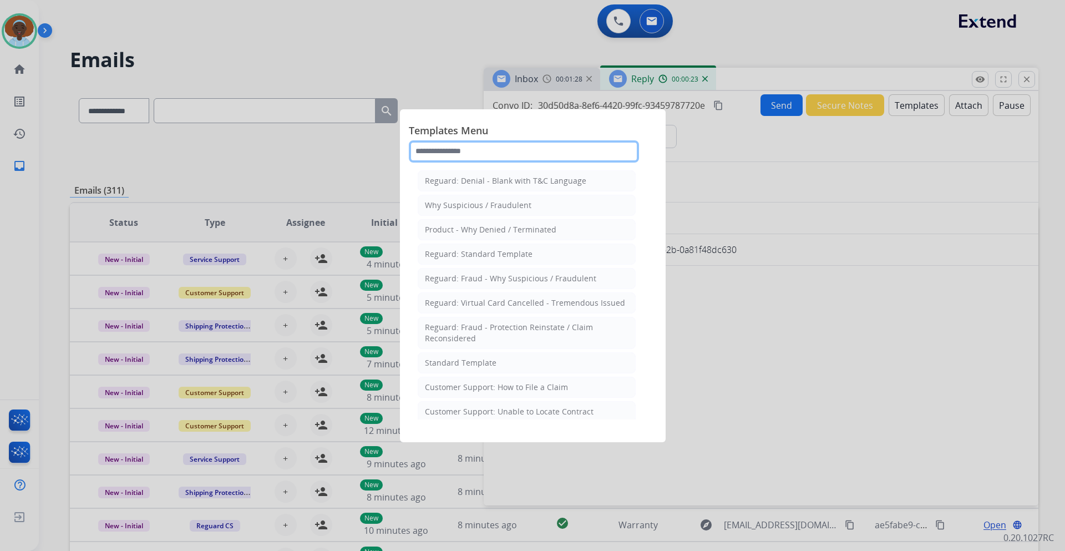
click at [488, 151] on input "text" at bounding box center [524, 151] width 230 height 22
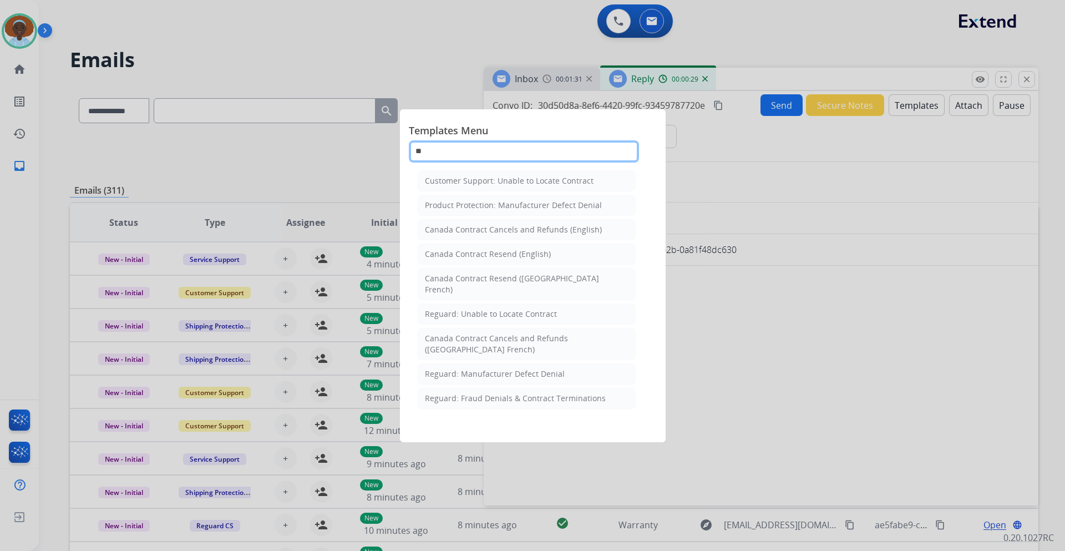
type input "*"
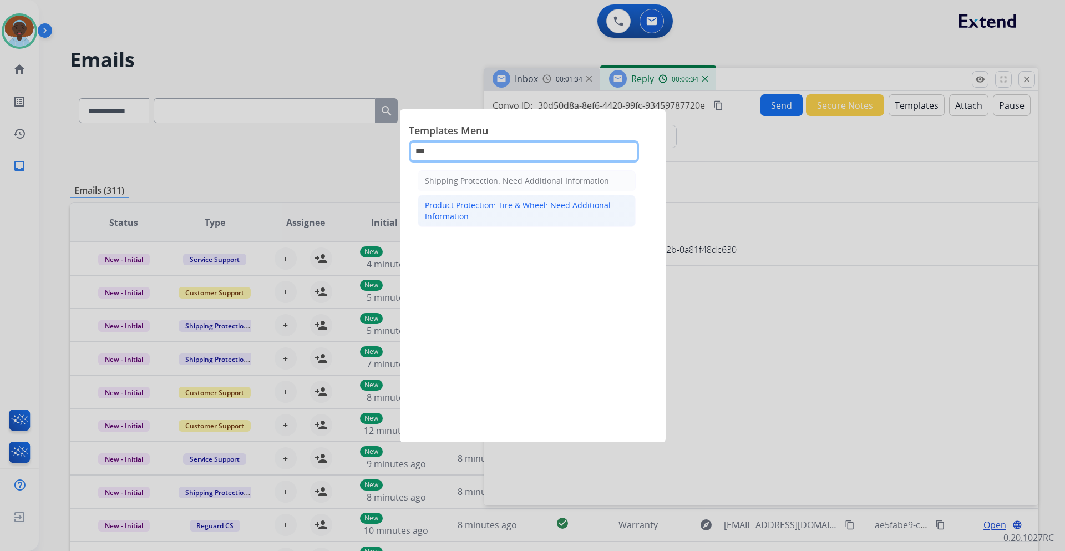
type input "***"
click at [492, 208] on div "Product Protection: Tire & Wheel: Need Additional Information" at bounding box center [527, 211] width 204 height 22
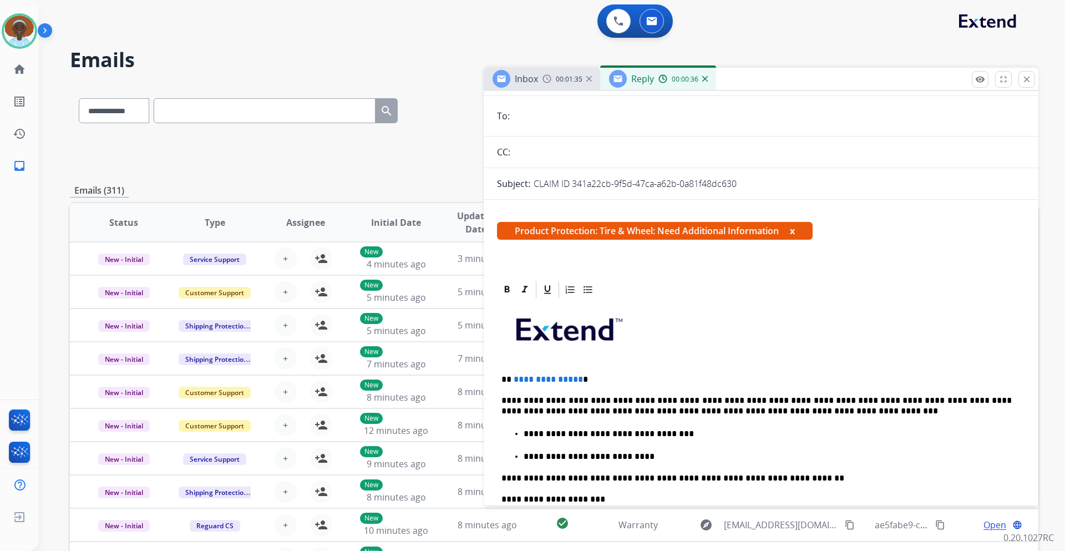
scroll to position [277, 0]
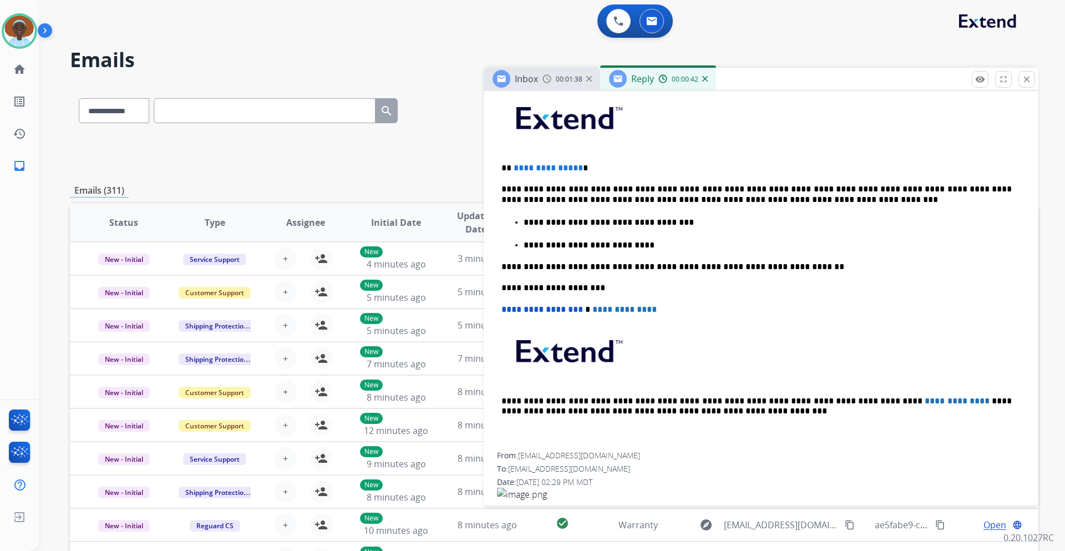
click at [715, 188] on p "**********" at bounding box center [757, 194] width 510 height 21
click at [576, 167] on p "**********" at bounding box center [757, 168] width 510 height 10
drag, startPoint x: 872, startPoint y: 189, endPoint x: 1012, endPoint y: 194, distance: 140.4
click at [1012, 194] on div "**********" at bounding box center [761, 270] width 528 height 364
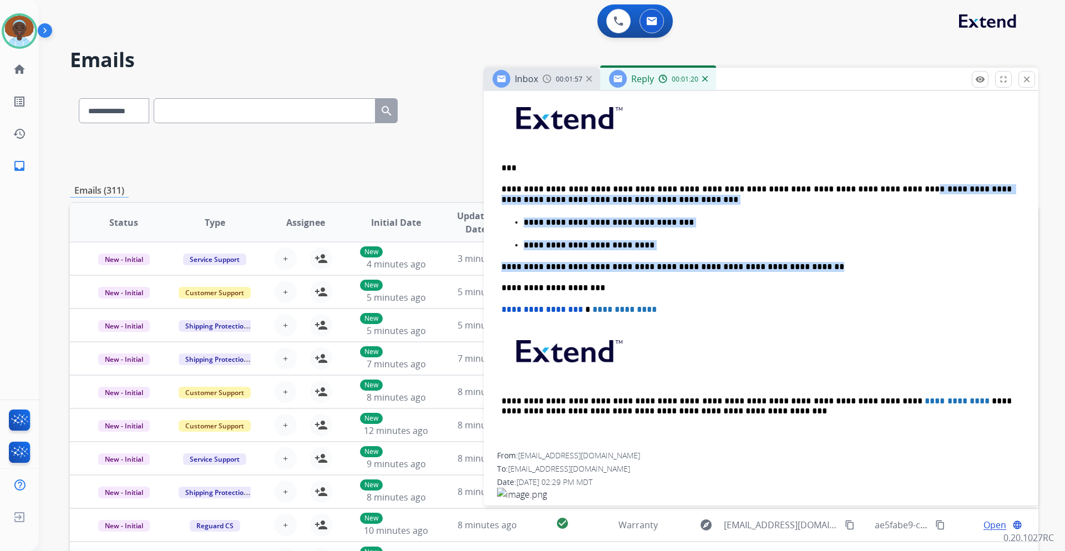
drag, startPoint x: 876, startPoint y: 187, endPoint x: 843, endPoint y: 260, distance: 80.2
click at [843, 260] on div "**********" at bounding box center [761, 270] width 528 height 364
drag, startPoint x: 861, startPoint y: 243, endPoint x: 892, endPoint y: 232, distance: 33.3
click at [862, 242] on p "**********" at bounding box center [768, 245] width 488 height 10
drag, startPoint x: 853, startPoint y: 236, endPoint x: 844, endPoint y: 237, distance: 9.0
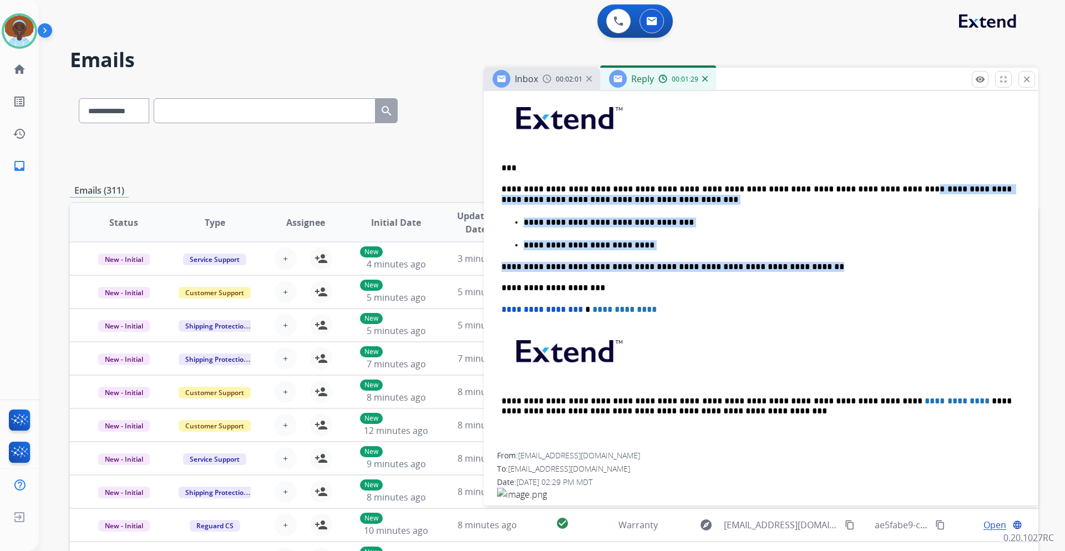
click at [853, 236] on ul "**********" at bounding box center [761, 233] width 519 height 35
click at [740, 244] on p "**********" at bounding box center [768, 245] width 488 height 10
drag, startPoint x: 874, startPoint y: 189, endPoint x: 621, endPoint y: 243, distance: 258.8
click at [621, 243] on div "**********" at bounding box center [761, 270] width 528 height 364
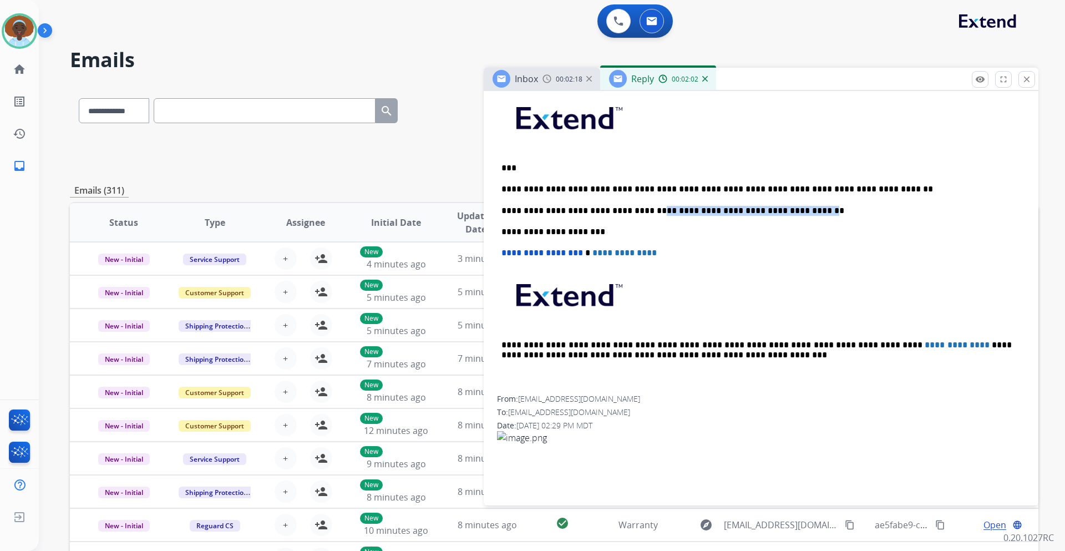
drag, startPoint x: 646, startPoint y: 210, endPoint x: 792, endPoint y: 208, distance: 145.4
click at [792, 208] on p "**********" at bounding box center [757, 211] width 510 height 10
click at [869, 185] on p "**********" at bounding box center [757, 189] width 510 height 10
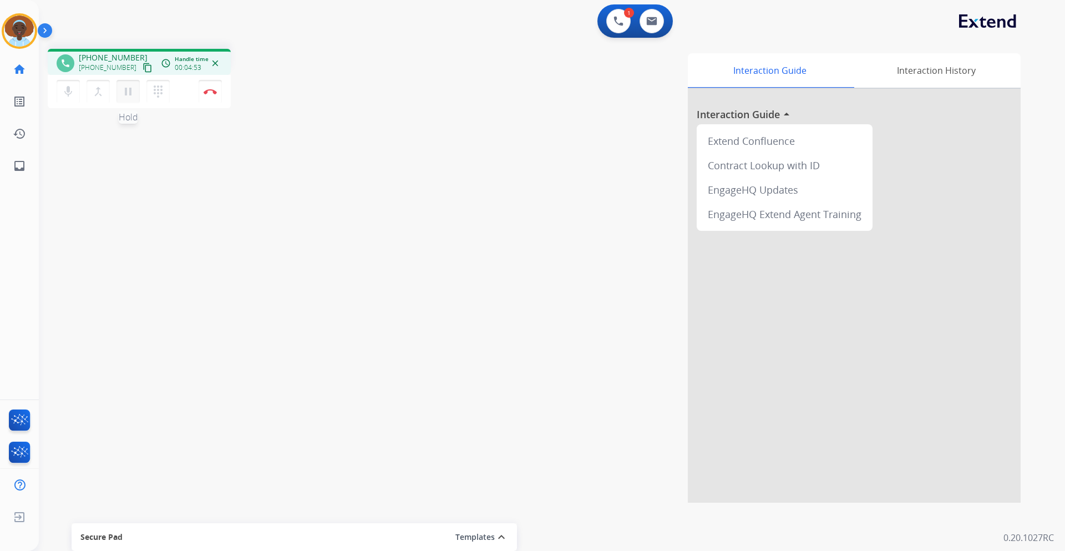
click at [127, 94] on mat-icon "pause" at bounding box center [128, 91] width 13 height 13
click at [125, 94] on mat-icon "play_arrow" at bounding box center [128, 91] width 13 height 13
click at [128, 94] on mat-icon "pause" at bounding box center [128, 91] width 13 height 13
click at [129, 90] on mat-icon "play_arrow" at bounding box center [128, 91] width 13 height 13
click at [207, 89] on img at bounding box center [210, 92] width 13 height 6
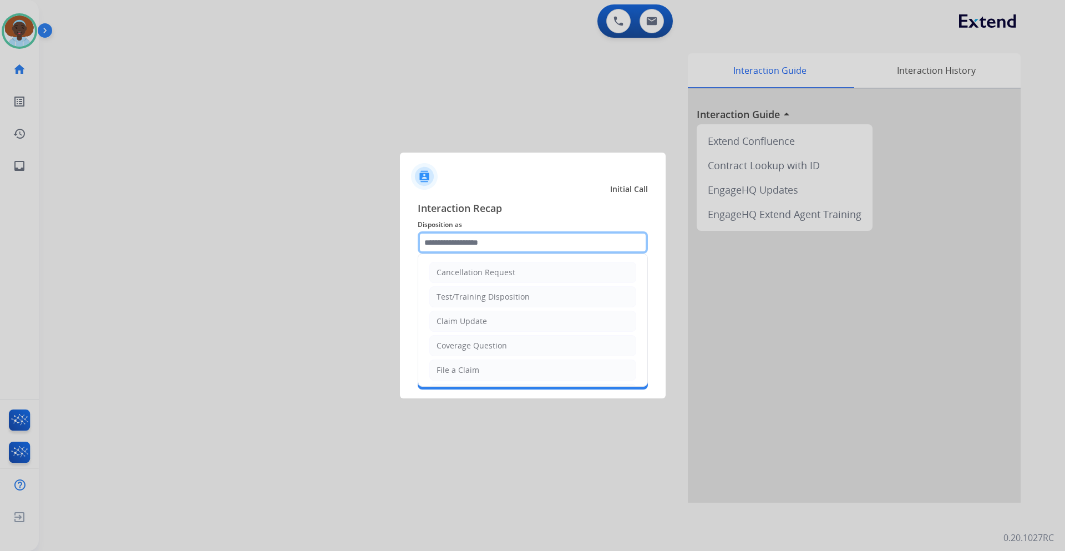
click at [479, 247] on input "text" at bounding box center [533, 242] width 230 height 22
click at [483, 321] on div "Claim Update" at bounding box center [462, 321] width 50 height 11
type input "**********"
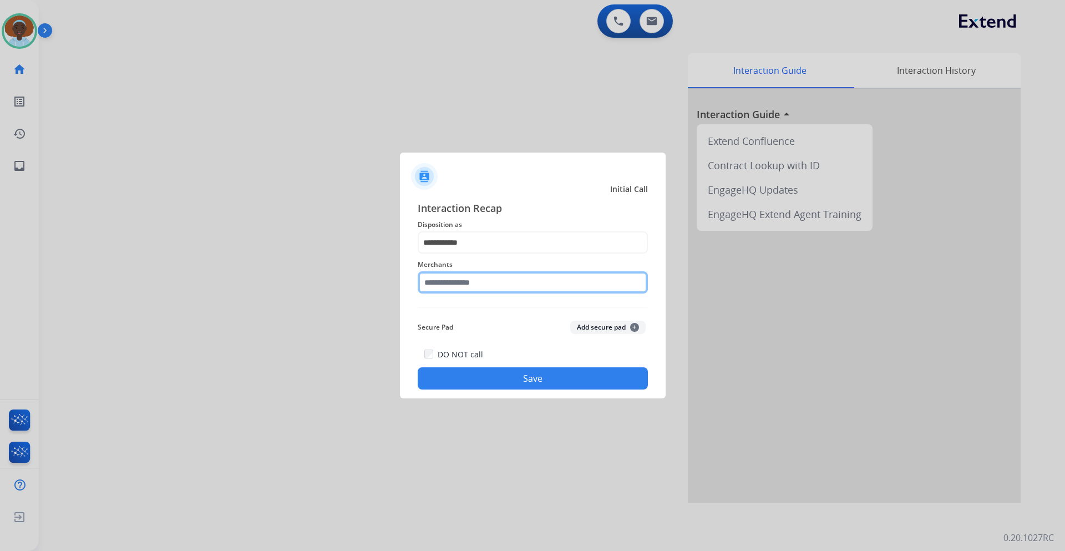
click at [485, 275] on input "text" at bounding box center [533, 282] width 230 height 22
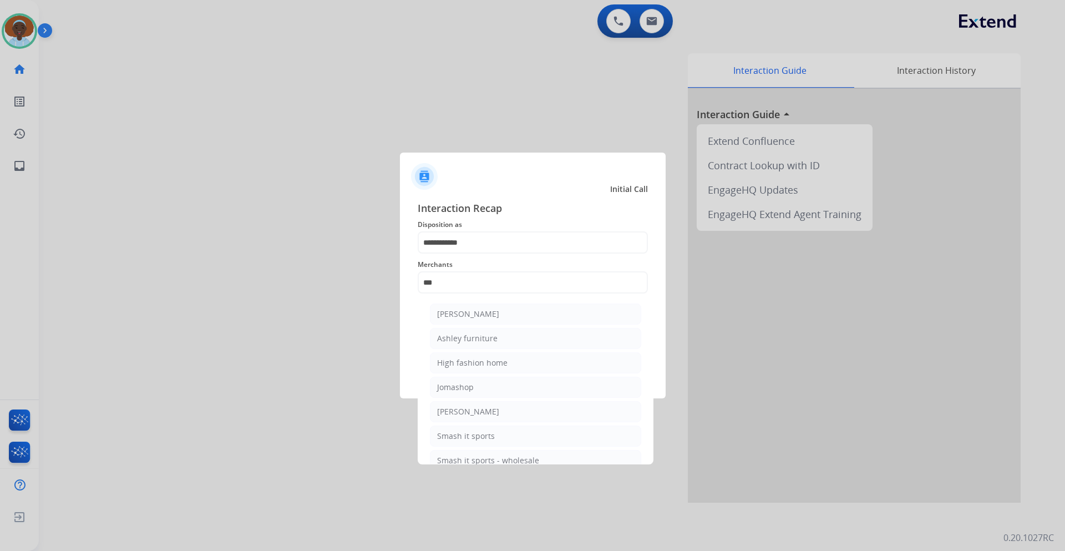
drag, startPoint x: 480, startPoint y: 316, endPoint x: 484, endPoint y: 321, distance: 6.0
click at [480, 317] on div "[PERSON_NAME]" at bounding box center [468, 313] width 62 height 11
type input "**********"
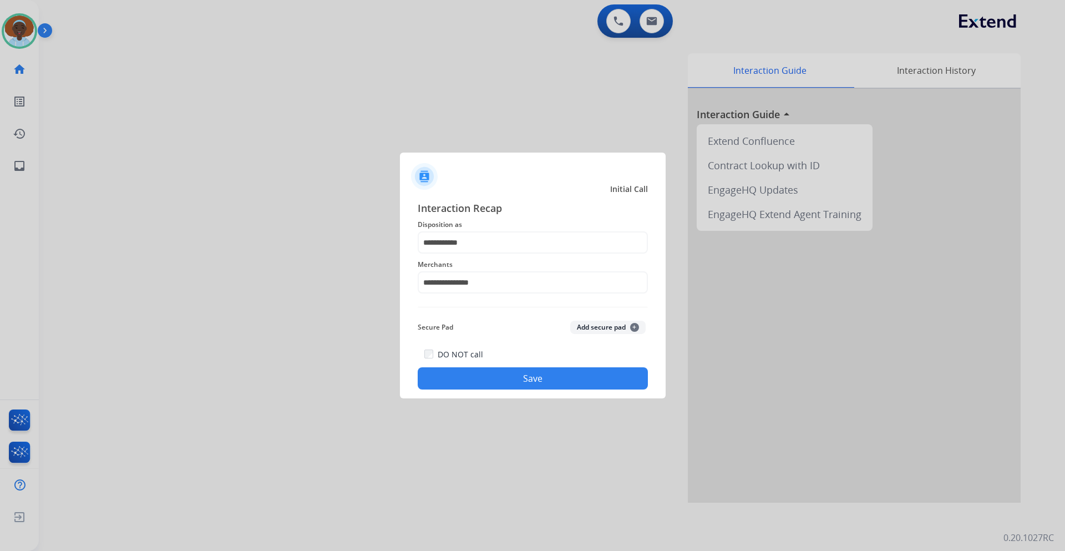
click at [495, 377] on button "Save" at bounding box center [533, 378] width 230 height 22
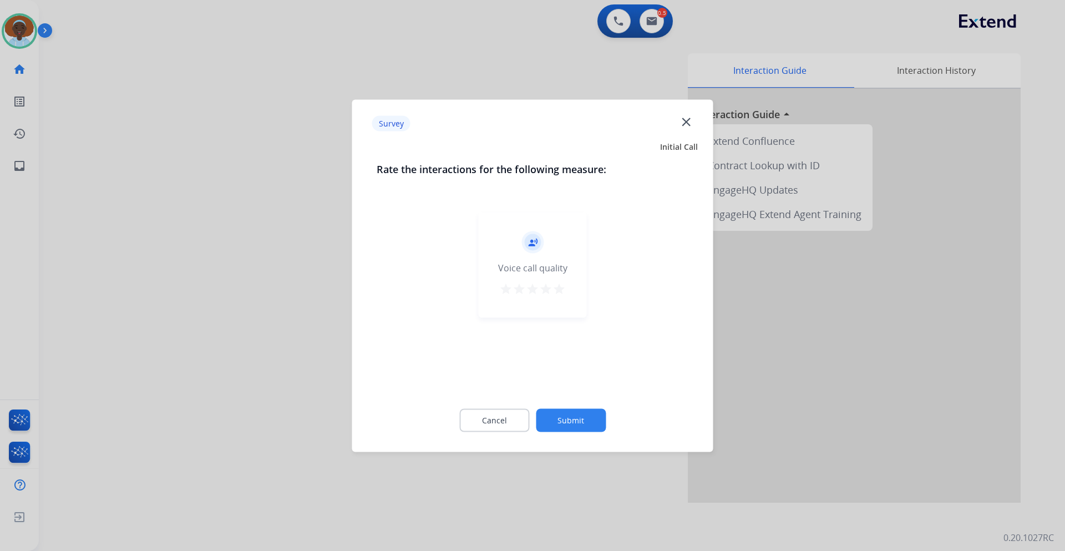
click at [557, 292] on mat-icon "star" at bounding box center [559, 288] width 13 height 13
click at [573, 426] on button "Submit" at bounding box center [571, 419] width 70 height 23
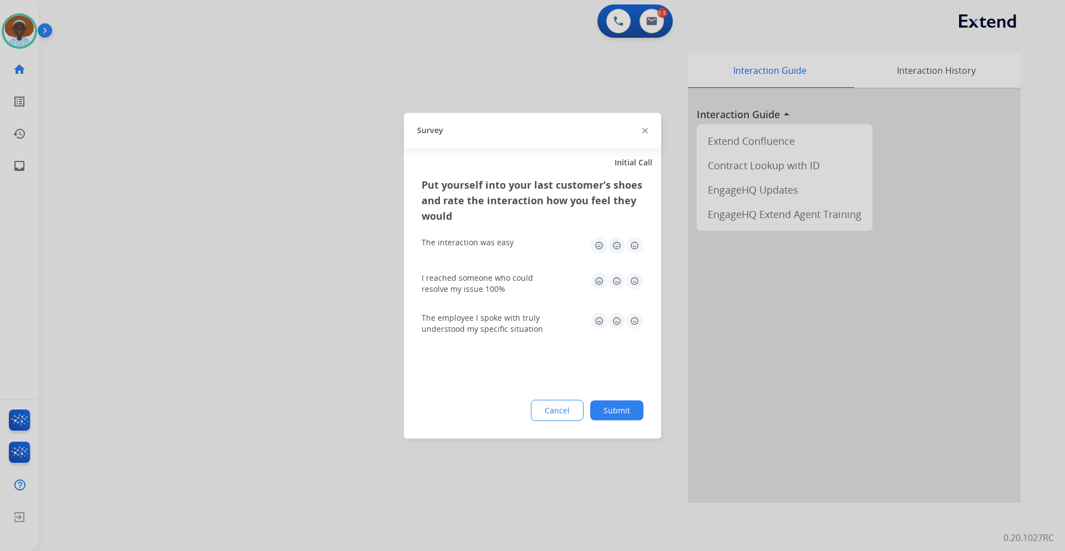
click at [635, 322] on img at bounding box center [635, 321] width 18 height 18
click at [639, 272] on img at bounding box center [635, 281] width 18 height 18
click at [634, 244] on img at bounding box center [635, 245] width 18 height 18
click at [622, 406] on button "Submit" at bounding box center [616, 410] width 53 height 20
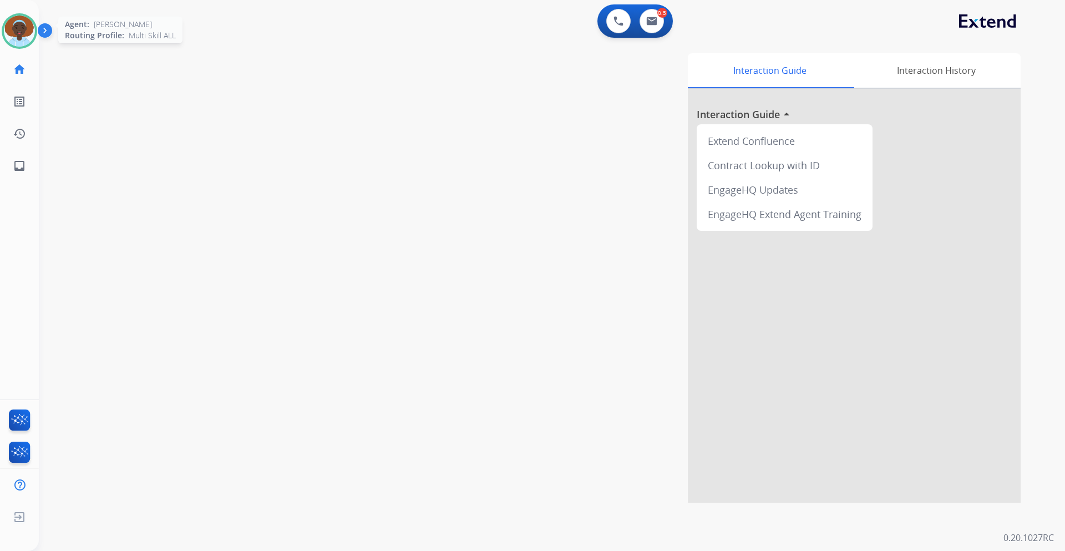
click at [24, 30] on img at bounding box center [19, 31] width 31 height 31
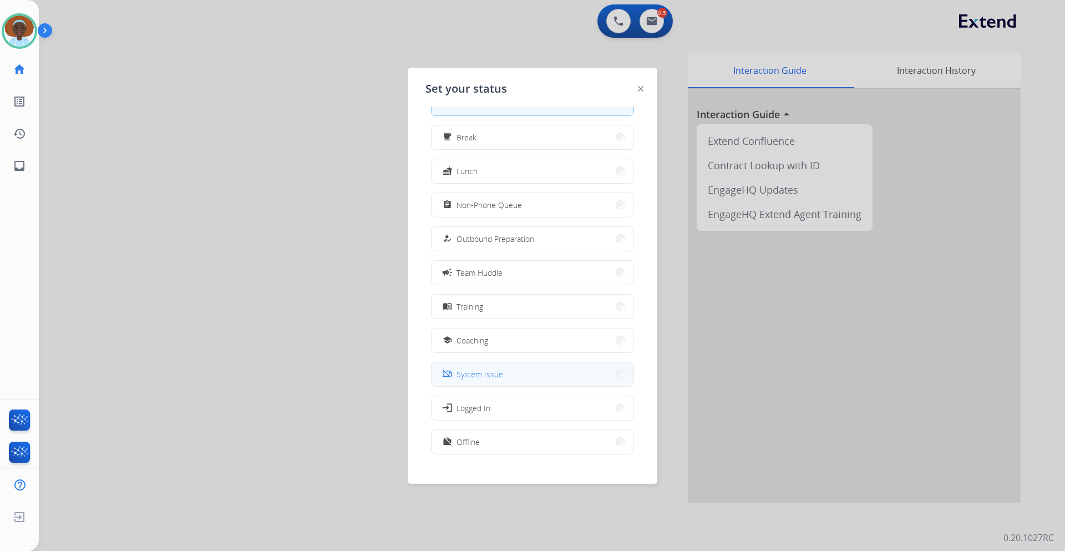
scroll to position [37, 0]
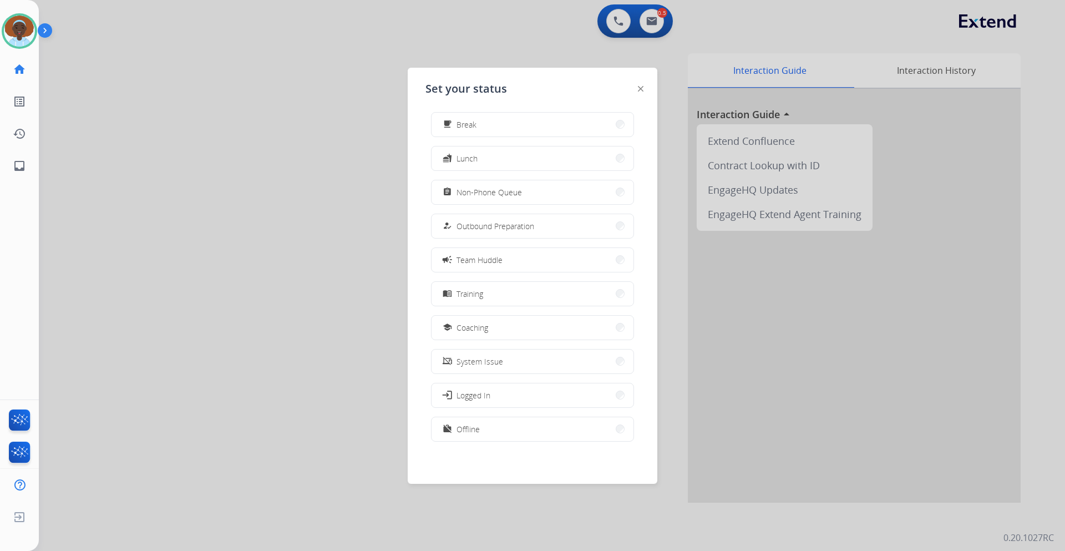
drag, startPoint x: 513, startPoint y: 432, endPoint x: 507, endPoint y: 432, distance: 6.1
click at [513, 432] on button "work_off Offline" at bounding box center [533, 429] width 202 height 24
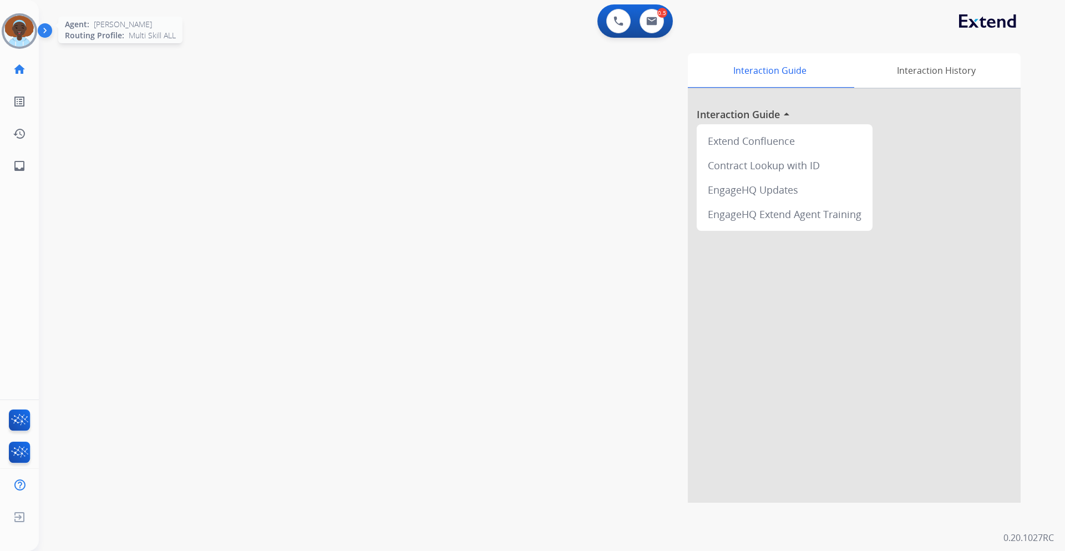
click at [12, 28] on img at bounding box center [19, 31] width 31 height 31
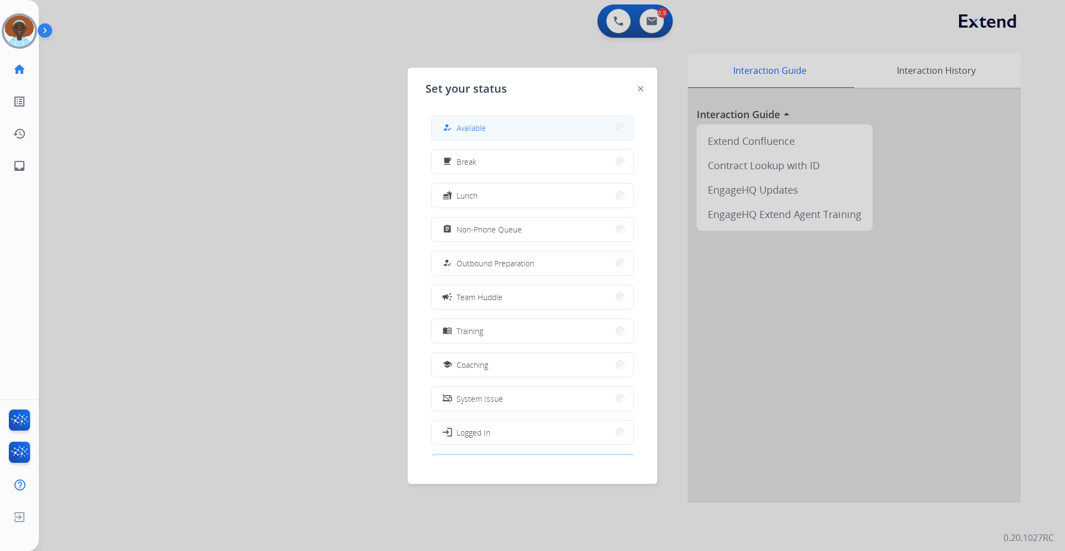
click at [495, 133] on button "how_to_reg Available" at bounding box center [533, 128] width 202 height 24
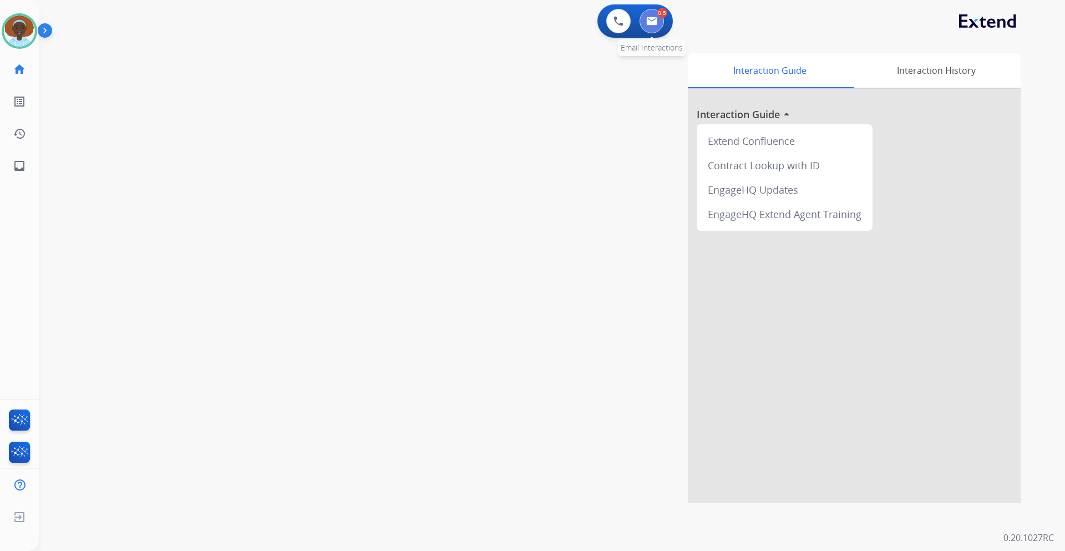
click at [649, 23] on img at bounding box center [651, 21] width 11 height 9
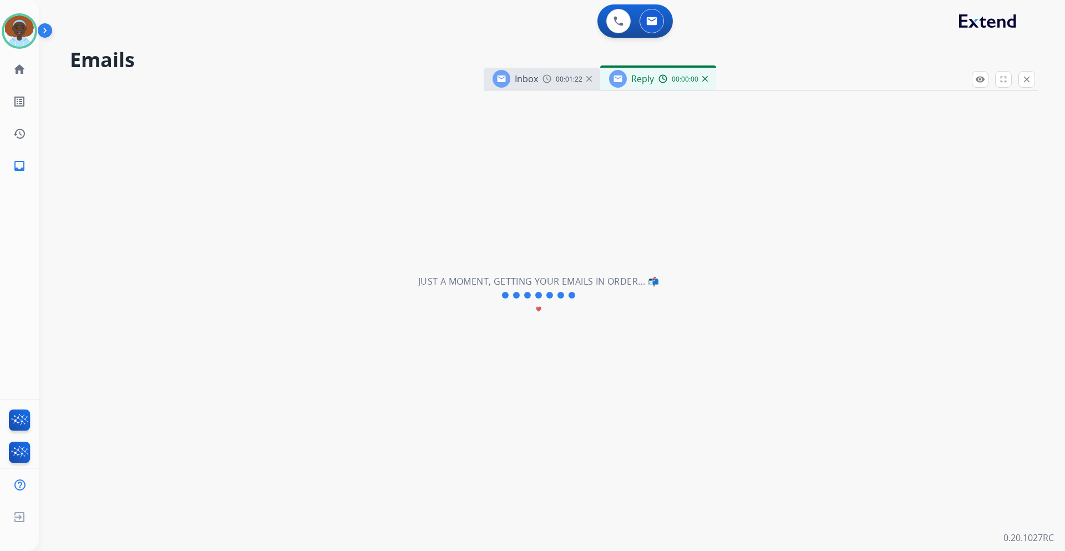
select select "**********"
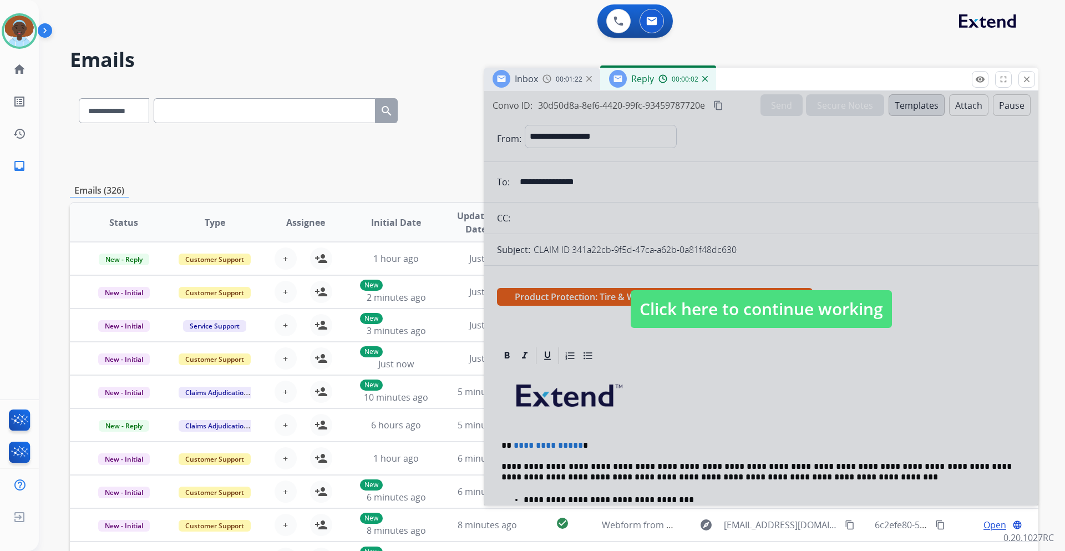
click at [693, 311] on span "Click here to continue working" at bounding box center [761, 309] width 261 height 38
select select
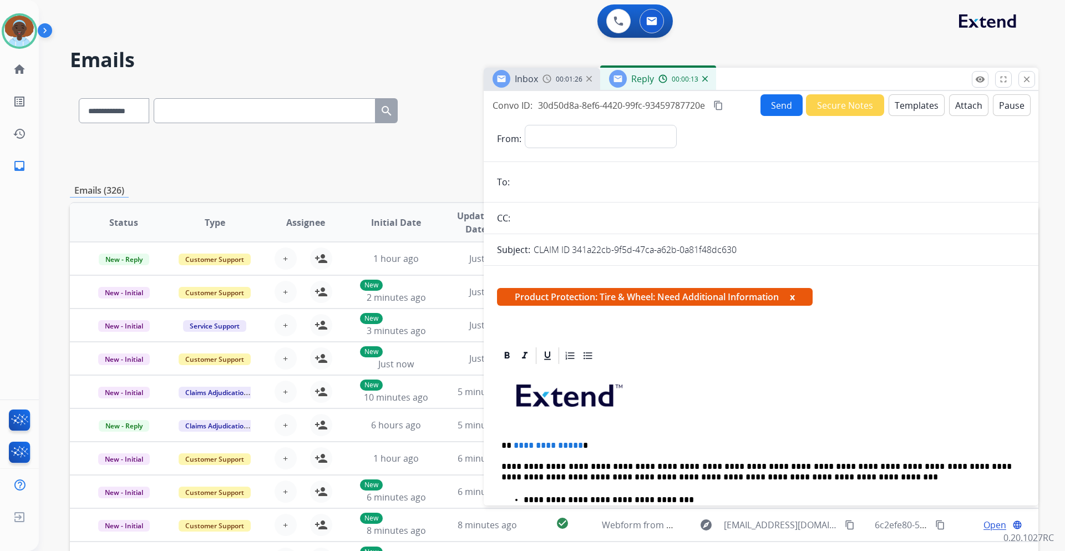
click at [560, 78] on span "00:01:26" at bounding box center [569, 79] width 27 height 9
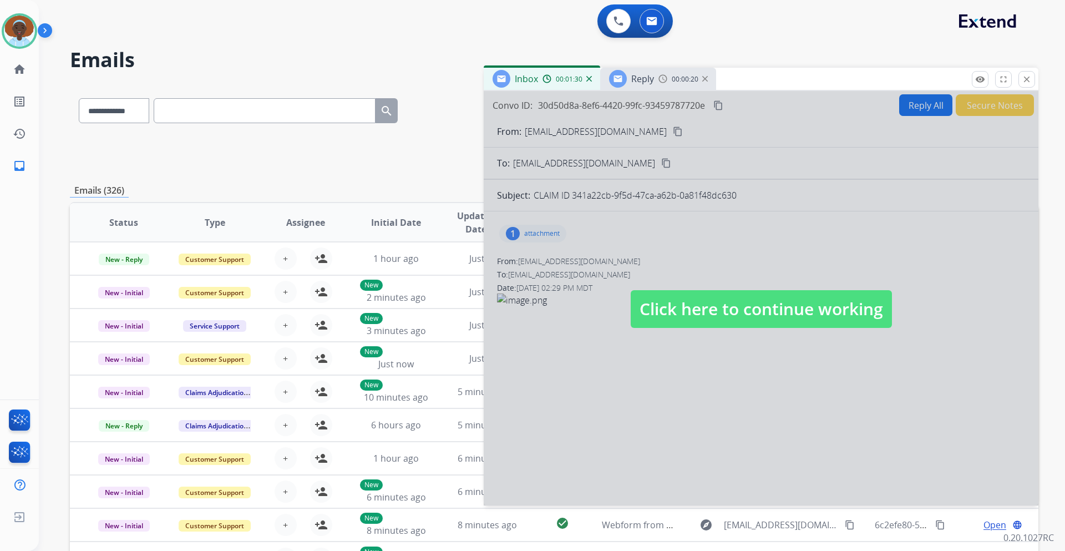
click at [649, 76] on span "Reply" at bounding box center [642, 79] width 23 height 12
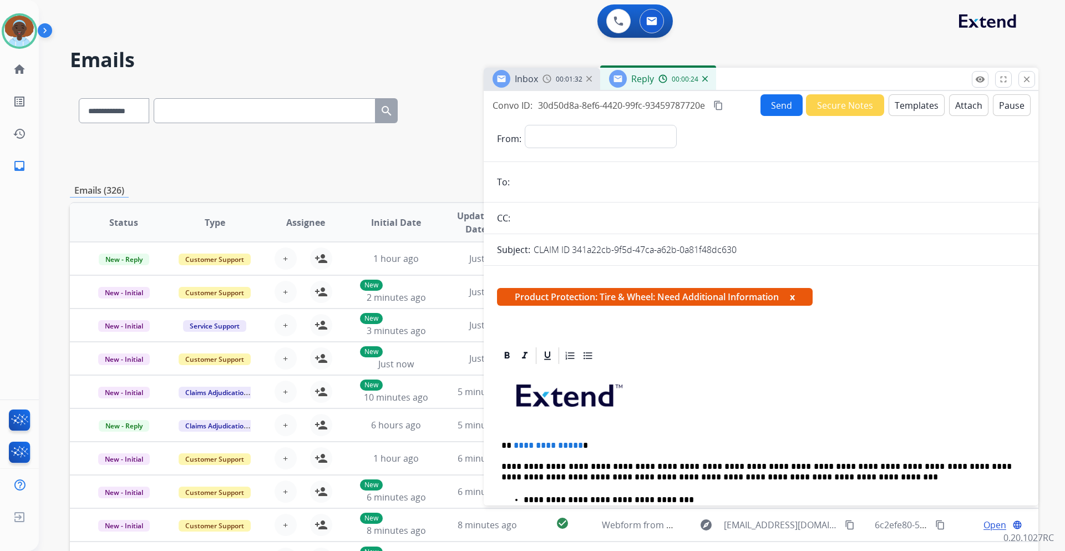
click at [548, 79] on img at bounding box center [547, 78] width 9 height 9
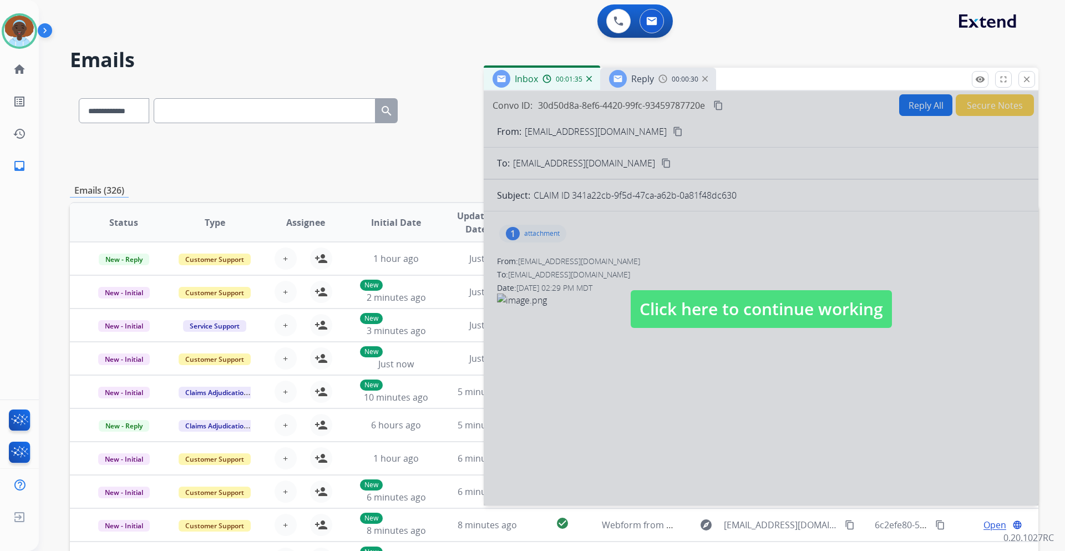
click at [612, 131] on div at bounding box center [761, 298] width 555 height 414
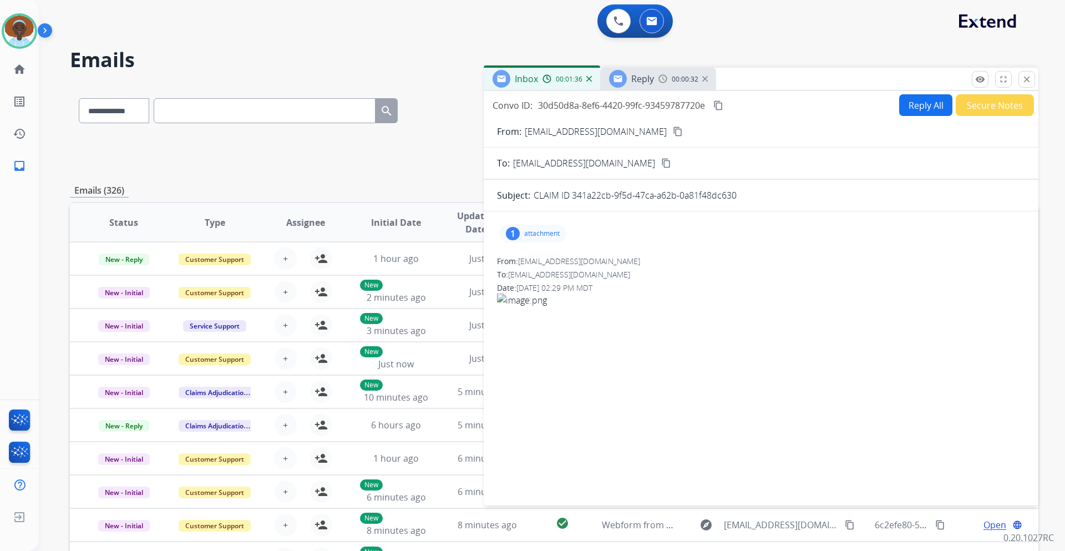
click at [673, 131] on mat-icon "content_copy" at bounding box center [678, 132] width 10 height 10
click at [629, 87] on div "Reply" at bounding box center [631, 79] width 45 height 18
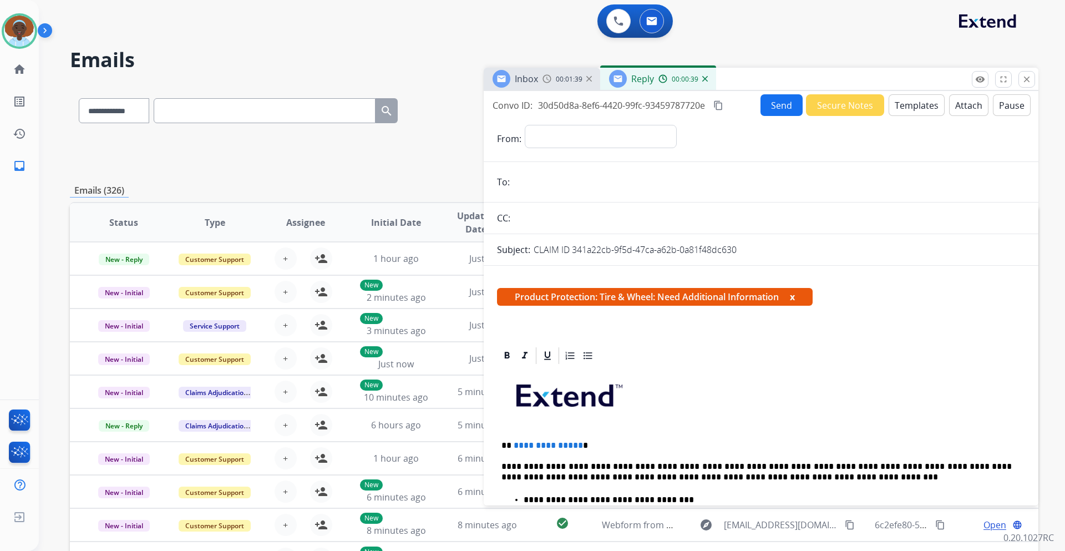
click at [534, 181] on input "email" at bounding box center [769, 182] width 512 height 22
paste input "**********"
type input "**********"
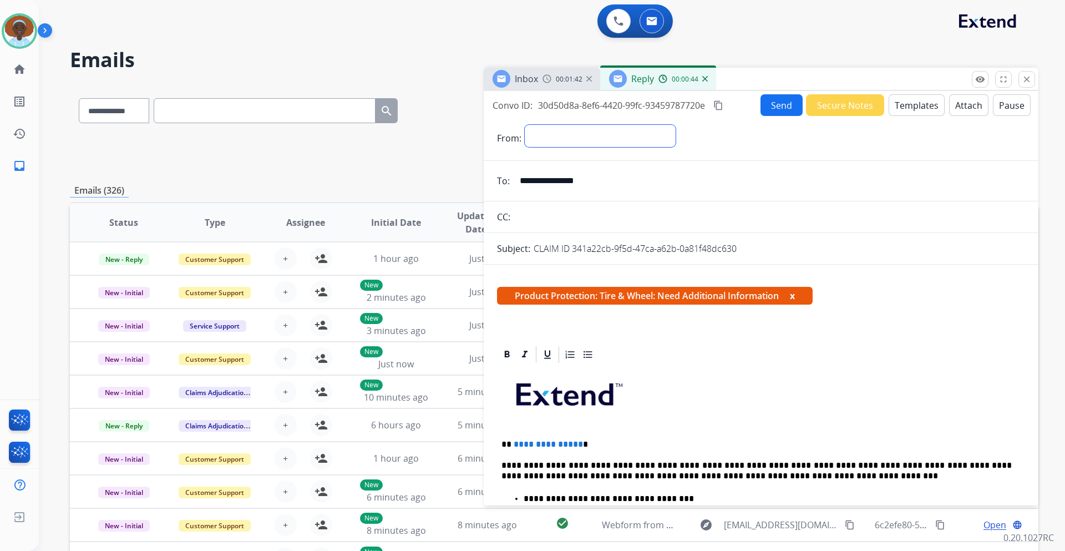
click at [576, 131] on select "**********" at bounding box center [600, 136] width 151 height 22
select select "**********"
click at [525, 125] on select "**********" at bounding box center [600, 136] width 151 height 22
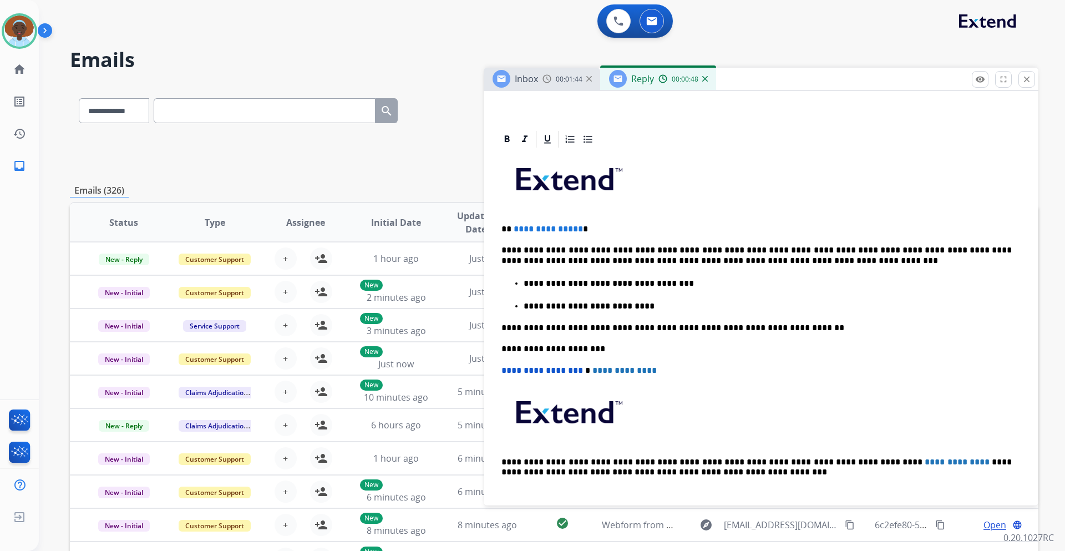
scroll to position [222, 0]
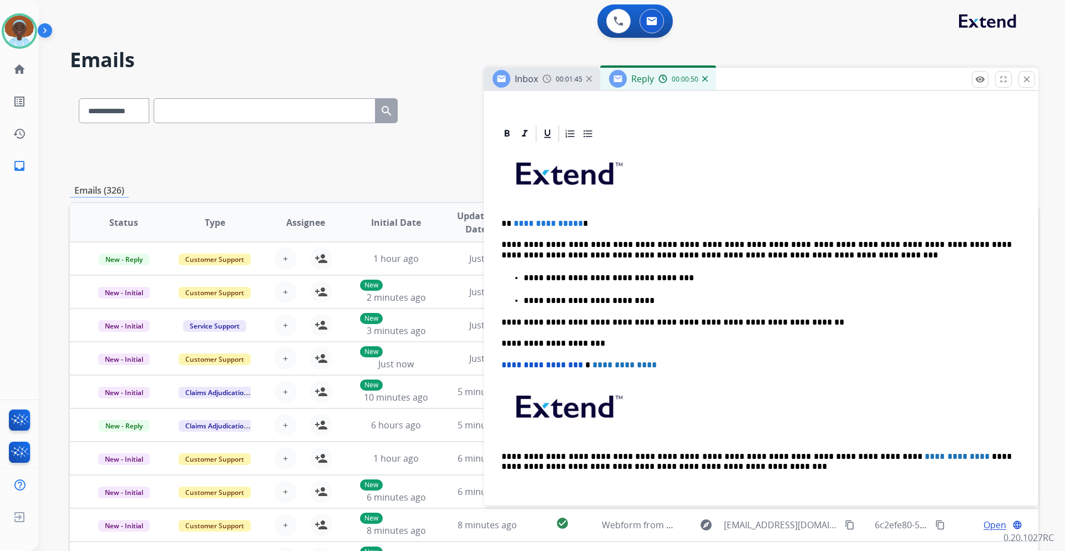
click at [576, 221] on span "**********" at bounding box center [548, 223] width 69 height 8
click at [715, 241] on p "**********" at bounding box center [757, 249] width 510 height 21
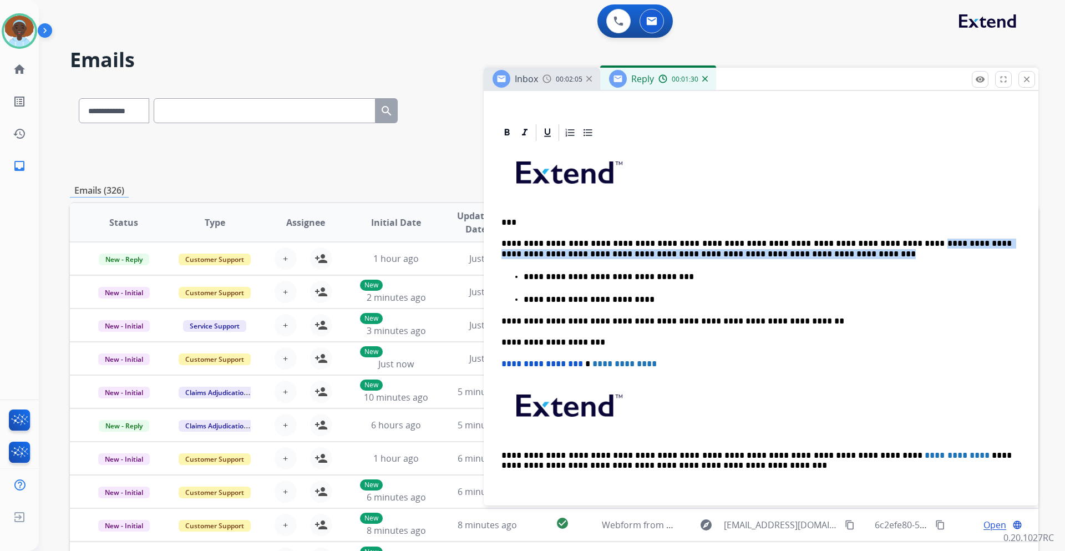
drag, startPoint x: 880, startPoint y: 241, endPoint x: 1004, endPoint y: 254, distance: 124.9
click at [1004, 254] on p "**********" at bounding box center [757, 249] width 510 height 21
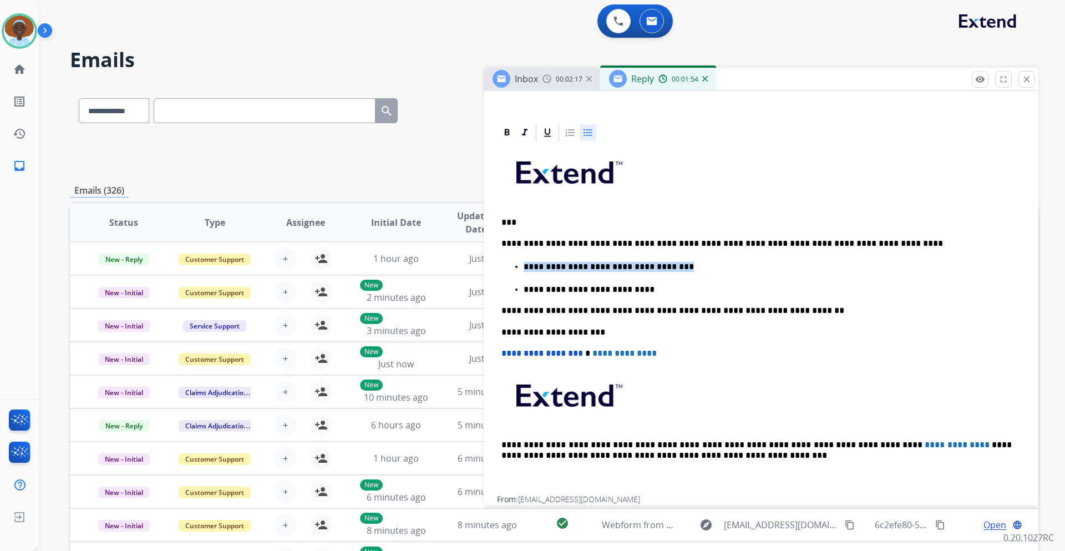
drag, startPoint x: 674, startPoint y: 267, endPoint x: 513, endPoint y: 269, distance: 161.5
click at [513, 269] on ul "**********" at bounding box center [761, 277] width 519 height 35
drag, startPoint x: 625, startPoint y: 292, endPoint x: 504, endPoint y: 284, distance: 121.8
click at [504, 284] on ul "**********" at bounding box center [761, 277] width 519 height 35
drag, startPoint x: 529, startPoint y: 289, endPoint x: 513, endPoint y: 261, distance: 31.3
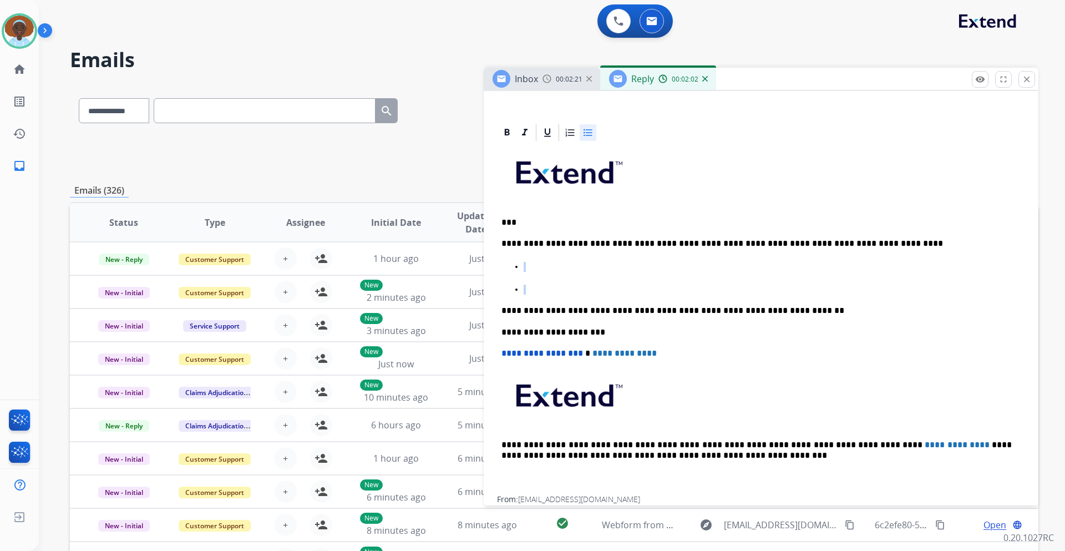
click at [513, 261] on ul at bounding box center [761, 277] width 519 height 35
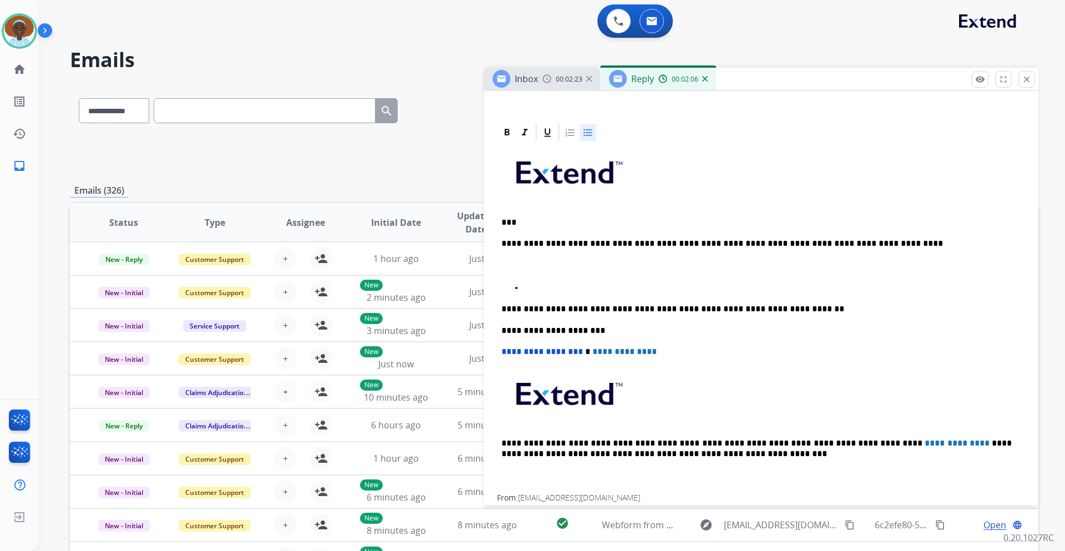
click at [551, 286] on p at bounding box center [768, 288] width 488 height 10
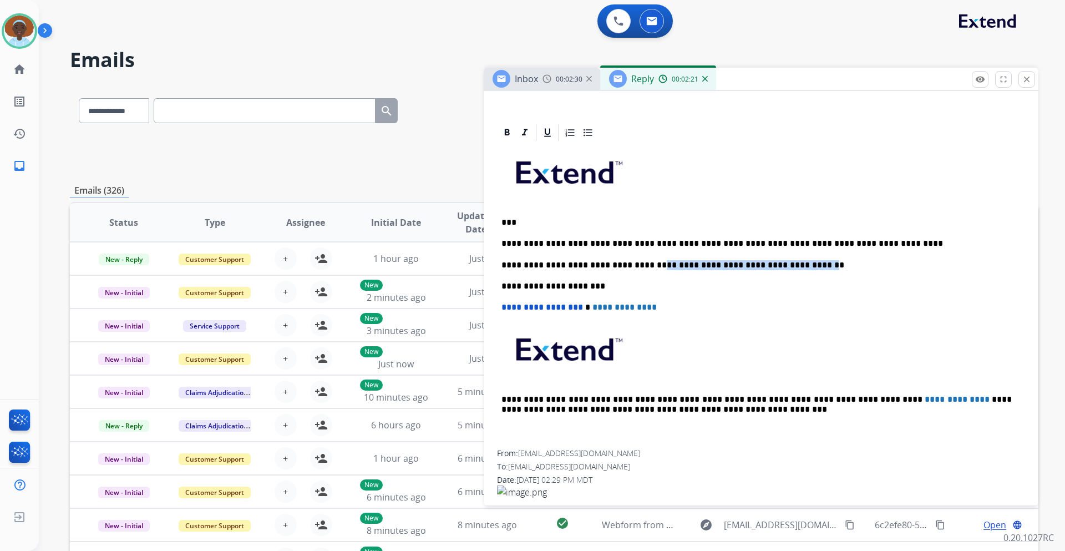
drag, startPoint x: 647, startPoint y: 265, endPoint x: 791, endPoint y: 267, distance: 143.2
click at [791, 267] on p "**********" at bounding box center [757, 265] width 510 height 10
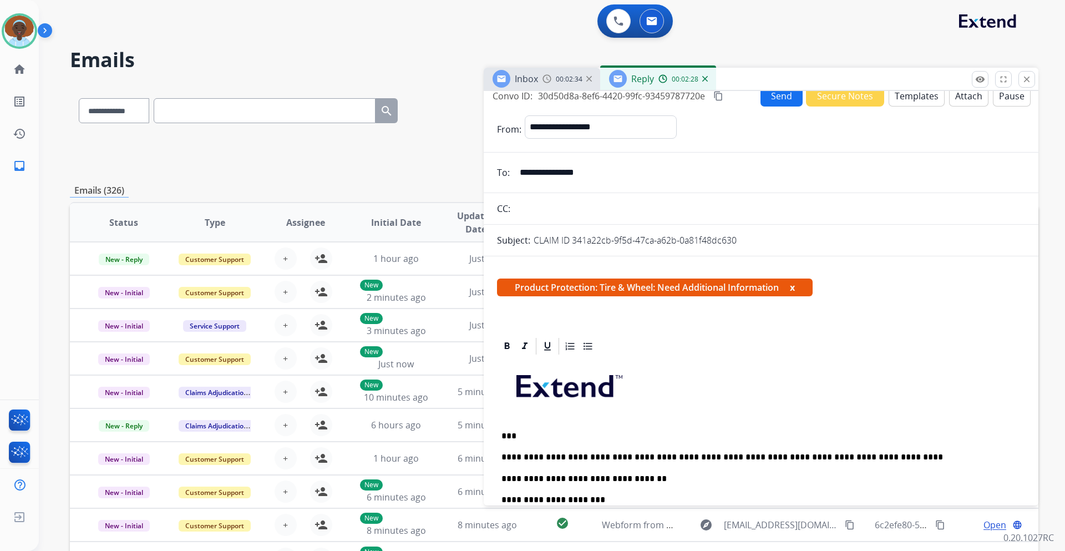
scroll to position [0, 0]
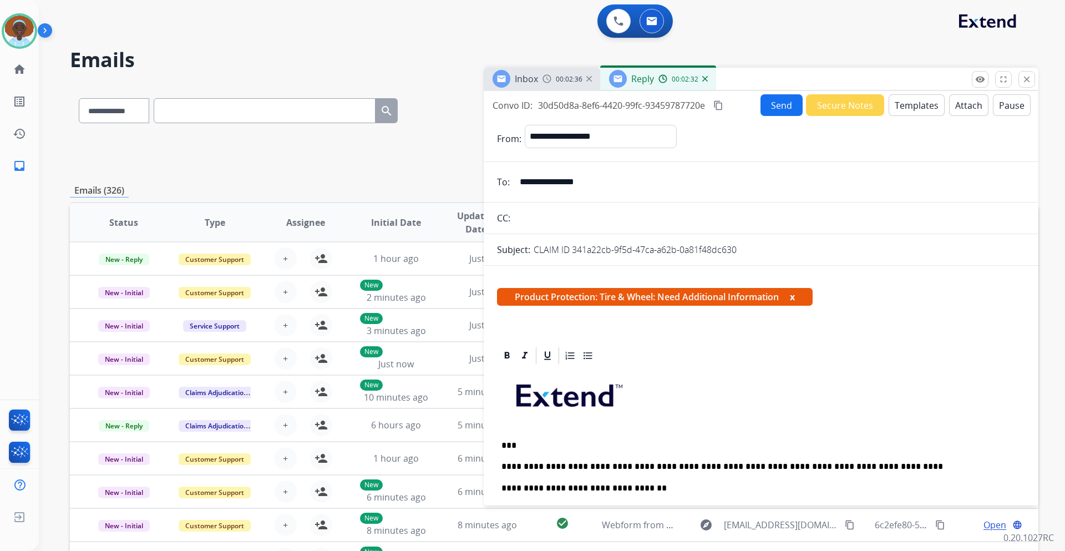
click at [548, 85] on div "Inbox 00:02:36" at bounding box center [542, 79] width 117 height 22
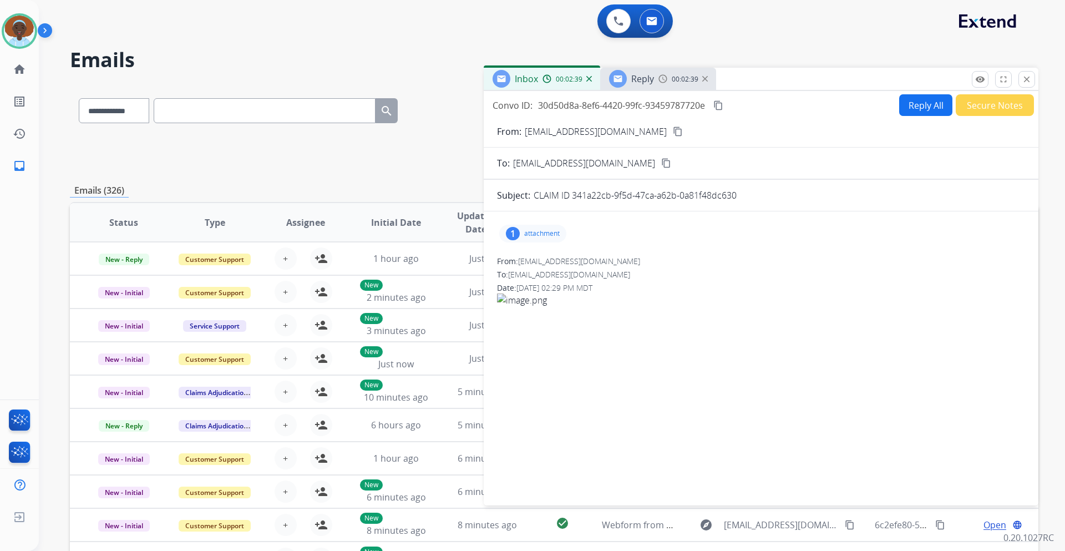
click at [507, 232] on div "1" at bounding box center [513, 233] width 14 height 13
click at [659, 82] on img at bounding box center [663, 78] width 9 height 9
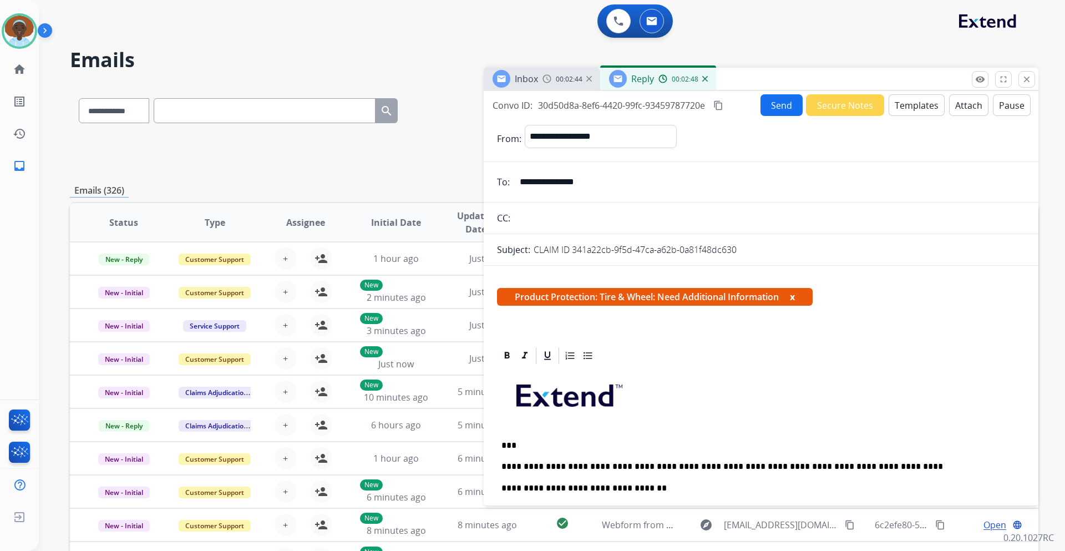
click at [771, 108] on button "Send" at bounding box center [782, 105] width 42 height 22
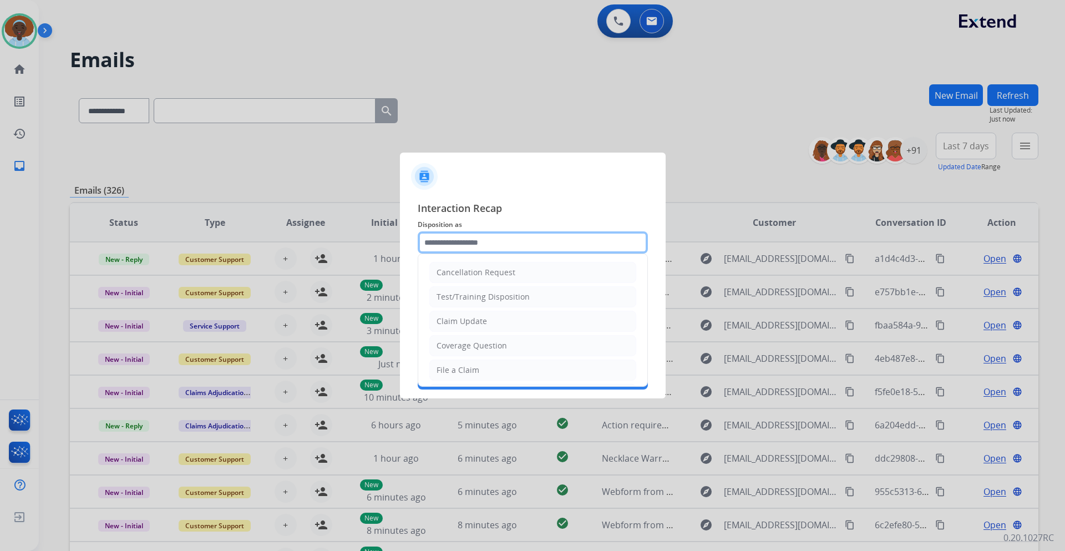
click at [508, 236] on input "text" at bounding box center [533, 242] width 230 height 22
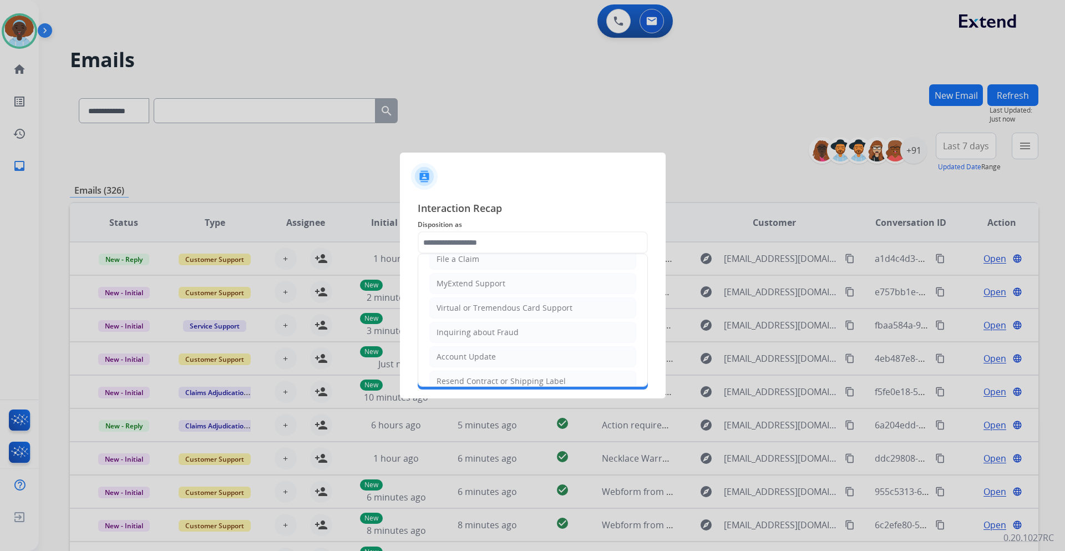
click at [509, 307] on div "Virtual or Tremendous Card Support" at bounding box center [505, 307] width 136 height 11
type input "**********"
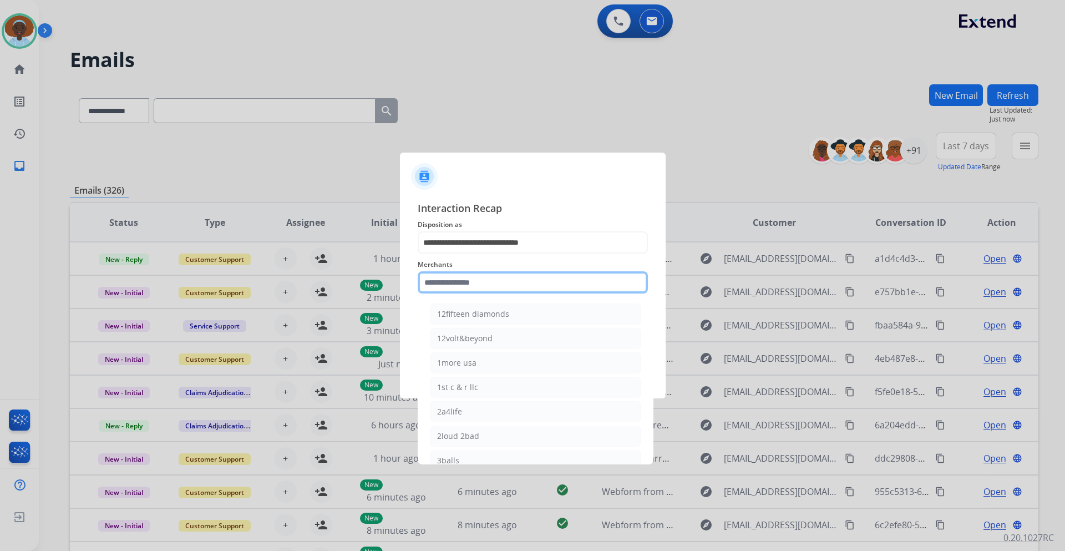
click at [507, 271] on input "text" at bounding box center [533, 282] width 230 height 22
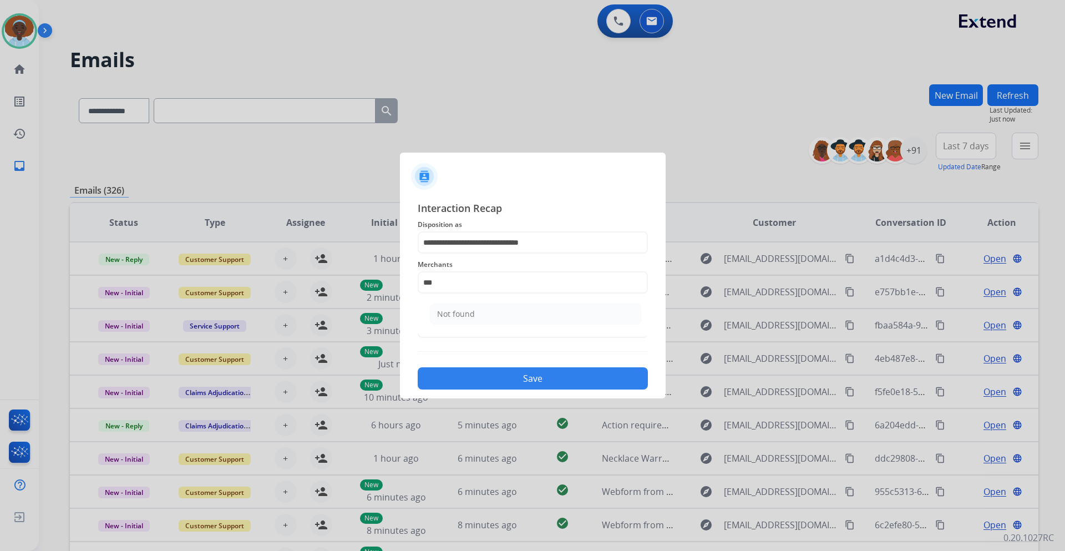
click at [500, 320] on li "Not found" at bounding box center [535, 313] width 211 height 21
type input "*********"
click at [500, 328] on input "text" at bounding box center [533, 327] width 230 height 22
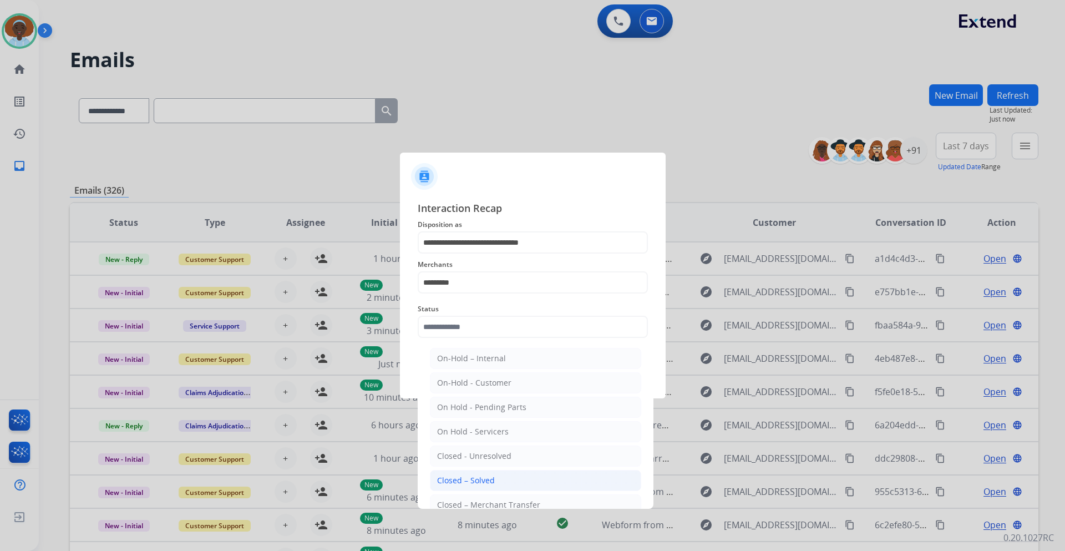
click at [499, 472] on li "Closed – Solved" at bounding box center [535, 480] width 211 height 21
type input "**********"
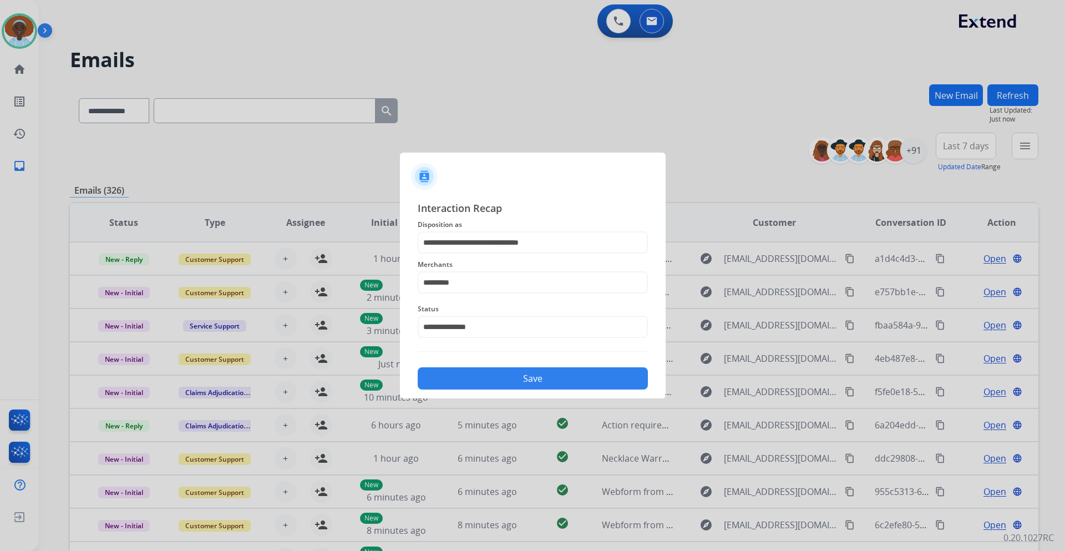
click at [531, 376] on button "Save" at bounding box center [533, 378] width 230 height 22
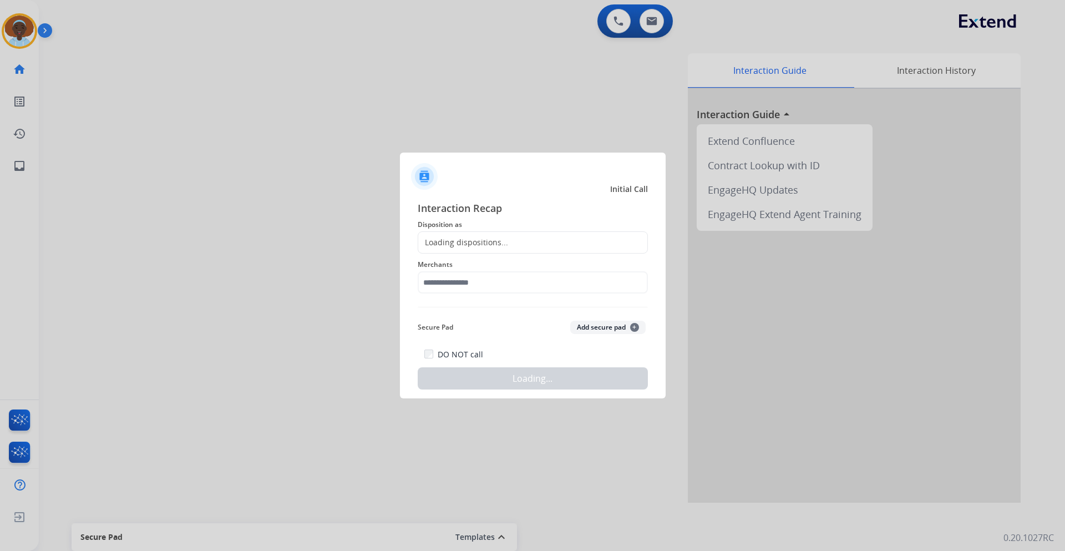
click at [212, 94] on div at bounding box center [532, 275] width 1065 height 551
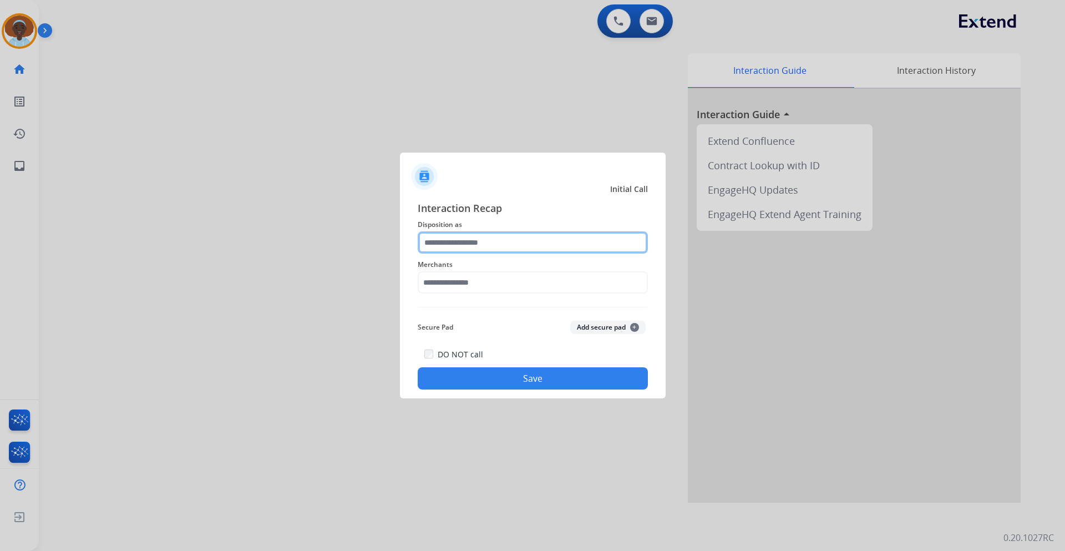
click at [469, 239] on input "text" at bounding box center [533, 242] width 230 height 22
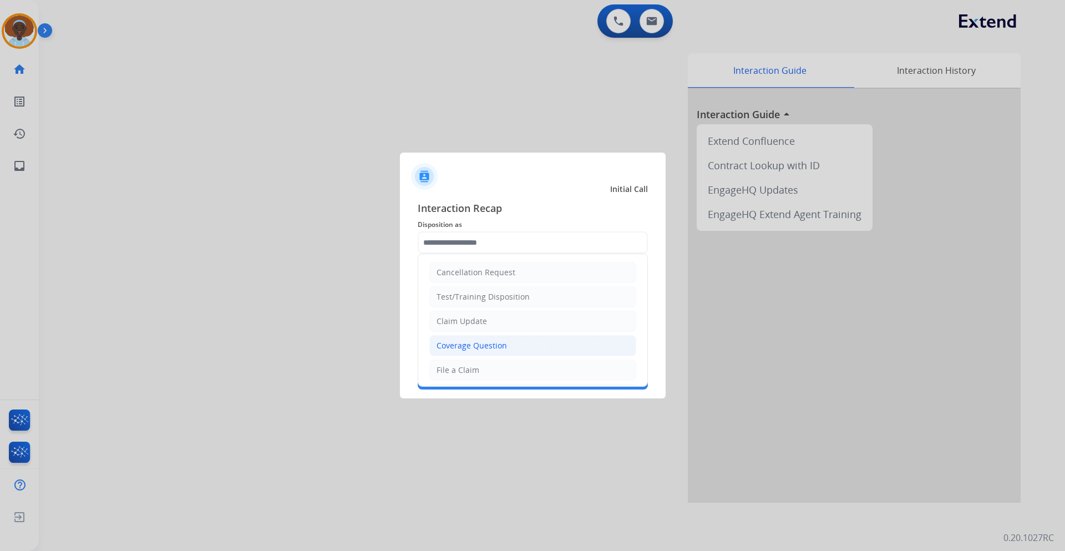
click at [477, 348] on div "Coverage Question" at bounding box center [472, 345] width 70 height 11
type input "**********"
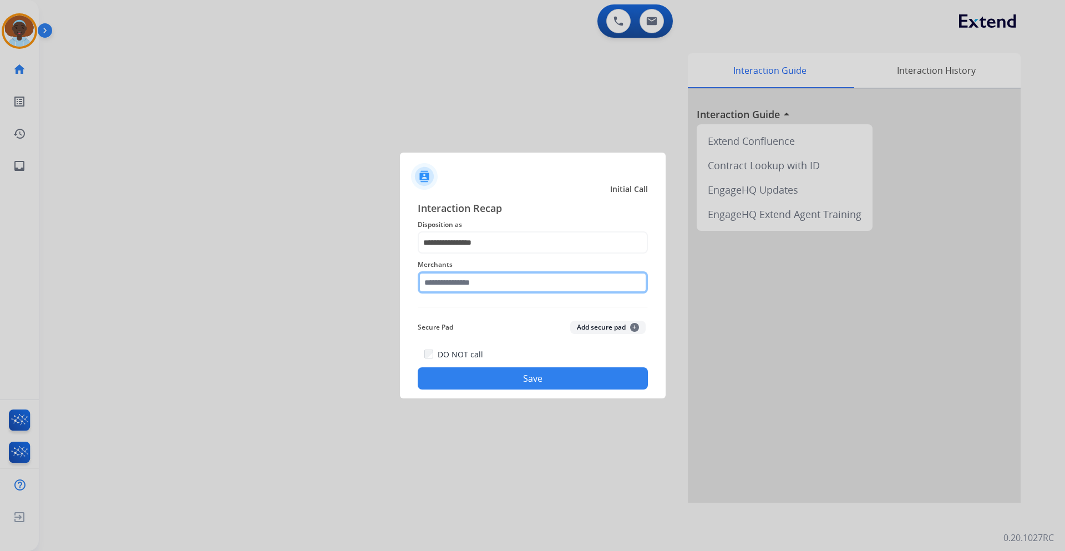
click at [471, 275] on input "text" at bounding box center [533, 282] width 230 height 22
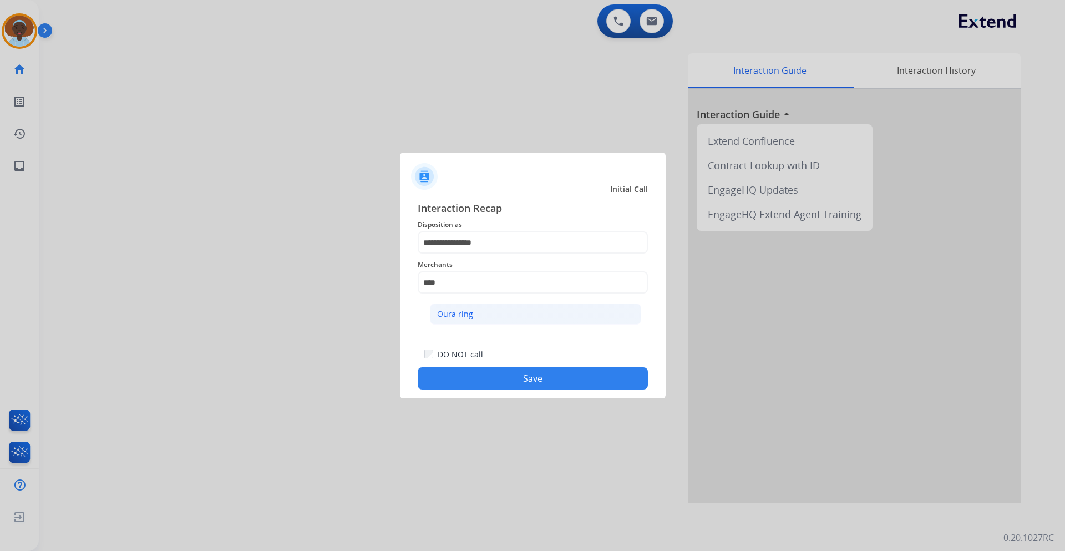
click at [471, 309] on div "Oura ring" at bounding box center [455, 313] width 36 height 11
type input "*********"
click at [518, 381] on button "Save" at bounding box center [533, 378] width 230 height 22
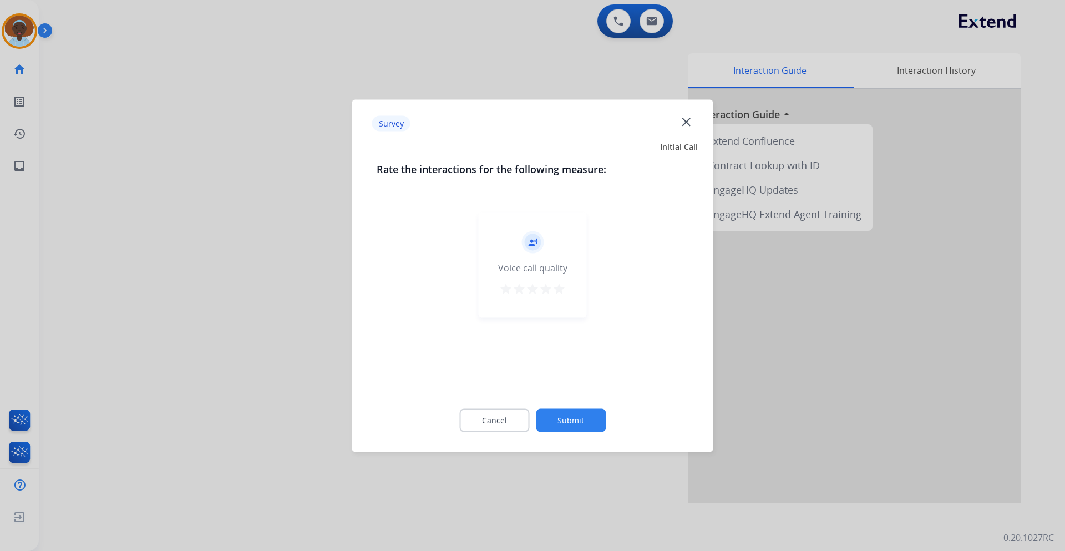
click at [561, 285] on mat-icon "star" at bounding box center [559, 288] width 13 height 13
click at [566, 421] on button "Submit" at bounding box center [571, 419] width 70 height 23
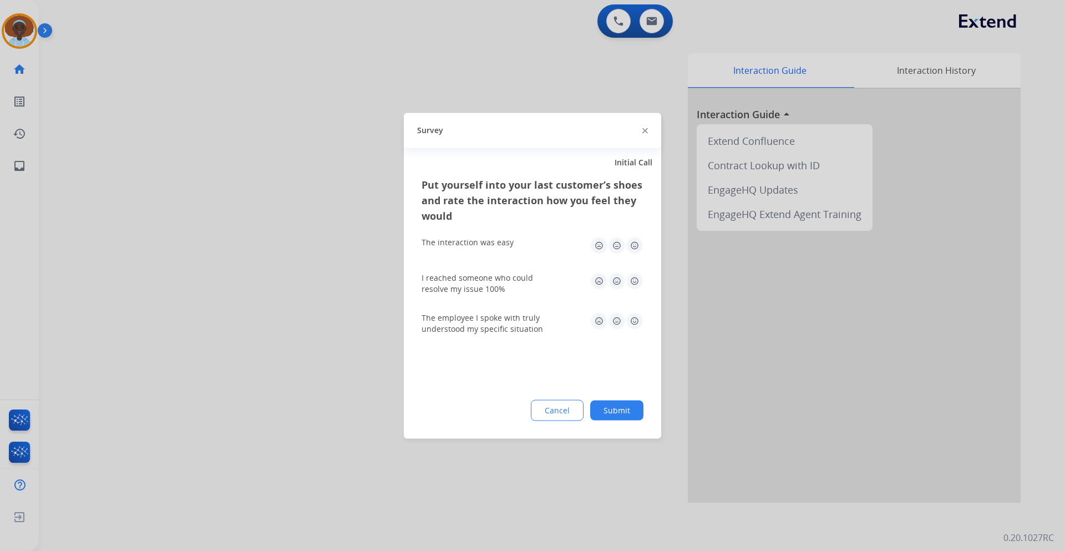
drag, startPoint x: 637, startPoint y: 318, endPoint x: 634, endPoint y: 307, distance: 11.6
click at [635, 316] on img at bounding box center [635, 321] width 18 height 18
click at [636, 282] on img at bounding box center [635, 281] width 18 height 18
click at [634, 250] on img at bounding box center [635, 245] width 18 height 18
click at [619, 403] on button "Submit" at bounding box center [616, 410] width 53 height 20
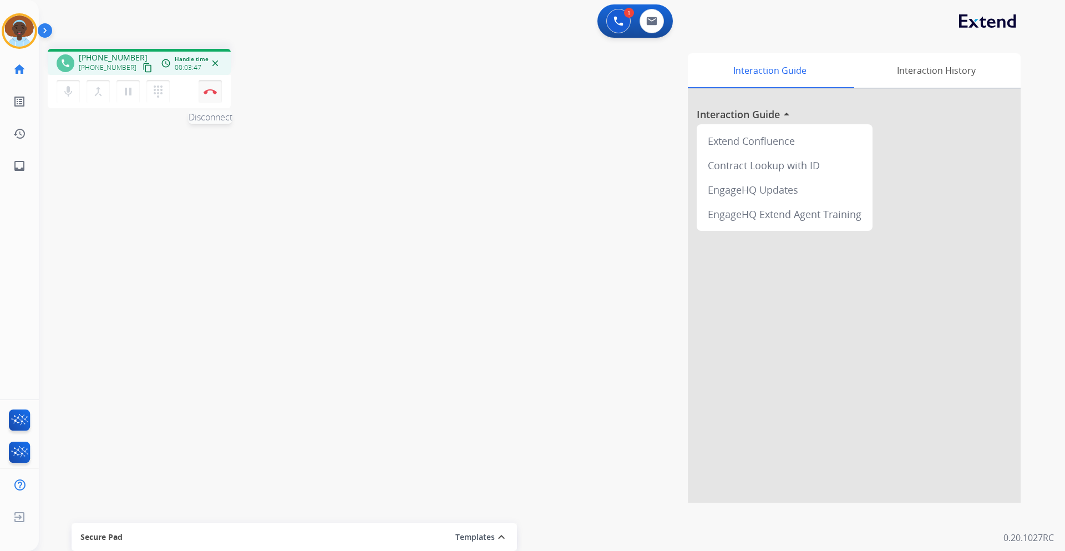
click at [210, 92] on img at bounding box center [210, 92] width 13 height 6
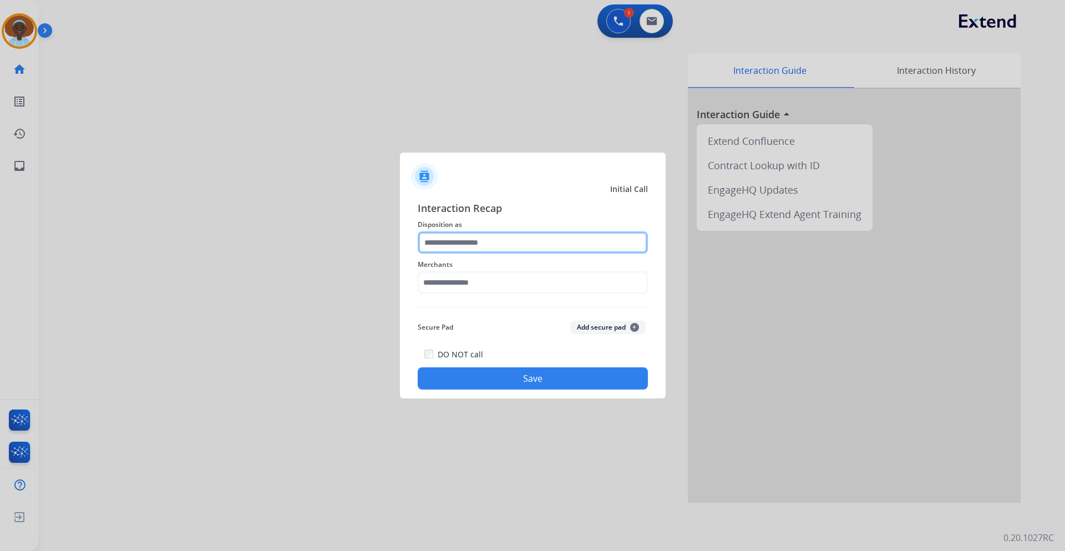
click at [502, 243] on input "text" at bounding box center [533, 242] width 230 height 22
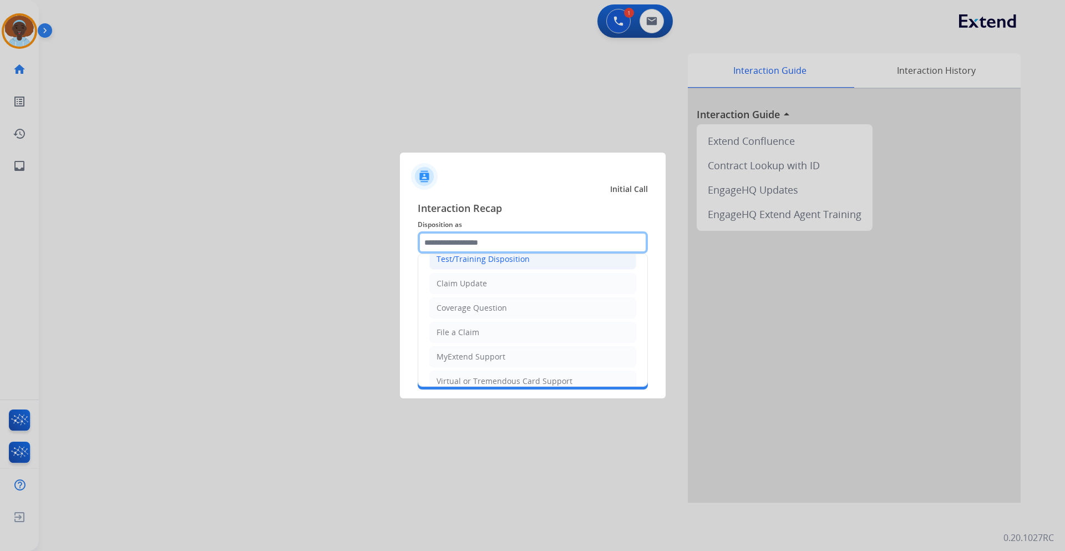
scroll to position [55, 0]
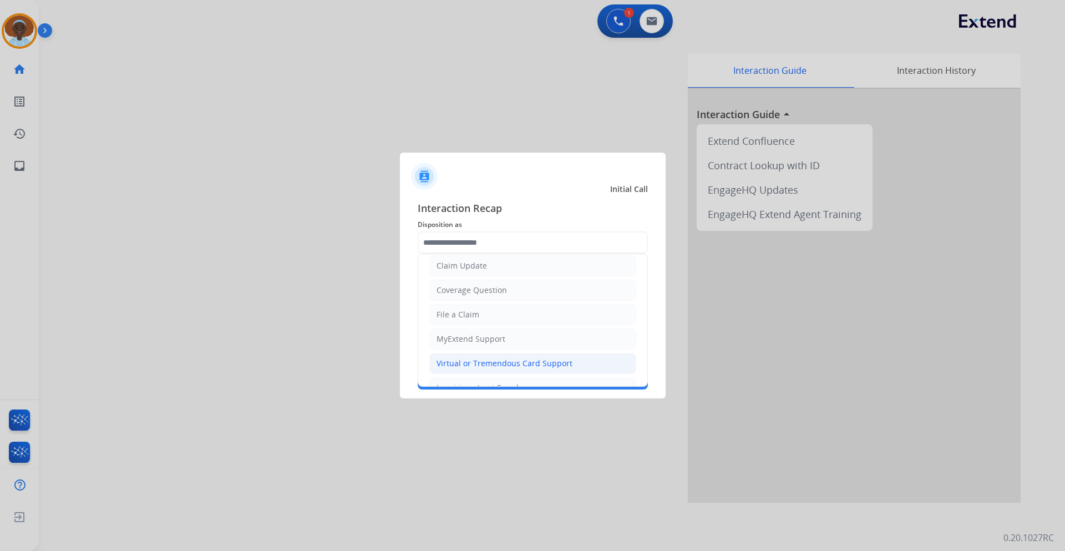
click at [511, 362] on div "Virtual or Tremendous Card Support" at bounding box center [505, 363] width 136 height 11
type input "**********"
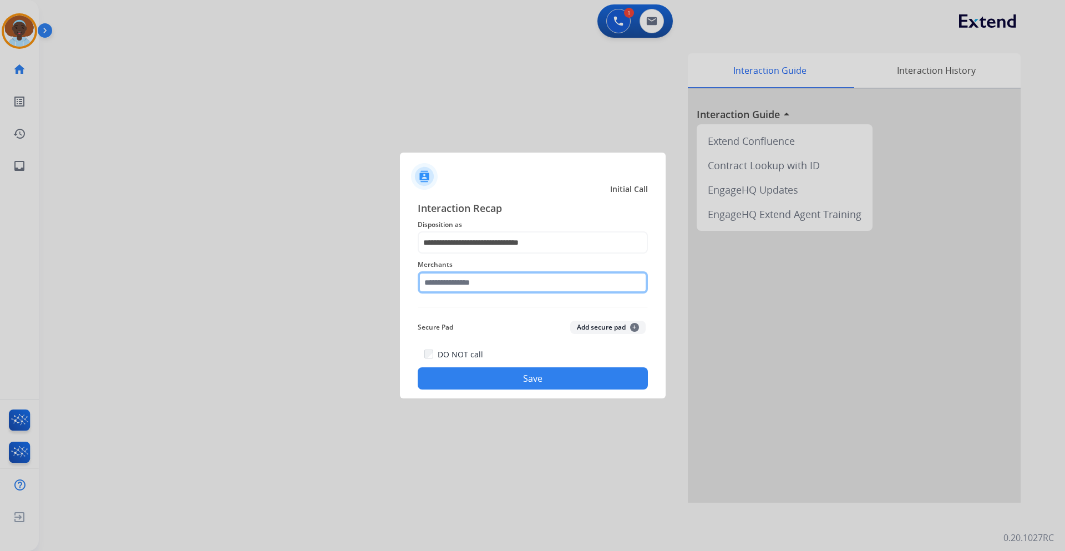
click at [472, 281] on input "text" at bounding box center [533, 282] width 230 height 22
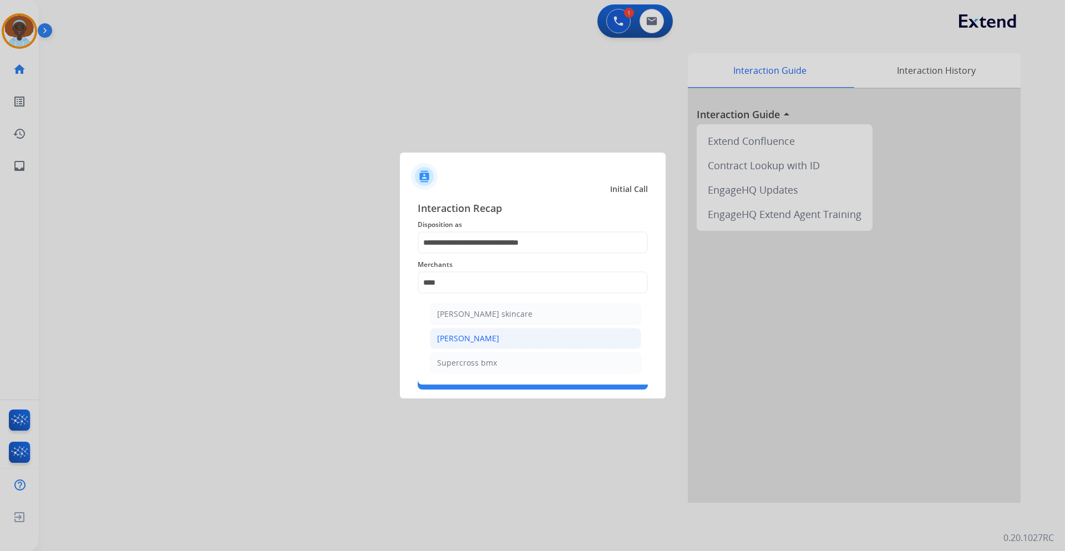
click at [472, 340] on div "[PERSON_NAME]" at bounding box center [468, 338] width 62 height 11
type input "**********"
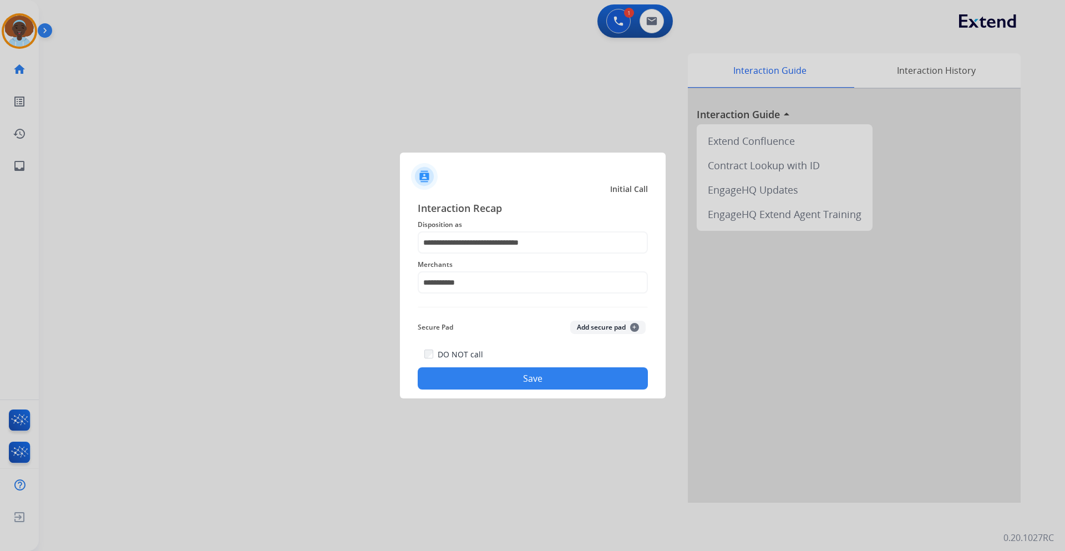
click at [502, 377] on button "Save" at bounding box center [533, 378] width 230 height 22
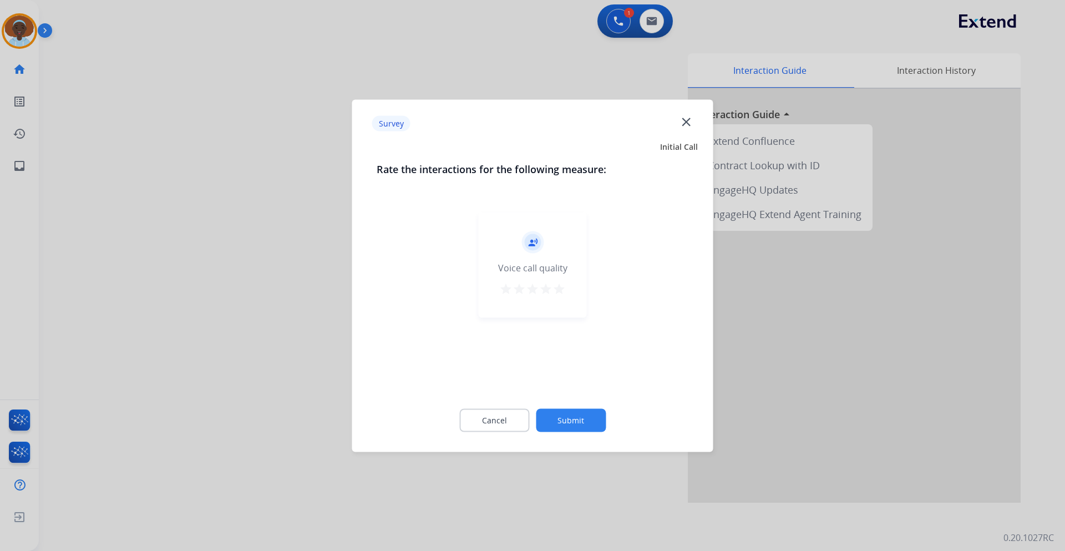
click at [561, 286] on mat-icon "star" at bounding box center [559, 288] width 13 height 13
click at [586, 419] on button "Submit" at bounding box center [571, 419] width 70 height 23
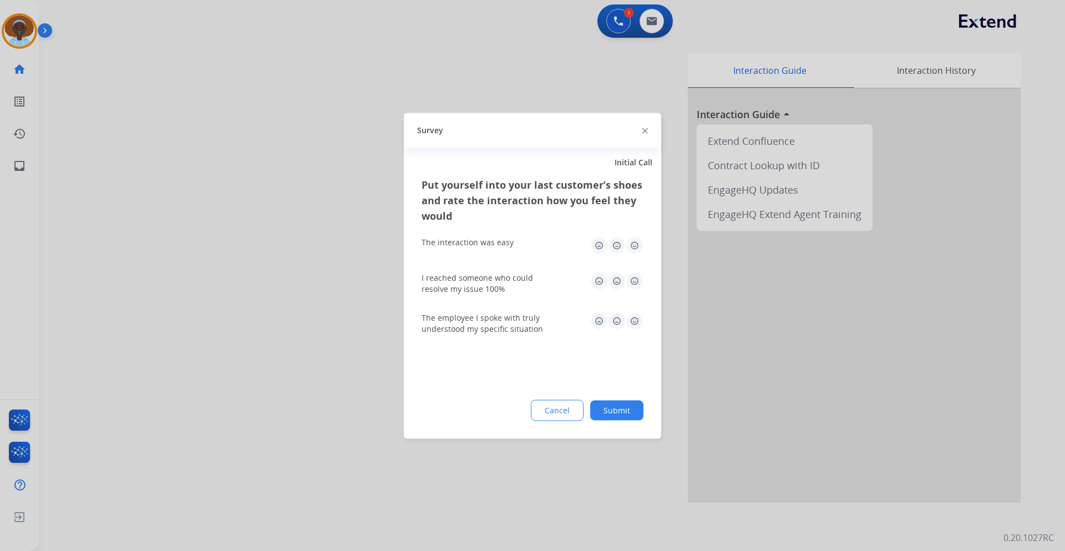
drag, startPoint x: 632, startPoint y: 324, endPoint x: 631, endPoint y: 301, distance: 23.3
click at [632, 323] on img at bounding box center [635, 321] width 18 height 18
click at [632, 247] on img at bounding box center [635, 245] width 18 height 18
click at [636, 276] on img at bounding box center [635, 281] width 18 height 18
click at [603, 403] on button "Submit" at bounding box center [616, 410] width 53 height 20
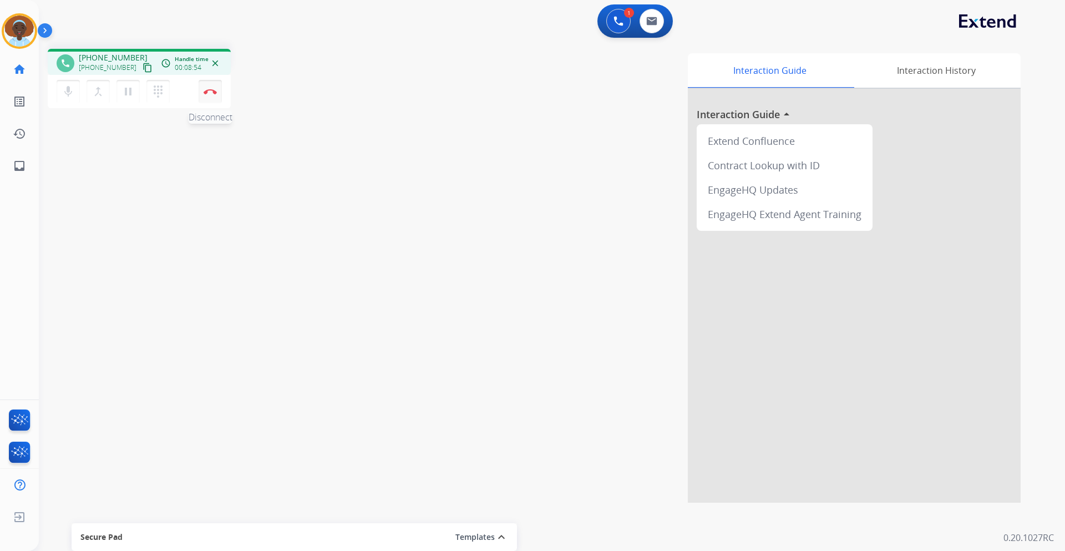
click at [211, 94] on button "Disconnect" at bounding box center [210, 91] width 23 height 23
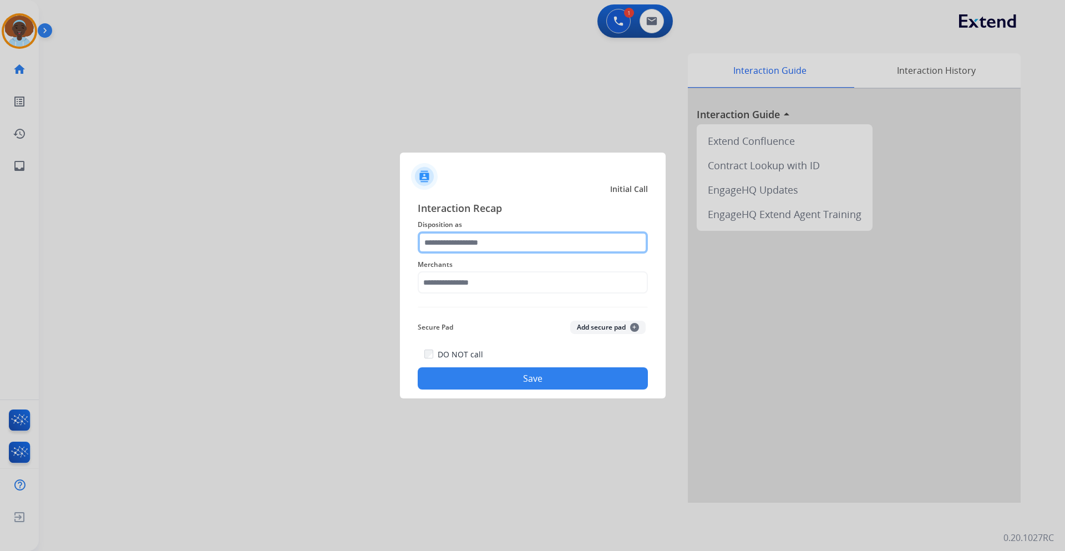
click at [493, 237] on input "text" at bounding box center [533, 242] width 230 height 22
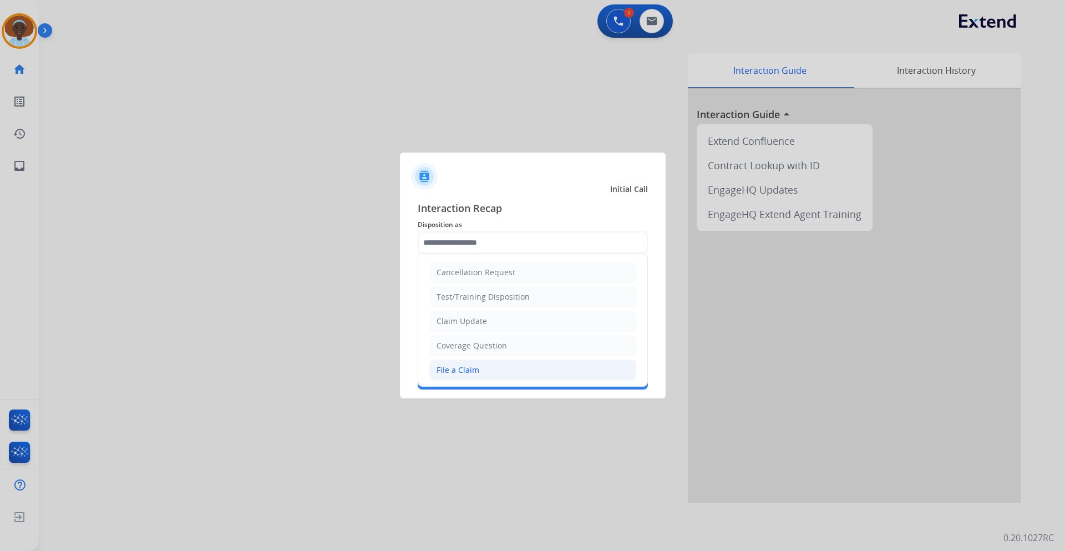
click at [497, 367] on li "File a Claim" at bounding box center [532, 370] width 207 height 21
type input "**********"
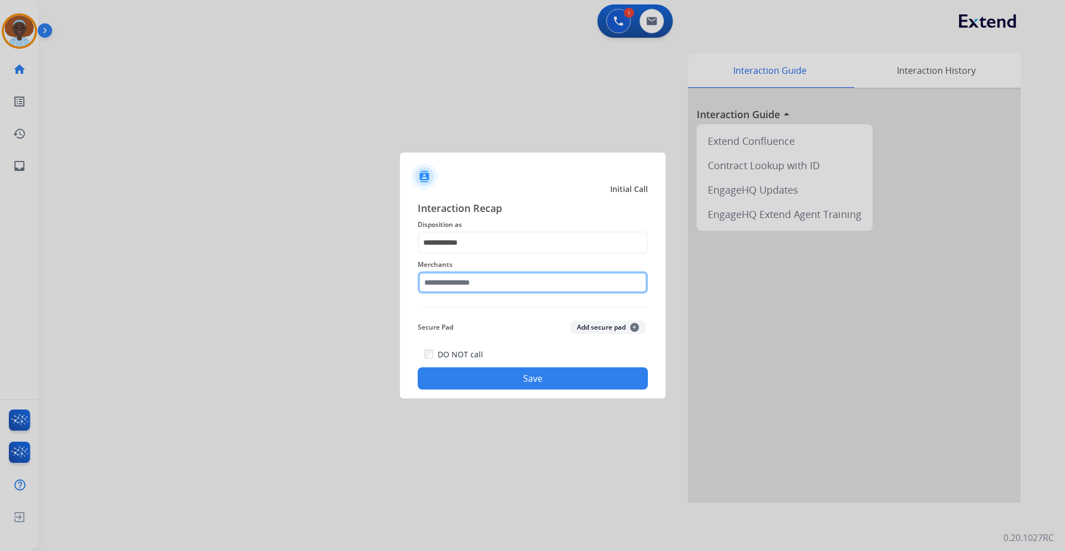
click at [501, 284] on input "text" at bounding box center [533, 282] width 230 height 22
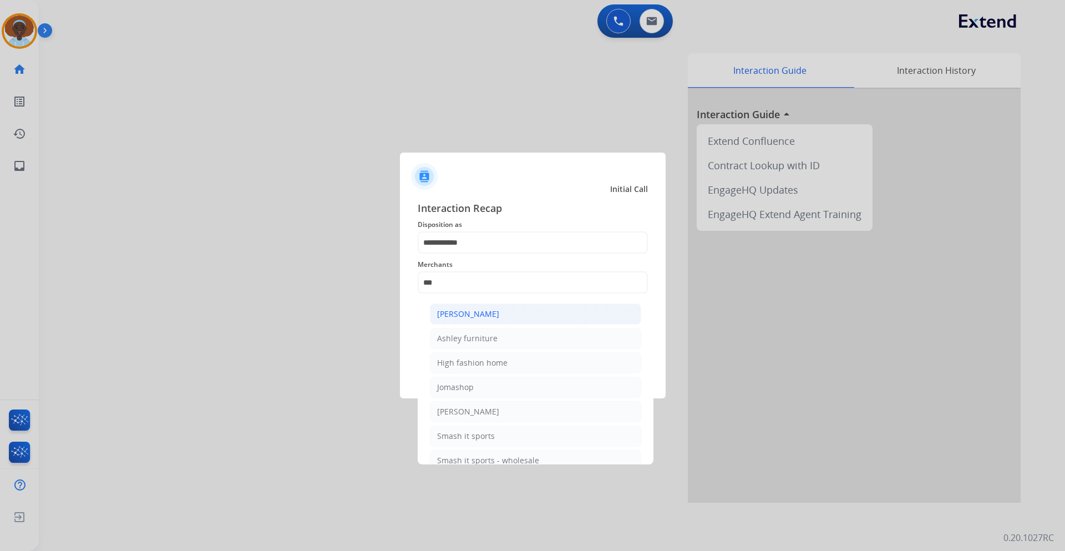
click at [485, 314] on div "[PERSON_NAME]" at bounding box center [468, 313] width 62 height 11
type input "**********"
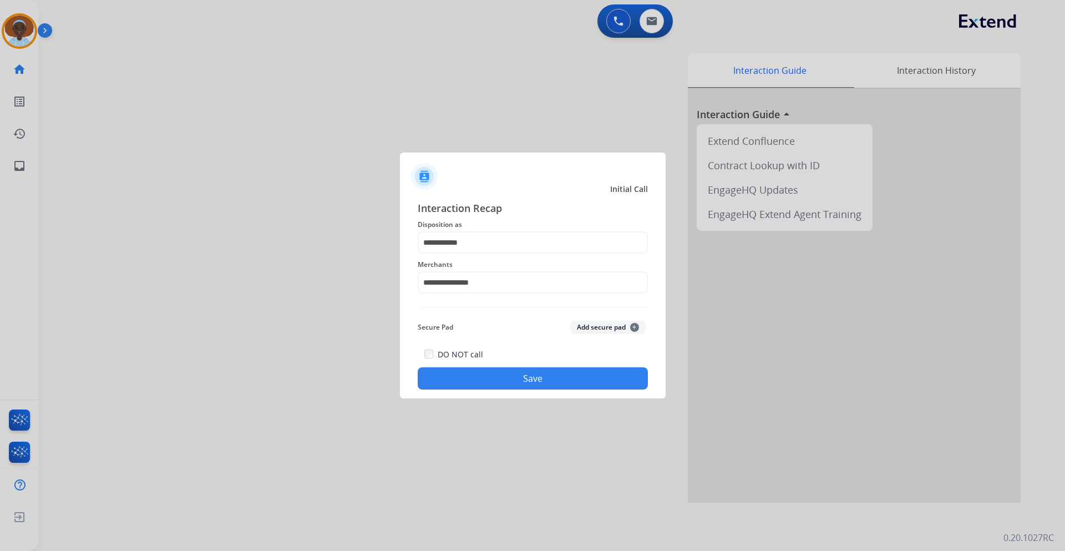
click at [542, 375] on button "Save" at bounding box center [533, 378] width 230 height 22
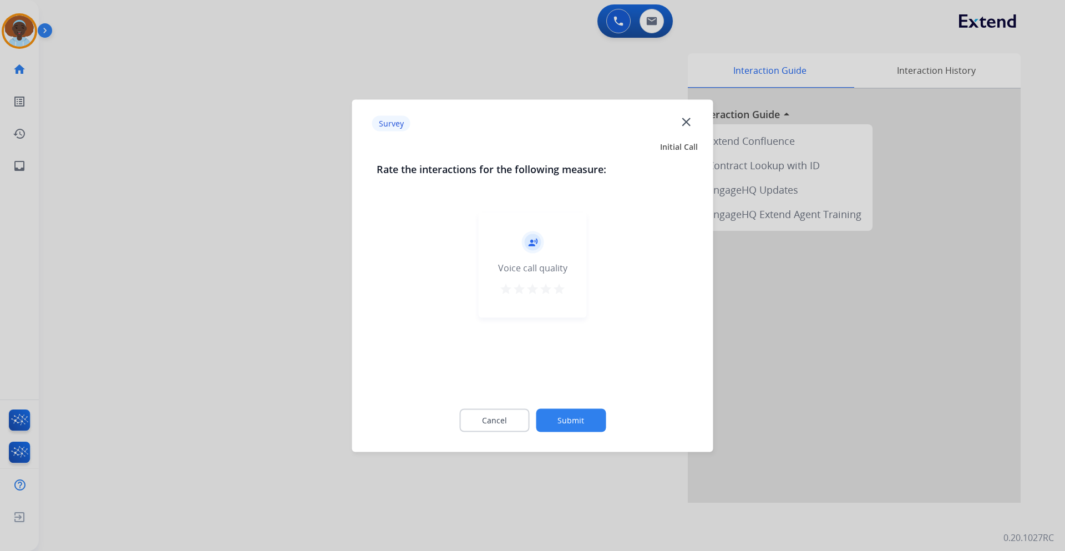
click at [559, 286] on mat-icon "star" at bounding box center [559, 288] width 13 height 13
click at [598, 416] on button "Submit" at bounding box center [571, 419] width 70 height 23
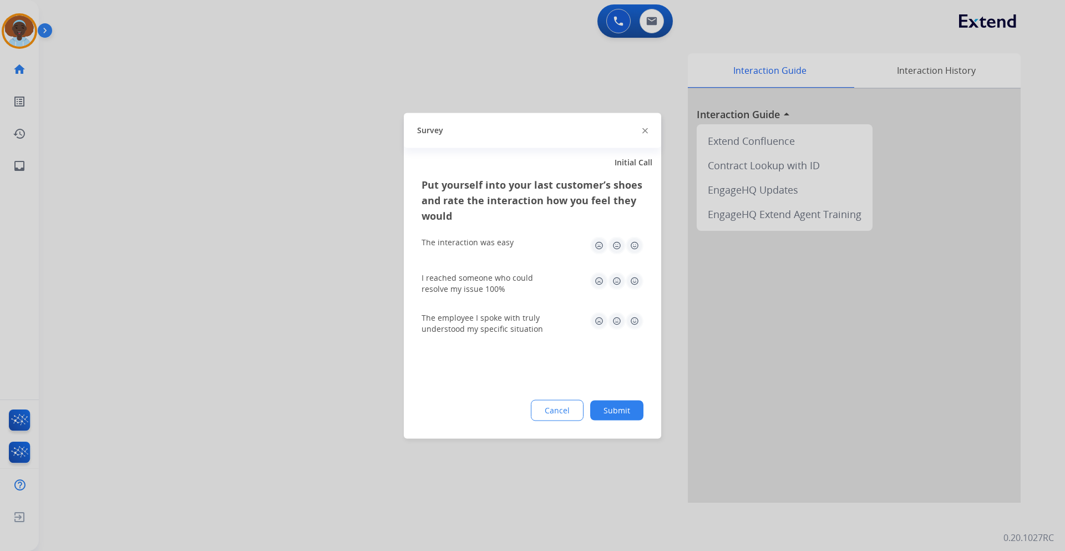
click at [638, 315] on img at bounding box center [635, 321] width 18 height 18
click at [636, 280] on img at bounding box center [635, 281] width 18 height 18
click at [633, 247] on img at bounding box center [635, 245] width 18 height 18
click at [633, 400] on div "Cancel Submit" at bounding box center [533, 409] width 222 height 21
click at [619, 408] on button "Submit" at bounding box center [616, 410] width 53 height 20
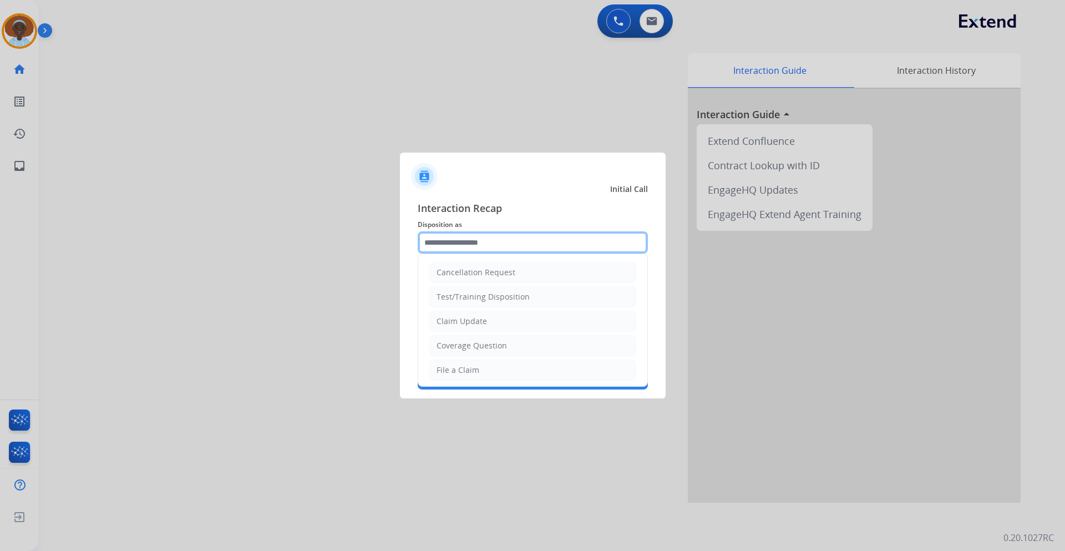
click at [482, 242] on input "text" at bounding box center [533, 242] width 230 height 22
click at [479, 368] on li "File a Claim" at bounding box center [532, 370] width 207 height 21
type input "**********"
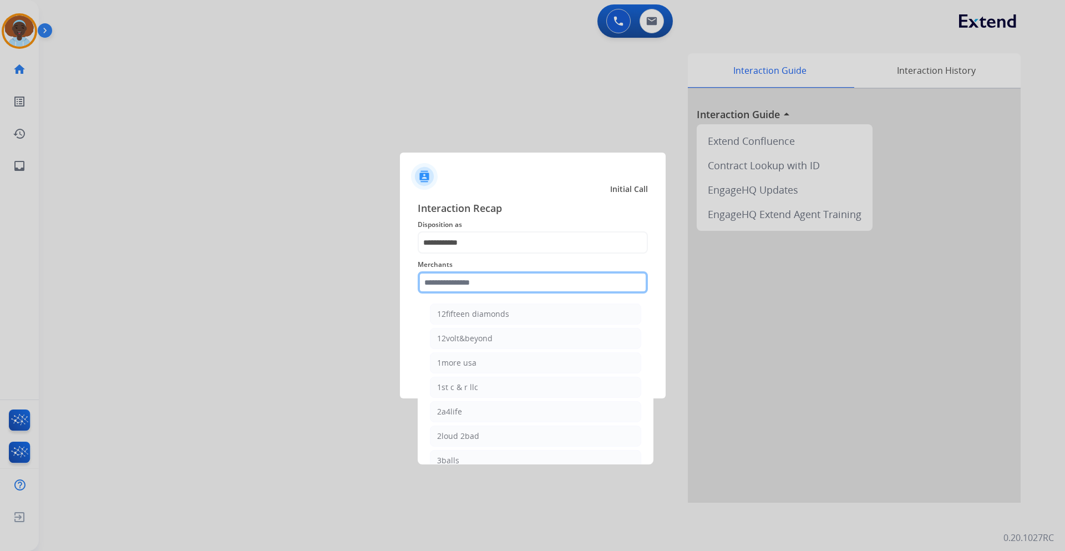
click at [494, 280] on input "text" at bounding box center [533, 282] width 230 height 22
click at [479, 363] on div "[DOMAIN_NAME]" at bounding box center [469, 362] width 64 height 11
type input "**********"
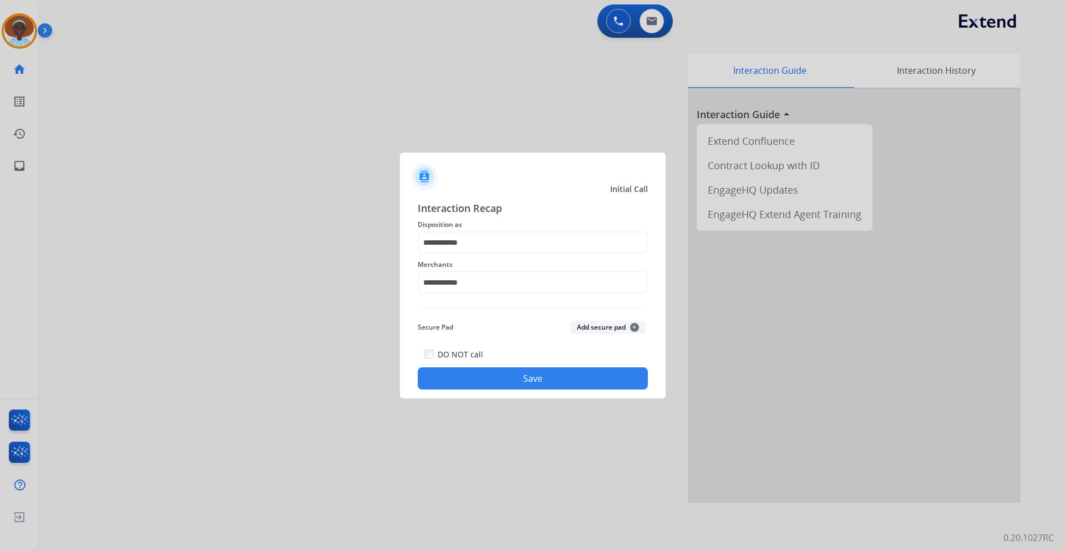
click at [525, 376] on button "Save" at bounding box center [533, 378] width 230 height 22
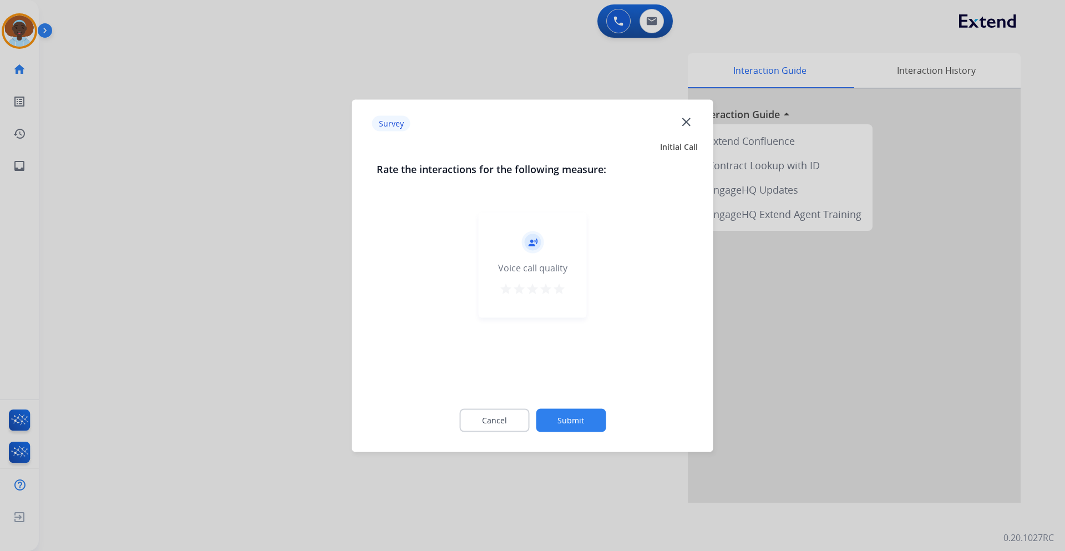
click at [560, 290] on mat-icon "star" at bounding box center [559, 288] width 13 height 13
click at [571, 422] on button "Submit" at bounding box center [571, 419] width 70 height 23
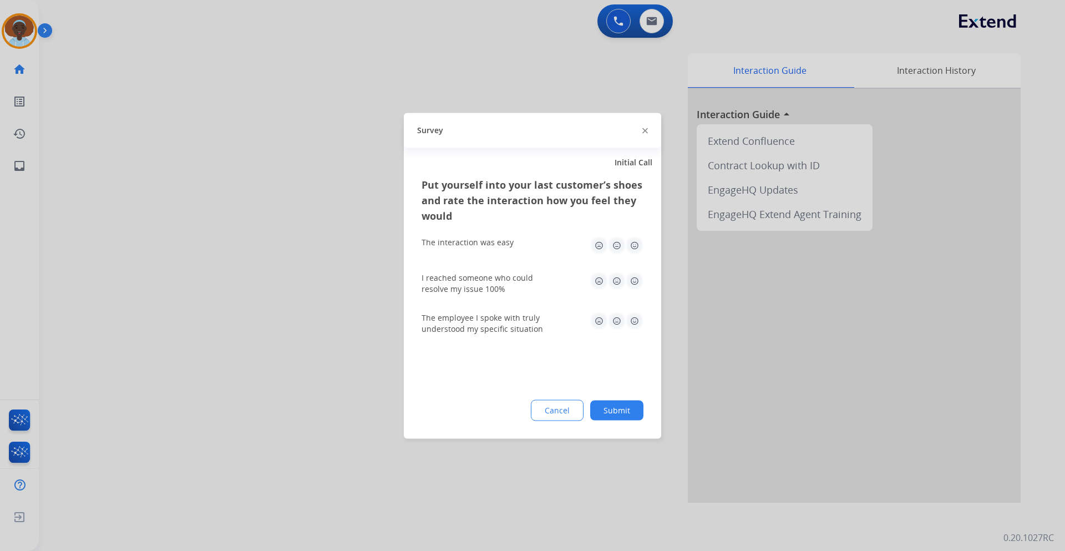
click at [632, 314] on img at bounding box center [635, 321] width 18 height 18
click at [638, 283] on img at bounding box center [635, 281] width 18 height 18
click at [634, 246] on img at bounding box center [635, 245] width 18 height 18
click at [605, 414] on button "Submit" at bounding box center [616, 410] width 53 height 20
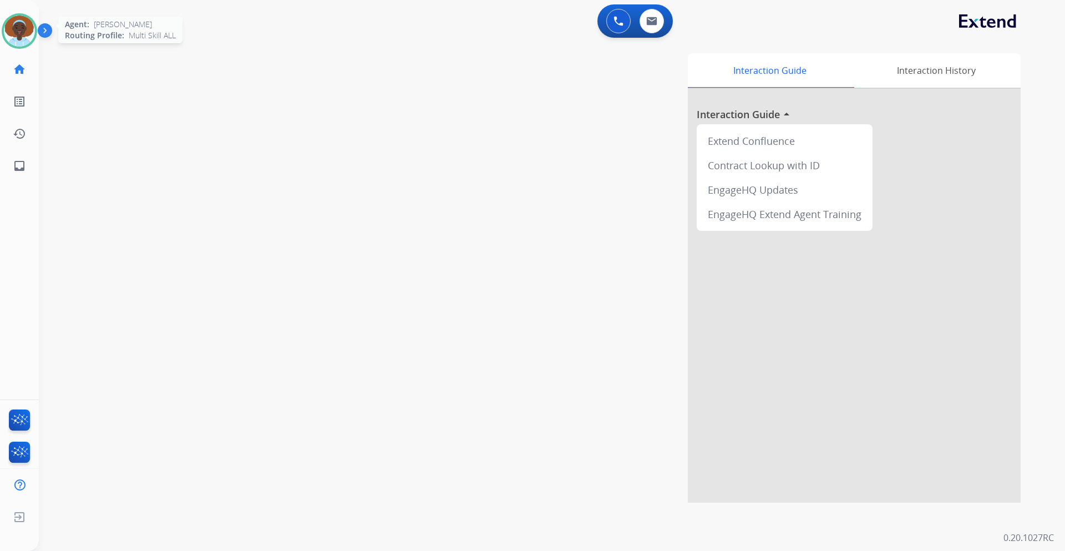
click at [25, 34] on img at bounding box center [19, 31] width 31 height 31
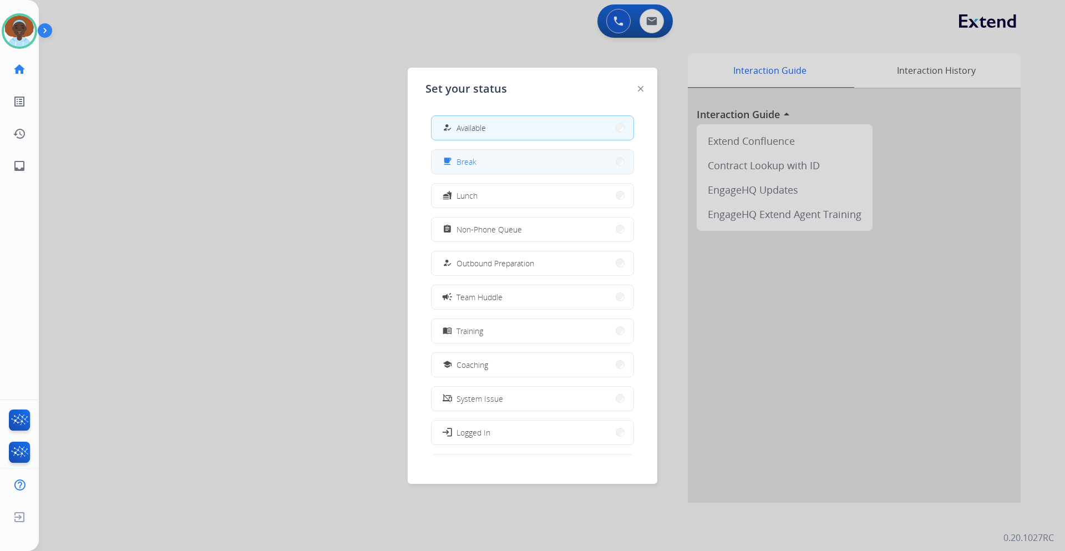
click at [487, 161] on button "free_breakfast Break" at bounding box center [533, 162] width 202 height 24
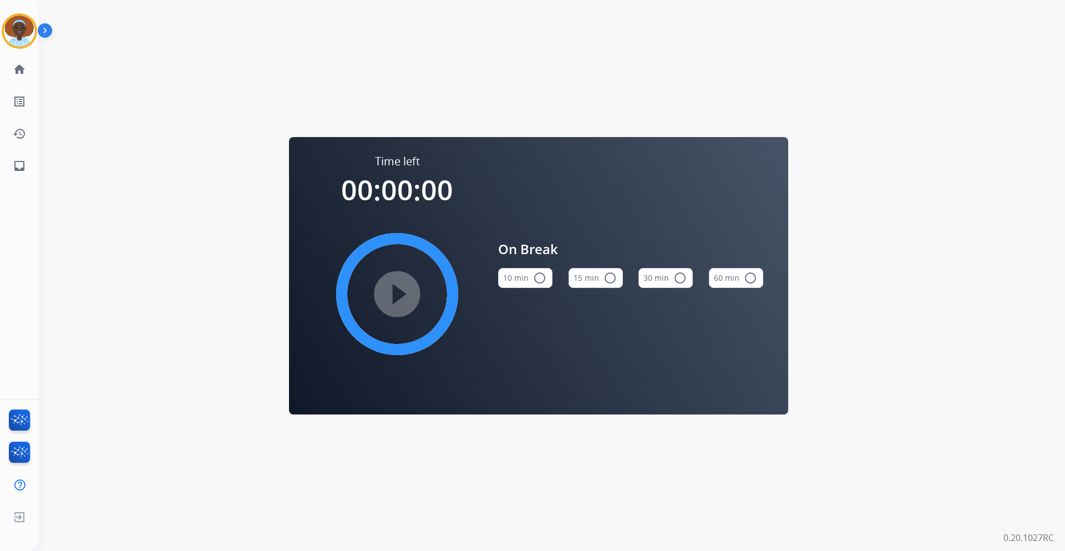
drag, startPoint x: 18, startPoint y: 32, endPoint x: 48, endPoint y: 27, distance: 30.4
click at [19, 32] on img at bounding box center [19, 31] width 31 height 31
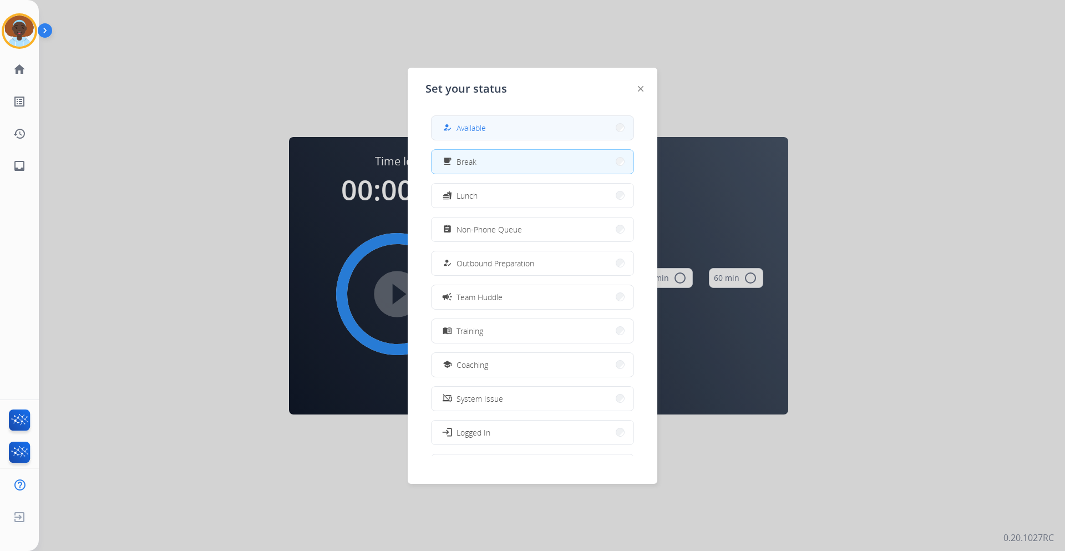
click at [487, 119] on button "how_to_reg Available" at bounding box center [533, 128] width 202 height 24
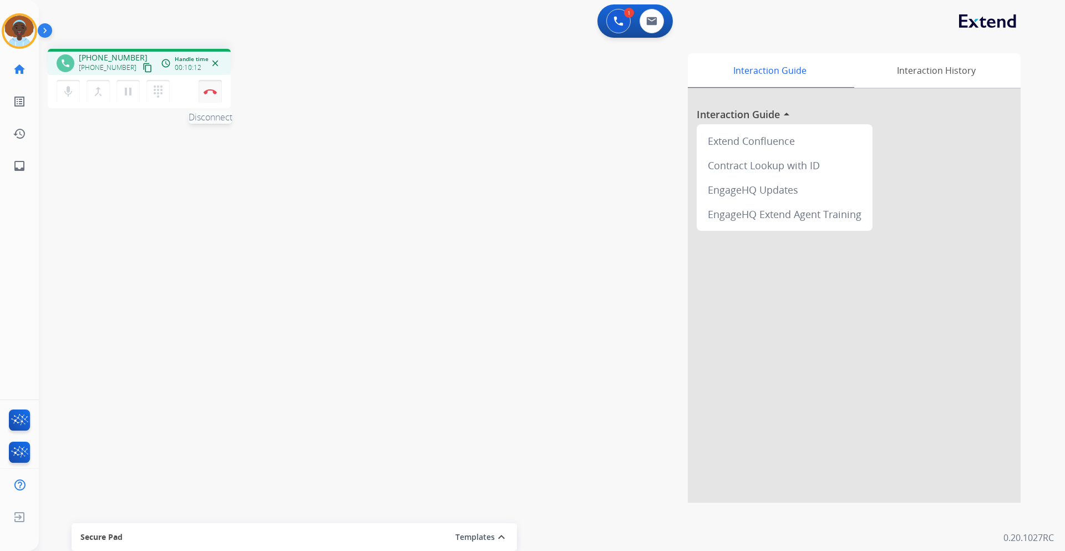
click at [210, 94] on img at bounding box center [210, 92] width 13 height 6
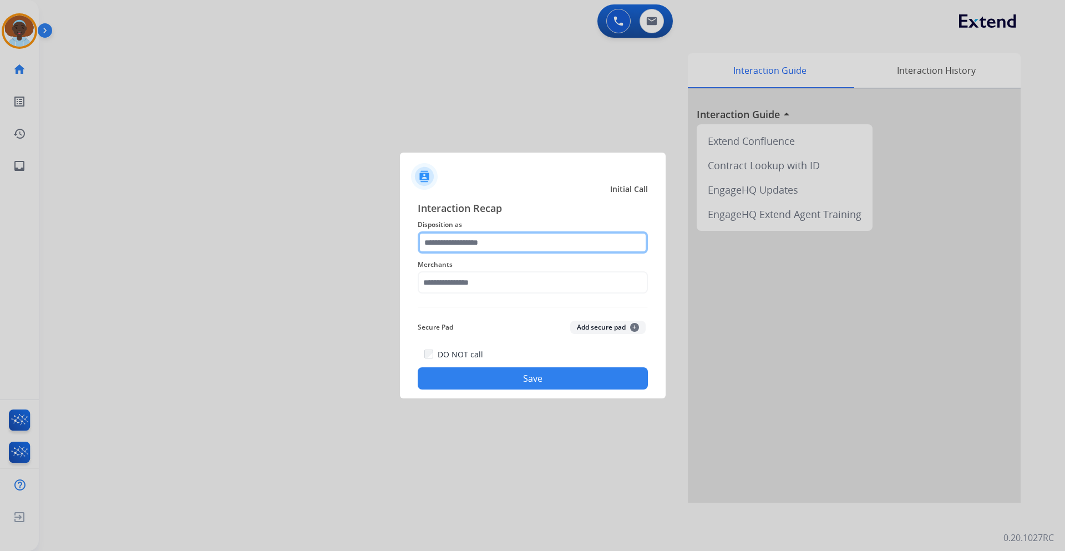
click at [517, 241] on input "text" at bounding box center [533, 242] width 230 height 22
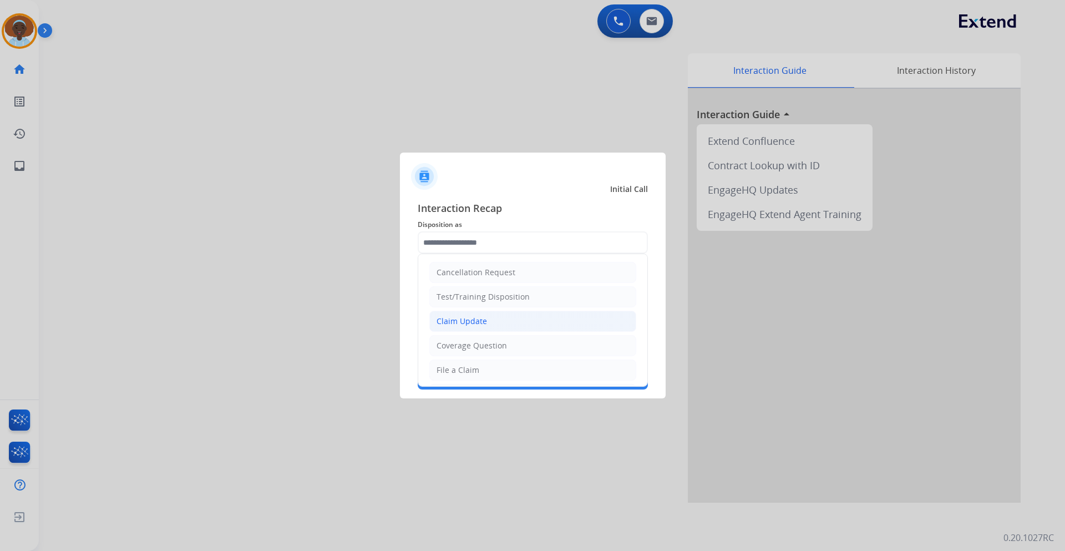
click at [494, 325] on li "Claim Update" at bounding box center [532, 321] width 207 height 21
type input "**********"
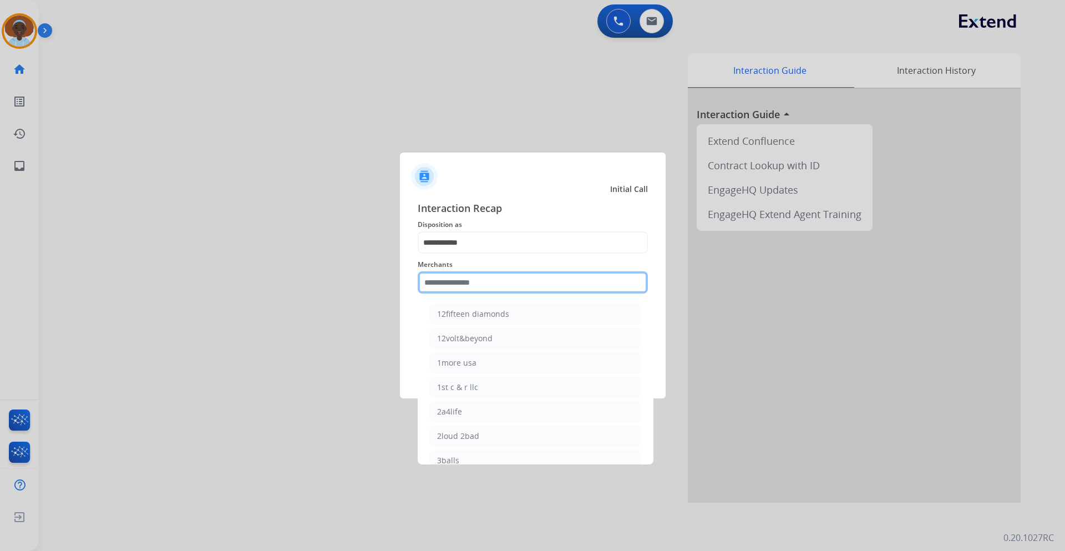
click at [457, 287] on input "text" at bounding box center [533, 282] width 230 height 22
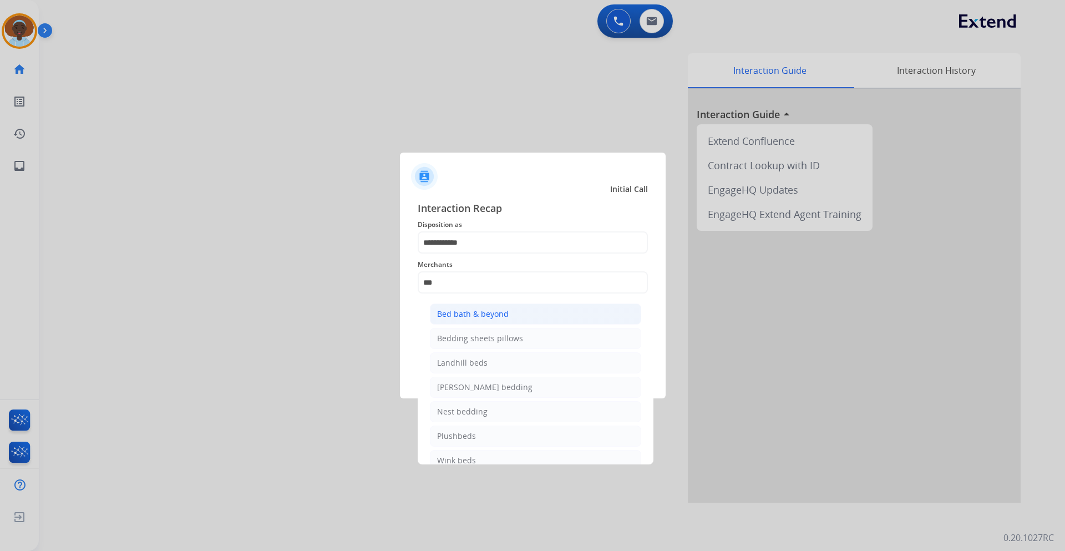
click at [468, 317] on div "Bed bath & beyond" at bounding box center [473, 313] width 72 height 11
type input "**********"
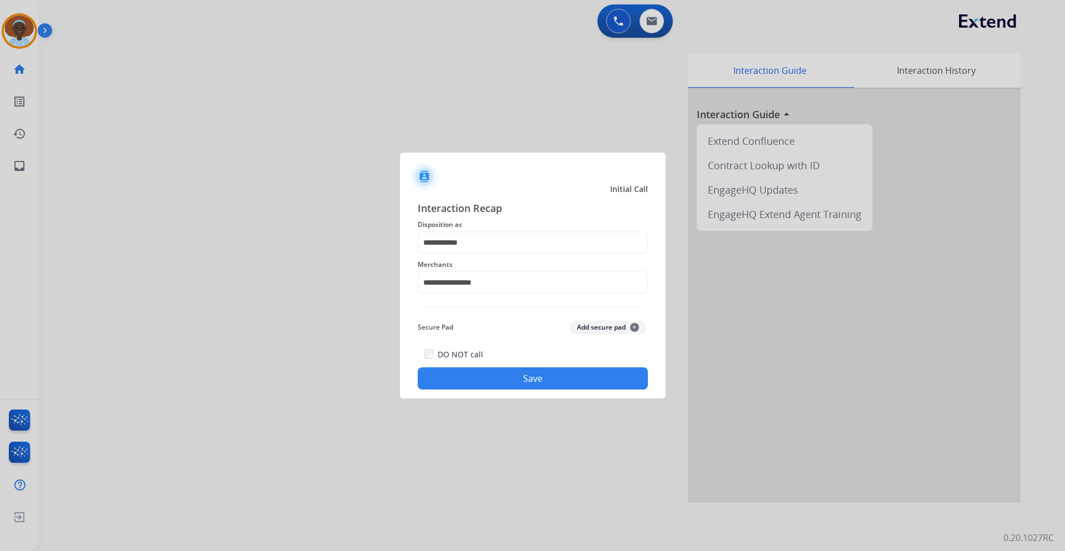
click at [555, 377] on button "Save" at bounding box center [533, 378] width 230 height 22
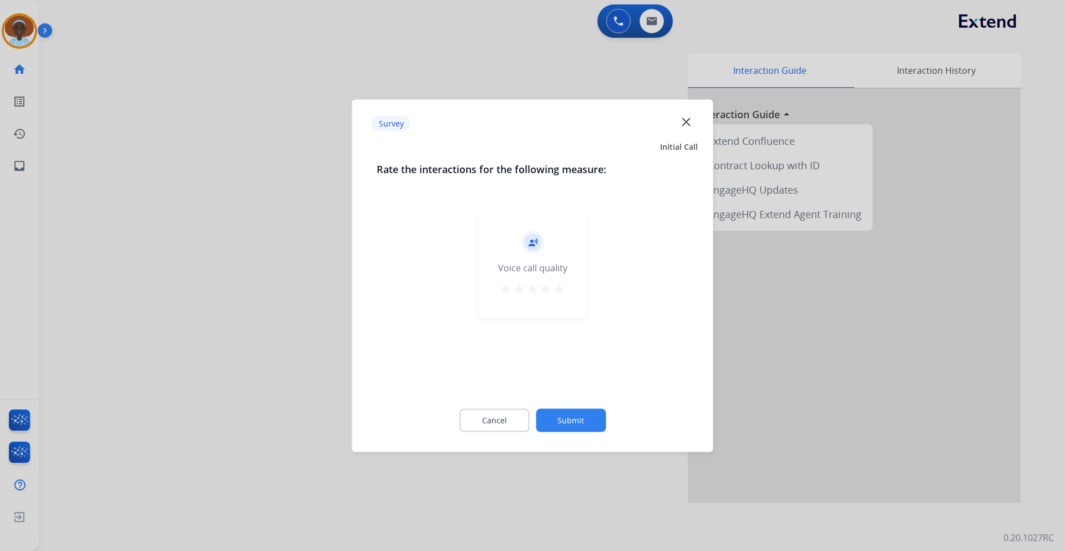
drag, startPoint x: 559, startPoint y: 292, endPoint x: 559, endPoint y: 297, distance: 5.6
click at [559, 291] on mat-icon "star" at bounding box center [559, 288] width 13 height 13
click at [589, 418] on button "Submit" at bounding box center [571, 419] width 70 height 23
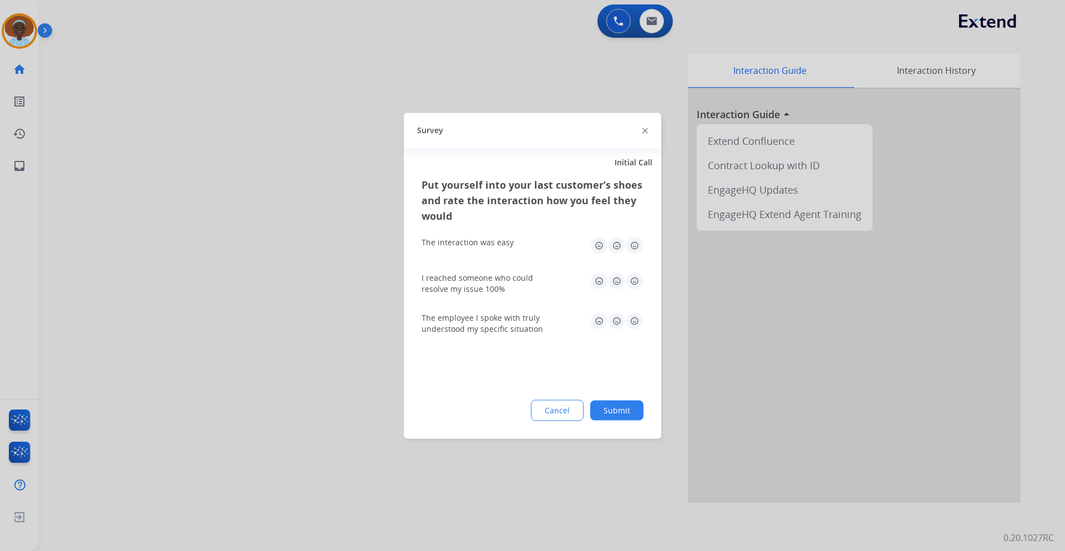
drag, startPoint x: 634, startPoint y: 320, endPoint x: 633, endPoint y: 287, distance: 33.3
click at [634, 320] on img at bounding box center [635, 321] width 18 height 18
click at [639, 239] on img at bounding box center [635, 245] width 18 height 18
click at [635, 279] on img at bounding box center [635, 281] width 18 height 18
click at [625, 409] on button "Submit" at bounding box center [616, 410] width 53 height 20
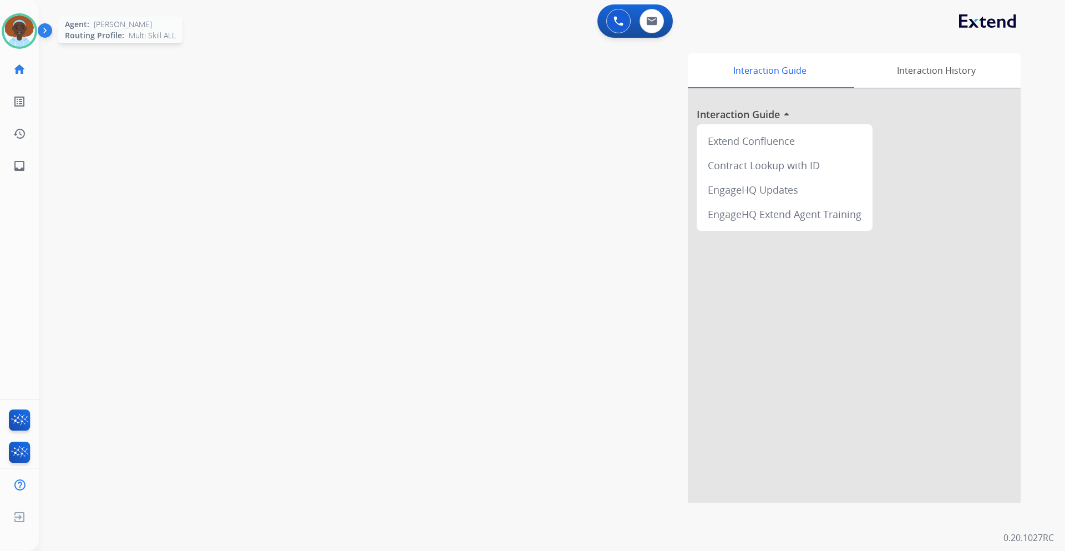
click at [17, 35] on img at bounding box center [19, 31] width 31 height 31
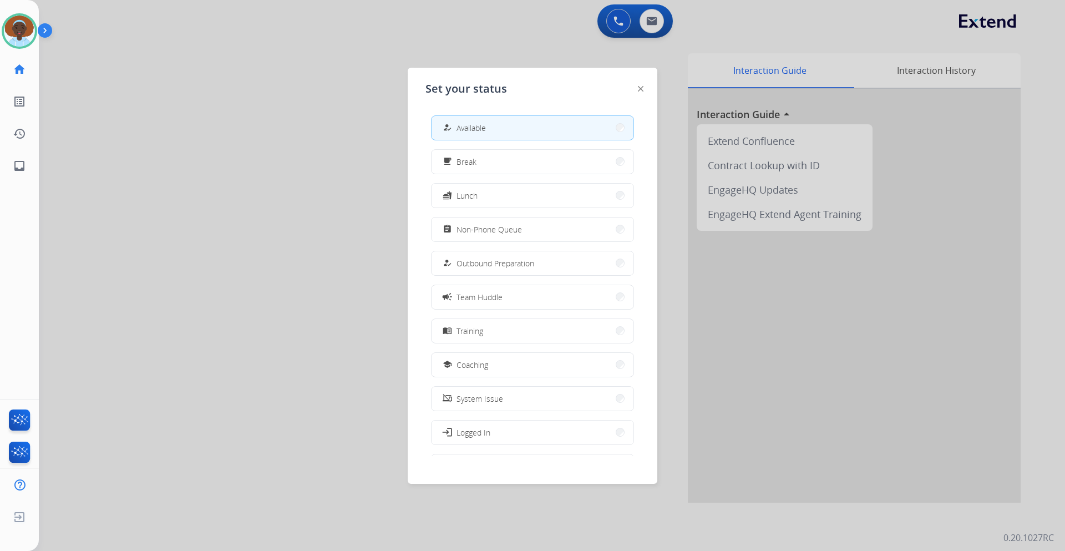
drag, startPoint x: 478, startPoint y: 228, endPoint x: 370, endPoint y: 231, distance: 108.2
click at [478, 229] on span "Non-Phone Queue" at bounding box center [489, 230] width 65 height 12
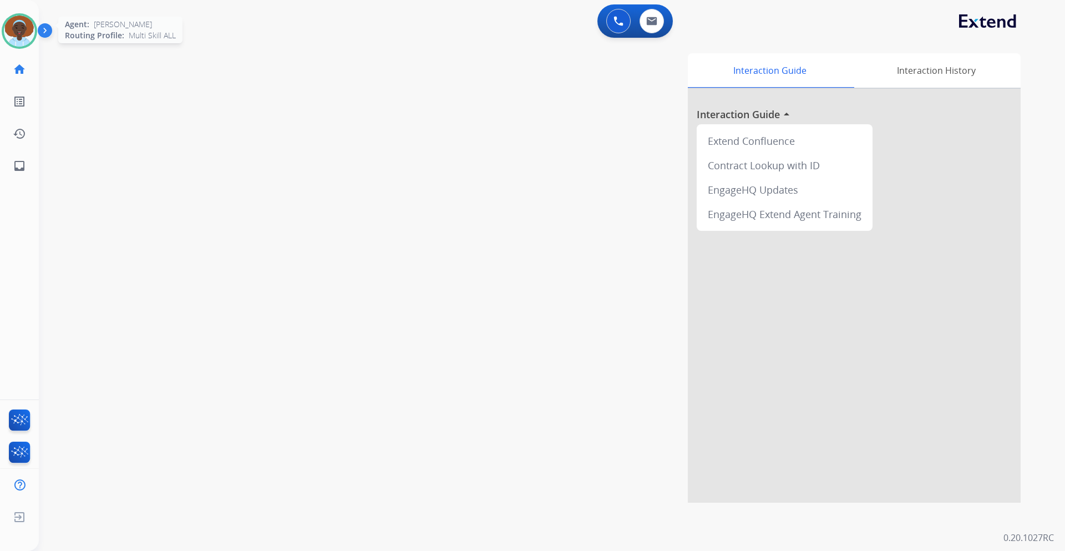
click at [21, 32] on img at bounding box center [19, 31] width 31 height 31
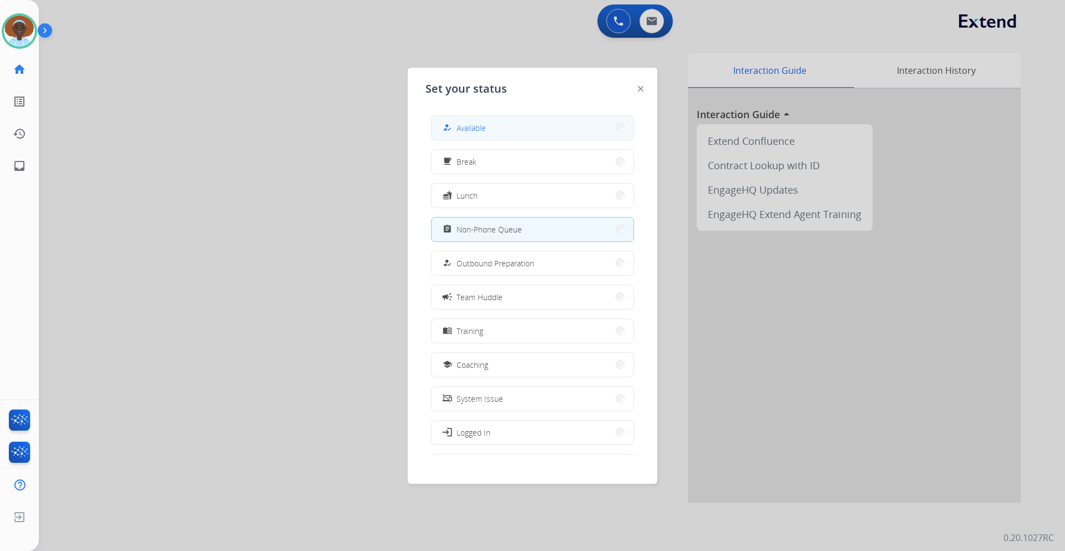
click at [467, 129] on span "Available" at bounding box center [471, 128] width 29 height 12
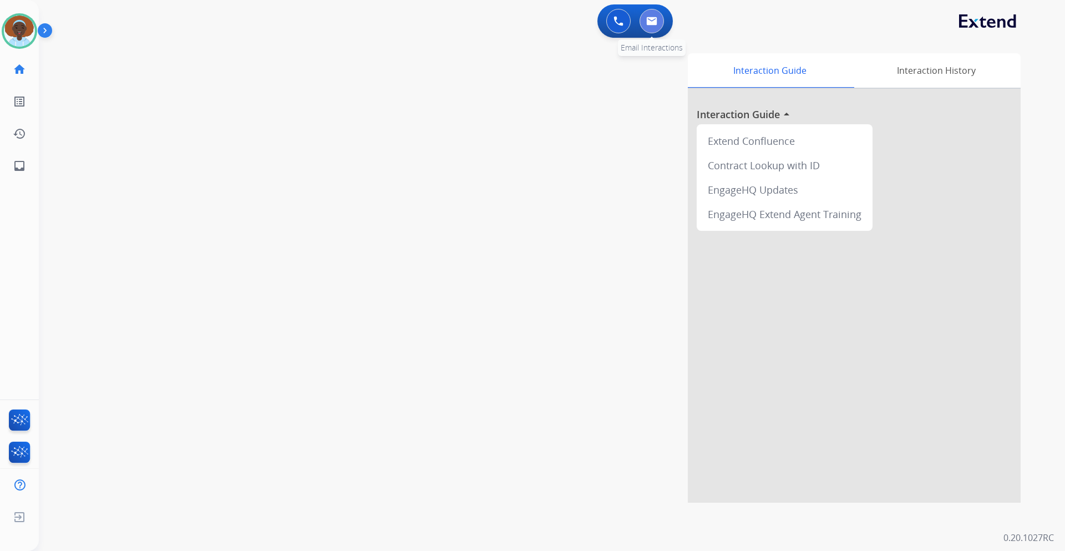
click at [656, 21] on img at bounding box center [651, 21] width 11 height 9
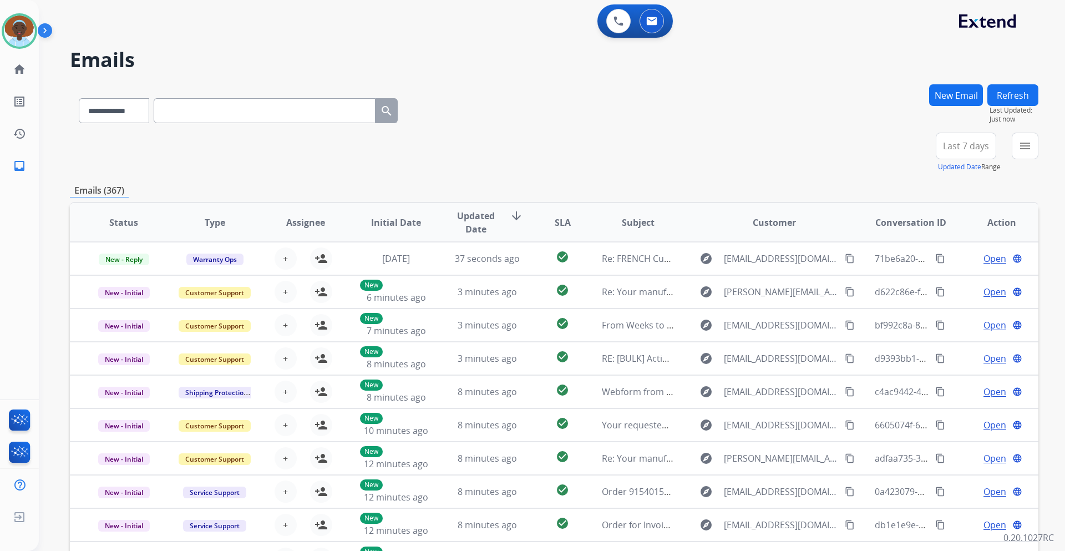
click at [963, 148] on span "Last 7 days" at bounding box center [966, 146] width 46 height 4
click at [960, 146] on span "Last 7 days" at bounding box center [966, 146] width 46 height 4
click at [959, 281] on div "Last 90 days" at bounding box center [962, 280] width 61 height 17
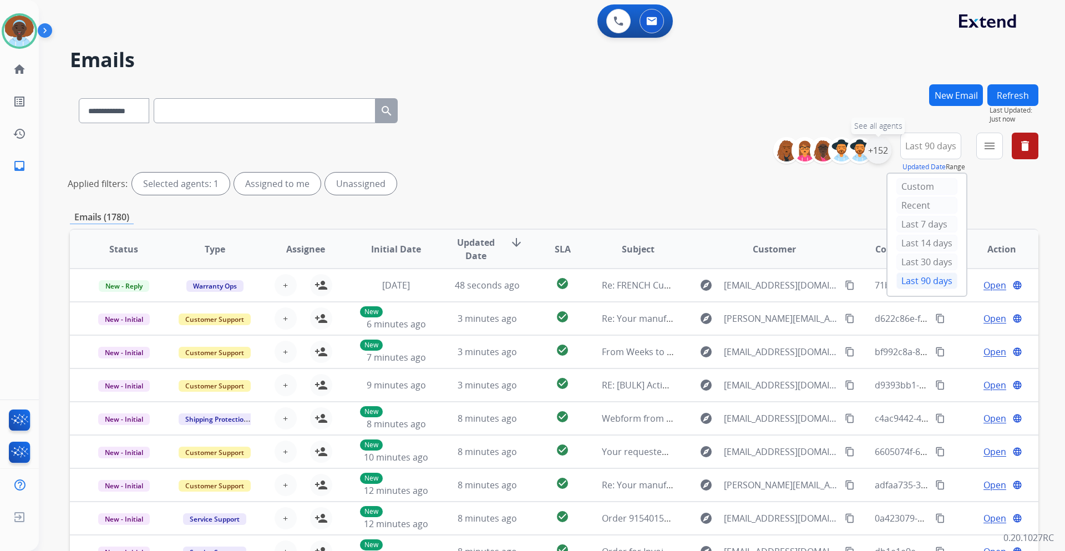
click at [876, 151] on div "+152" at bounding box center [878, 150] width 27 height 27
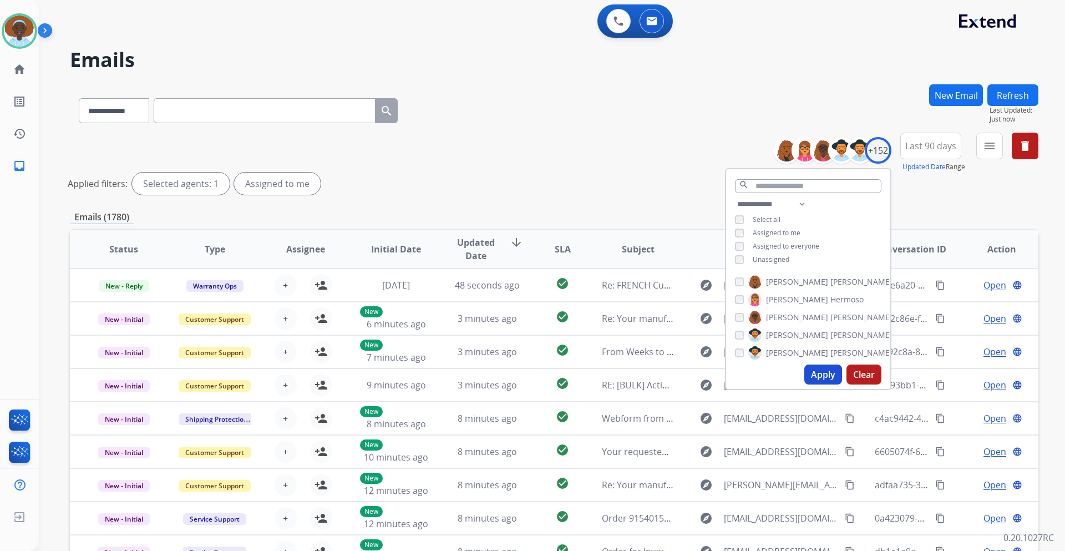
click at [823, 377] on button "Apply" at bounding box center [824, 375] width 38 height 20
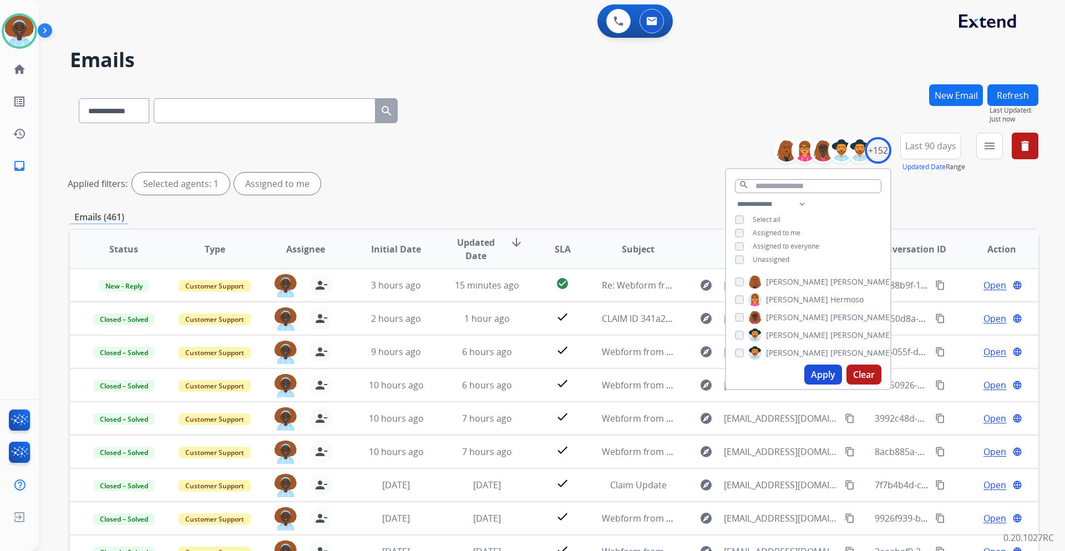
click at [691, 170] on div "**********" at bounding box center [554, 166] width 969 height 67
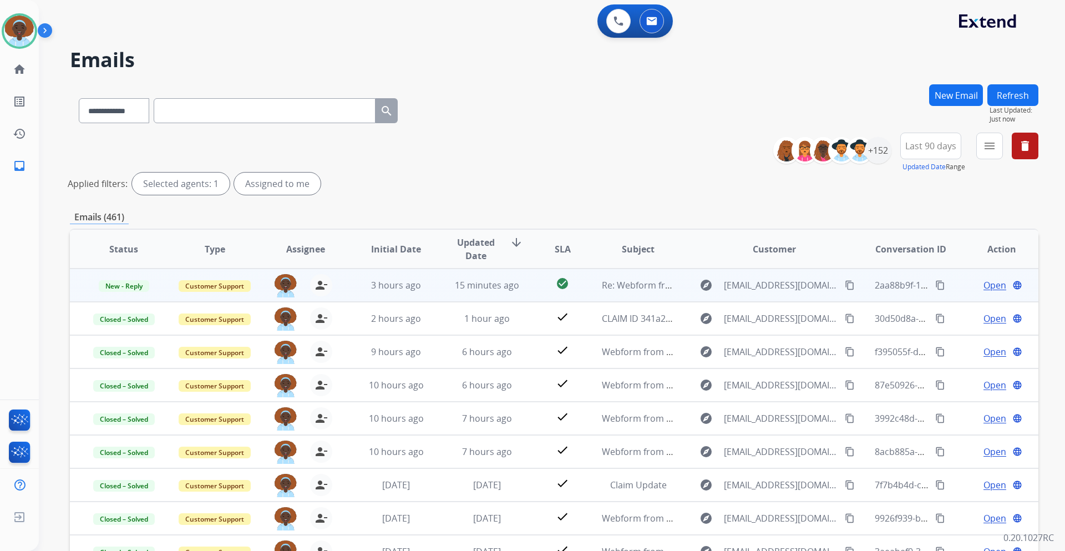
click at [994, 286] on span "Open" at bounding box center [995, 285] width 23 height 13
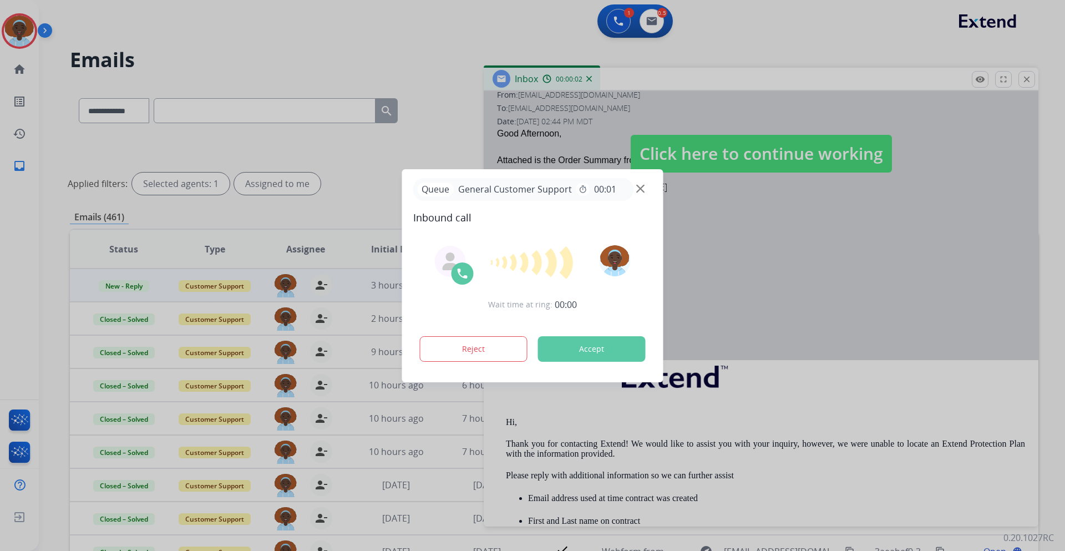
scroll to position [222, 0]
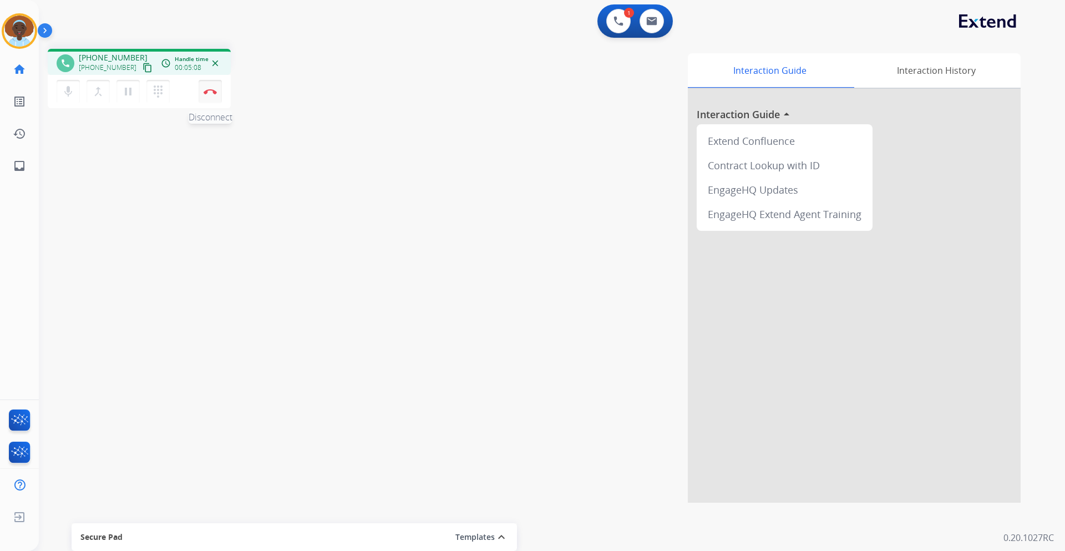
click at [209, 98] on button "Disconnect" at bounding box center [210, 91] width 23 height 23
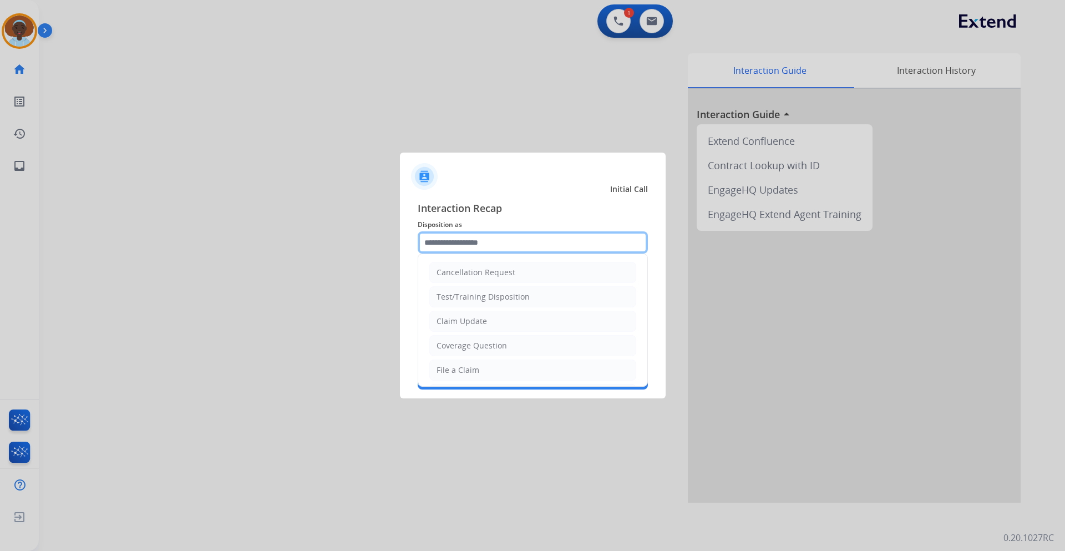
click at [481, 241] on input "text" at bounding box center [533, 242] width 230 height 22
click at [470, 366] on div "File a Claim" at bounding box center [458, 370] width 43 height 11
type input "**********"
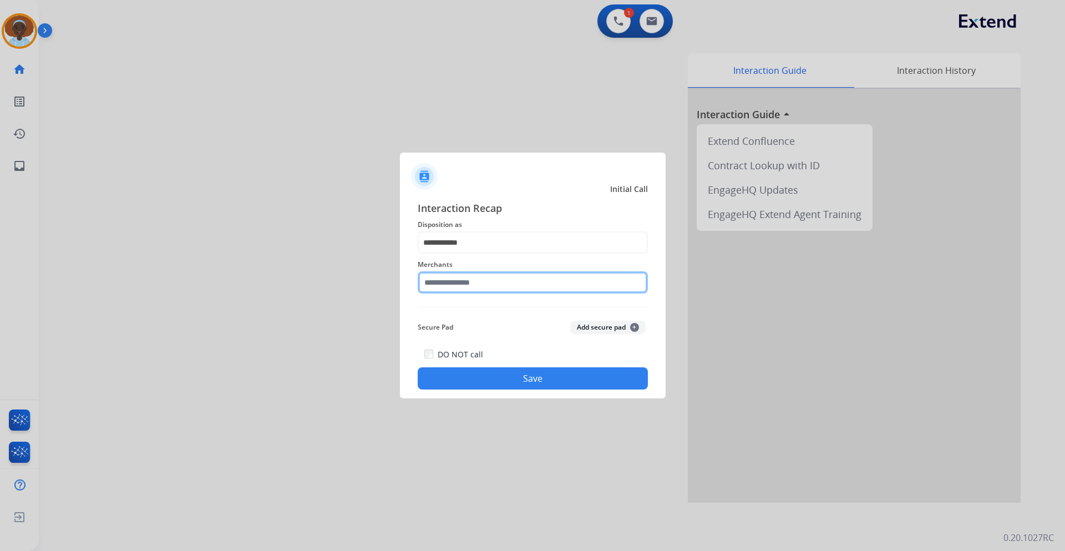
click at [477, 279] on input "text" at bounding box center [533, 282] width 230 height 22
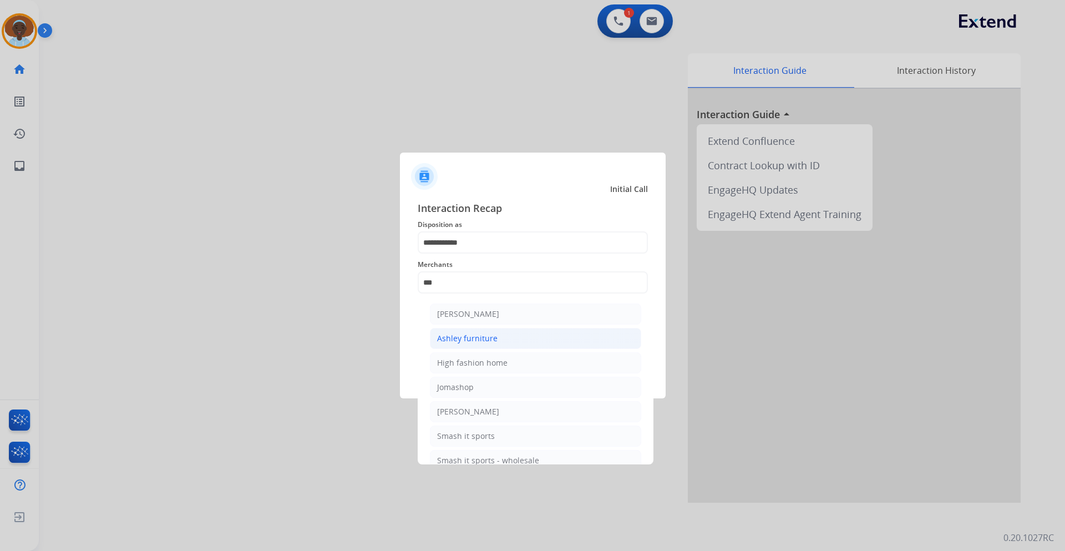
click at [492, 337] on div "Ashley furniture" at bounding box center [467, 338] width 60 height 11
type input "**********"
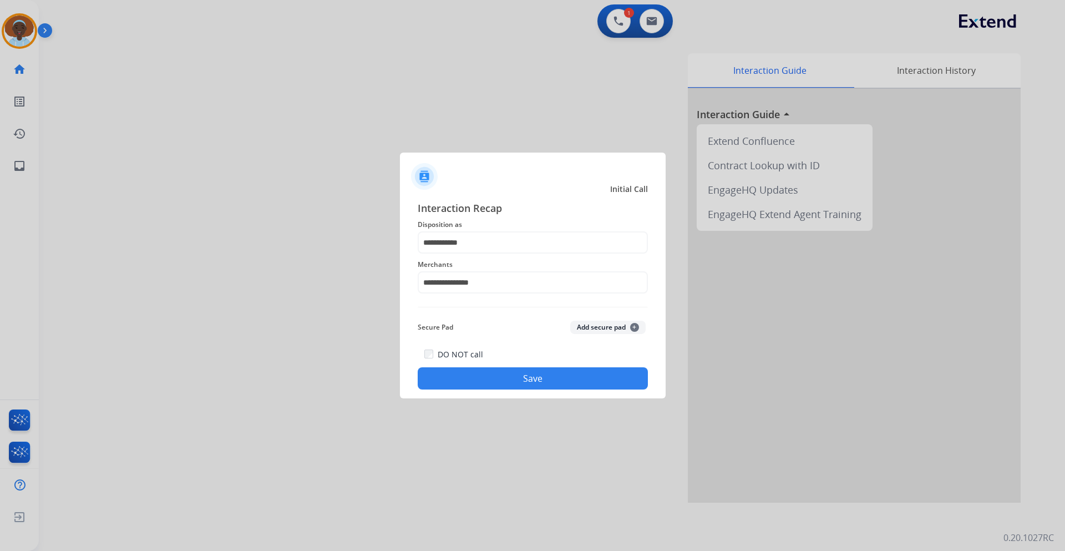
click at [527, 377] on button "Save" at bounding box center [533, 378] width 230 height 22
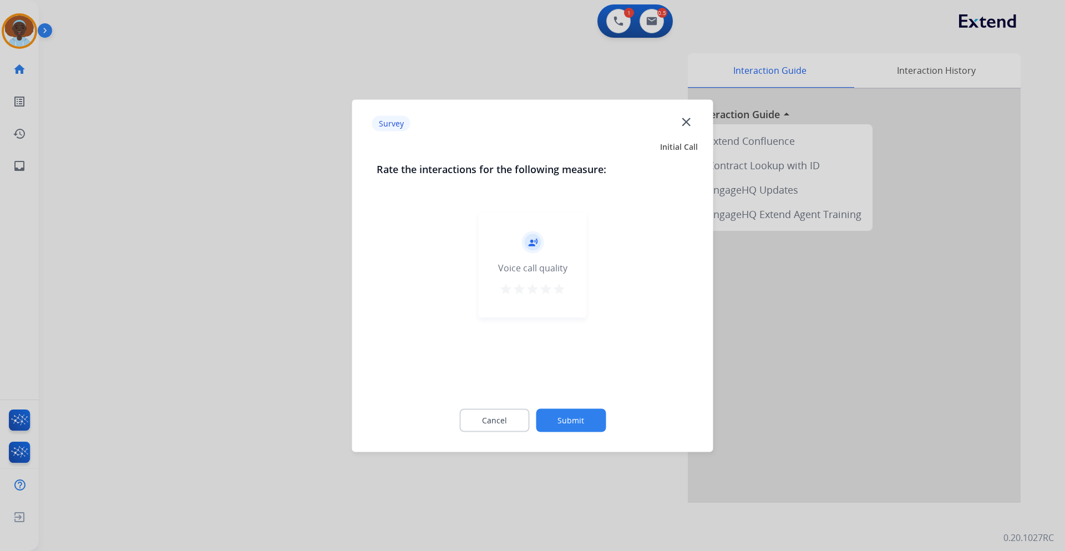
click at [558, 292] on mat-icon "star" at bounding box center [559, 288] width 13 height 13
click at [558, 418] on button "Submit" at bounding box center [571, 419] width 70 height 23
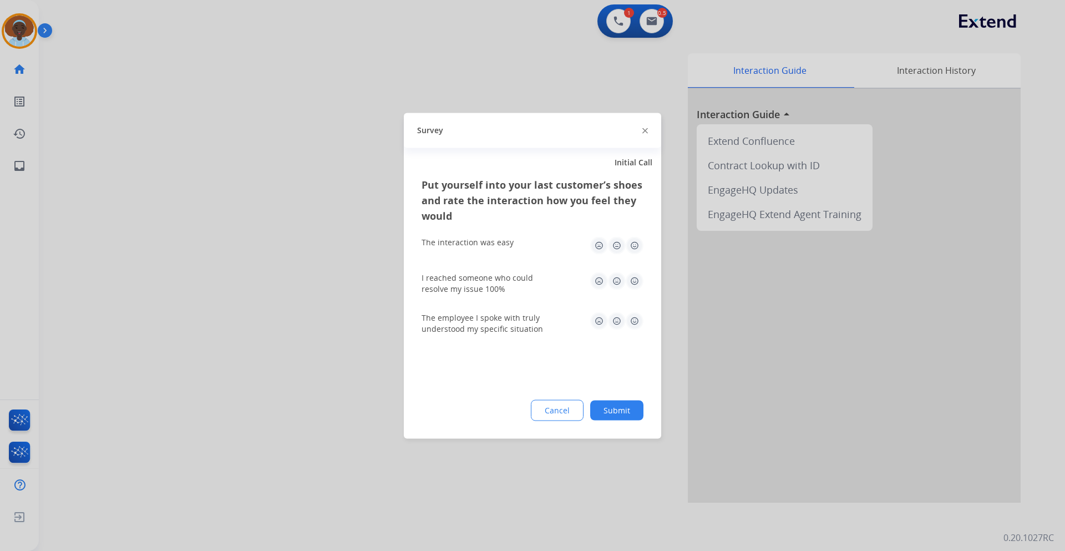
click at [636, 317] on img at bounding box center [635, 321] width 18 height 18
click at [634, 242] on img at bounding box center [635, 245] width 18 height 18
click at [636, 281] on img at bounding box center [635, 281] width 18 height 18
click at [624, 405] on button "Submit" at bounding box center [616, 410] width 53 height 20
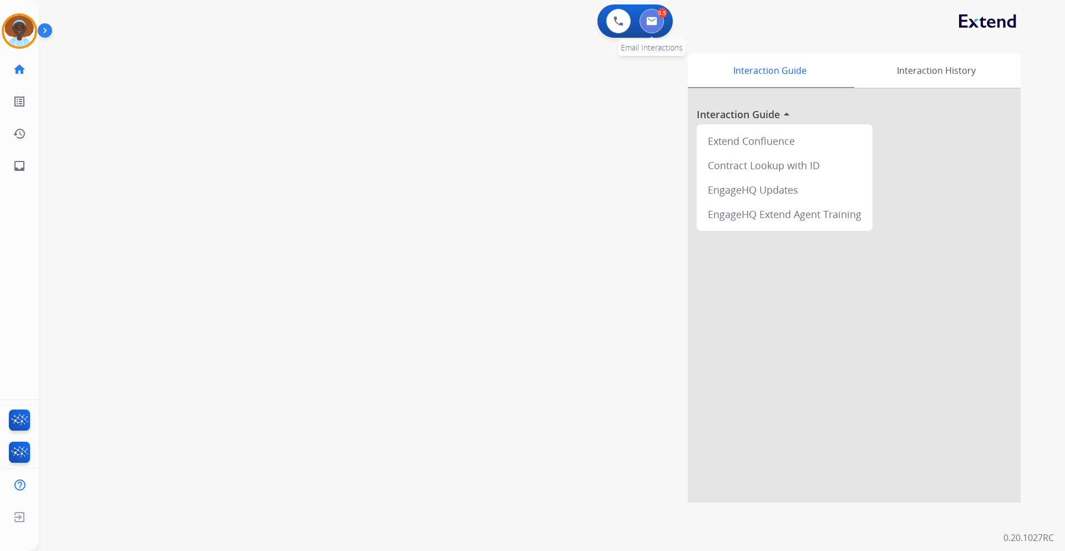
click at [648, 21] on img at bounding box center [651, 21] width 11 height 9
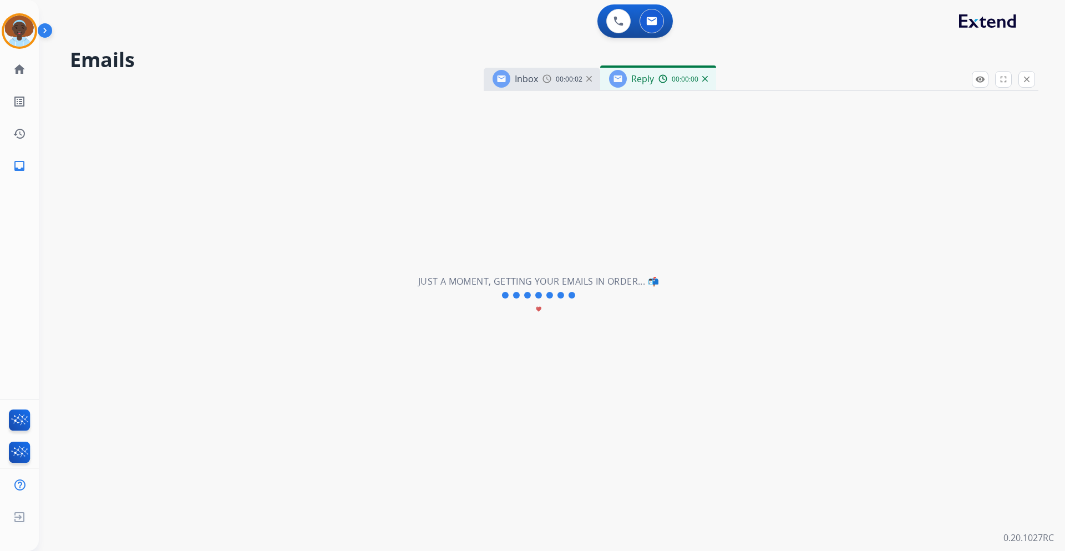
select select "**********"
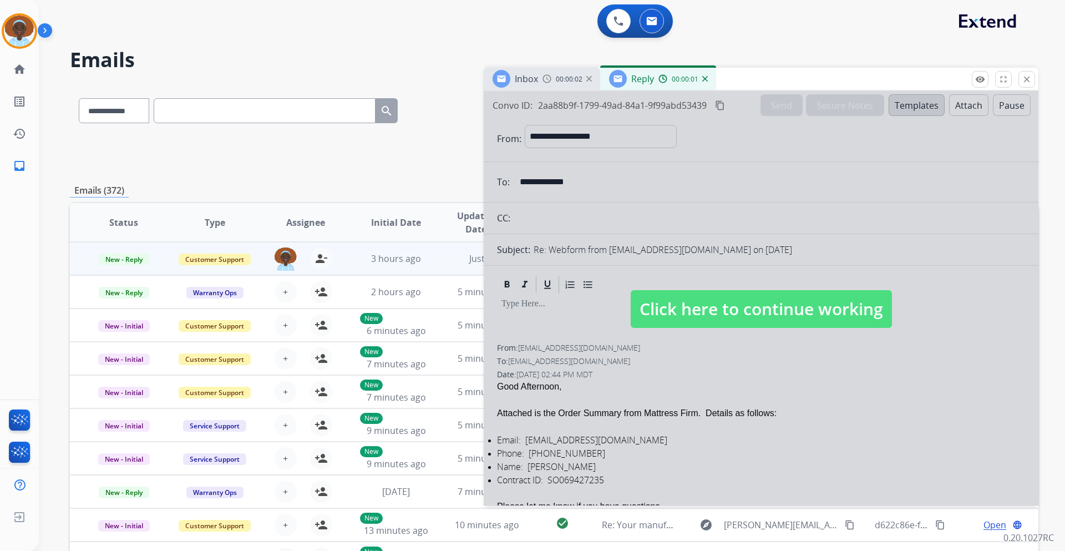
click at [696, 312] on span "Click here to continue working" at bounding box center [761, 309] width 261 height 38
select select
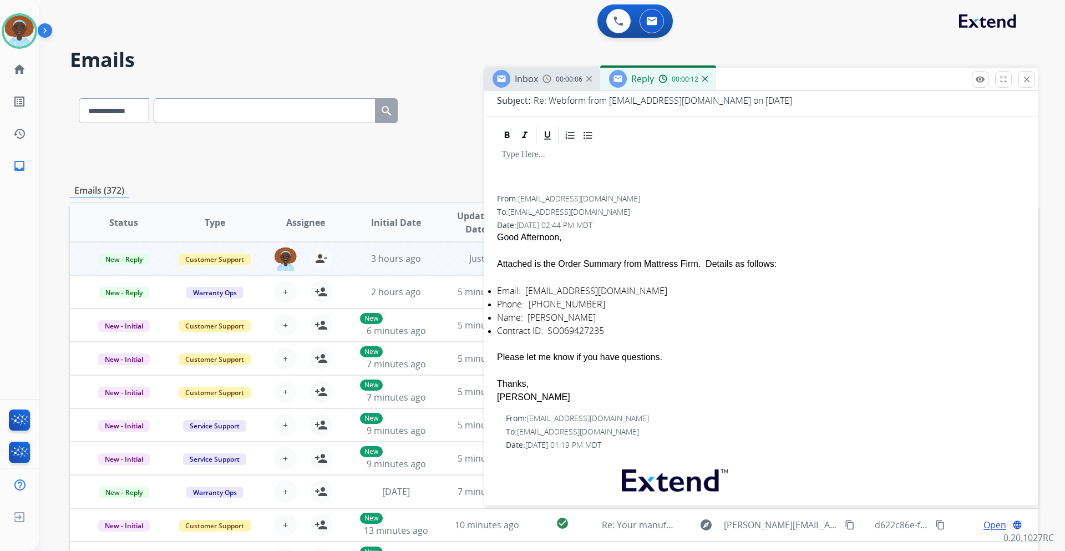
scroll to position [166, 0]
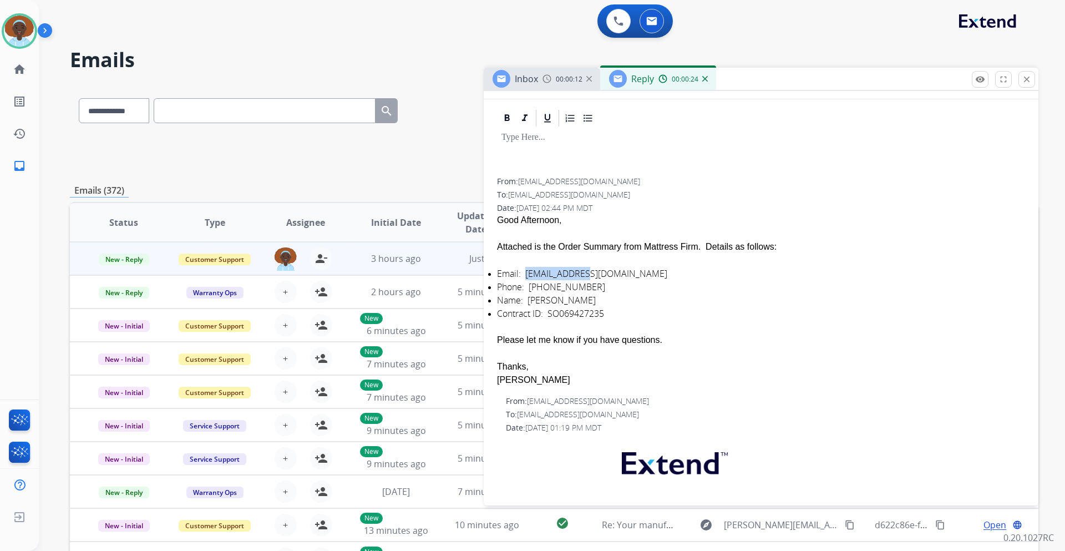
drag, startPoint x: 596, startPoint y: 274, endPoint x: 527, endPoint y: 276, distance: 69.9
click at [527, 276] on div "Email: [EMAIL_ADDRESS][DOMAIN_NAME]" at bounding box center [761, 273] width 528 height 13
copy div "[EMAIL_ADDRESS][DOMAIN_NAME]"
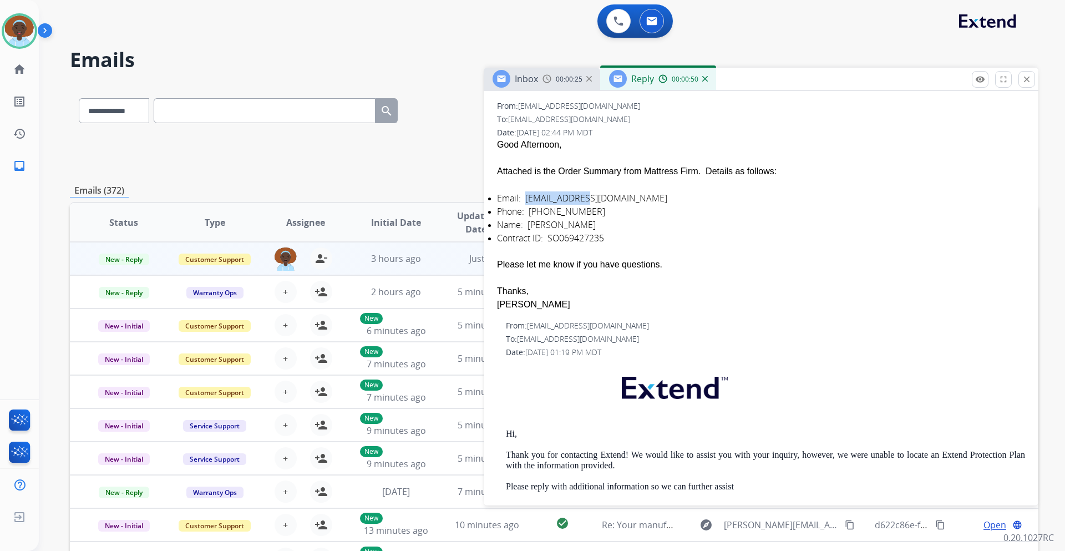
scroll to position [0, 0]
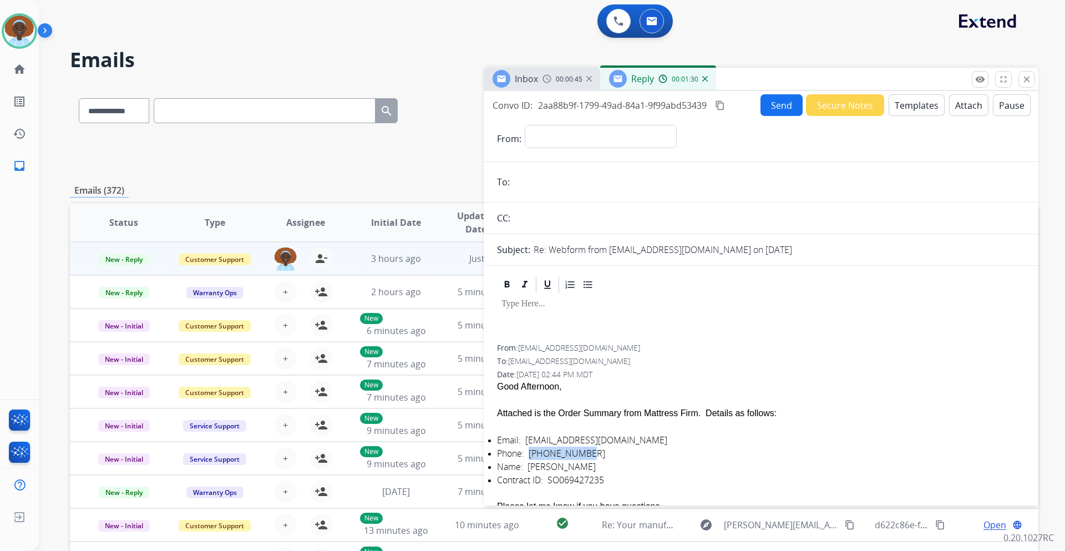
drag, startPoint x: 589, startPoint y: 454, endPoint x: 529, endPoint y: 453, distance: 59.9
click at [529, 453] on div "Phone: [PHONE_NUMBER]" at bounding box center [761, 453] width 528 height 13
copy div "[PHONE_NUMBER]"
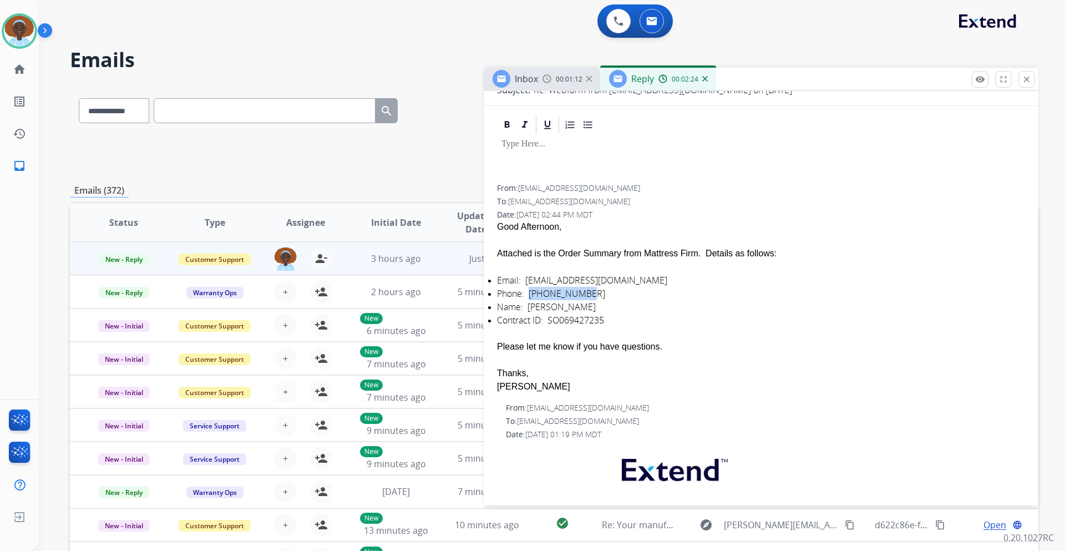
scroll to position [166, 0]
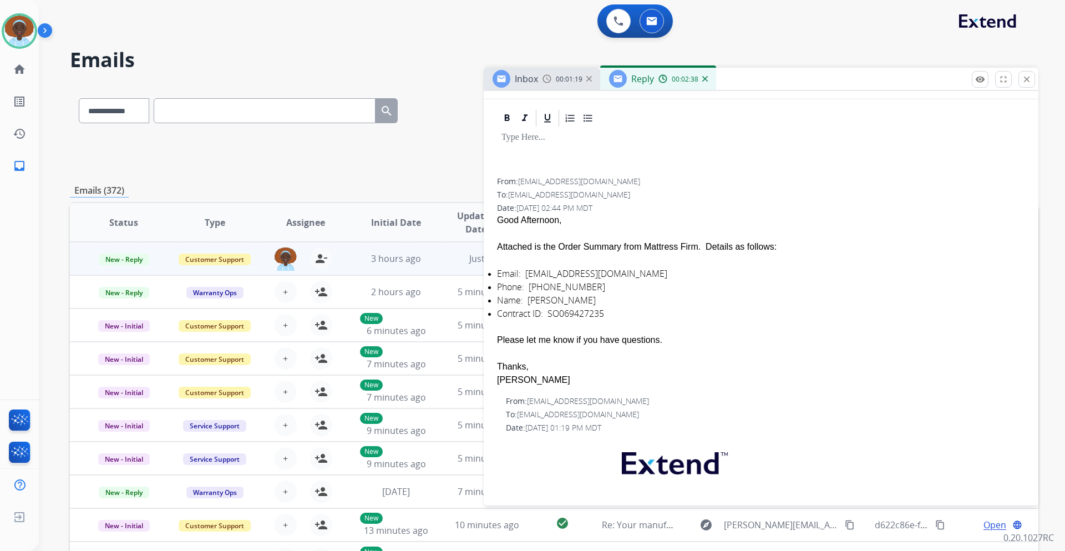
drag, startPoint x: 606, startPoint y: 316, endPoint x: 626, endPoint y: 312, distance: 19.7
click at [626, 312] on div "Contract ID: SO069427235" at bounding box center [761, 313] width 528 height 13
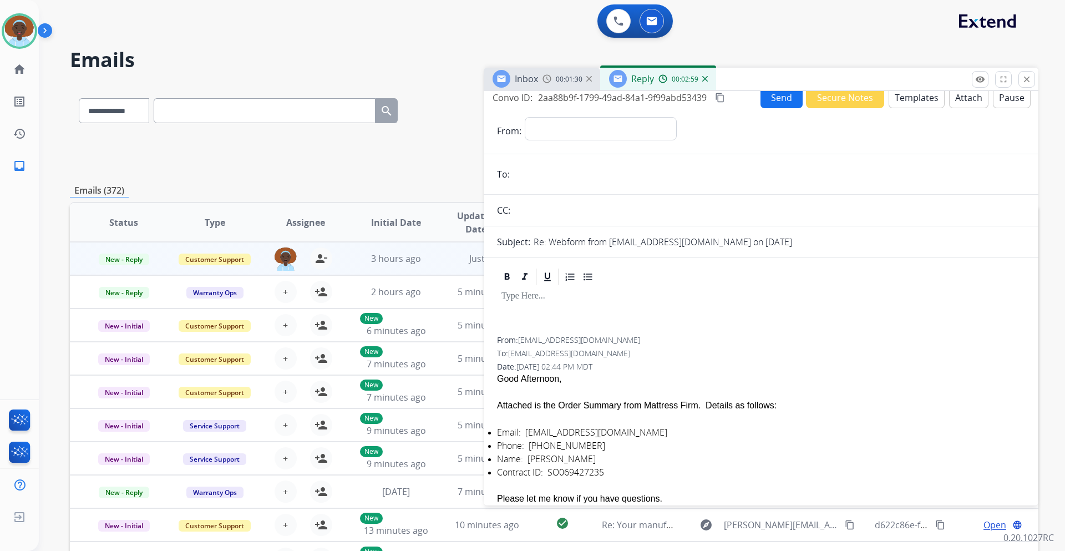
scroll to position [0, 0]
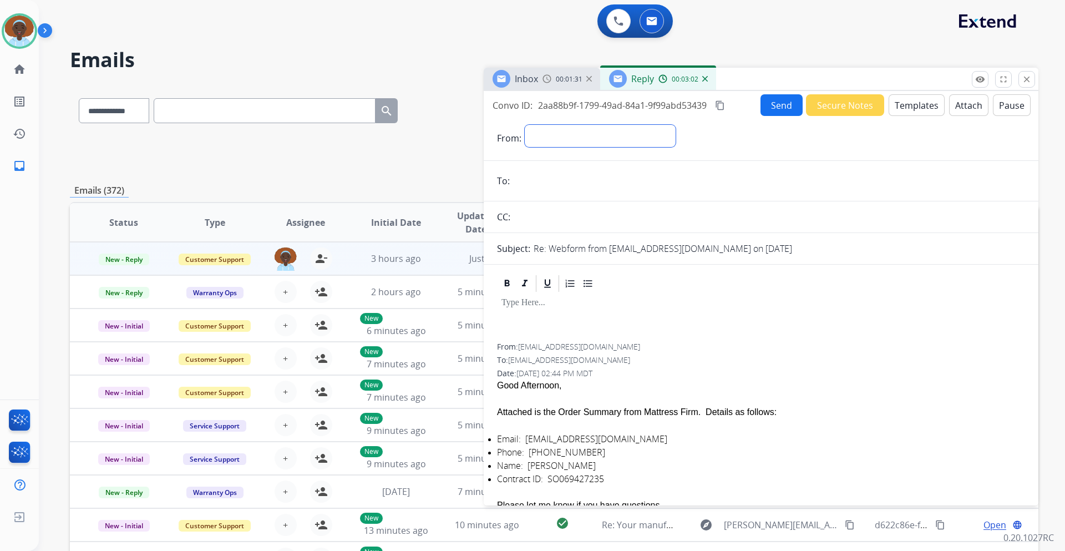
click at [577, 135] on select "**********" at bounding box center [600, 136] width 151 height 22
select select "**********"
click at [525, 125] on select "**********" at bounding box center [600, 136] width 151 height 22
drag, startPoint x: 585, startPoint y: 347, endPoint x: 521, endPoint y: 352, distance: 64.0
click at [521, 352] on div "From: [EMAIL_ADDRESS][DOMAIN_NAME]" at bounding box center [761, 347] width 528 height 11
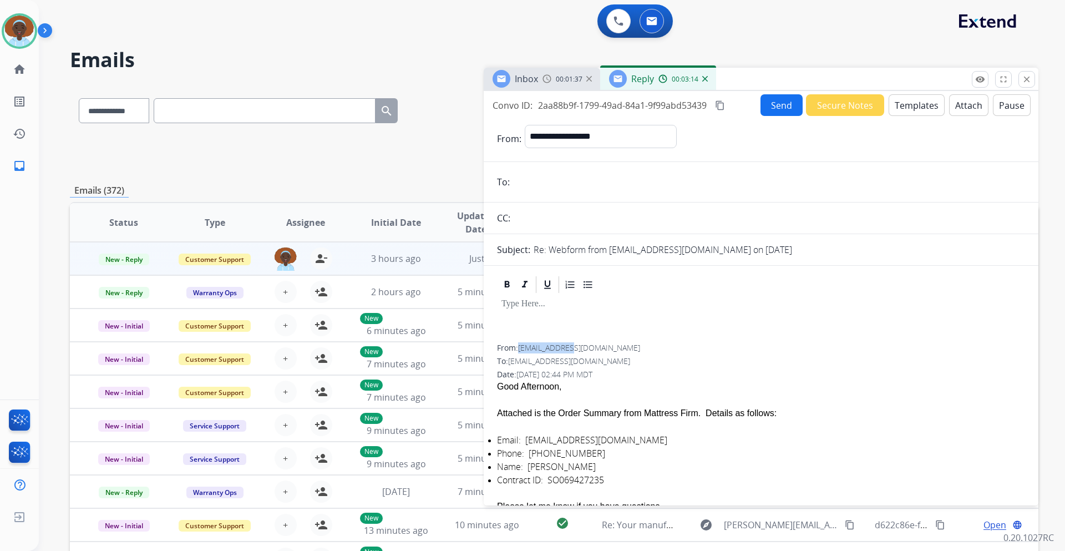
copy span "[EMAIL_ADDRESS][DOMAIN_NAME]"
click at [573, 184] on input "email" at bounding box center [769, 182] width 512 height 22
paste input "**********"
type input "**********"
click at [912, 107] on button "Templates" at bounding box center [917, 105] width 56 height 22
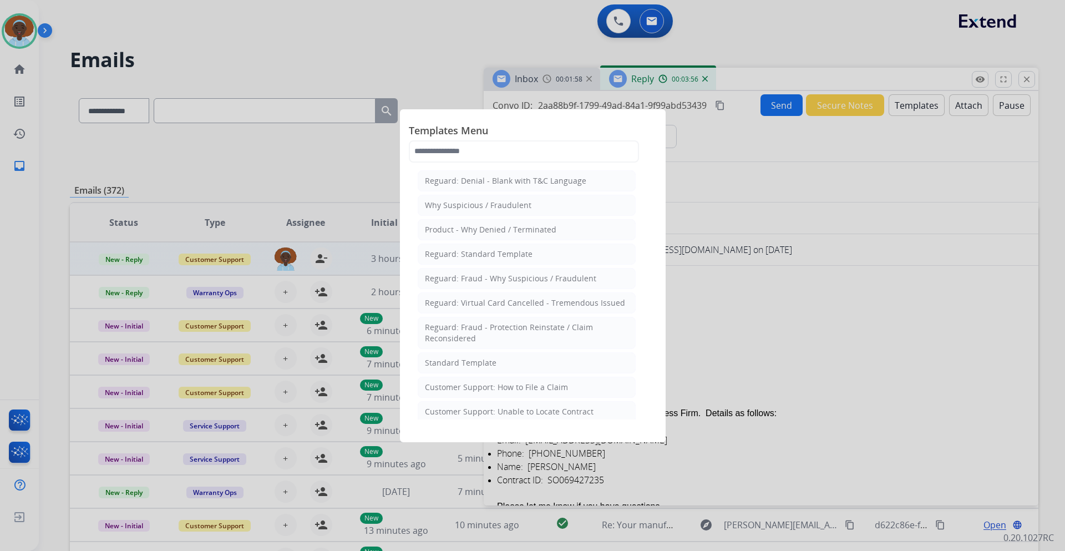
click at [738, 275] on div at bounding box center [532, 275] width 1065 height 551
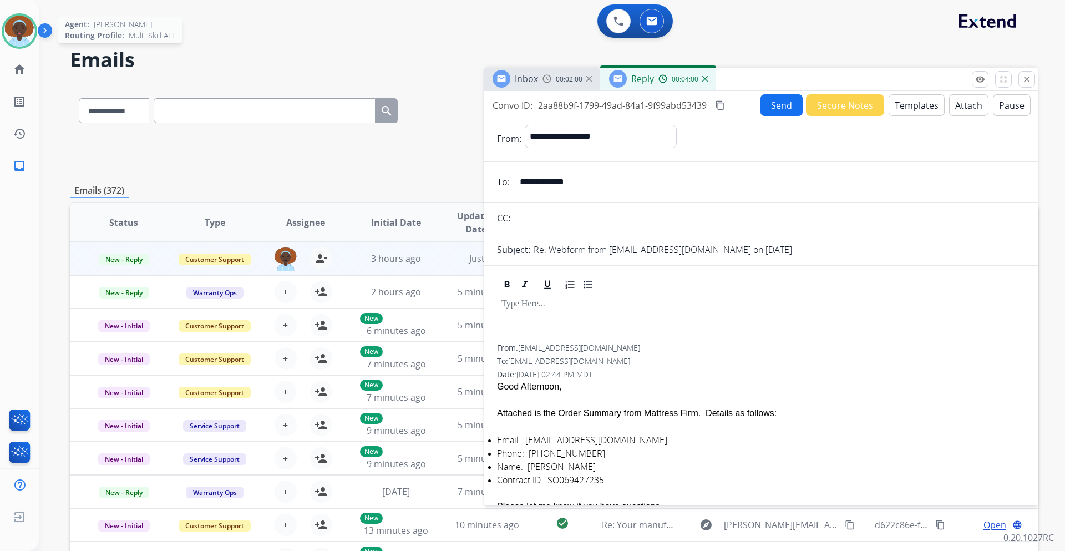
click at [8, 26] on img at bounding box center [19, 31] width 31 height 31
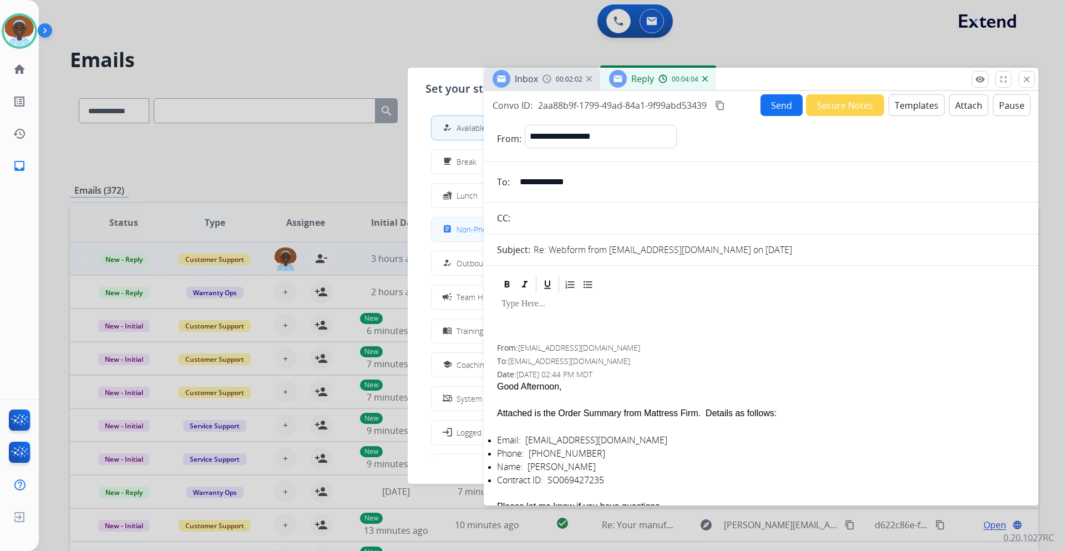
click at [460, 227] on span "Non-Phone Queue" at bounding box center [489, 230] width 65 height 12
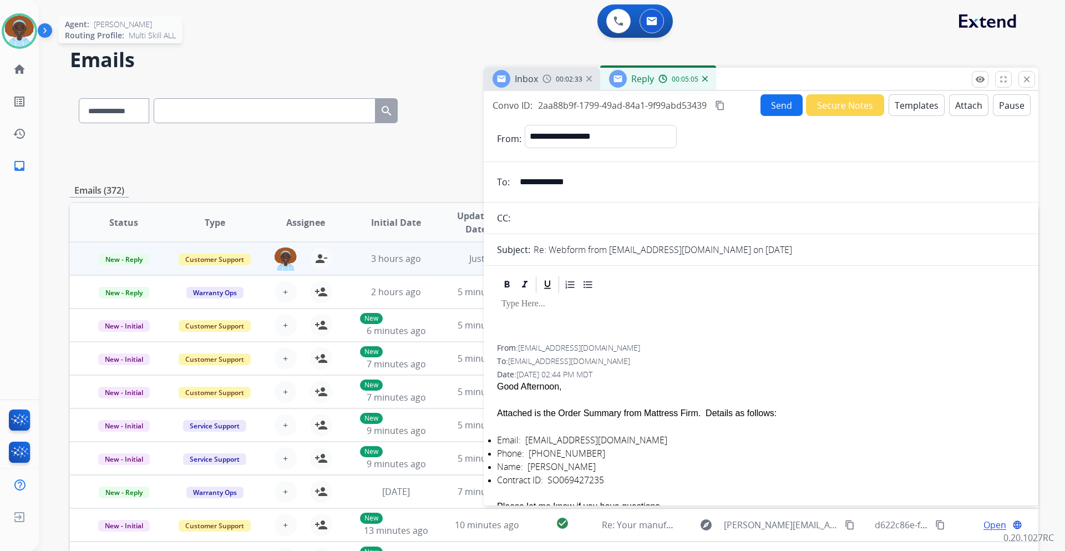
click at [8, 24] on img at bounding box center [19, 31] width 31 height 31
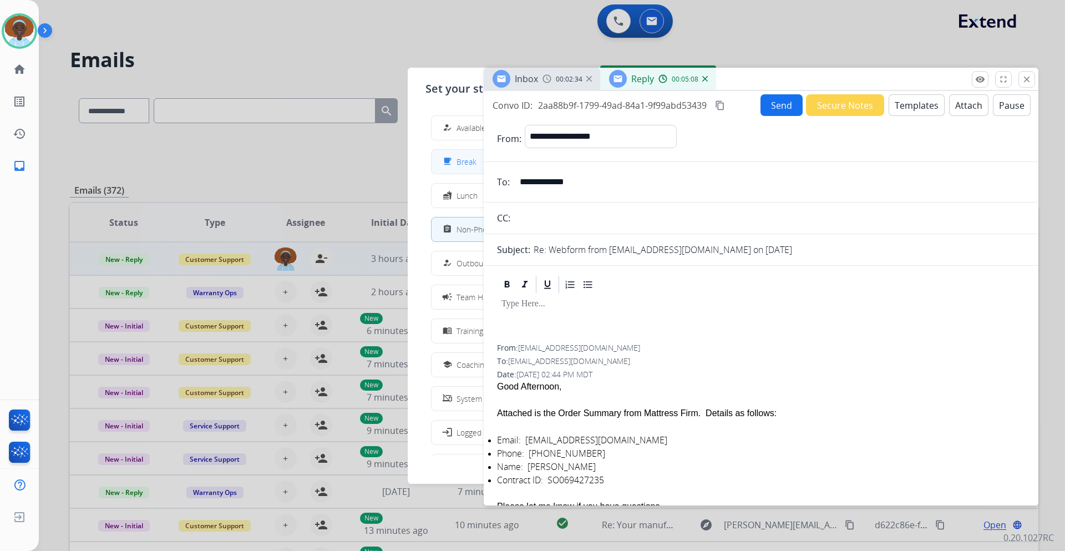
click at [457, 154] on button "free_breakfast Break" at bounding box center [533, 162] width 202 height 24
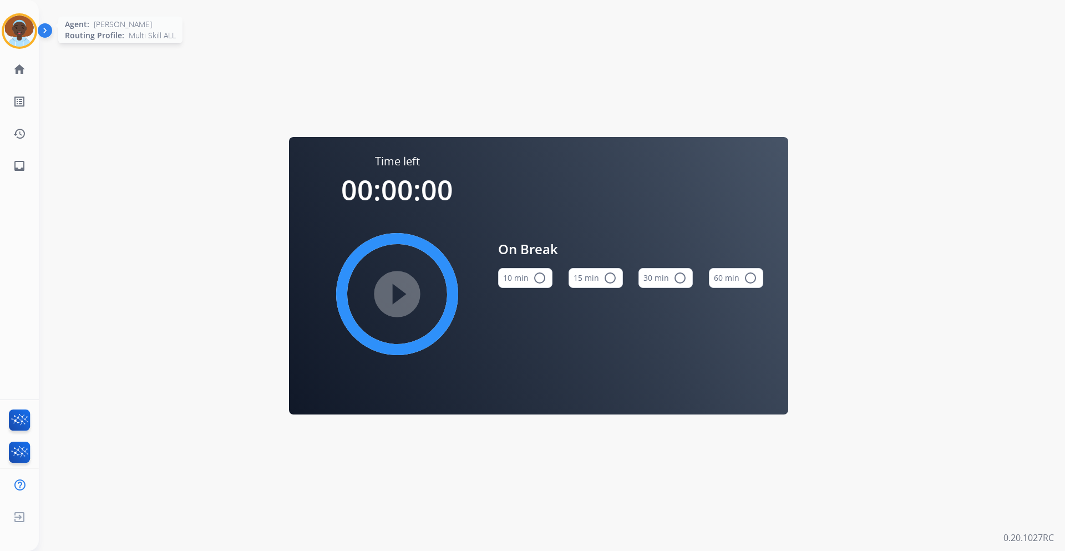
click at [22, 24] on img at bounding box center [19, 31] width 31 height 31
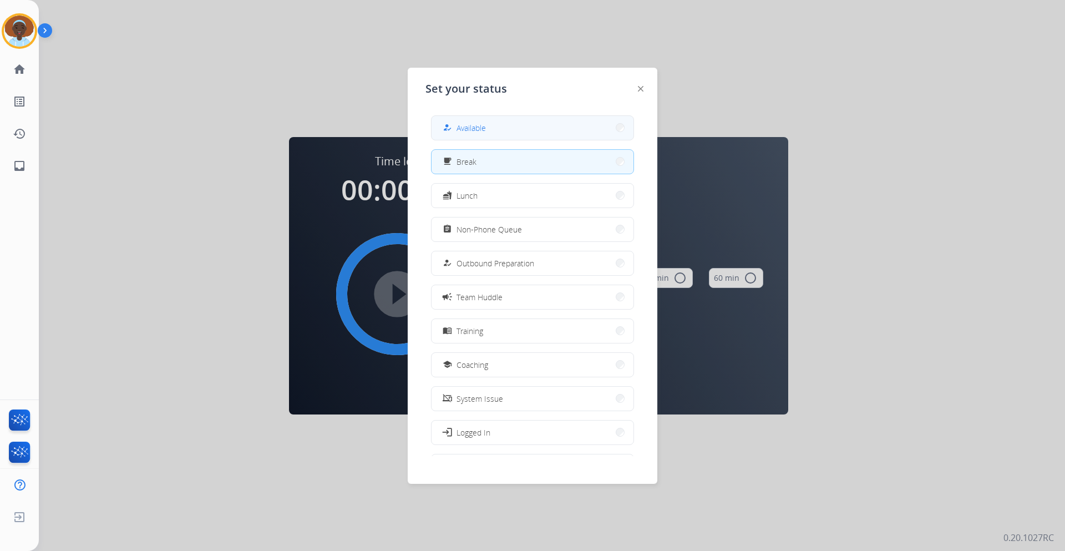
click at [466, 119] on button "how_to_reg Available" at bounding box center [533, 128] width 202 height 24
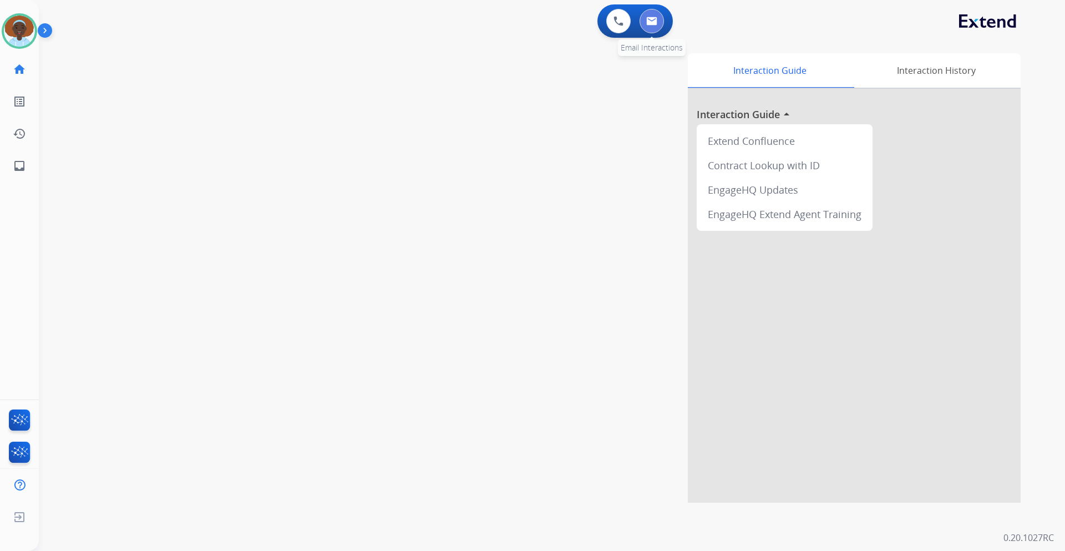
click at [645, 19] on button at bounding box center [652, 21] width 24 height 24
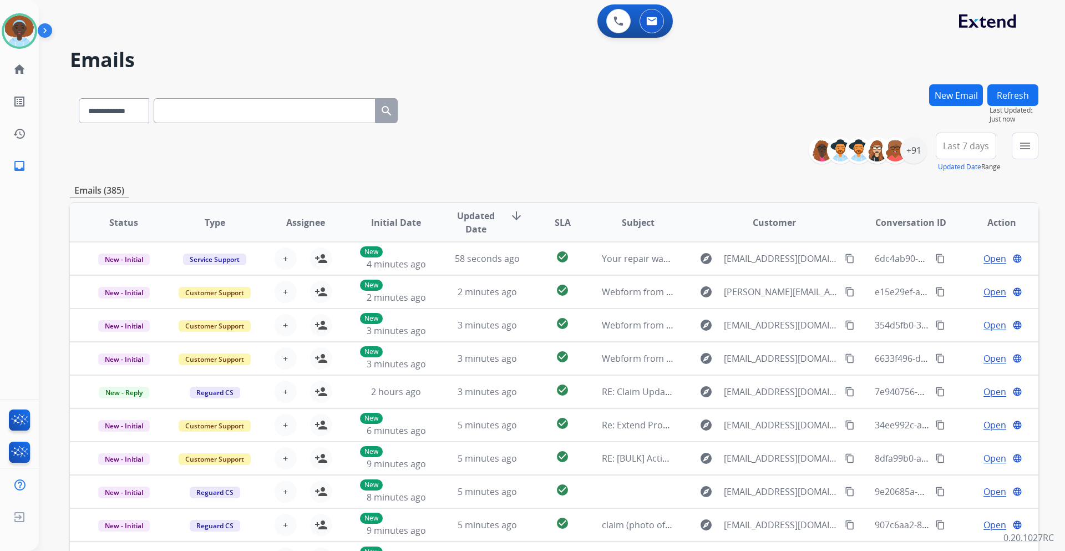
click at [962, 156] on button "Last 7 days" at bounding box center [966, 146] width 60 height 27
click at [954, 281] on div "Last 90 days" at bounding box center [962, 280] width 61 height 17
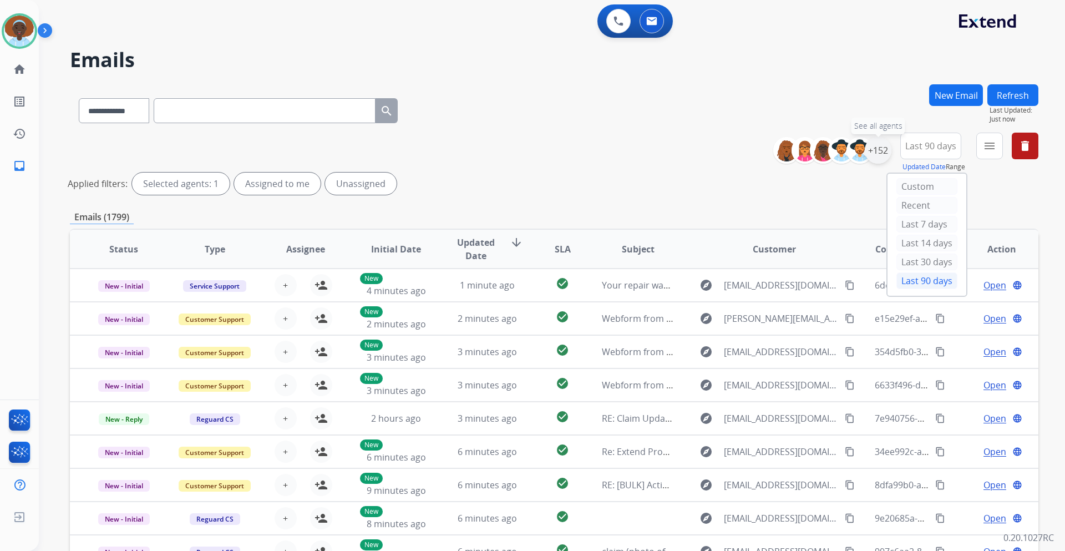
click at [880, 152] on div "+152" at bounding box center [878, 150] width 27 height 27
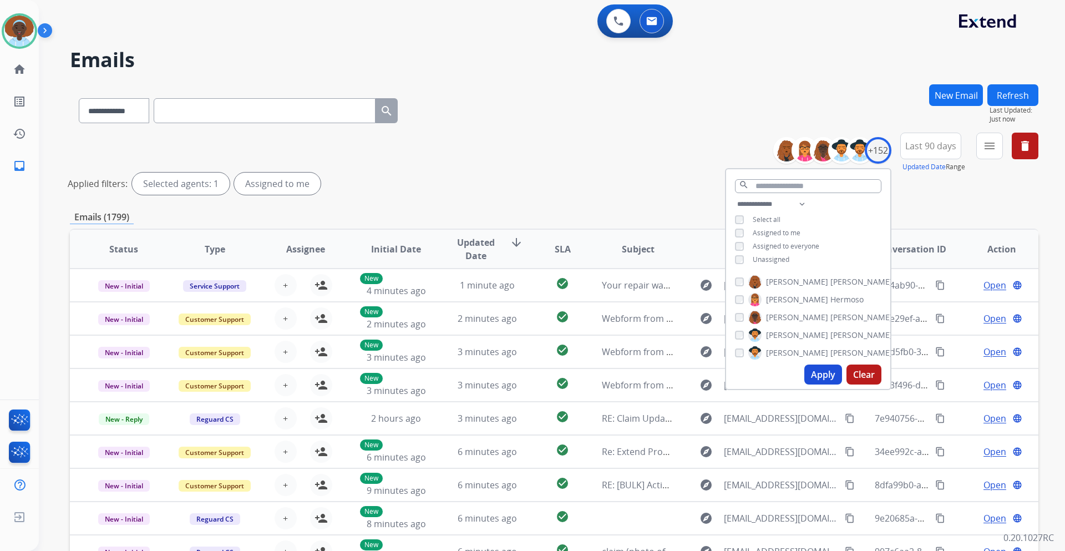
click at [819, 376] on button "Apply" at bounding box center [824, 375] width 38 height 20
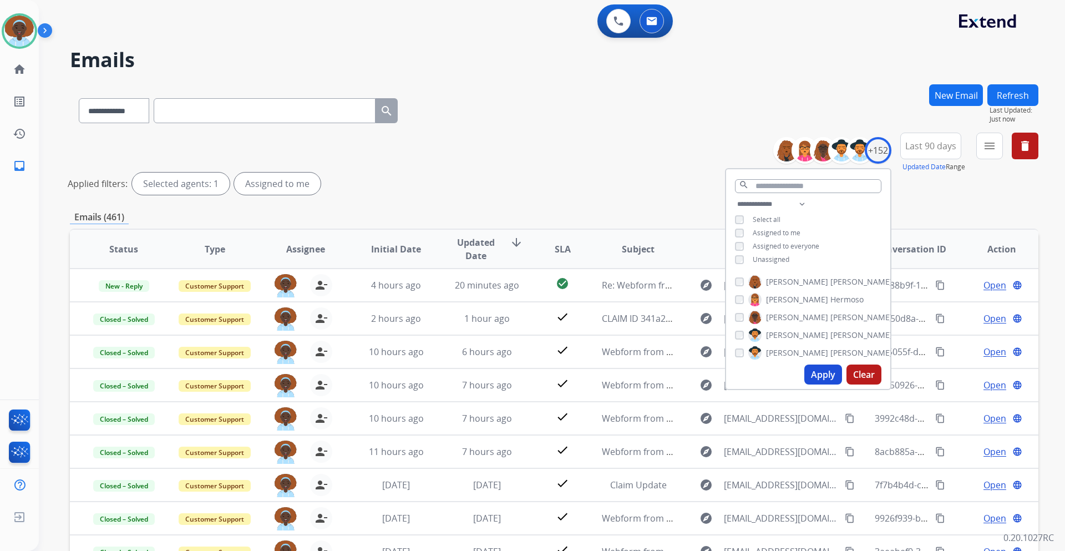
click at [662, 211] on div "Emails (461)" at bounding box center [554, 217] width 969 height 14
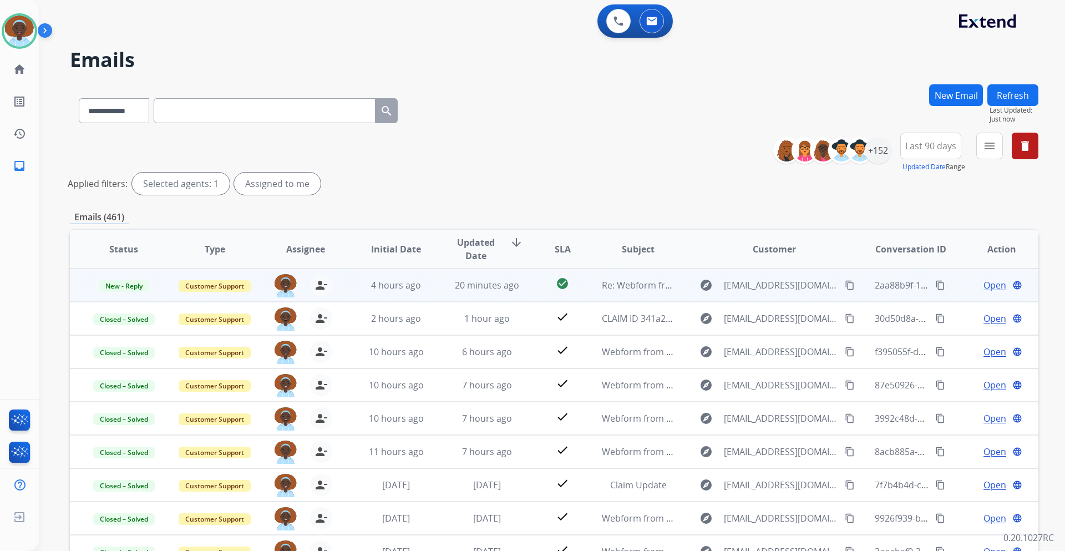
click at [984, 285] on span "Open" at bounding box center [995, 285] width 23 height 13
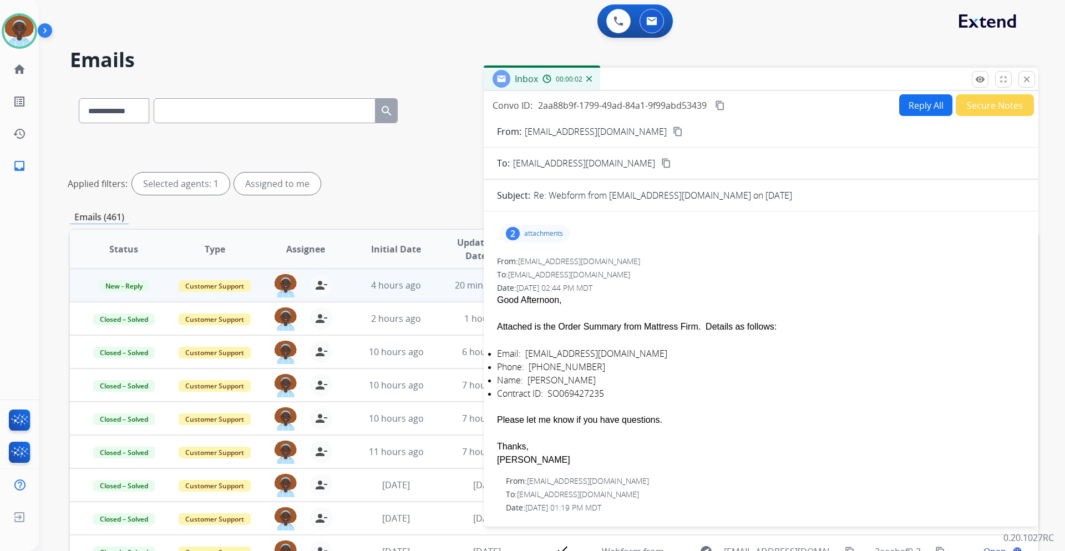
click at [514, 236] on div "2" at bounding box center [513, 233] width 14 height 13
click at [531, 286] on div at bounding box center [535, 300] width 55 height 39
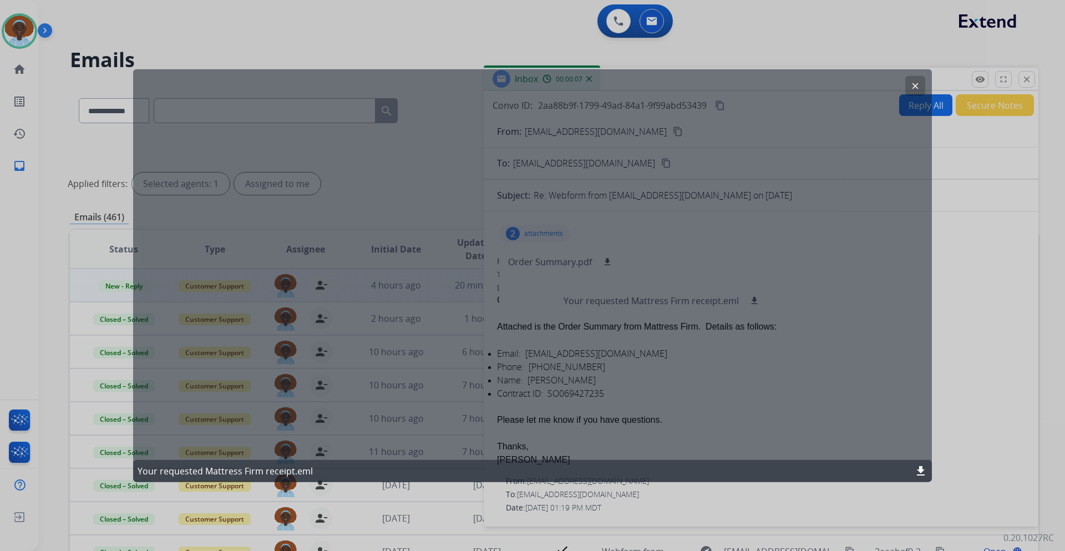
click at [920, 472] on mat-icon "download" at bounding box center [920, 470] width 13 height 13
click at [917, 80] on button "clear" at bounding box center [915, 85] width 20 height 20
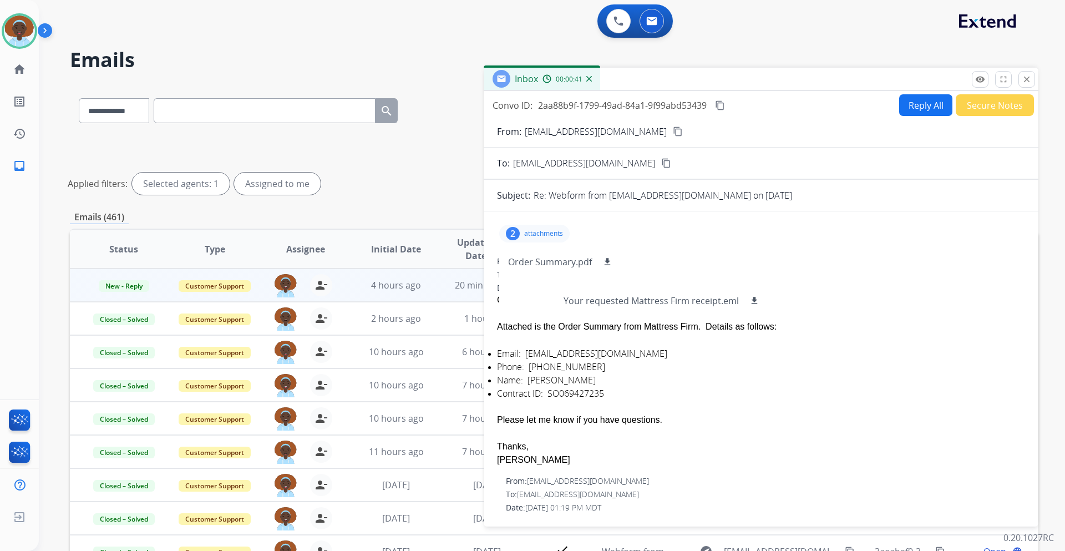
click at [770, 336] on div at bounding box center [761, 339] width 528 height 13
click at [642, 343] on div at bounding box center [761, 339] width 528 height 13
click at [518, 231] on div "2" at bounding box center [513, 233] width 14 height 13
drag, startPoint x: 610, startPoint y: 395, endPoint x: 549, endPoint y: 394, distance: 61.0
click at [549, 394] on div "Contract ID: SO069427235" at bounding box center [761, 393] width 528 height 13
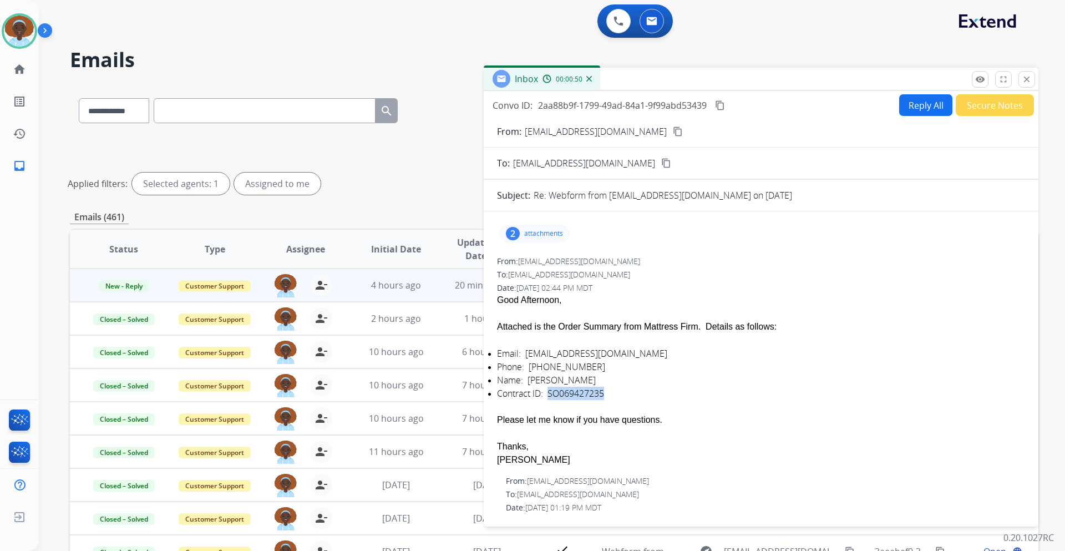
copy div "SO069427235"
drag, startPoint x: 601, startPoint y: 352, endPoint x: 527, endPoint y: 355, distance: 74.4
click at [527, 355] on div "Email: [EMAIL_ADDRESS][DOMAIN_NAME]" at bounding box center [761, 353] width 528 height 13
copy div "[EMAIL_ADDRESS][DOMAIN_NAME]"
drag, startPoint x: 590, startPoint y: 368, endPoint x: 530, endPoint y: 366, distance: 60.5
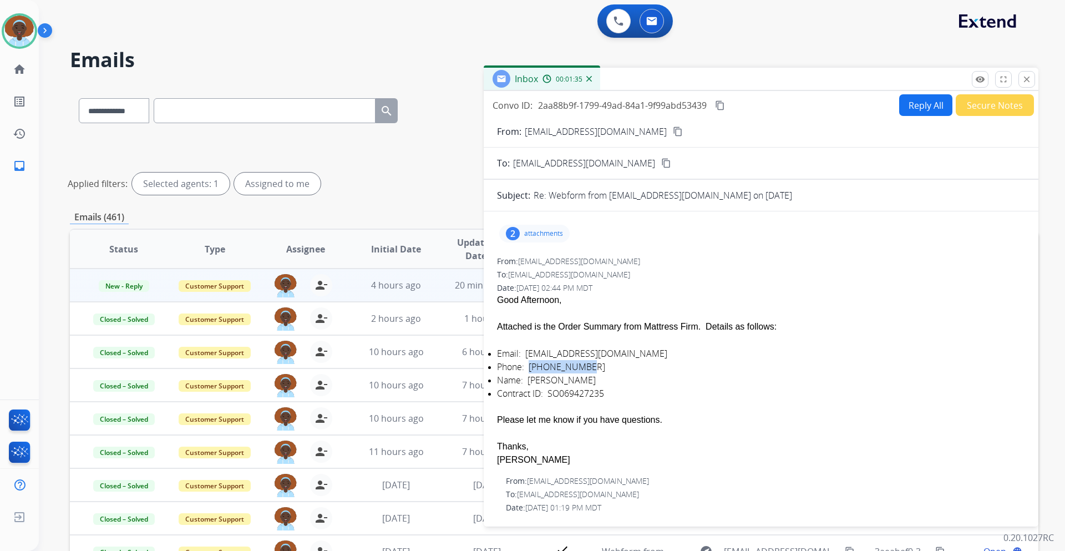
click at [530, 366] on div "Phone: [PHONE_NUMBER]" at bounding box center [761, 366] width 528 height 13
copy div "[PHONE_NUMBER]"
click at [922, 110] on button "Reply All" at bounding box center [925, 105] width 53 height 22
select select "**********"
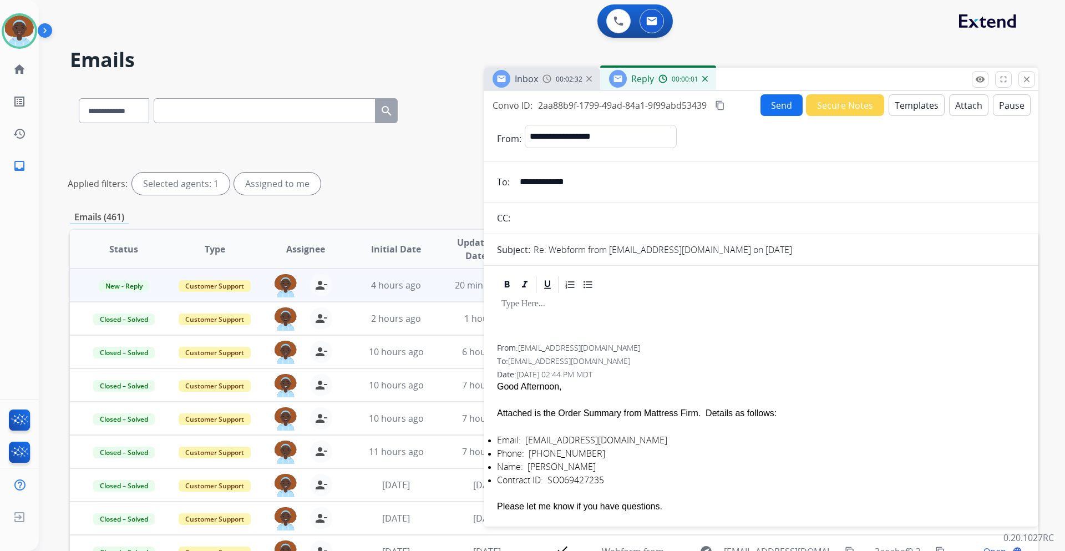
click at [906, 109] on button "Templates" at bounding box center [917, 105] width 56 height 22
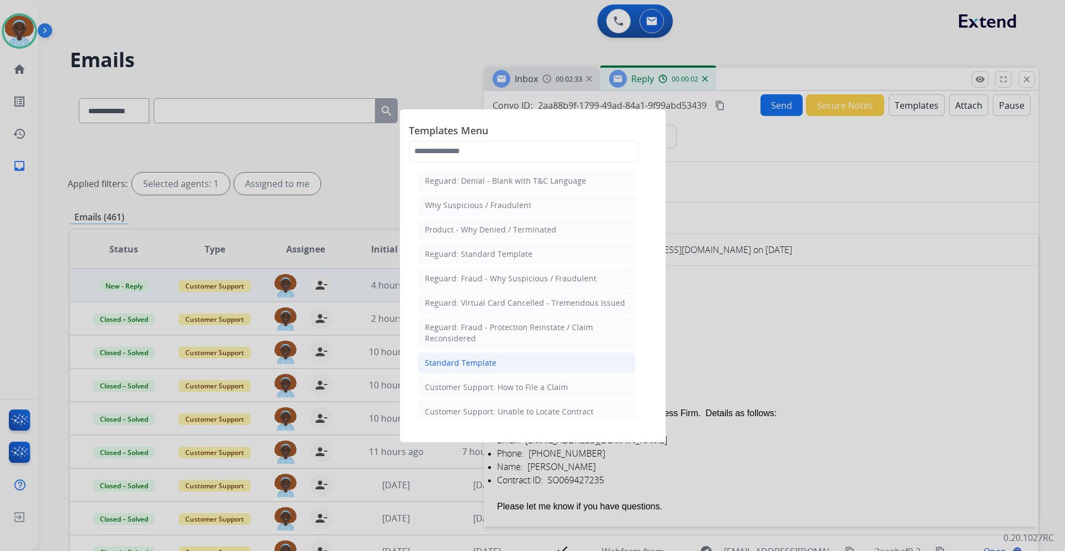
click at [480, 366] on div "Standard Template" at bounding box center [461, 362] width 72 height 11
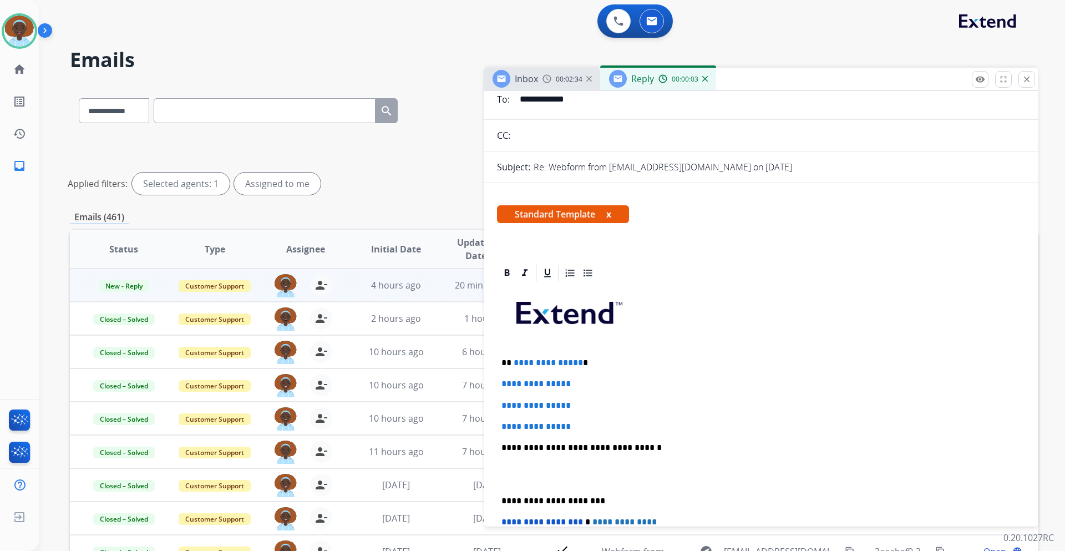
scroll to position [166, 0]
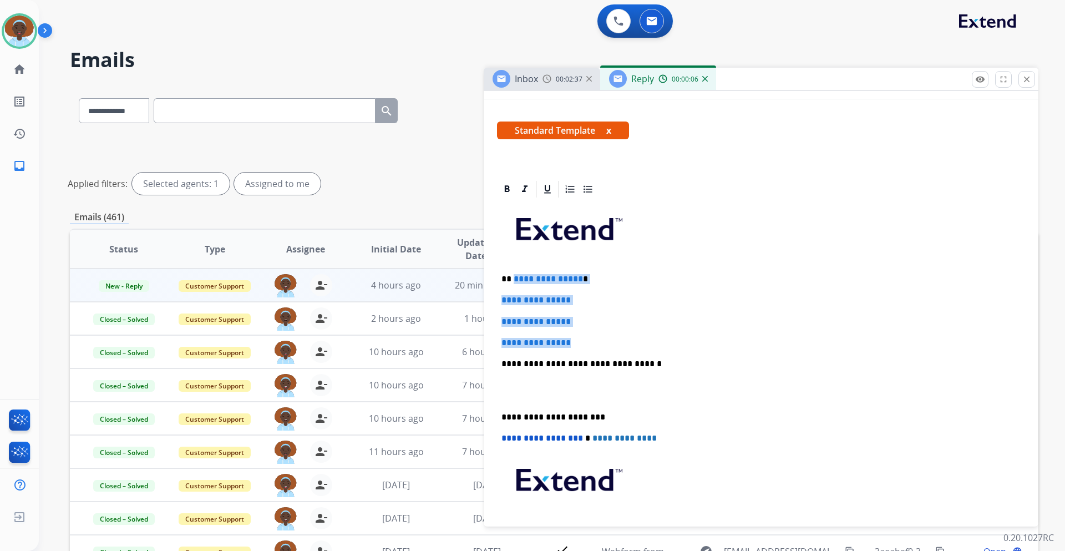
drag, startPoint x: 580, startPoint y: 343, endPoint x: 514, endPoint y: 276, distance: 94.6
click at [514, 276] on div "**********" at bounding box center [761, 390] width 528 height 382
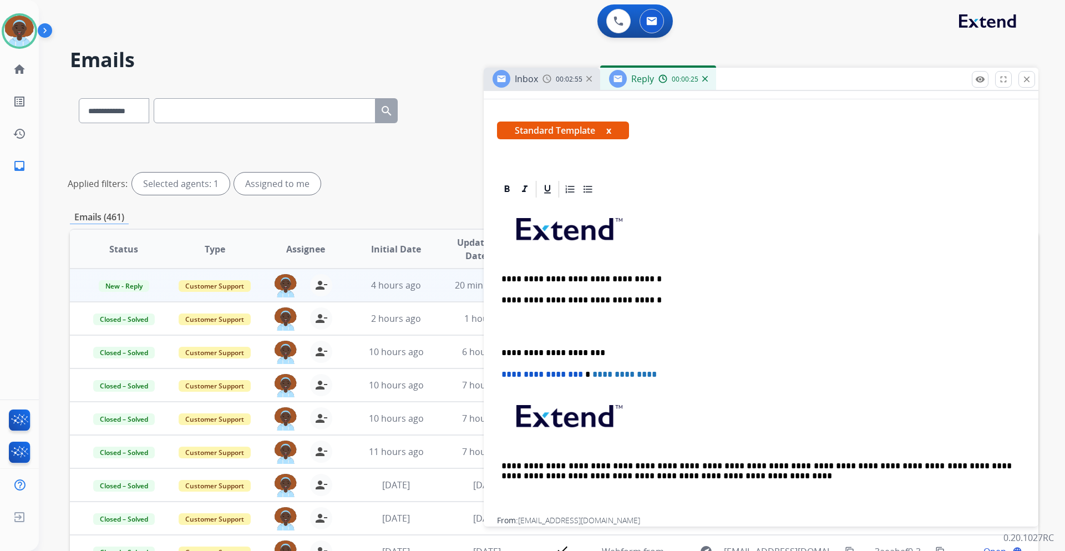
click at [517, 276] on p "**********" at bounding box center [757, 279] width 510 height 10
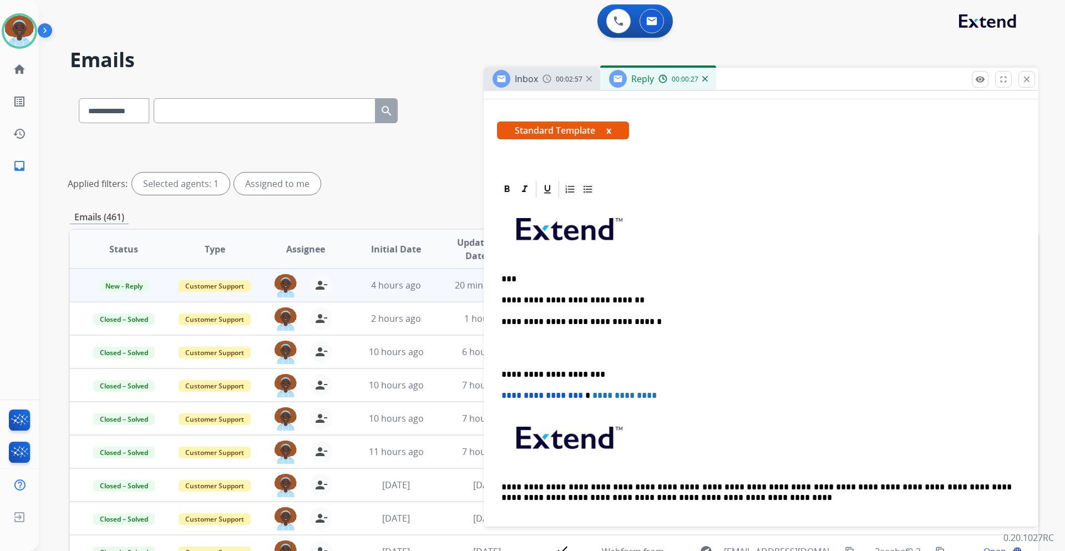
click at [674, 294] on div "**********" at bounding box center [761, 368] width 528 height 339
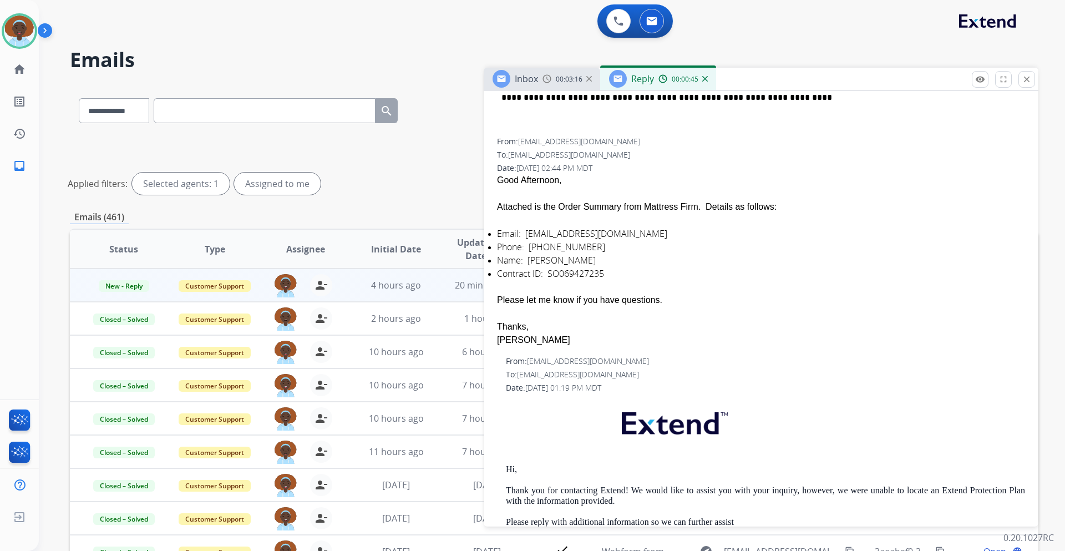
scroll to position [555, 0]
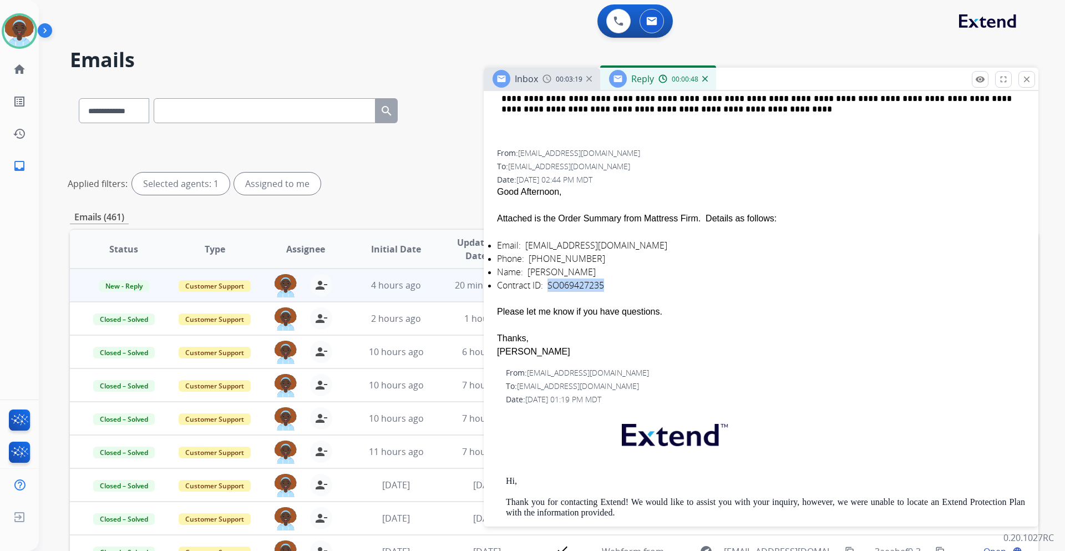
drag, startPoint x: 606, startPoint y: 282, endPoint x: 550, endPoint y: 285, distance: 55.5
click at [550, 285] on div "Contract ID: SO069427235" at bounding box center [761, 285] width 528 height 13
copy div "SO069427235"
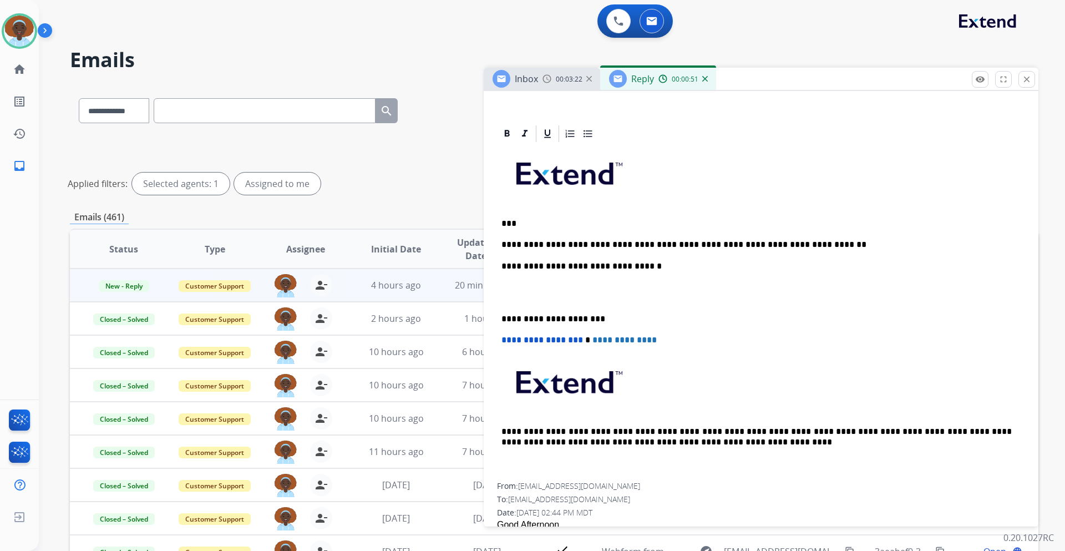
click at [807, 241] on p "**********" at bounding box center [757, 245] width 510 height 10
click at [798, 244] on p "**********" at bounding box center [757, 245] width 510 height 10
click at [863, 242] on p "**********" at bounding box center [757, 245] width 510 height 10
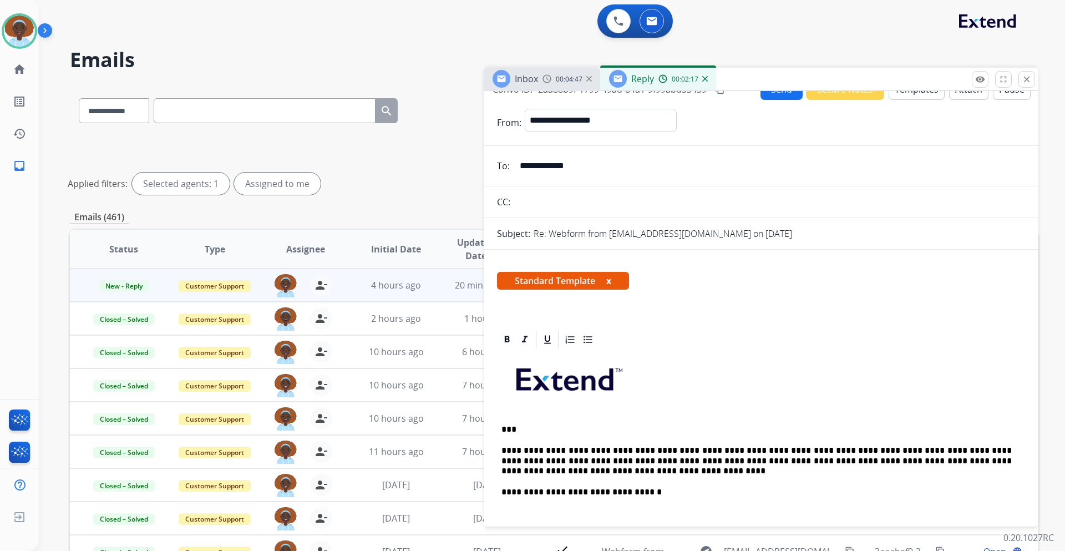
scroll to position [0, 0]
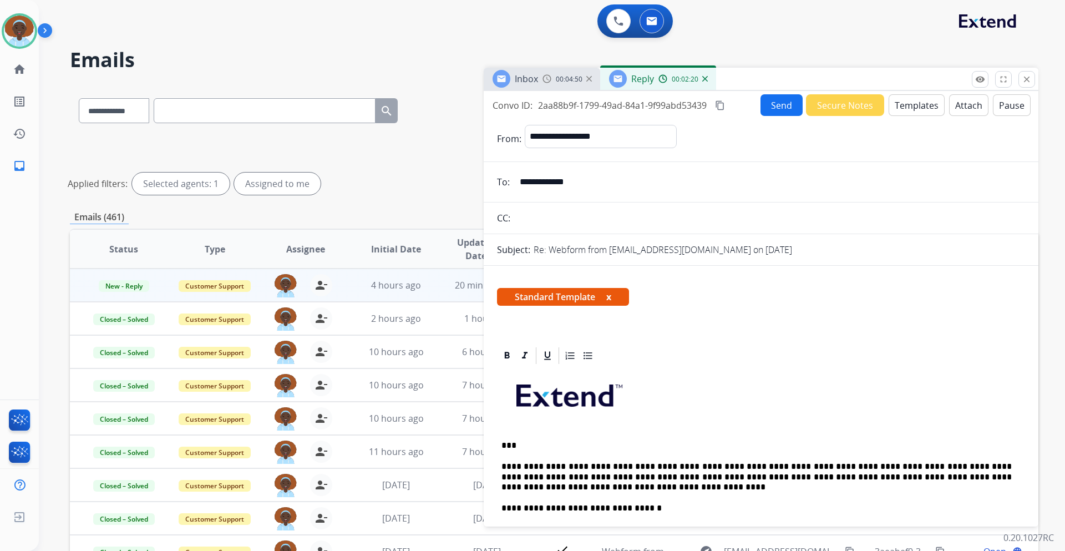
click at [777, 107] on button "Send" at bounding box center [782, 105] width 42 height 22
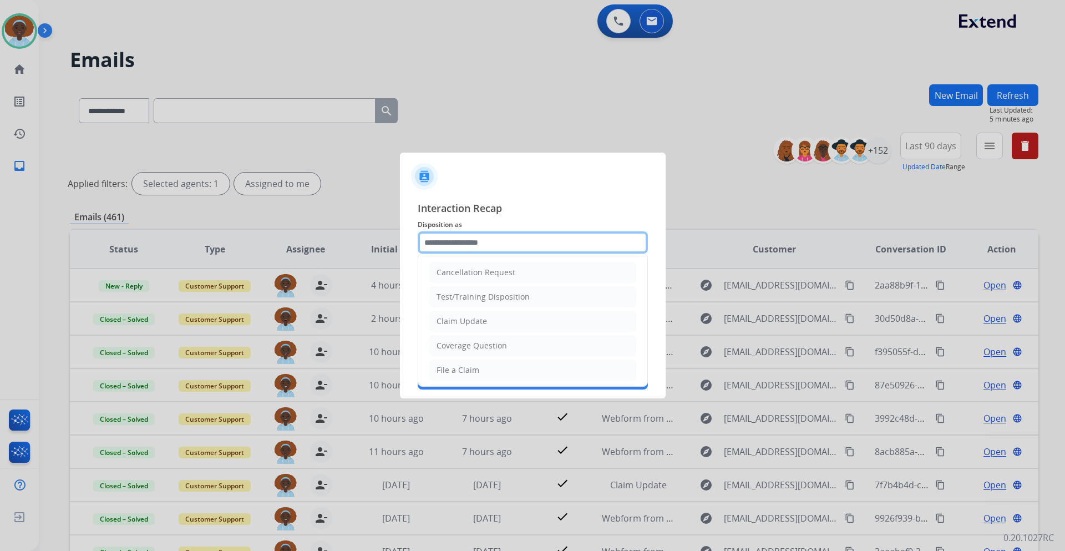
click at [483, 244] on input "text" at bounding box center [533, 242] width 230 height 22
drag, startPoint x: 468, startPoint y: 320, endPoint x: 467, endPoint y: 314, distance: 5.7
click at [467, 320] on div "Claim Update" at bounding box center [462, 321] width 50 height 11
type input "**********"
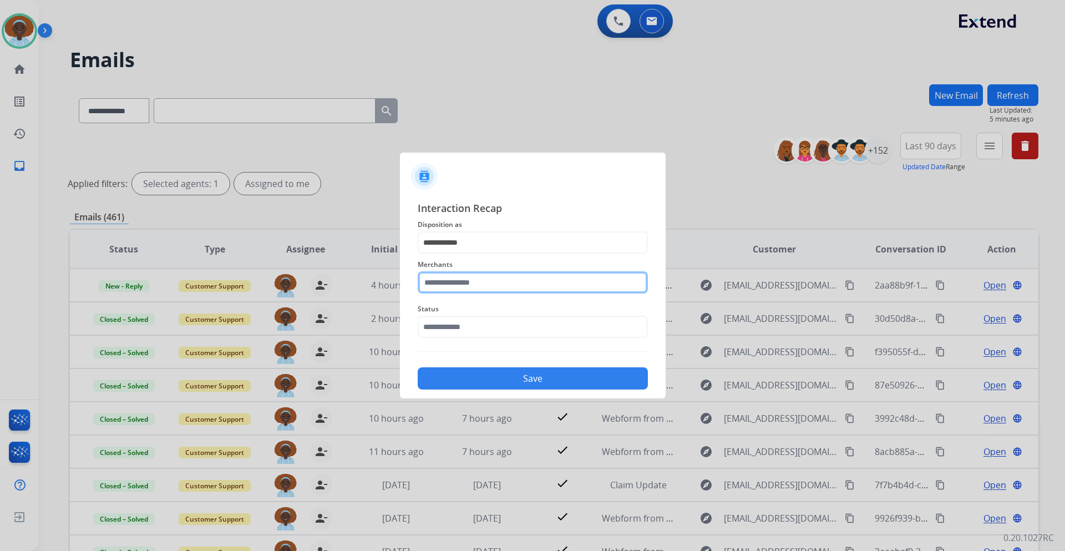
click at [469, 282] on input "text" at bounding box center [533, 282] width 230 height 22
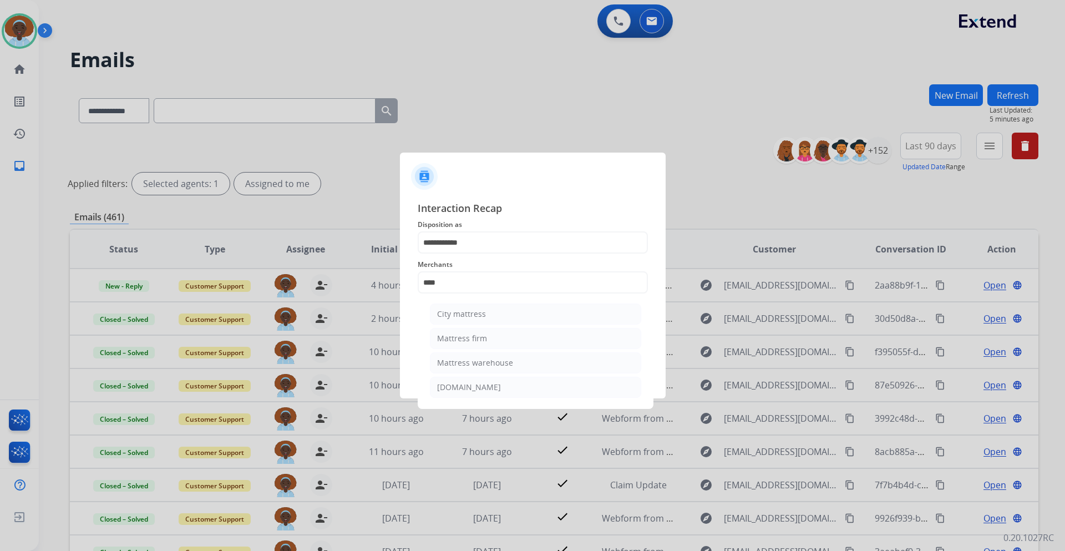
click at [461, 338] on div "Mattress firm" at bounding box center [462, 338] width 50 height 11
type input "**********"
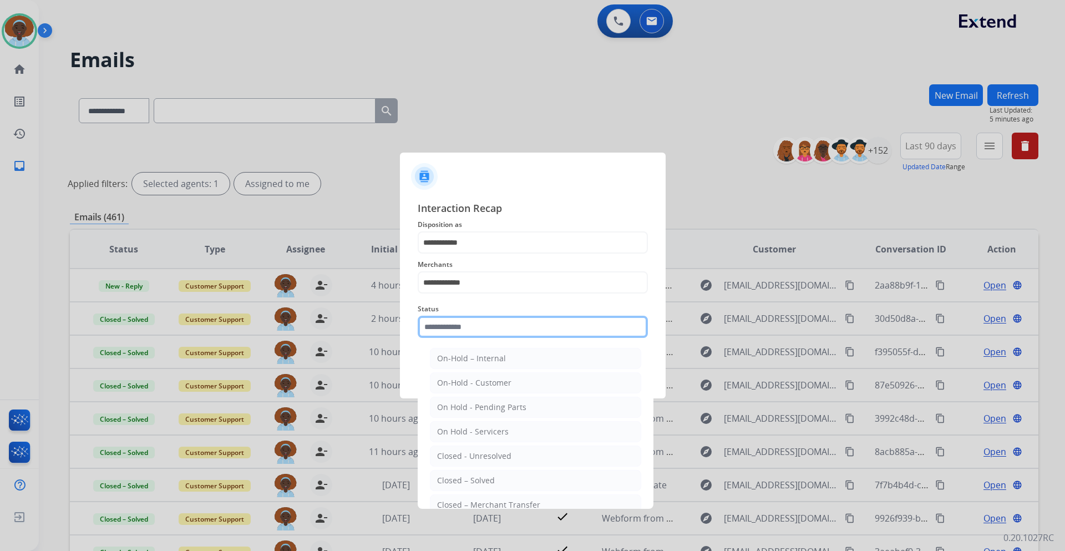
click at [469, 325] on input "text" at bounding box center [533, 327] width 230 height 22
click at [495, 478] on li "Closed – Solved" at bounding box center [535, 480] width 211 height 21
type input "**********"
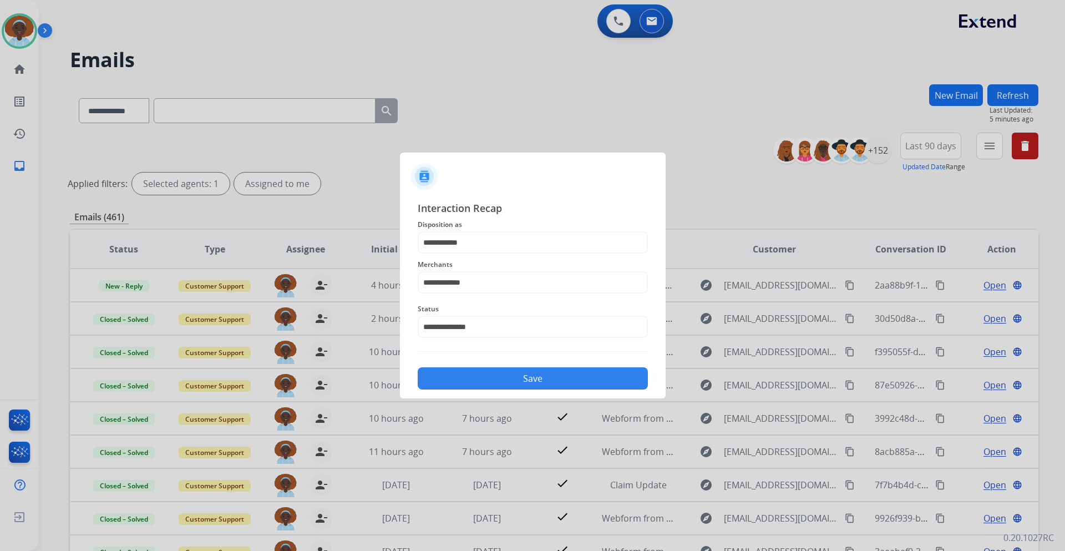
click at [519, 385] on button "Save" at bounding box center [533, 378] width 230 height 22
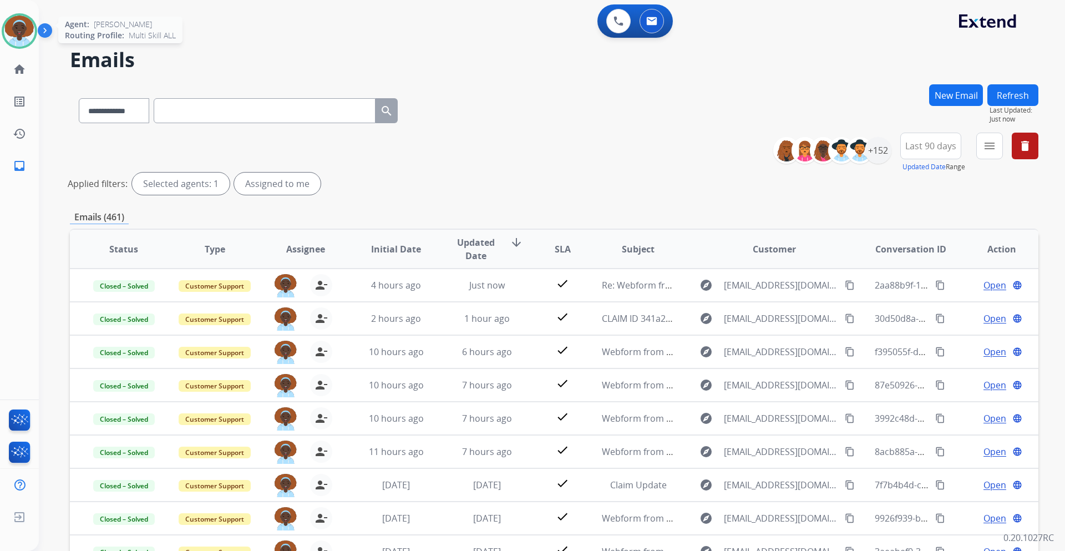
click at [14, 37] on img at bounding box center [19, 31] width 31 height 31
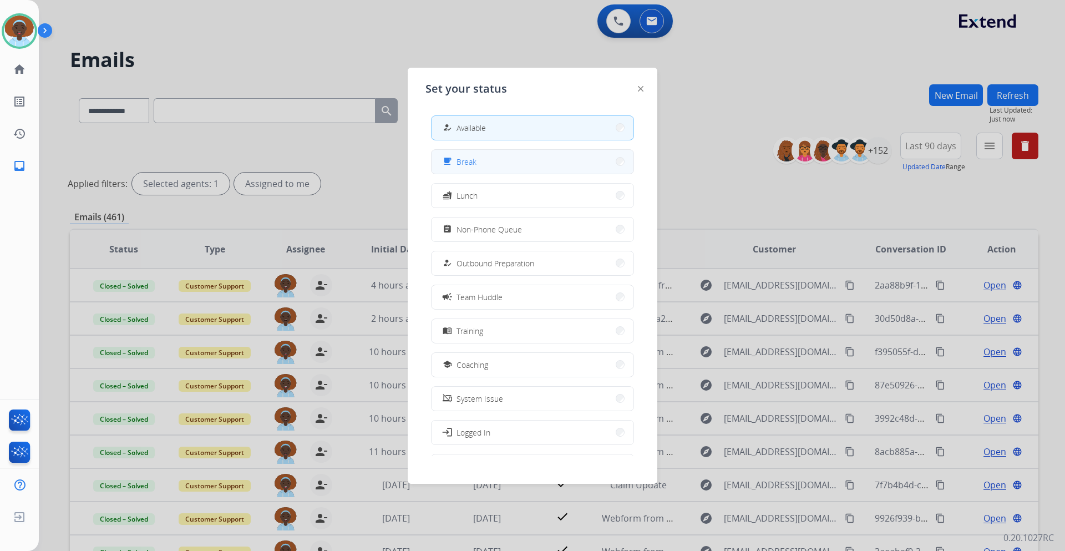
click at [498, 161] on button "free_breakfast Break" at bounding box center [533, 162] width 202 height 24
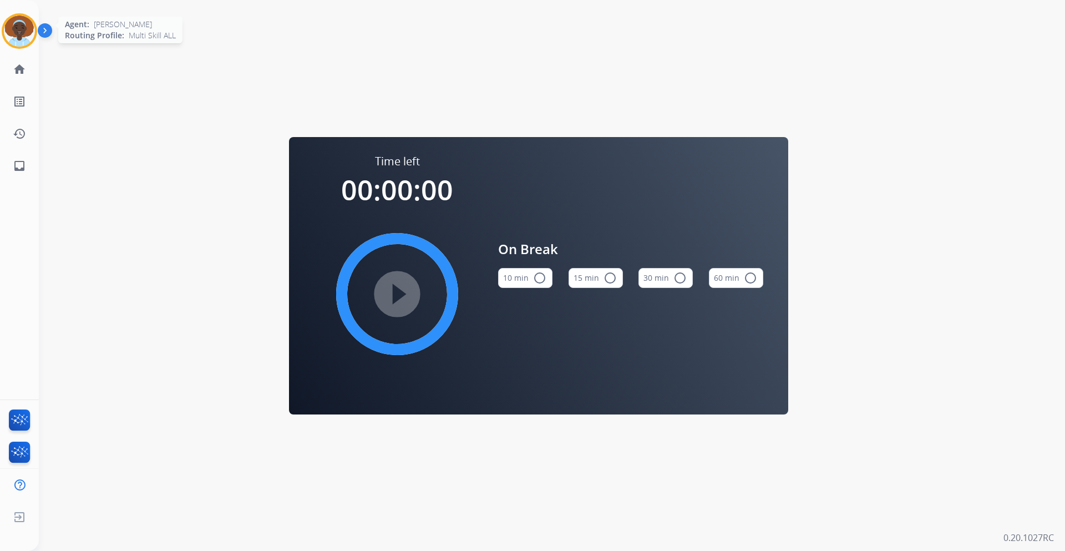
click at [19, 22] on img at bounding box center [19, 31] width 31 height 31
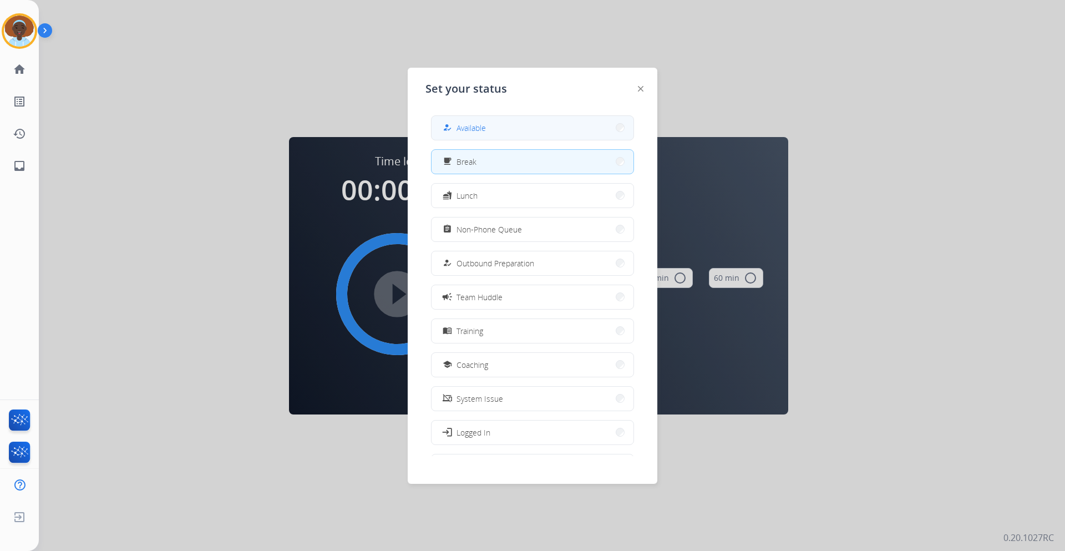
click at [477, 130] on span "Available" at bounding box center [471, 128] width 29 height 12
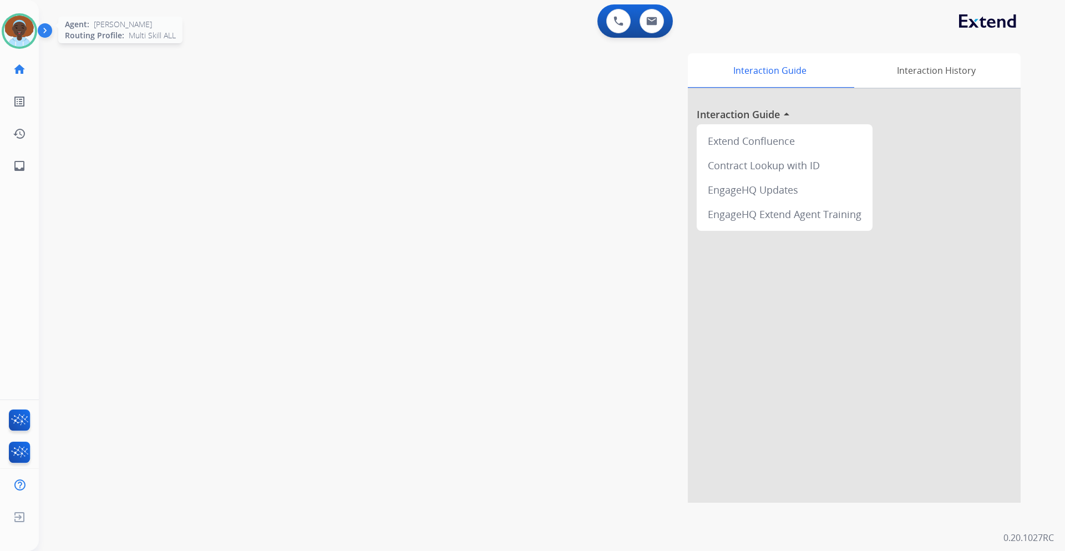
click at [28, 29] on img at bounding box center [19, 31] width 31 height 31
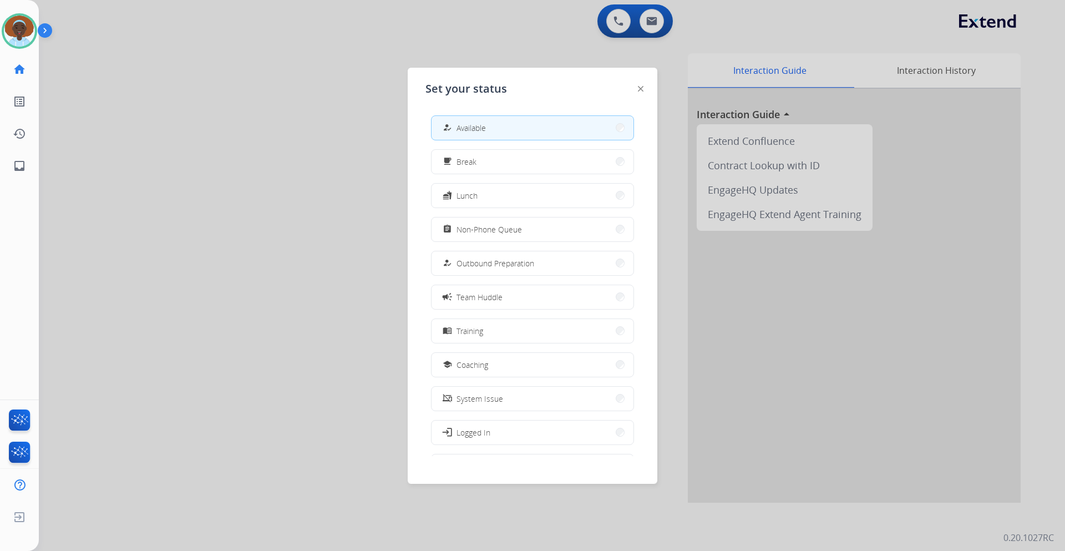
click at [555, 33] on div at bounding box center [532, 275] width 1065 height 551
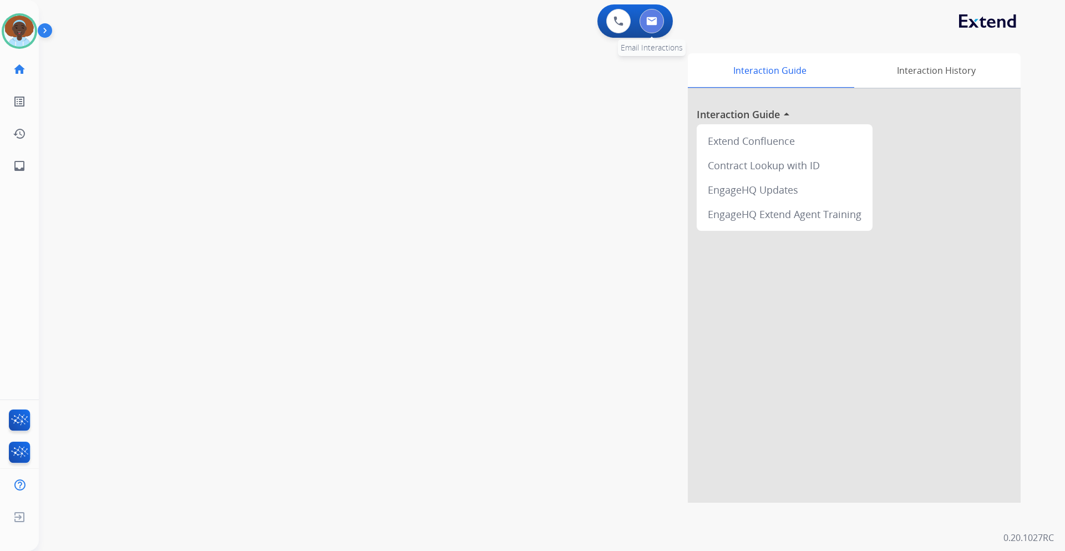
click at [651, 22] on img at bounding box center [651, 21] width 11 height 9
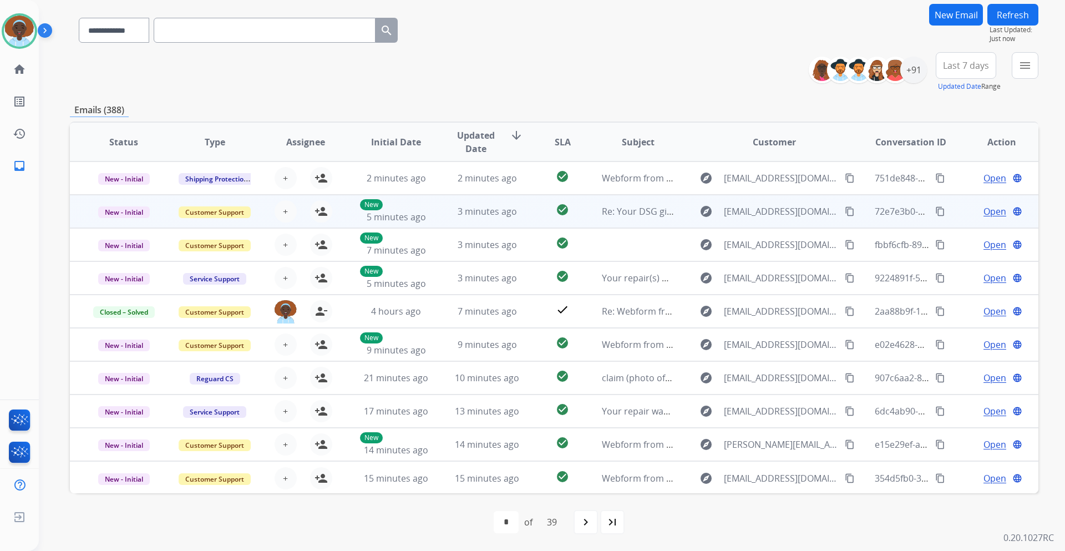
click at [989, 212] on span "Open" at bounding box center [995, 211] width 23 height 13
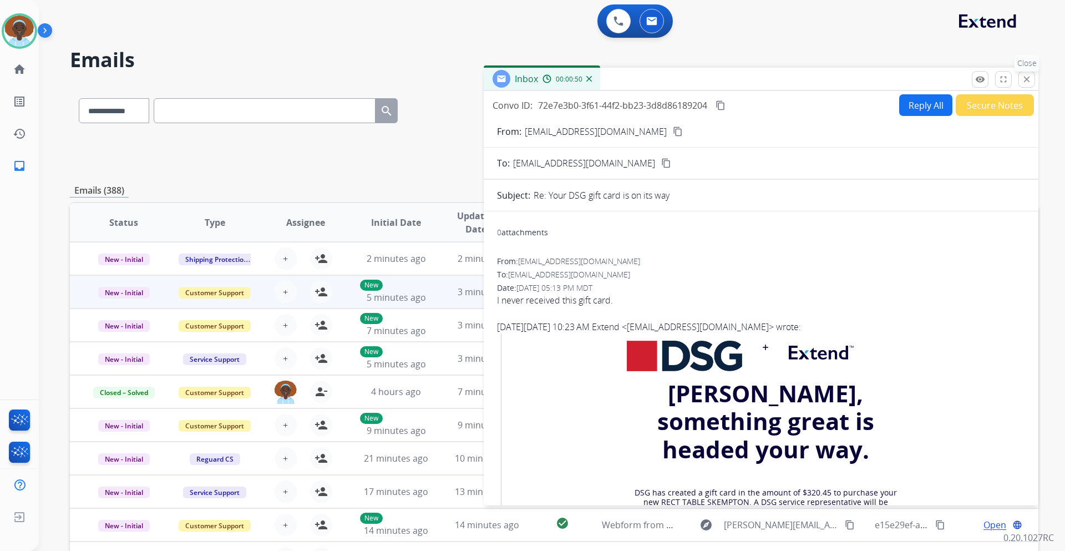
click at [1030, 80] on mat-icon "close" at bounding box center [1027, 79] width 10 height 10
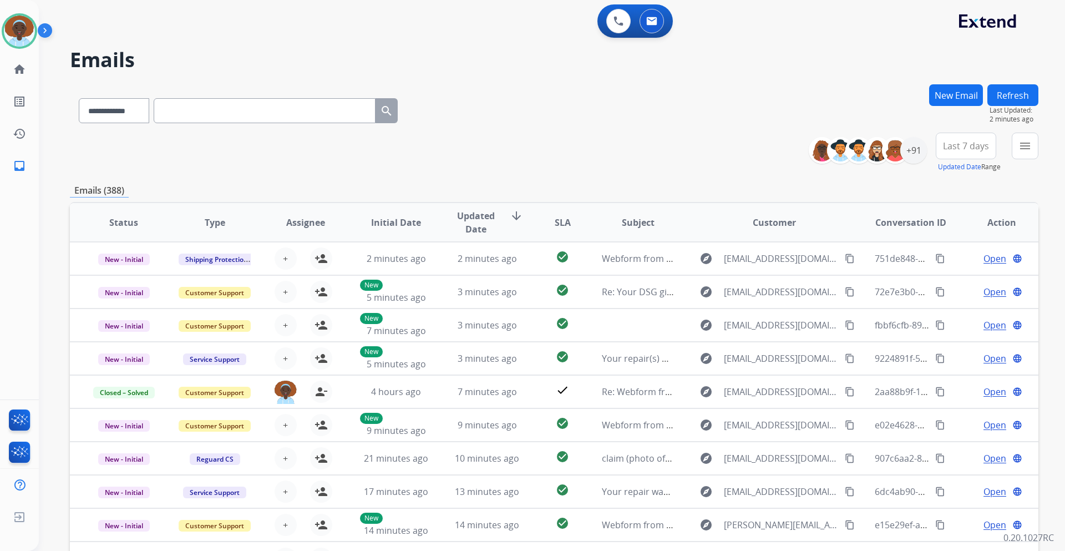
click at [239, 112] on input "text" at bounding box center [265, 110] width 222 height 25
paste input "**********"
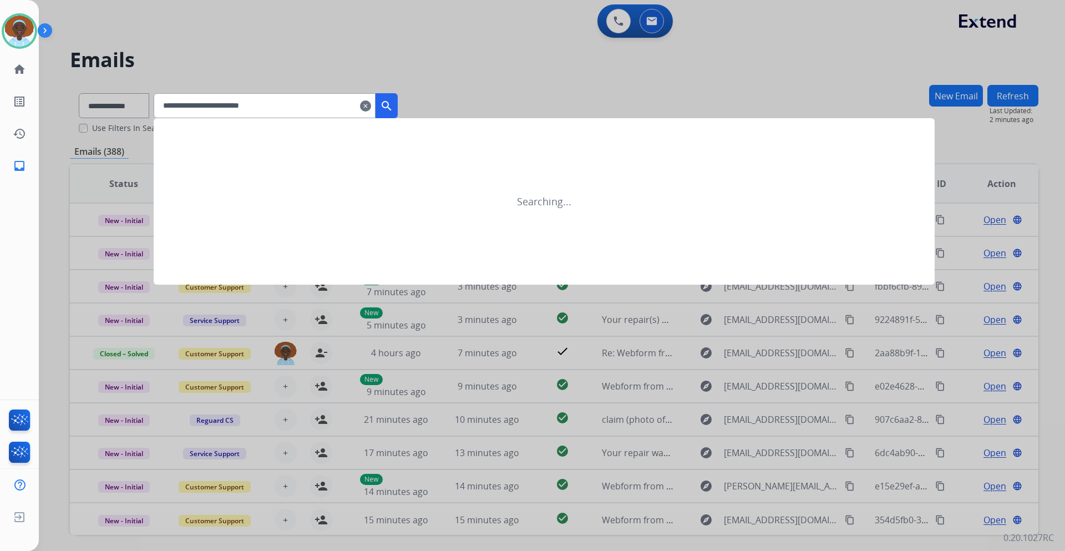
type input "**********"
click at [393, 108] on mat-icon "search" at bounding box center [386, 105] width 13 height 13
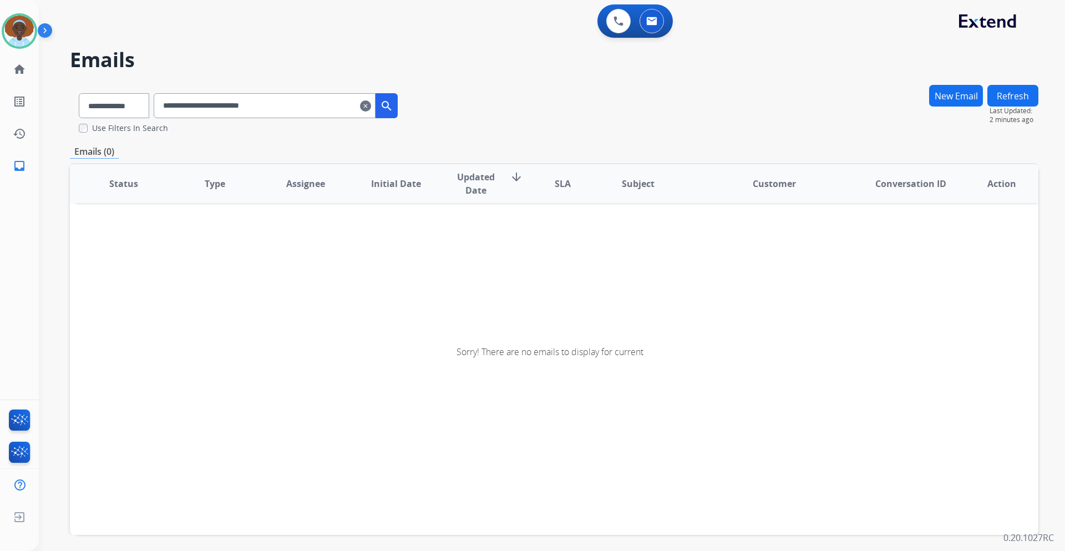
click at [371, 112] on mat-icon "clear" at bounding box center [365, 105] width 11 height 13
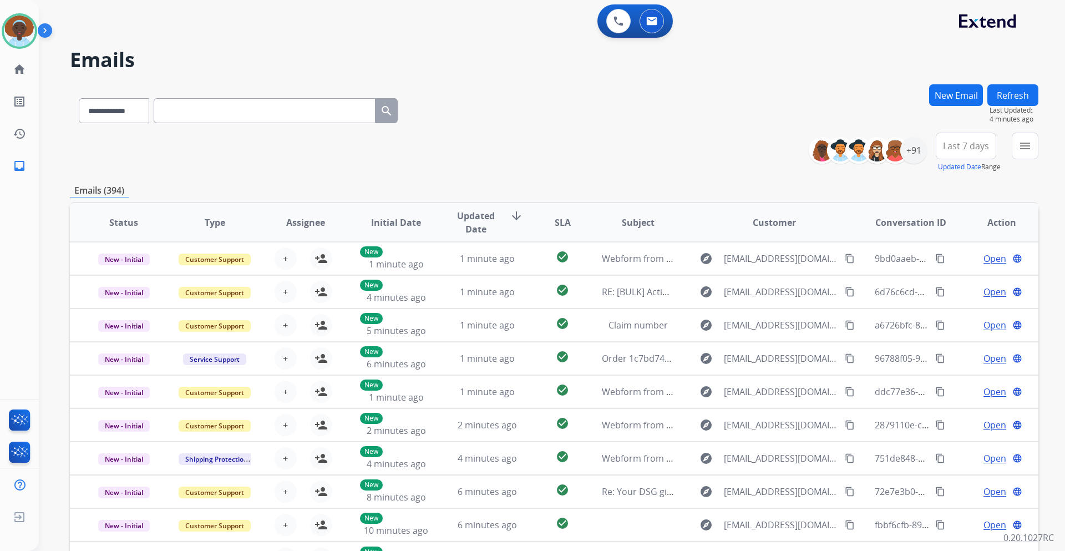
click at [47, 29] on img at bounding box center [47, 32] width 19 height 21
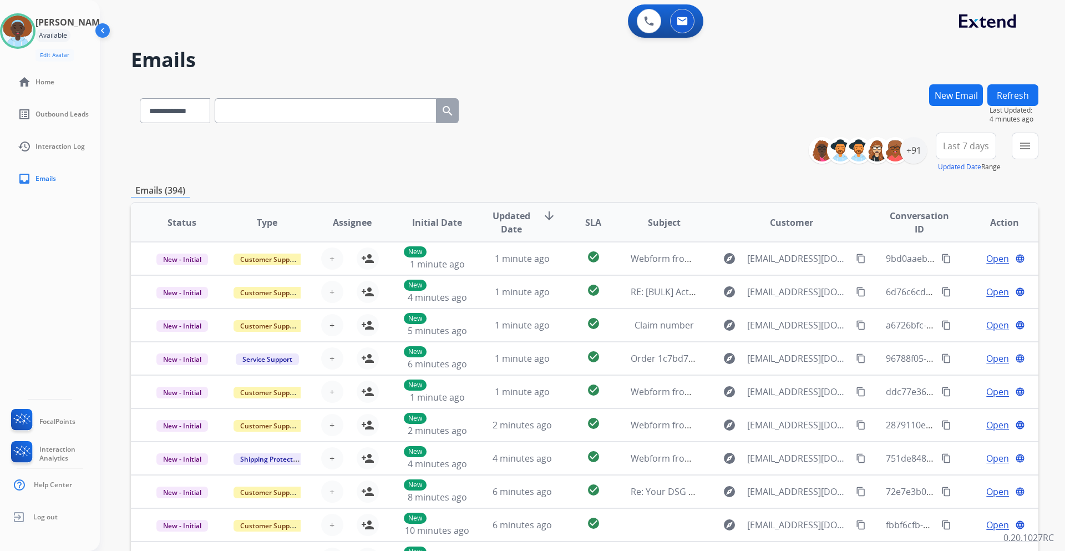
click at [99, 28] on img at bounding box center [103, 32] width 21 height 21
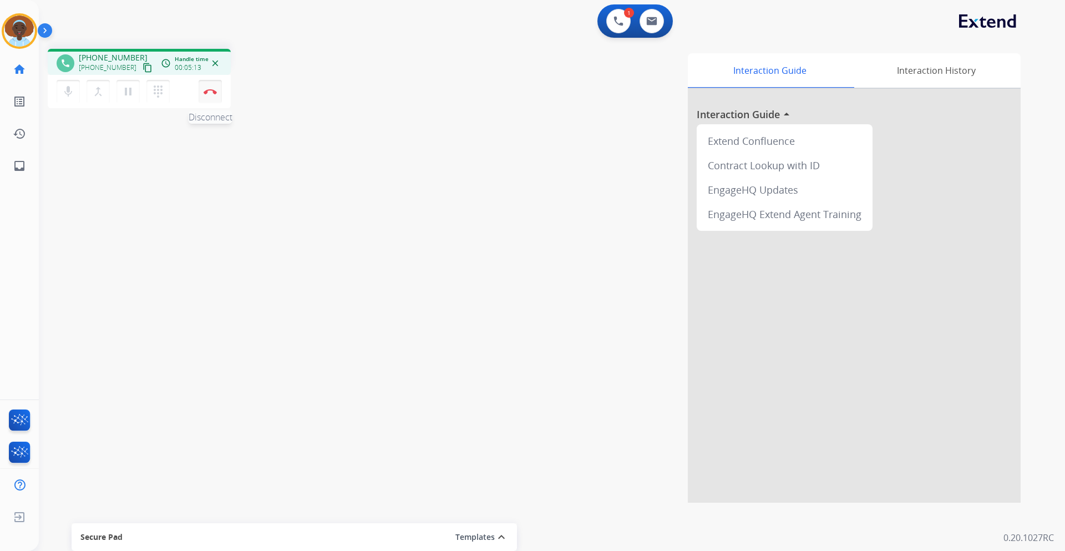
click at [210, 93] on img at bounding box center [210, 92] width 13 height 6
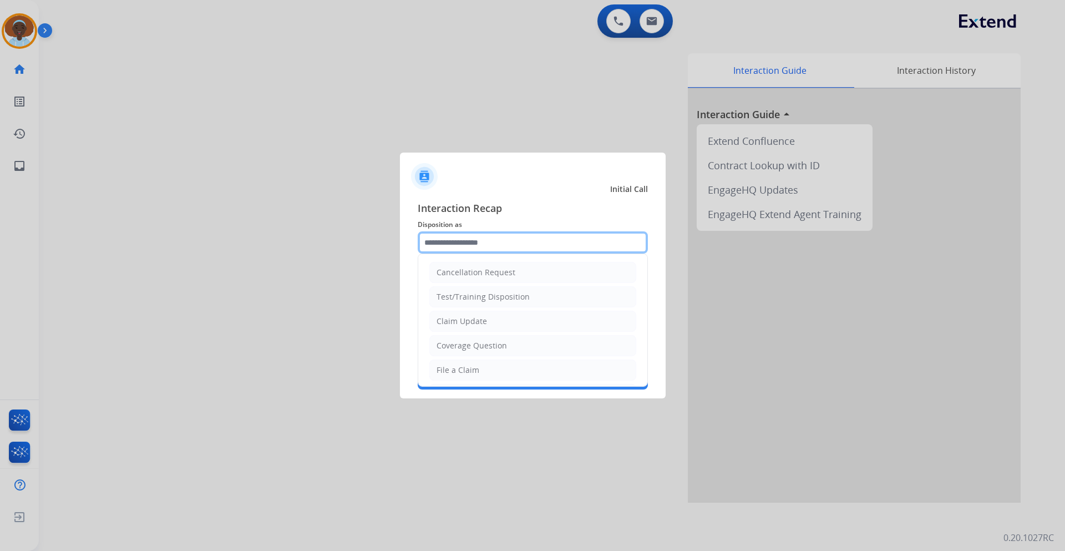
click at [467, 247] on input "text" at bounding box center [533, 242] width 230 height 22
click at [464, 370] on div "File a Claim" at bounding box center [458, 370] width 43 height 11
type input "**********"
drag, startPoint x: 467, startPoint y: 243, endPoint x: 348, endPoint y: 241, distance: 118.7
click at [0, 241] on app-contact-recap-modal "**********" at bounding box center [0, 275] width 0 height 551
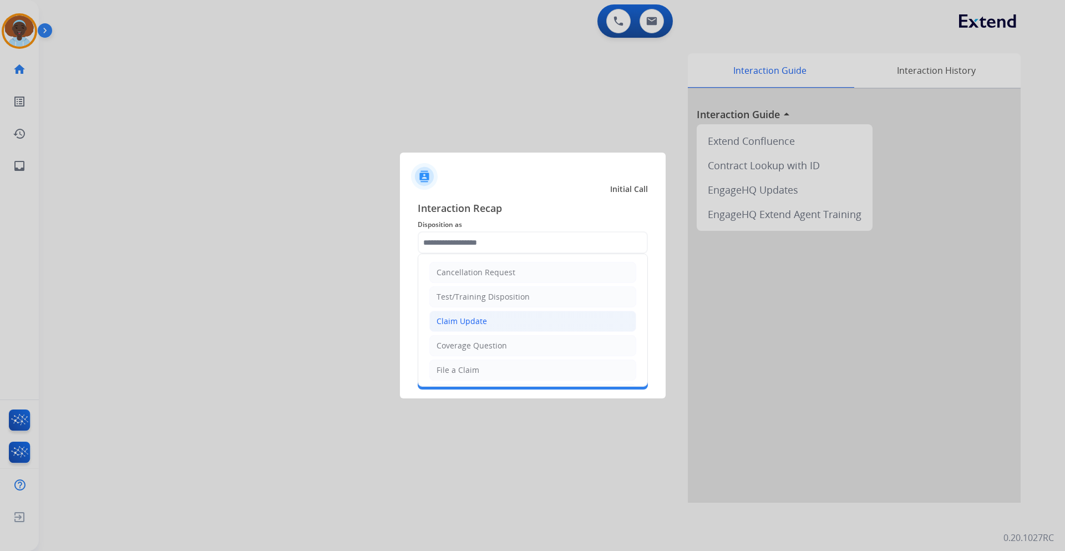
click at [474, 321] on div "Claim Update" at bounding box center [462, 321] width 50 height 11
type input "**********"
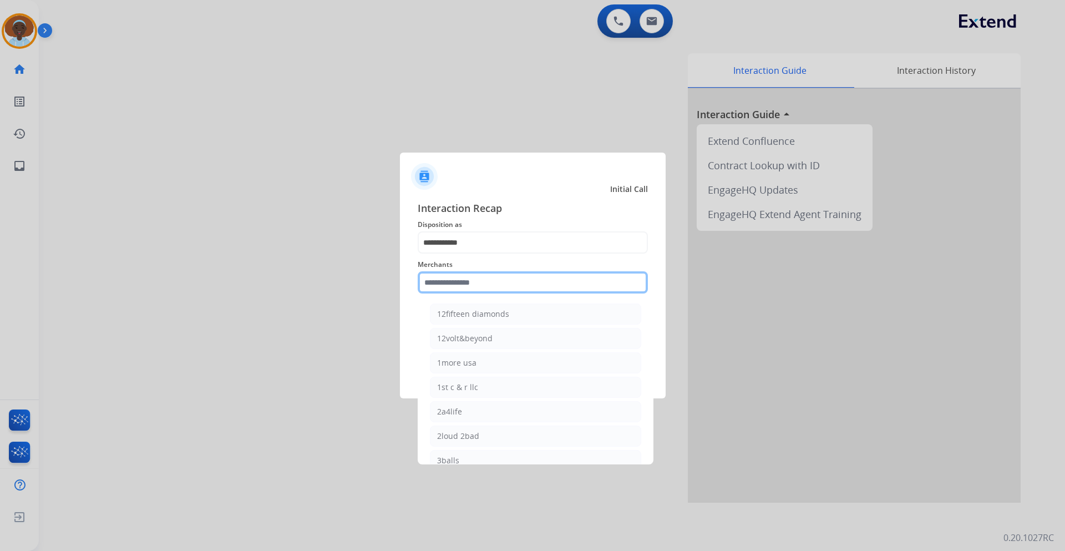
click at [469, 284] on input "text" at bounding box center [533, 282] width 230 height 22
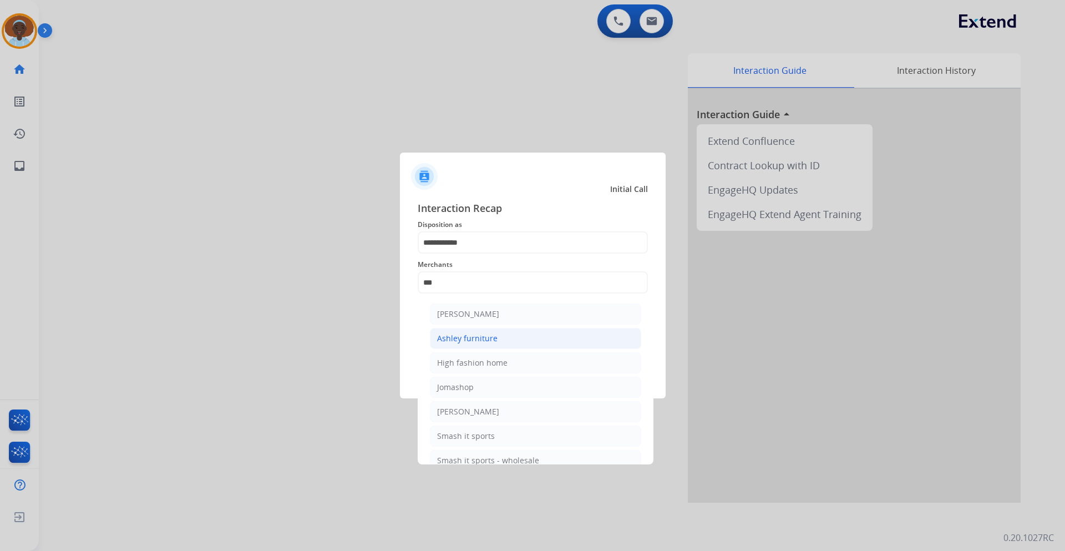
click at [467, 336] on div "Ashley furniture" at bounding box center [467, 338] width 60 height 11
type input "**********"
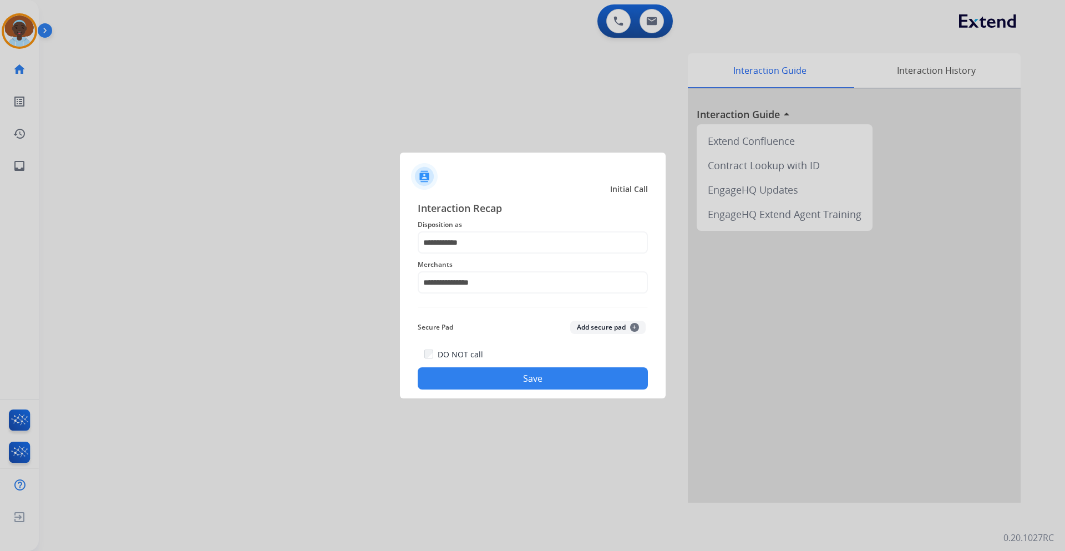
click at [521, 378] on button "Save" at bounding box center [533, 378] width 230 height 22
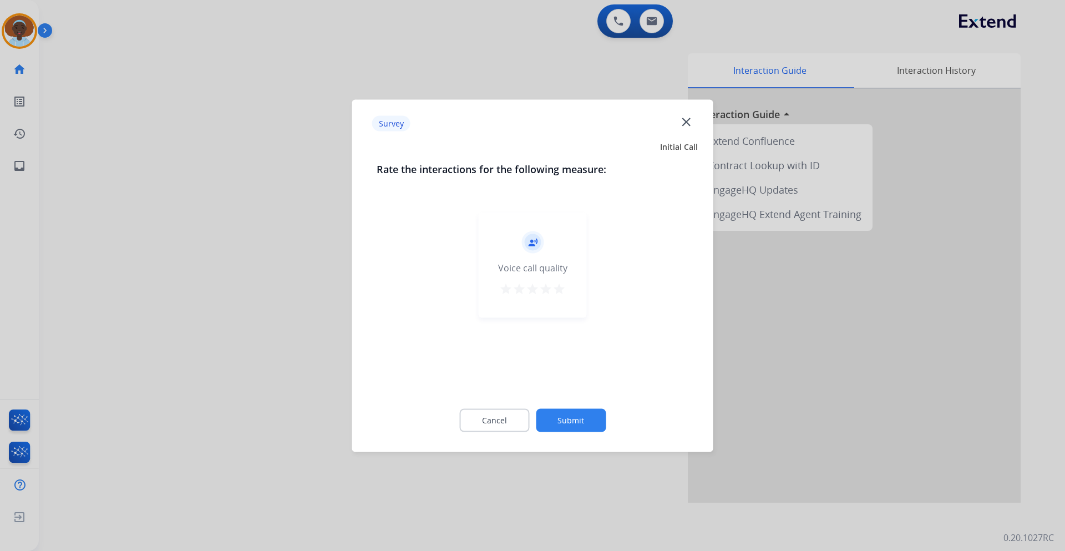
click at [559, 285] on mat-icon "star" at bounding box center [559, 288] width 13 height 13
click at [572, 418] on button "Submit" at bounding box center [571, 419] width 70 height 23
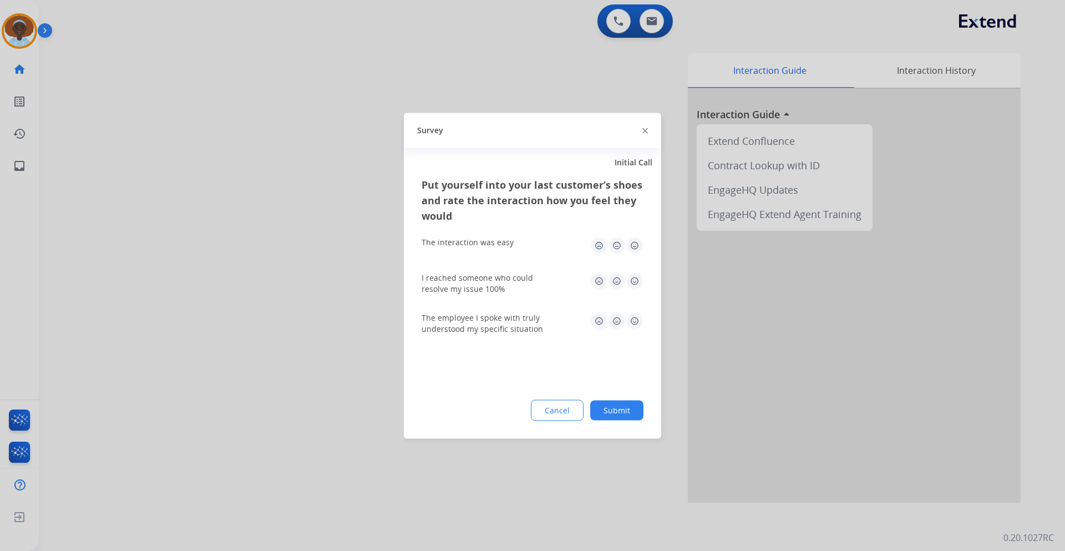
click at [638, 320] on img at bounding box center [635, 321] width 18 height 18
click at [631, 284] on img at bounding box center [635, 281] width 18 height 18
click at [634, 245] on img at bounding box center [635, 245] width 18 height 18
click at [619, 411] on button "Submit" at bounding box center [616, 410] width 53 height 20
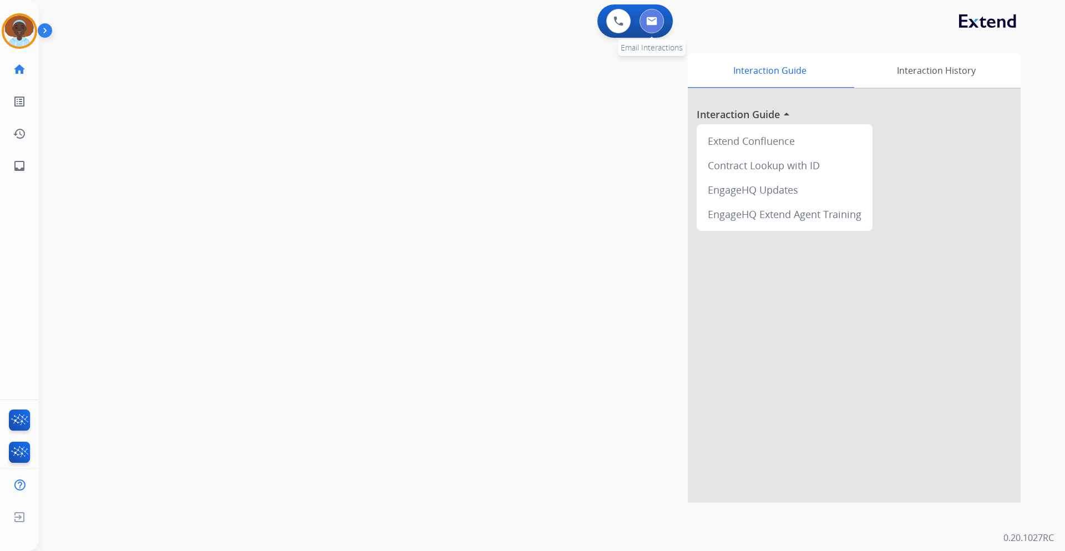
click at [654, 26] on button at bounding box center [652, 21] width 24 height 24
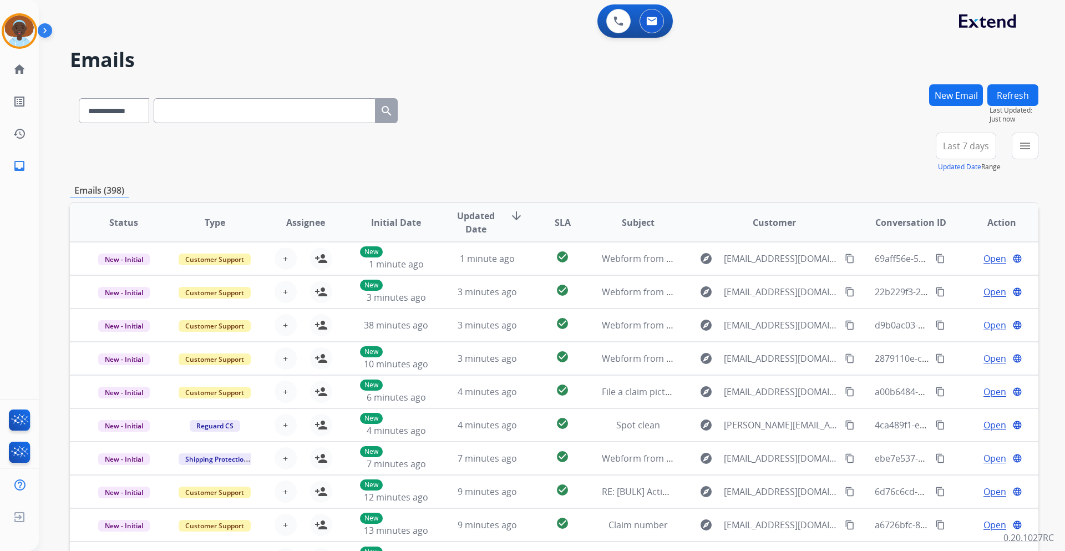
click at [969, 94] on button "New Email" at bounding box center [956, 95] width 54 height 22
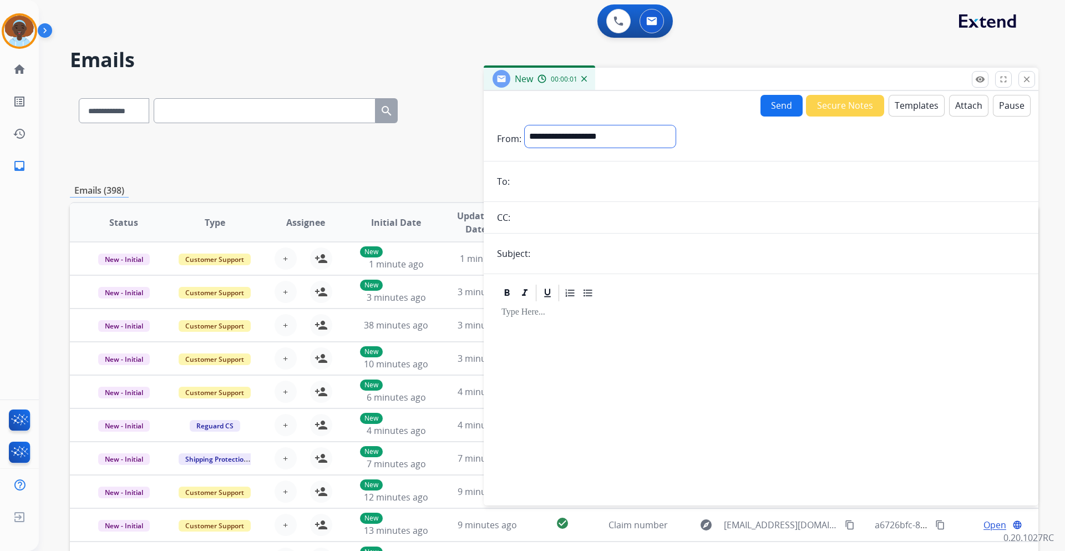
click at [603, 136] on select "**********" at bounding box center [600, 136] width 151 height 22
select select "**********"
click at [525, 125] on select "**********" at bounding box center [600, 136] width 151 height 22
click at [544, 179] on input "email" at bounding box center [769, 182] width 512 height 22
paste input "**********"
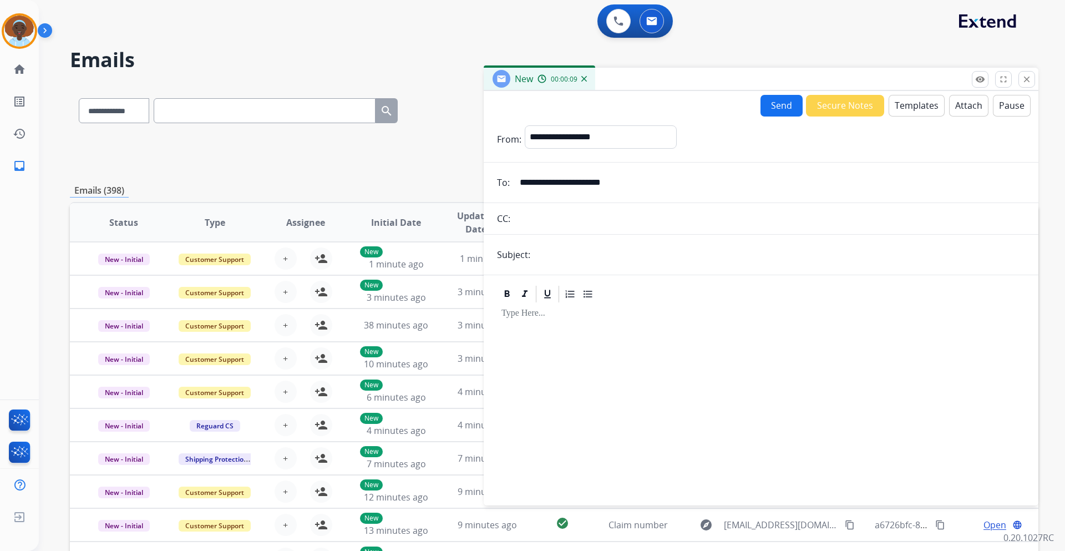
type input "**********"
click at [563, 257] on input "text" at bounding box center [780, 255] width 492 height 22
type input "**********"
click at [906, 105] on button "Templates" at bounding box center [917, 106] width 56 height 22
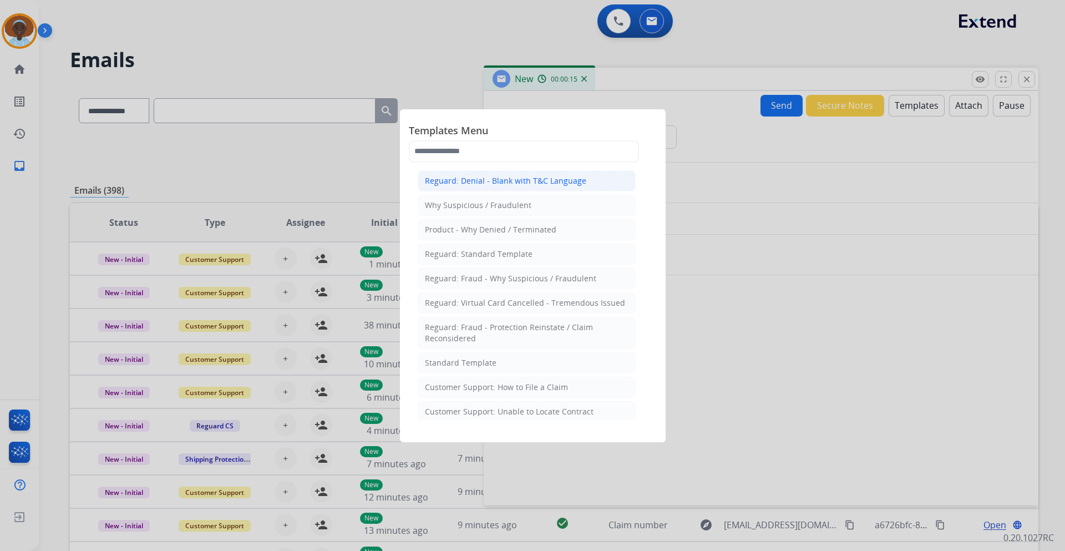
click at [464, 181] on div "Reguard: Denial - Blank with T&C Language" at bounding box center [505, 180] width 161 height 11
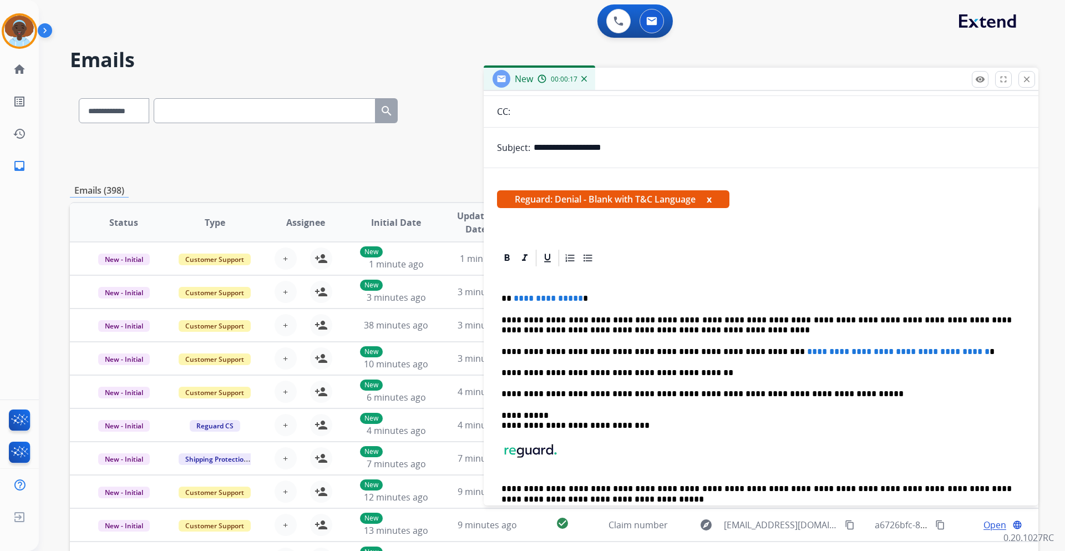
scroll to position [111, 0]
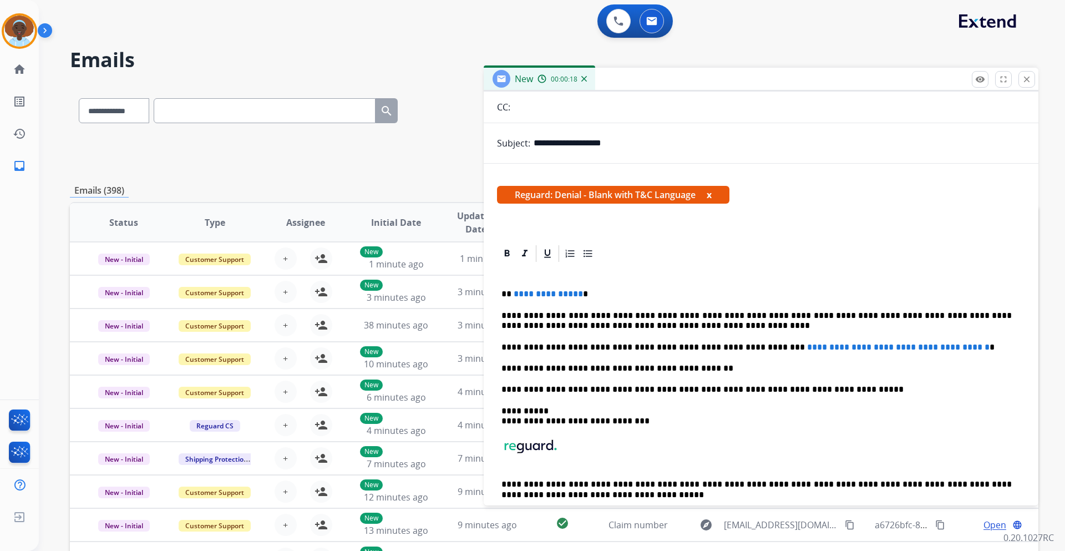
click at [576, 296] on span "**********" at bounding box center [548, 294] width 69 height 8
drag, startPoint x: 745, startPoint y: 349, endPoint x: 962, endPoint y: 351, distance: 217.0
click at [962, 351] on span "**********" at bounding box center [898, 347] width 183 height 8
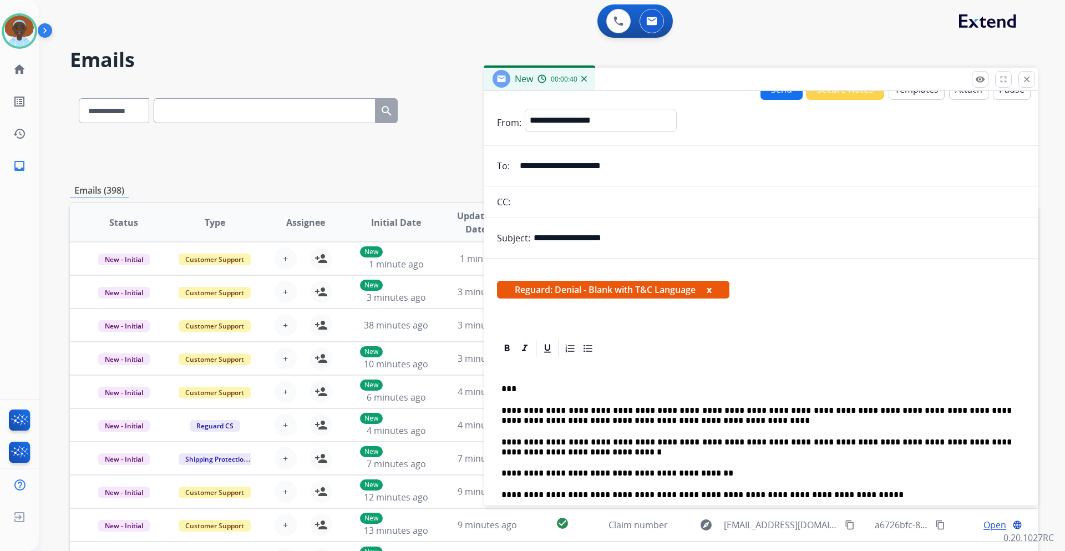
scroll to position [0, 0]
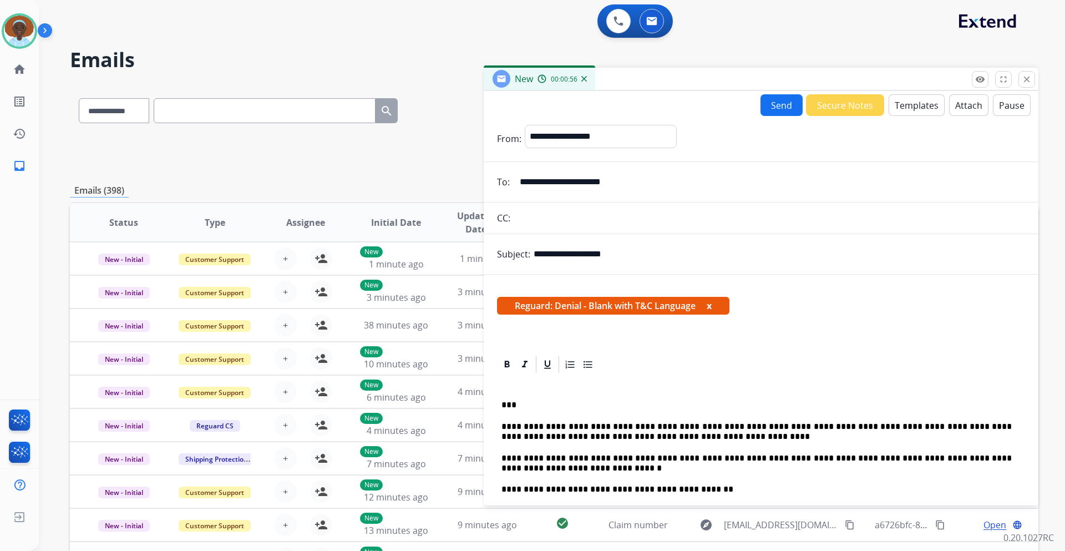
click at [955, 99] on button "Attach" at bounding box center [968, 105] width 39 height 22
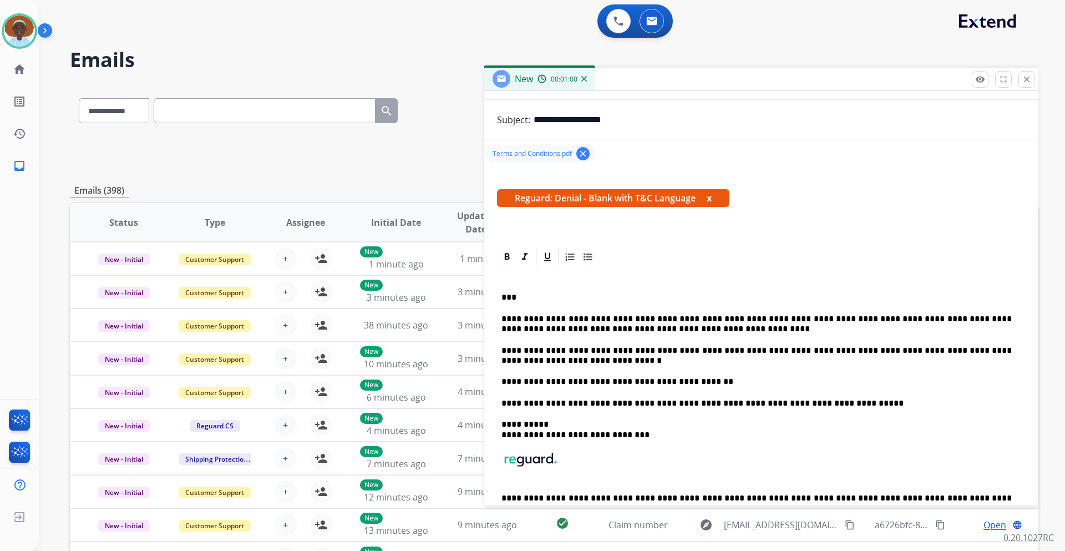
scroll to position [184, 0]
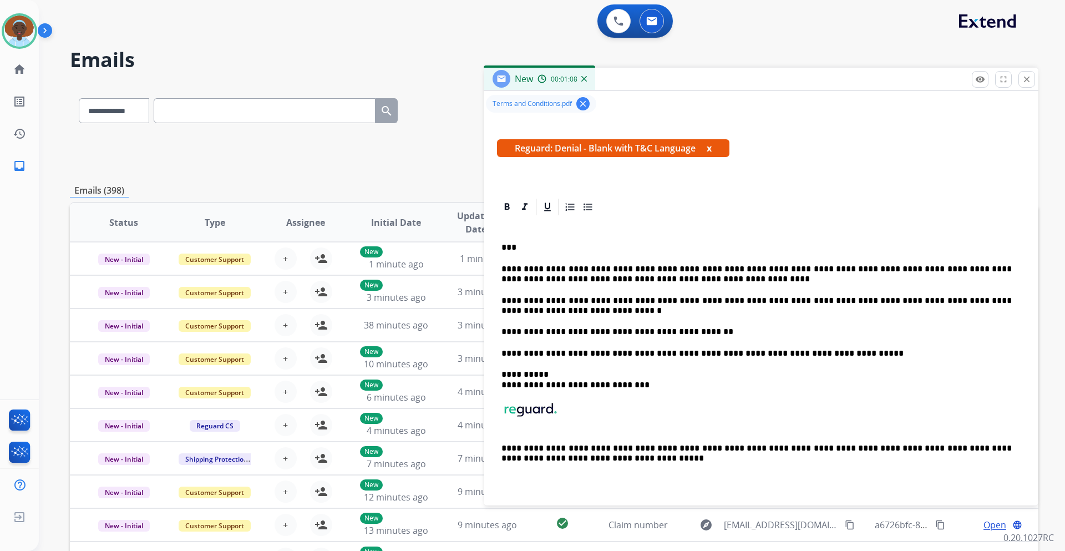
click at [671, 270] on p "**********" at bounding box center [757, 274] width 510 height 21
drag, startPoint x: 670, startPoint y: 271, endPoint x: 646, endPoint y: 269, distance: 23.4
click at [646, 269] on p "**********" at bounding box center [757, 274] width 510 height 21
copy p "******"
drag, startPoint x: 532, startPoint y: 278, endPoint x: 500, endPoint y: 282, distance: 31.3
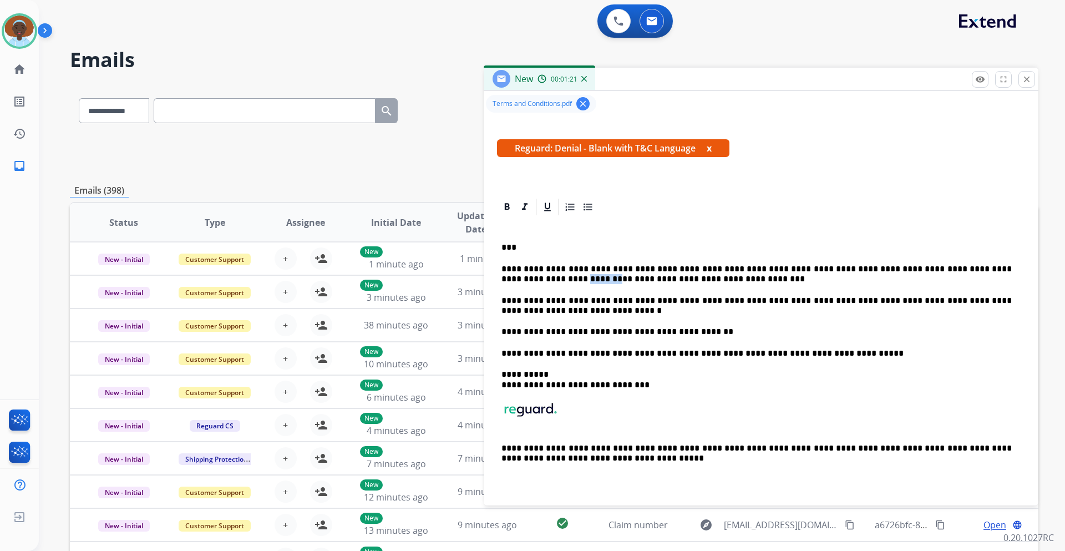
click at [500, 282] on div "**********" at bounding box center [761, 358] width 528 height 282
drag, startPoint x: 547, startPoint y: 386, endPoint x: 518, endPoint y: 386, distance: 28.9
click at [518, 386] on p "**********" at bounding box center [757, 380] width 510 height 21
click at [540, 409] on img at bounding box center [530, 410] width 55 height 16
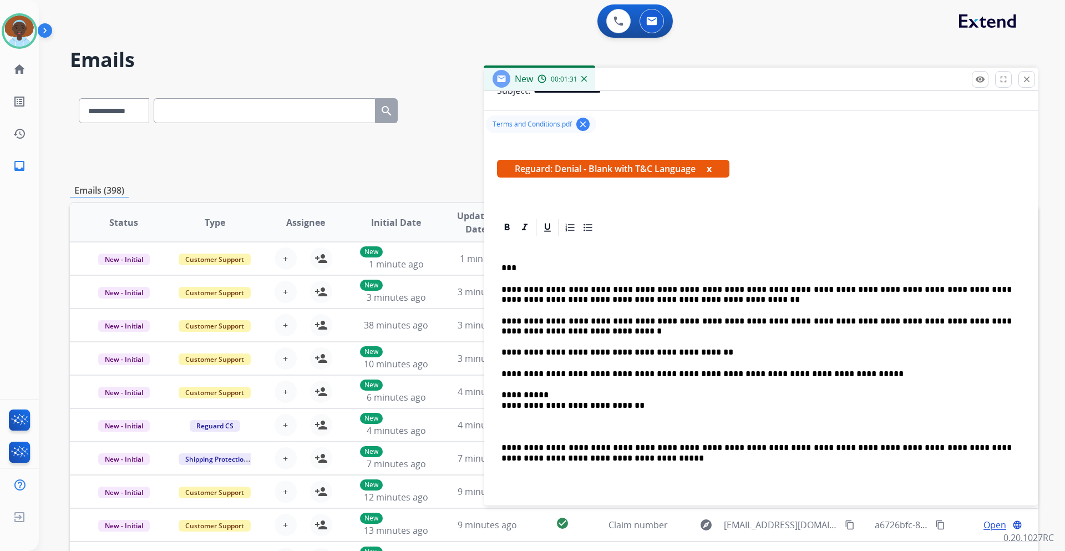
scroll to position [164, 0]
drag, startPoint x: 531, startPoint y: 447, endPoint x: 485, endPoint y: 445, distance: 45.6
click at [485, 445] on div "**********" at bounding box center [761, 356] width 555 height 279
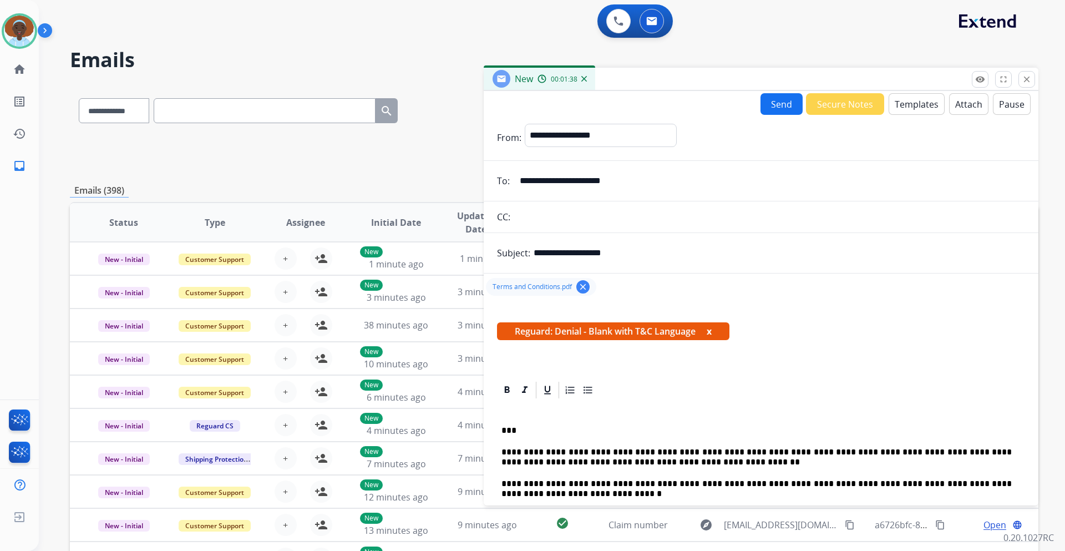
scroll to position [0, 0]
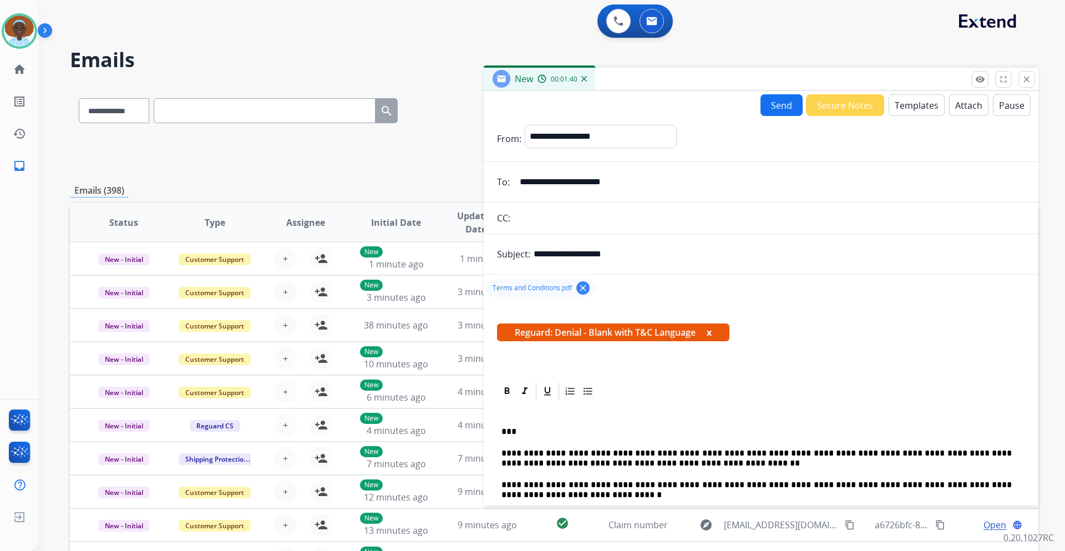
click at [777, 105] on button "Send" at bounding box center [782, 105] width 42 height 22
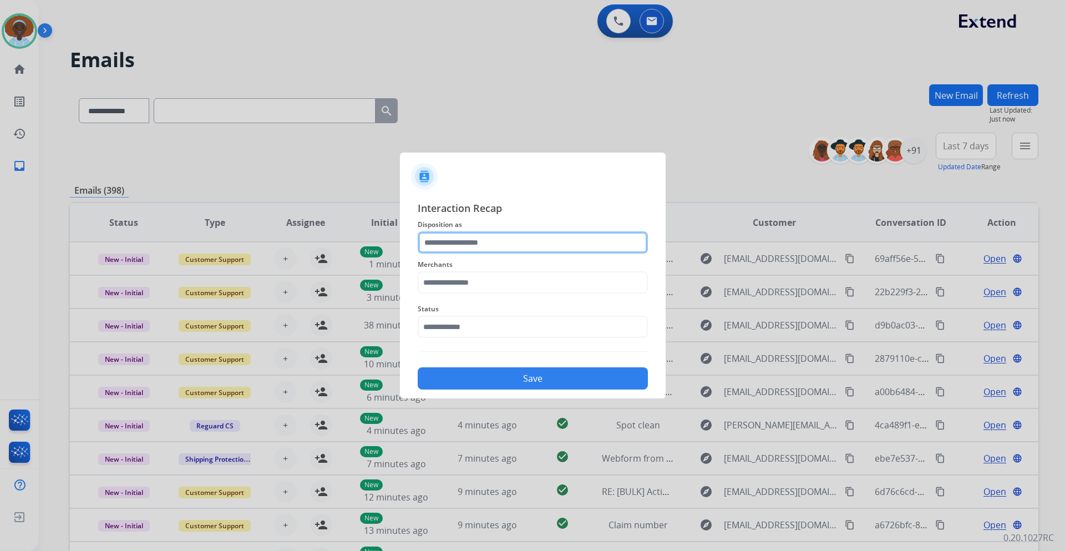
click at [468, 245] on input "text" at bounding box center [533, 242] width 230 height 22
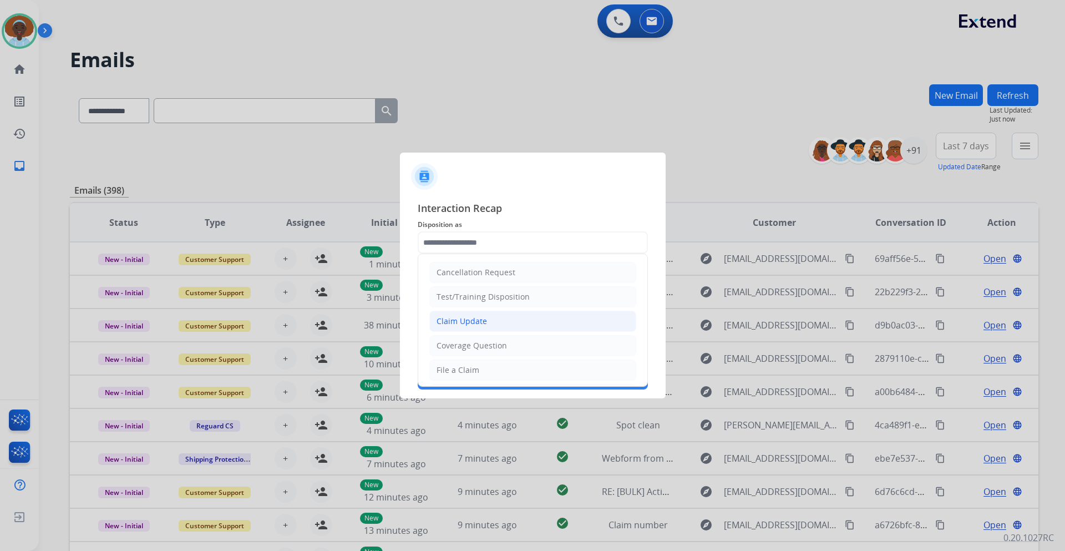
click at [481, 321] on div "Claim Update" at bounding box center [462, 321] width 50 height 11
type input "**********"
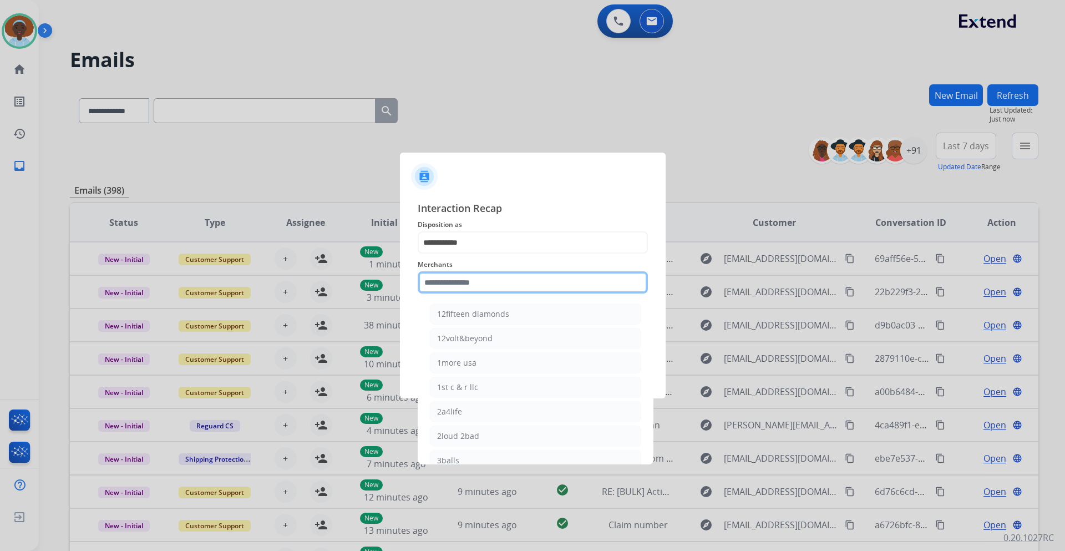
click at [475, 275] on input "text" at bounding box center [533, 282] width 230 height 22
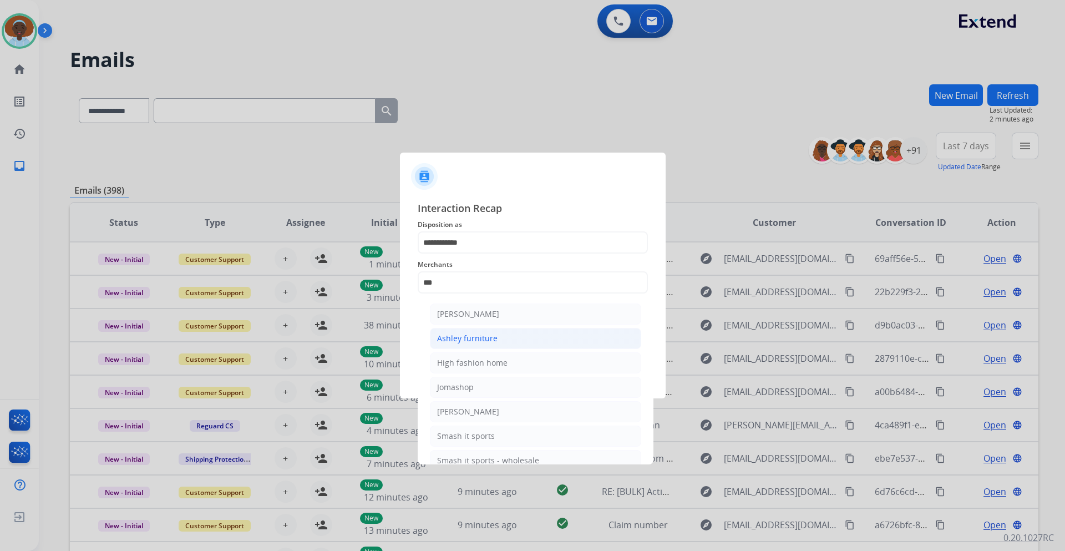
click at [477, 338] on div "Ashley furniture" at bounding box center [467, 338] width 60 height 11
type input "**********"
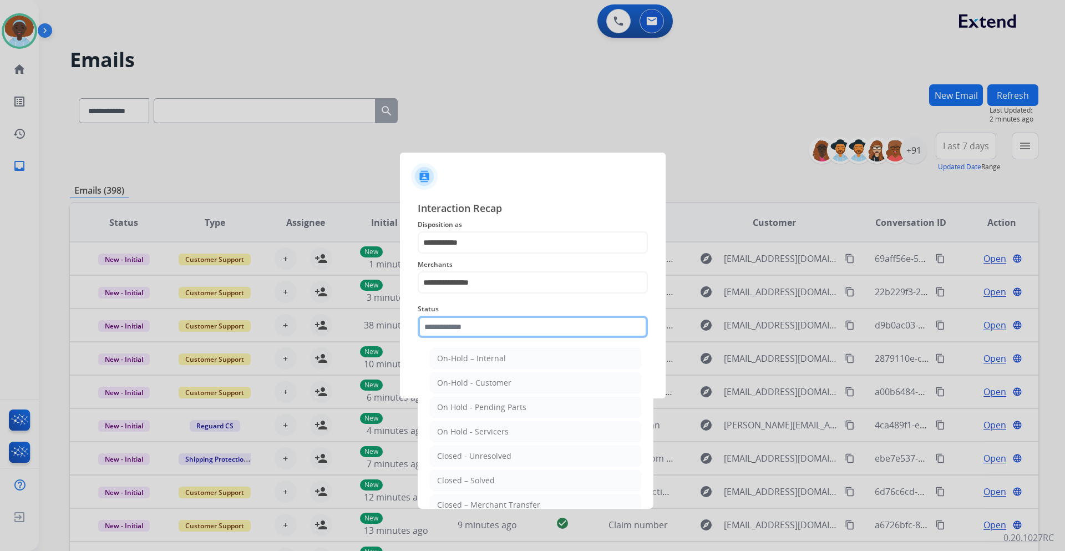
click at [479, 329] on input "text" at bounding box center [533, 327] width 230 height 22
click at [491, 478] on div "Closed – Solved" at bounding box center [466, 480] width 58 height 11
type input "**********"
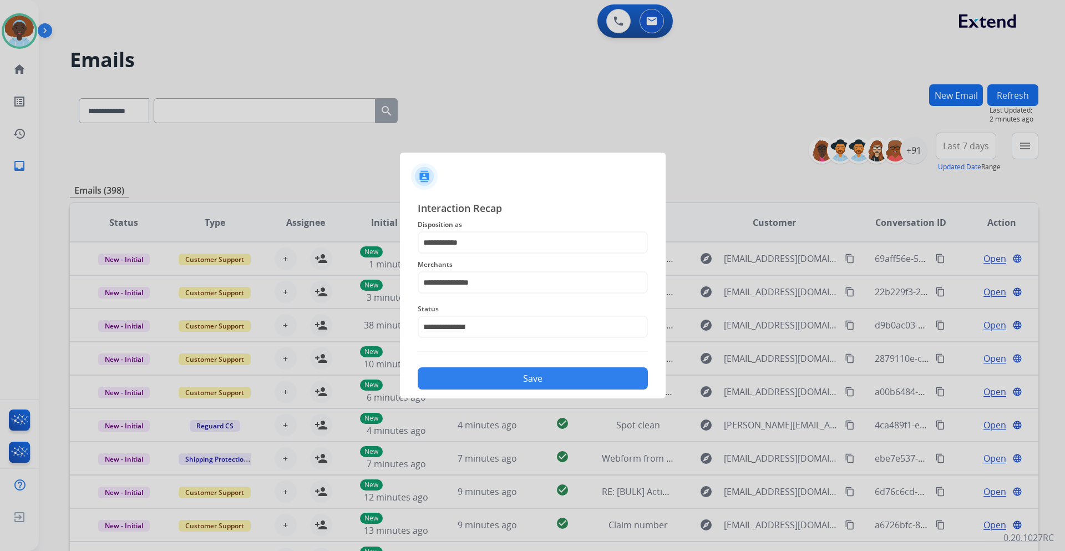
click at [529, 382] on button "Save" at bounding box center [533, 378] width 230 height 22
